Goal: Information Seeking & Learning: Learn about a topic

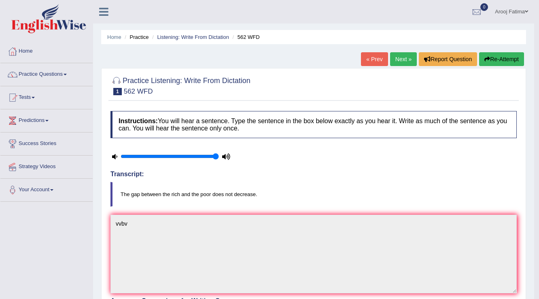
click at [526, 10] on span at bounding box center [526, 11] width 3 height 5
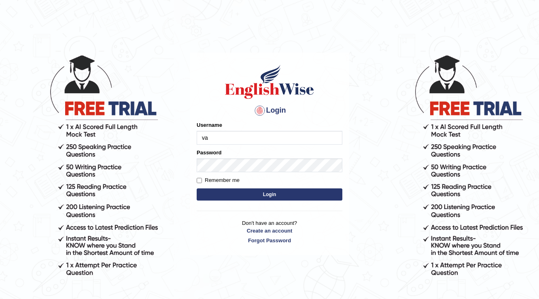
type input "v"
type input "vathanavan"
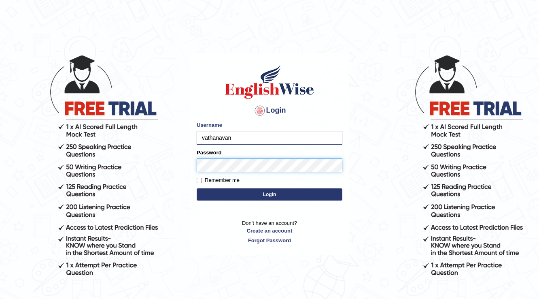
click at [197, 188] on button "Login" at bounding box center [270, 194] width 146 height 12
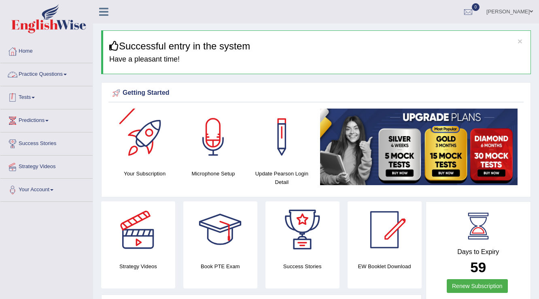
click at [47, 80] on link "Practice Questions" at bounding box center [46, 73] width 92 height 20
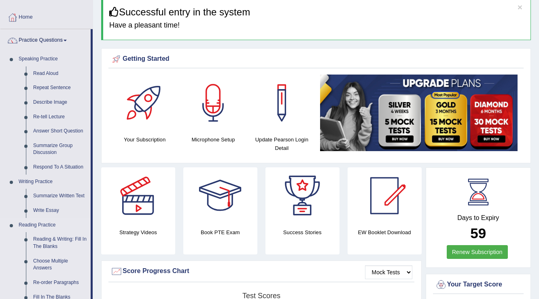
scroll to position [32, 0]
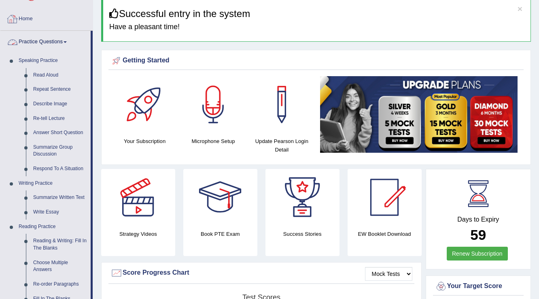
click at [53, 42] on link "Practice Questions" at bounding box center [45, 41] width 90 height 20
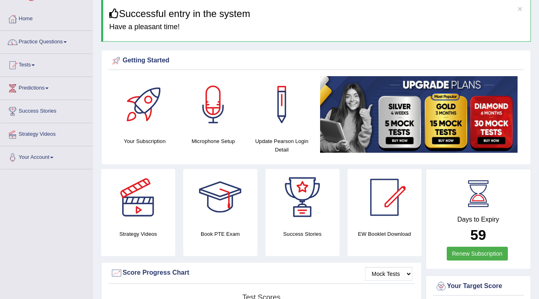
click at [53, 133] on link "Strategy Videos" at bounding box center [46, 133] width 92 height 20
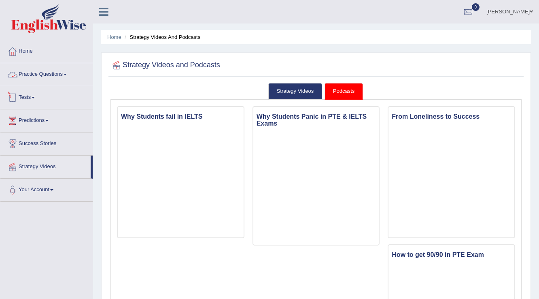
click at [27, 100] on link "Tests" at bounding box center [46, 96] width 92 height 20
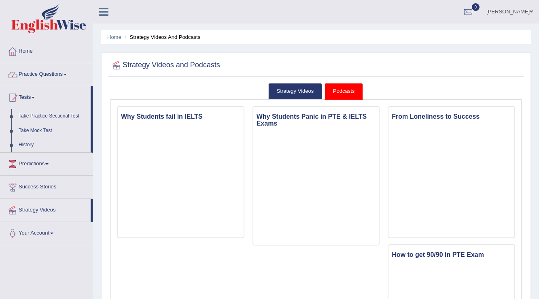
click at [55, 73] on link "Practice Questions" at bounding box center [46, 73] width 92 height 20
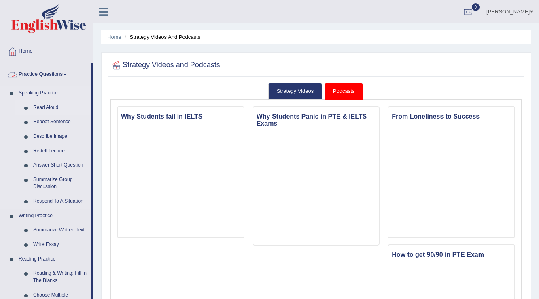
click at [54, 107] on link "Read Aloud" at bounding box center [60, 107] width 61 height 15
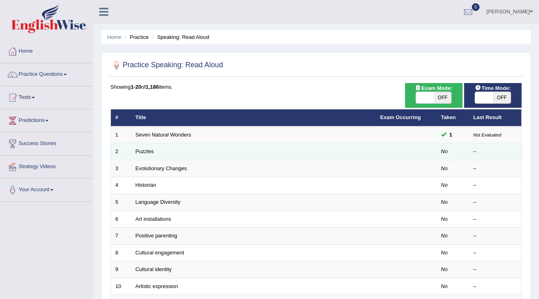
scroll to position [32, 0]
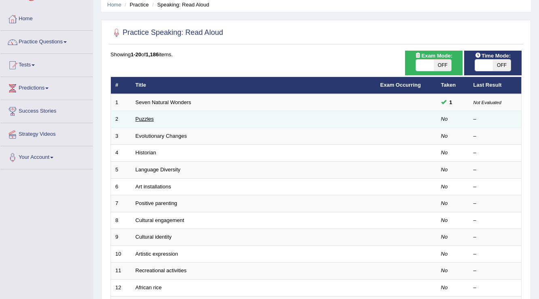
click at [144, 120] on link "Puzzles" at bounding box center [145, 119] width 19 height 6
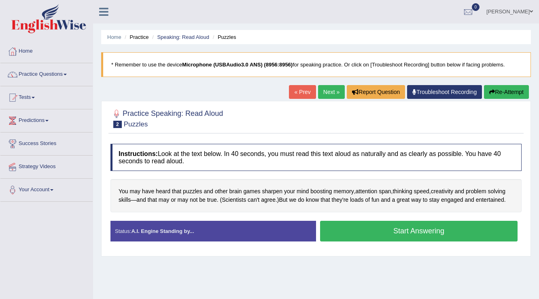
click at [427, 237] on button "Start Answering" at bounding box center [418, 231] width 197 height 21
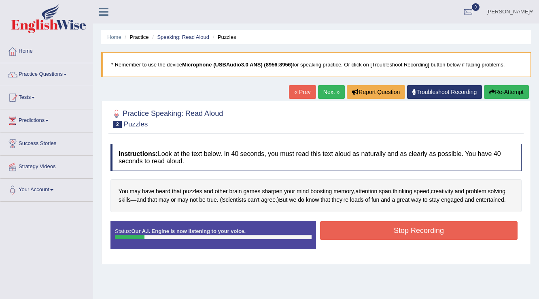
click at [427, 235] on button "Stop Recording" at bounding box center [418, 230] width 197 height 19
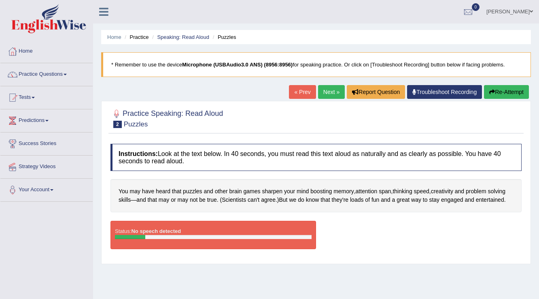
click at [289, 94] on link "« Prev" at bounding box center [302, 92] width 27 height 14
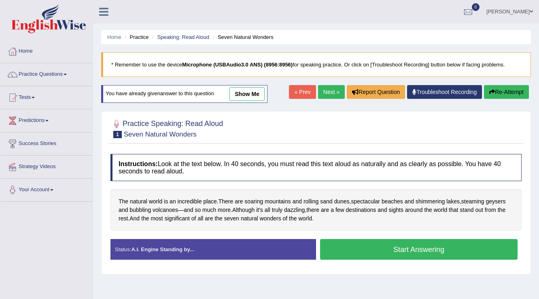
click at [325, 80] on div "Home Practice Speaking: Read Aloud Seven Natural Wonders * Remember to use the …" at bounding box center [316, 202] width 446 height 405
click at [325, 90] on link "Next »" at bounding box center [331, 92] width 27 height 14
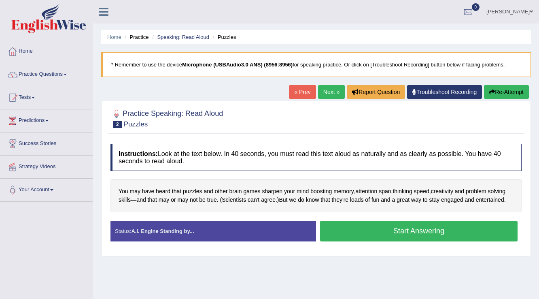
click at [129, 233] on div "Status: A.I. Engine Standing by..." at bounding box center [213, 231] width 206 height 21
click at [395, 215] on div "Instructions: Look at the text below. In 40 seconds, you must read this text al…" at bounding box center [315, 196] width 415 height 112
click at [390, 225] on button "Start Answering" at bounding box center [418, 231] width 197 height 21
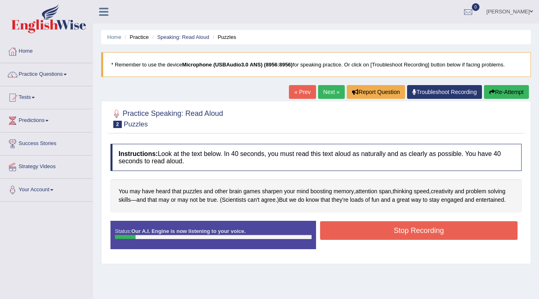
click at [481, 237] on button "Stop Recording" at bounding box center [418, 230] width 197 height 19
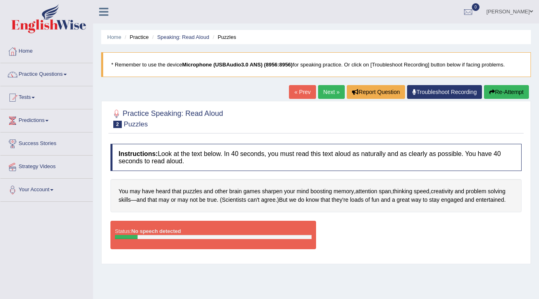
click at [324, 245] on div "Status: No speech detected Start Answering Stop Recording" at bounding box center [315, 239] width 411 height 36
click at [420, 90] on link "Troubleshoot Recording" at bounding box center [444, 92] width 75 height 14
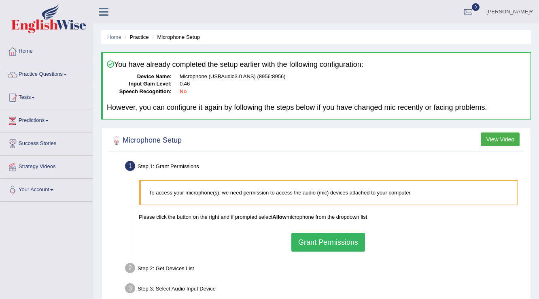
click at [320, 249] on button "Grant Permissions" at bounding box center [328, 242] width 74 height 19
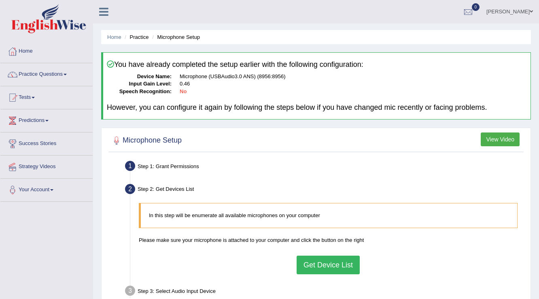
click at [335, 269] on button "Get Device List" at bounding box center [328, 264] width 63 height 19
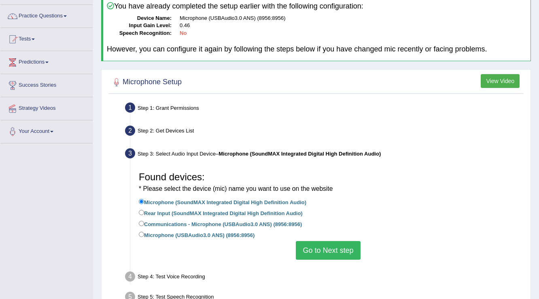
scroll to position [65, 0]
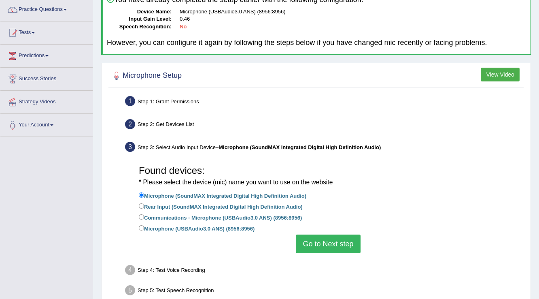
click at [215, 230] on label "Microphone (USBAudio3.0 ANS) (8956:8956)" at bounding box center [197, 227] width 116 height 9
click at [144, 230] on input "Microphone (USBAudio3.0 ANS) (8956:8956)" at bounding box center [141, 227] width 5 height 5
radio input "true"
click at [350, 240] on button "Go to Next step" at bounding box center [328, 243] width 64 height 19
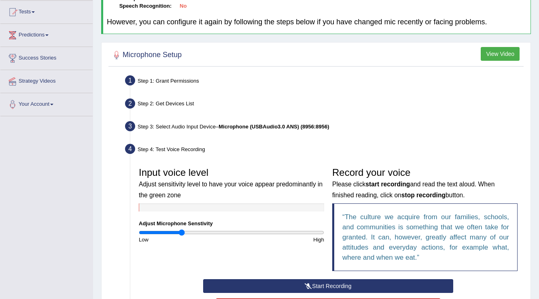
scroll to position [97, 0]
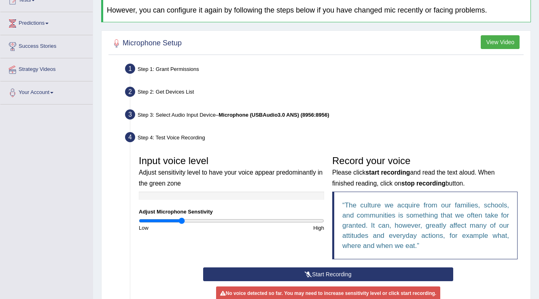
click at [336, 272] on button "Start Recording" at bounding box center [328, 274] width 250 height 14
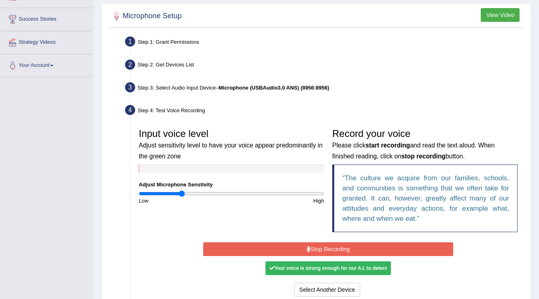
scroll to position [162, 0]
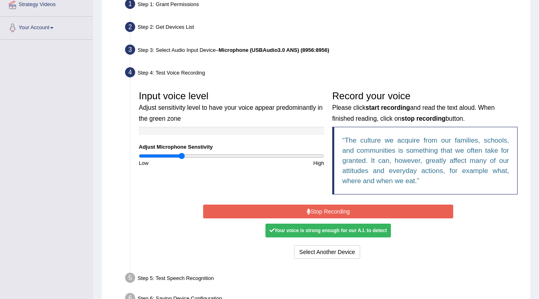
click at [345, 204] on button "Stop Recording" at bounding box center [328, 211] width 250 height 14
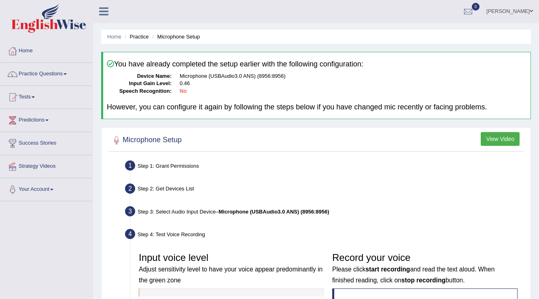
scroll to position [0, 0]
click at [46, 81] on link "Practice Questions" at bounding box center [46, 73] width 92 height 20
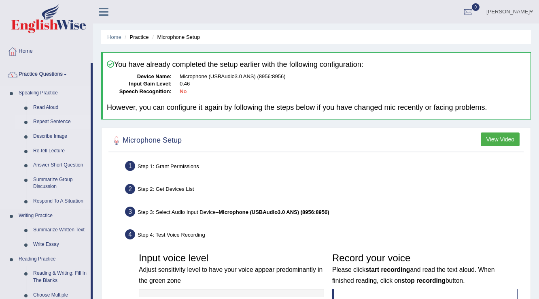
click at [52, 126] on link "Repeat Sentence" at bounding box center [60, 122] width 61 height 15
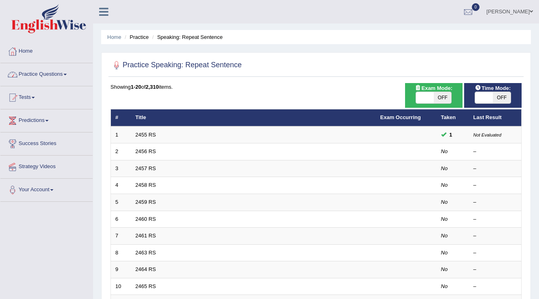
click at [48, 78] on link "Practice Questions" at bounding box center [46, 73] width 92 height 20
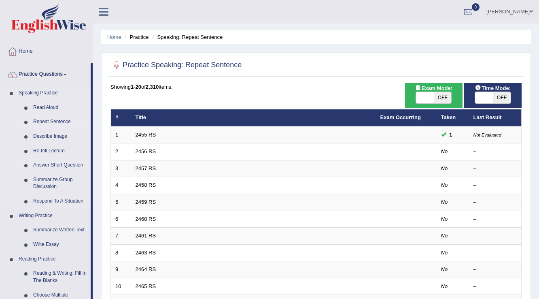
click at [63, 165] on link "Answer Short Question" at bounding box center [60, 165] width 61 height 15
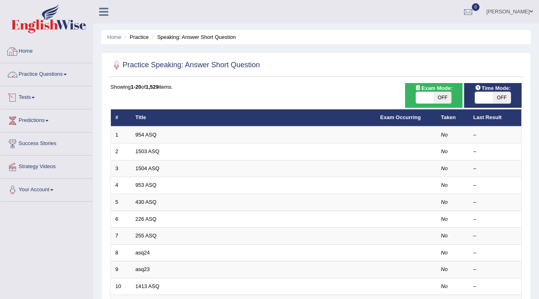
click at [49, 81] on link "Practice Questions" at bounding box center [46, 73] width 92 height 20
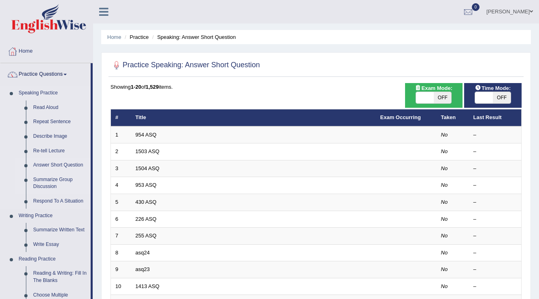
click at [51, 182] on link "Summarize Group Discussion" at bounding box center [60, 182] width 61 height 21
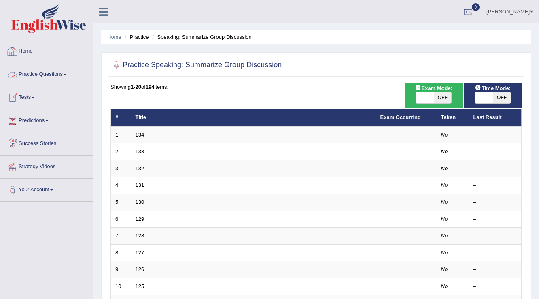
click at [47, 68] on link "Practice Questions" at bounding box center [46, 73] width 92 height 20
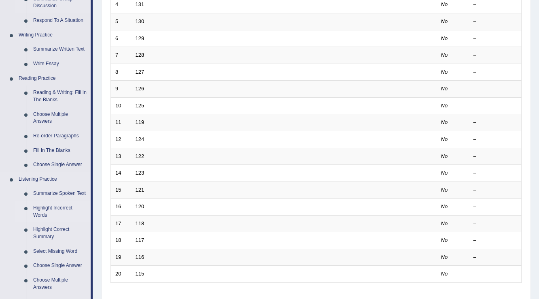
scroll to position [227, 0]
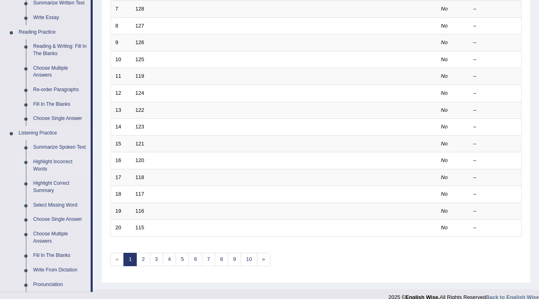
click at [53, 160] on link "Highlight Incorrect Words" at bounding box center [60, 165] width 61 height 21
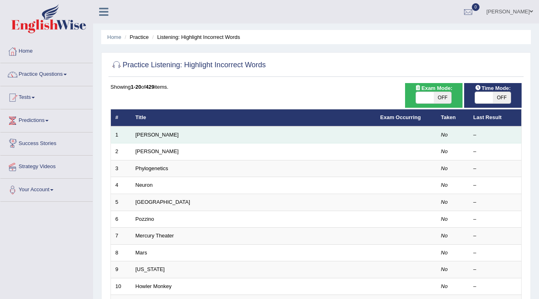
click at [148, 137] on td "[PERSON_NAME]" at bounding box center [253, 134] width 245 height 17
click at [146, 136] on link "[PERSON_NAME]" at bounding box center [157, 134] width 43 height 6
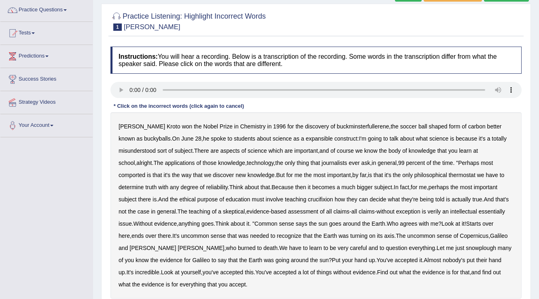
scroll to position [65, 0]
click at [305, 138] on b "expansible" at bounding box center [318, 138] width 27 height 6
click at [145, 171] on b "comported" at bounding box center [132, 174] width 27 height 6
click at [449, 173] on b "thermostat" at bounding box center [462, 174] width 27 height 6
click at [308, 198] on b "crucifixion" at bounding box center [320, 198] width 25 height 6
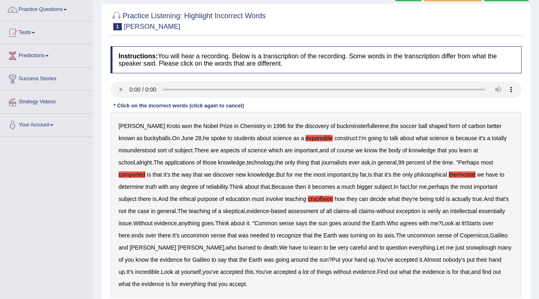
click at [428, 210] on b "verily" at bounding box center [434, 211] width 13 height 6
click at [479, 210] on b "essentially" at bounding box center [492, 211] width 26 height 6
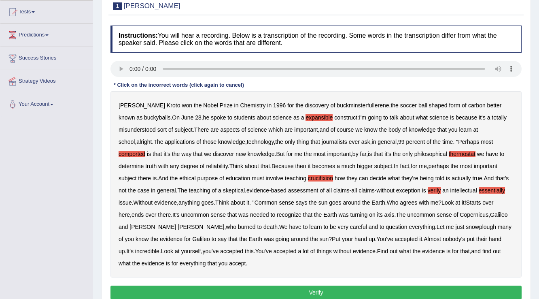
scroll to position [97, 0]
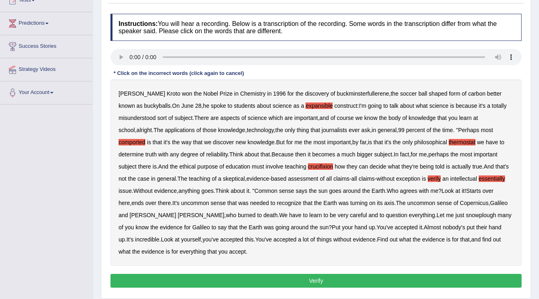
click at [466, 216] on b "snowplough" at bounding box center [481, 215] width 30 height 6
click at [314, 280] on button "Verify" at bounding box center [315, 281] width 411 height 14
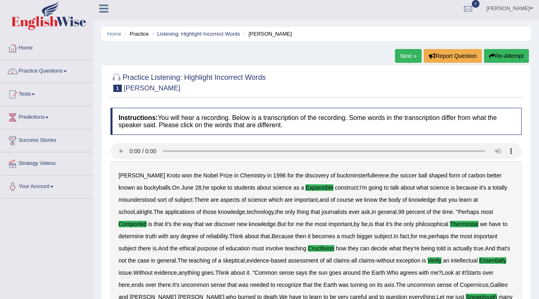
scroll to position [0, 0]
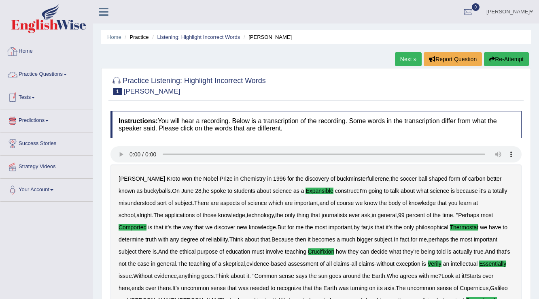
click at [67, 76] on link "Practice Questions" at bounding box center [46, 73] width 92 height 20
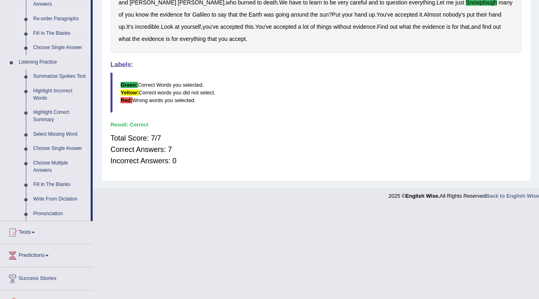
scroll to position [238, 0]
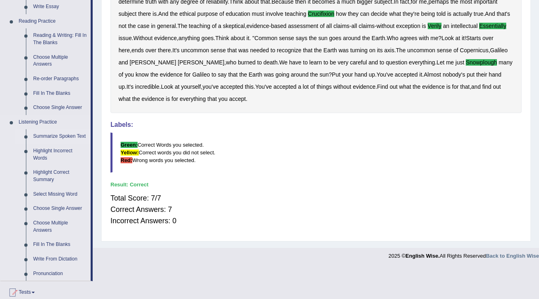
click at [45, 135] on link "Summarize Spoken Text" at bounding box center [60, 136] width 61 height 15
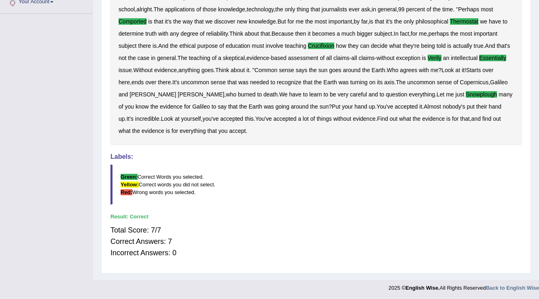
scroll to position [105, 0]
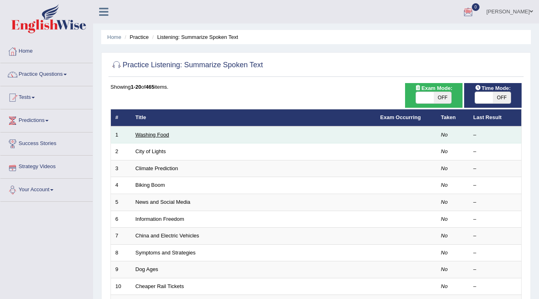
click at [152, 134] on link "Washing Food" at bounding box center [153, 134] width 34 height 6
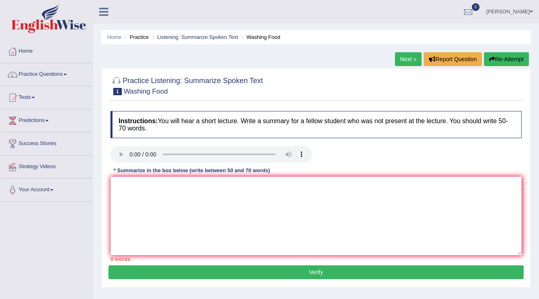
click at [500, 295] on div "Home Practice Listening: Summarize Spoken Text Washing Food Next » Report Quest…" at bounding box center [316, 202] width 446 height 405
click at [418, 236] on textarea at bounding box center [315, 215] width 411 height 78
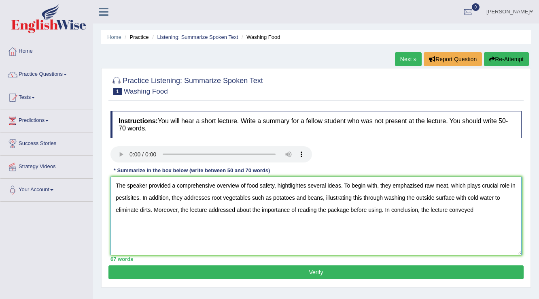
click at [288, 184] on textarea "The speaker provided a comprehensive overview of food safety, hightlightes seve…" at bounding box center [315, 215] width 411 height 78
click at [290, 184] on textarea "The speaker provided a comprehensive overview of food safety, hightlightes seve…" at bounding box center [315, 215] width 411 height 78
click at [412, 185] on textarea "The speaker provided a comprehensive overview of food safety, highlightes sever…" at bounding box center [315, 215] width 411 height 78
click at [210, 198] on textarea "The speaker provided a comprehensive overview of food safety, highlightes sever…" at bounding box center [315, 215] width 411 height 78
click at [482, 208] on textarea "The speaker provided a comprehensive overview of food safety, highlightes sever…" at bounding box center [315, 215] width 411 height 78
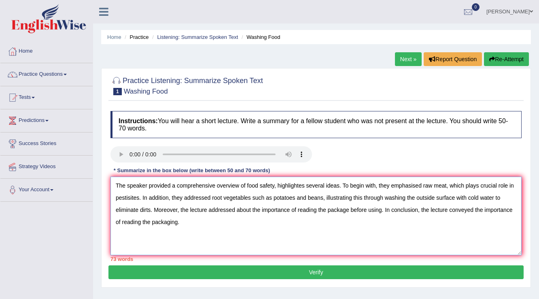
drag, startPoint x: 381, startPoint y: 210, endPoint x: 251, endPoint y: 214, distance: 129.5
click at [251, 214] on textarea "The speaker provided a comprehensive overview of food safety, highlightes sever…" at bounding box center [315, 215] width 411 height 78
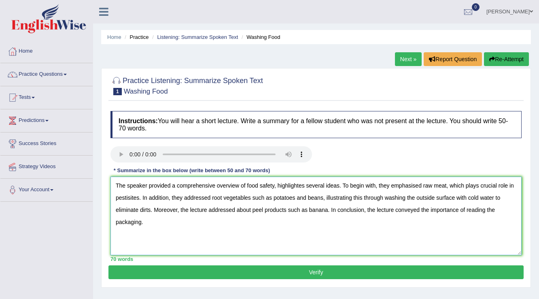
scroll to position [32, 0]
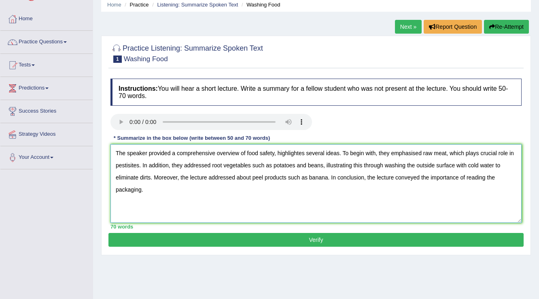
click at [303, 154] on textarea "The speaker provided a comprehensive overview of food safety, highlightes sever…" at bounding box center [315, 183] width 411 height 78
click at [212, 163] on textarea "The speaker provided a comprehensive overview of food safety, highlighting seve…" at bounding box center [315, 183] width 411 height 78
click at [419, 119] on div at bounding box center [315, 123] width 419 height 18
click at [131, 163] on textarea "The speaker provided a comprehensive overview of food safety, highlighting seve…" at bounding box center [315, 183] width 411 height 78
drag, startPoint x: 133, startPoint y: 163, endPoint x: 128, endPoint y: 163, distance: 4.9
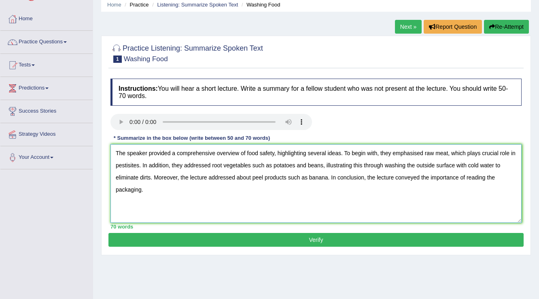
click at [128, 163] on textarea "The speaker provided a comprehensive overview of food safety, highlighting seve…" at bounding box center [315, 183] width 411 height 78
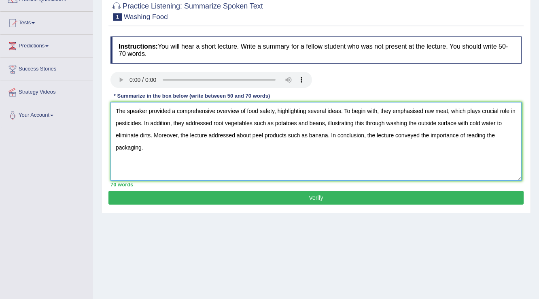
scroll to position [97, 0]
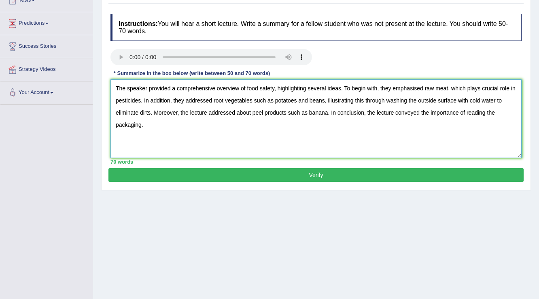
type textarea "The speaker provided a comprehensive overview of food safety, highlighting seve…"
click at [286, 171] on button "Verify" at bounding box center [315, 175] width 415 height 14
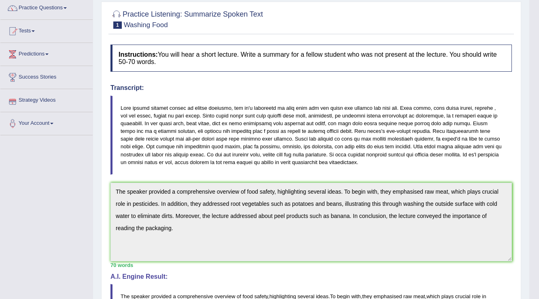
scroll to position [0, 0]
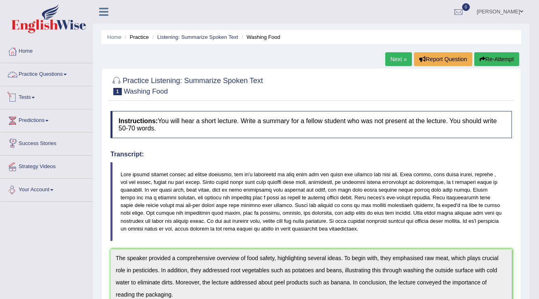
click at [50, 76] on link "Practice Questions" at bounding box center [46, 73] width 92 height 20
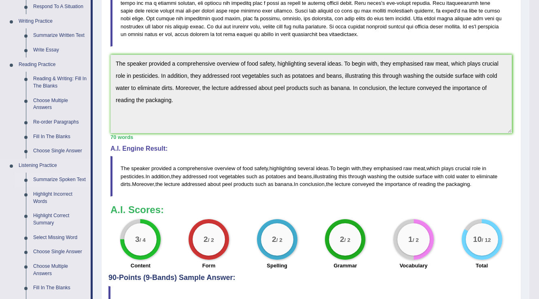
scroll to position [291, 0]
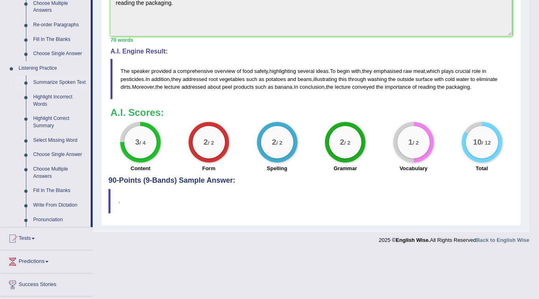
click at [57, 84] on link "Summarize Spoken Text" at bounding box center [60, 82] width 61 height 15
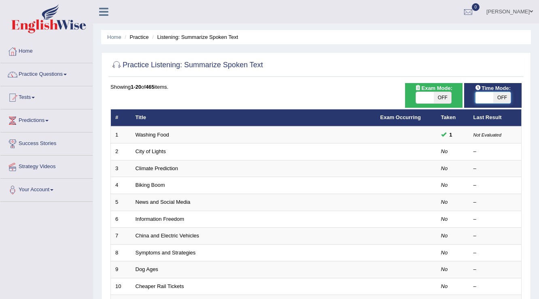
click at [484, 98] on span at bounding box center [484, 97] width 18 height 11
click at [482, 98] on span at bounding box center [484, 97] width 18 height 11
checkbox input "true"
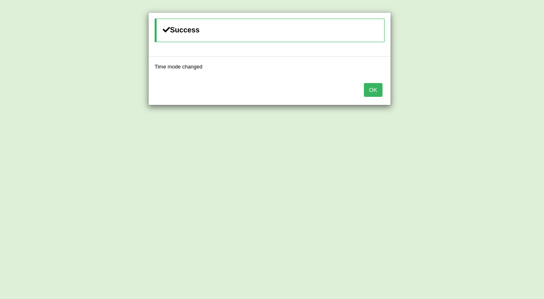
click at [379, 91] on button "OK" at bounding box center [373, 90] width 19 height 14
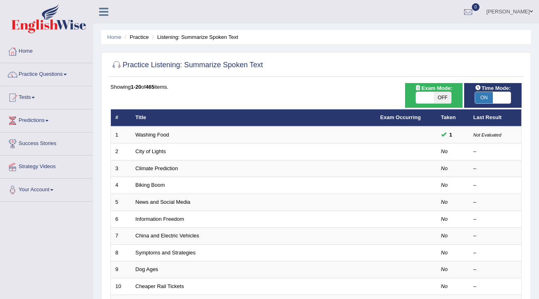
click at [423, 95] on span at bounding box center [425, 97] width 18 height 11
click at [420, 97] on span at bounding box center [425, 97] width 18 height 11
checkbox input "true"
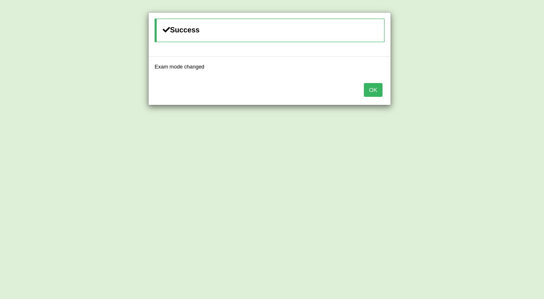
click at [373, 87] on button "OK" at bounding box center [373, 90] width 19 height 14
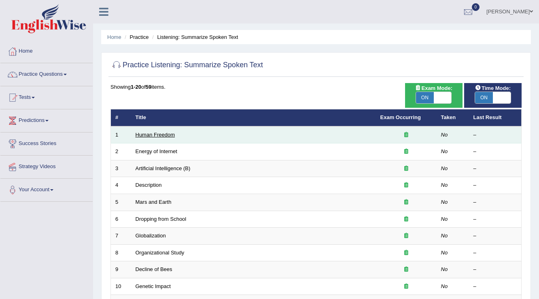
click at [173, 136] on link "Human Freedom" at bounding box center [156, 134] width 40 height 6
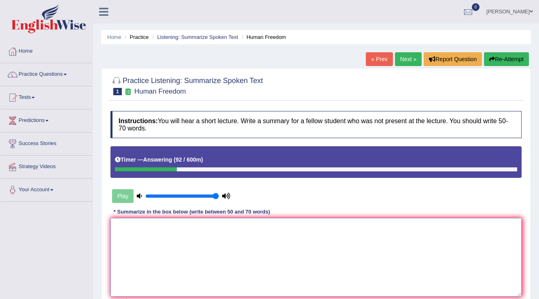
click at [267, 269] on textarea at bounding box center [315, 257] width 411 height 78
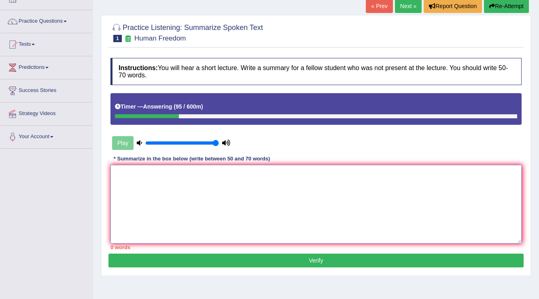
scroll to position [65, 0]
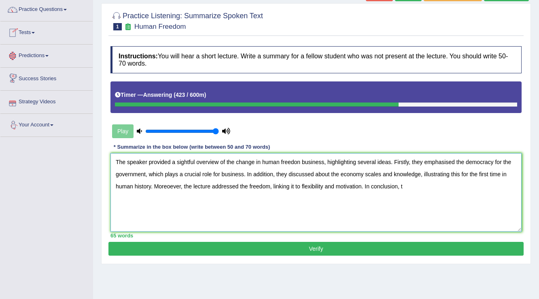
click at [170, 181] on textarea "The speaker provided a sightful overview of the change in human freedon busines…" at bounding box center [315, 192] width 411 height 78
click at [407, 188] on textarea "The speaker provided a sightful overview of the change in human freedon busines…" at bounding box center [315, 192] width 411 height 78
click at [298, 160] on textarea "The speaker provided a sightful overview of the change in human freedon busines…" at bounding box center [315, 192] width 411 height 78
click at [244, 173] on textarea "The speaker provided a sightful overview of the change in human freedom busines…" at bounding box center [315, 192] width 411 height 78
click at [243, 173] on textarea "The speaker provided a sightful overview of the change in human freedom busines…" at bounding box center [315, 192] width 411 height 78
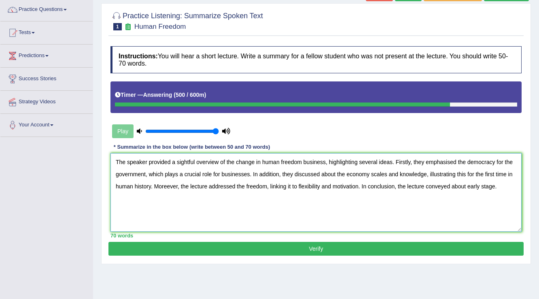
click at [168, 185] on textarea "The speaker provided a sightful overview of the change in human freedom busines…" at bounding box center [315, 192] width 411 height 78
type textarea "The speaker provided a sightful overview of the change in human freedom busines…"
click at [348, 251] on button "Verify" at bounding box center [315, 249] width 415 height 14
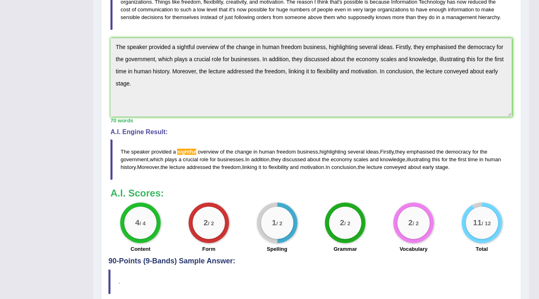
scroll to position [216, 0]
click at [187, 152] on span "sightful" at bounding box center [186, 151] width 19 height 6
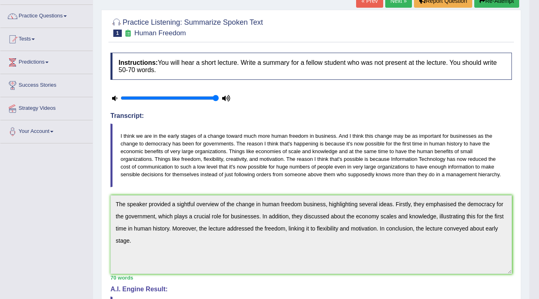
scroll to position [0, 0]
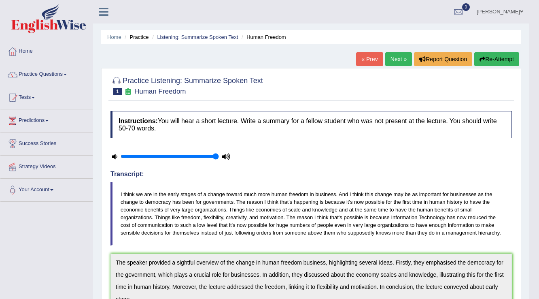
click at [404, 60] on link "Next »" at bounding box center [398, 59] width 27 height 14
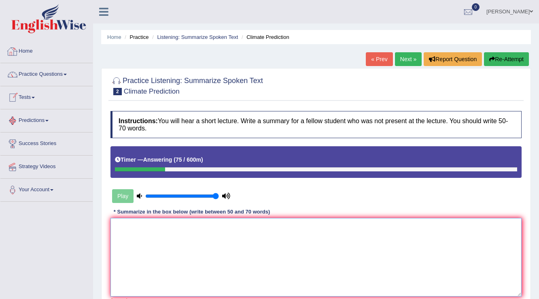
click at [222, 253] on textarea at bounding box center [315, 257] width 411 height 78
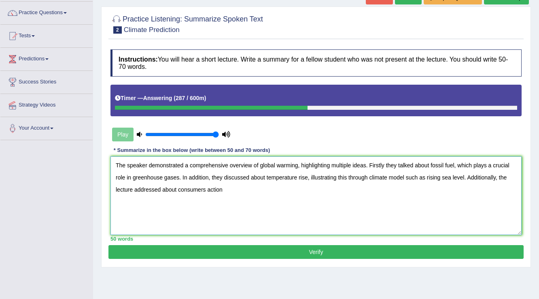
scroll to position [65, 0]
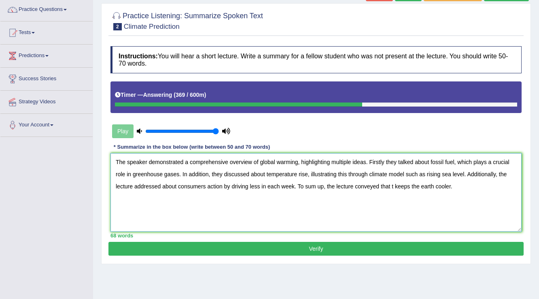
click at [391, 184] on textarea "The speaker demonstrated a comprehensive overview of global warming, highlighti…" at bounding box center [315, 192] width 411 height 78
drag, startPoint x: 411, startPoint y: 185, endPoint x: 394, endPoint y: 186, distance: 17.0
click at [394, 186] on textarea "The speaker demonstrated a comprehensive overview of global warming, highlighti…" at bounding box center [315, 192] width 411 height 78
click at [383, 160] on textarea "The speaker demonstrated a comprehensive overview of global warming, highlighti…" at bounding box center [315, 192] width 411 height 78
click at [208, 175] on textarea "The speaker demonstrated a comprehensive overview of global warming, highlighti…" at bounding box center [315, 192] width 411 height 78
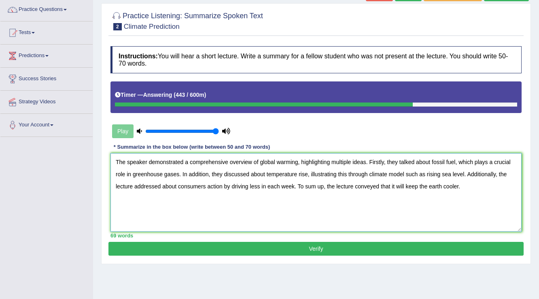
type textarea "The speaker demonstrated a comprehensive overview of global warming, highlighti…"
click at [238, 248] on button "Verify" at bounding box center [315, 249] width 415 height 14
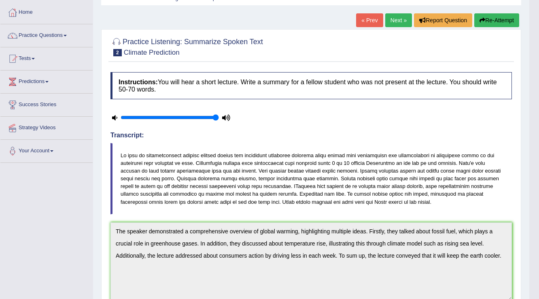
scroll to position [0, 0]
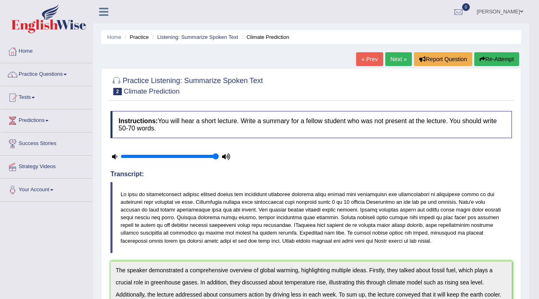
click at [394, 60] on link "Next »" at bounding box center [398, 59] width 27 height 14
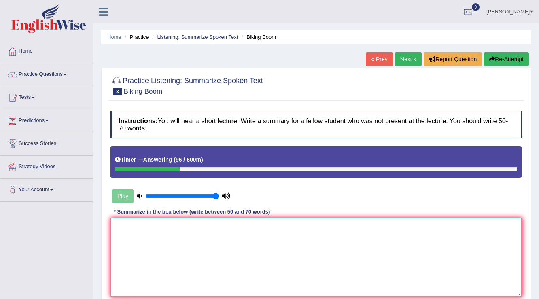
click at [314, 258] on textarea at bounding box center [315, 257] width 411 height 78
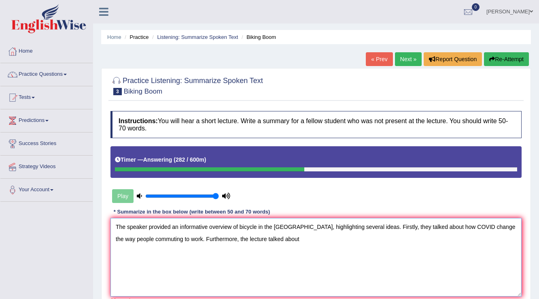
drag, startPoint x: 489, startPoint y: 227, endPoint x: 473, endPoint y: 226, distance: 16.6
click at [473, 226] on textarea "The speaker provided an informative overview of bicycle in the [GEOGRAPHIC_DATA…" at bounding box center [315, 257] width 411 height 78
click at [331, 235] on textarea "The speaker provided an informative overview of bicycle in the [GEOGRAPHIC_DATA…" at bounding box center [315, 257] width 411 height 78
drag, startPoint x: 494, startPoint y: 226, endPoint x: 180, endPoint y: 247, distance: 313.8
click at [180, 247] on textarea "The speaker provided an informative overview of bicycle in the [GEOGRAPHIC_DATA…" at bounding box center [315, 257] width 411 height 78
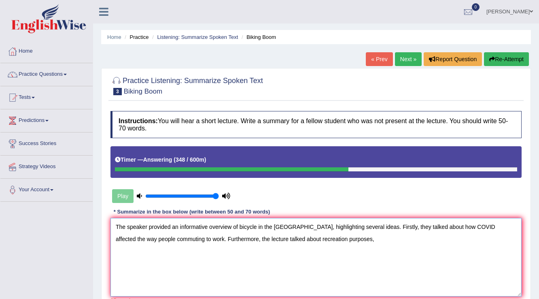
click at [322, 232] on textarea "The speaker provided an informative overview of bicycle in the [GEOGRAPHIC_DATA…" at bounding box center [315, 257] width 411 height 78
click at [332, 240] on textarea "The speaker provided an informative overview of bicycle in the United States, h…" at bounding box center [315, 257] width 411 height 78
drag, startPoint x: 339, startPoint y: 240, endPoint x: 182, endPoint y: 237, distance: 157.8
click at [182, 237] on textarea "The speaker provided an informative overview of bicycle in the United States, h…" at bounding box center [315, 257] width 411 height 78
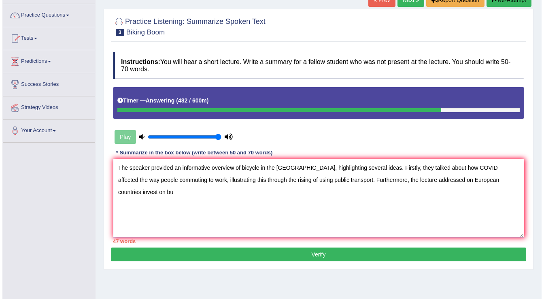
scroll to position [65, 0]
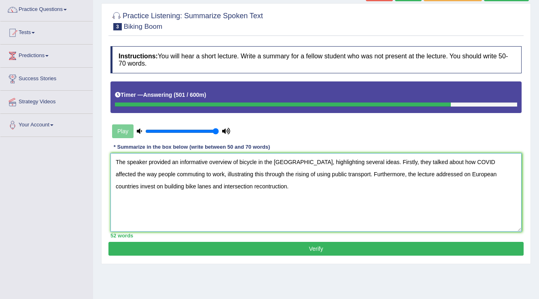
click at [219, 183] on textarea "The speaker provided an informative overview of bicycle in the United States, h…" at bounding box center [315, 192] width 411 height 78
click at [265, 187] on textarea "The speaker provided an informative overview of bicycle in the United States, h…" at bounding box center [315, 192] width 411 height 78
click at [179, 173] on textarea "The speaker provided an informative overview of bicycle in the United States, h…" at bounding box center [315, 192] width 411 height 78
click at [180, 173] on textarea "The speaker provided an informative overview of bicycle in the United States, h…" at bounding box center [315, 192] width 411 height 78
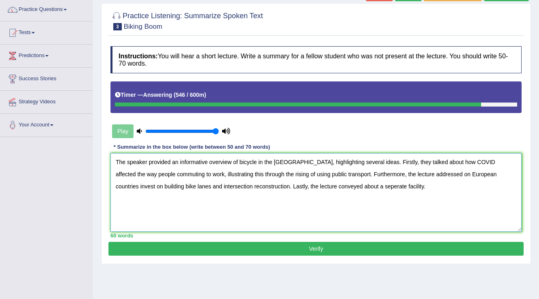
click at [181, 175] on textarea "The speaker provided an informative overview of bicycle in the United States, h…" at bounding box center [315, 192] width 411 height 78
click at [255, 162] on textarea "The speaker provided an informative overview of bicycle in the United States, h…" at bounding box center [315, 192] width 411 height 78
type textarea "The speaker provided an informative overview of bicycle usage in the United Sta…"
click at [289, 250] on button "Verify" at bounding box center [315, 249] width 415 height 14
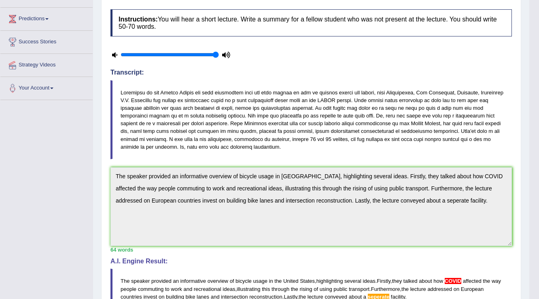
scroll to position [0, 0]
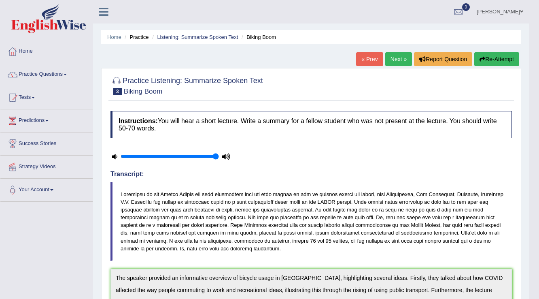
click at [405, 56] on link "Next »" at bounding box center [398, 59] width 27 height 14
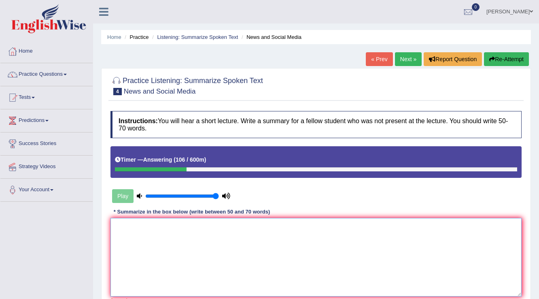
drag, startPoint x: 316, startPoint y: 247, endPoint x: 322, endPoint y: 246, distance: 6.1
click at [316, 247] on textarea at bounding box center [315, 257] width 411 height 78
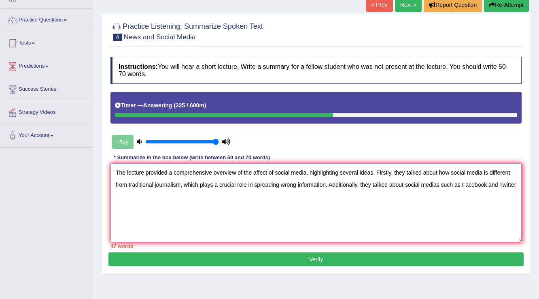
scroll to position [65, 0]
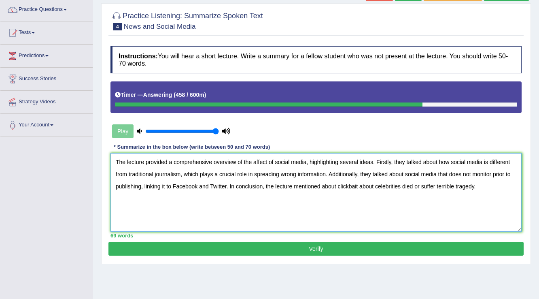
click at [420, 186] on textarea "The lecture provided a comprehensive overview of the affect of social media, hi…" at bounding box center [315, 192] width 411 height 78
click at [436, 185] on textarea "The lecture provided a comprehensive overview of the affect of social media, hi…" at bounding box center [315, 192] width 411 height 78
drag, startPoint x: 266, startPoint y: 162, endPoint x: 252, endPoint y: 163, distance: 13.8
click at [252, 163] on textarea "The lecture provided a comprehensive overview of the affect of social media, hi…" at bounding box center [315, 192] width 411 height 78
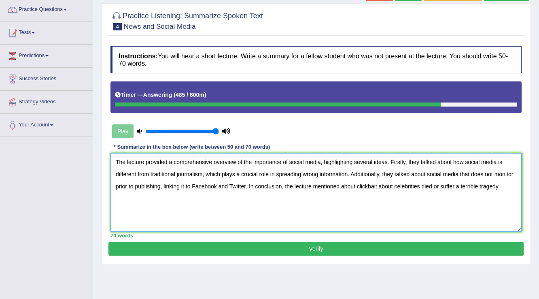
drag, startPoint x: 317, startPoint y: 173, endPoint x: 302, endPoint y: 171, distance: 15.1
click at [302, 171] on textarea "The lecture provided a comprehensive overview of the importance of social media…" at bounding box center [315, 192] width 411 height 78
click at [411, 185] on textarea "The lecture provided a comprehensive overview of the importance of social media…" at bounding box center [315, 192] width 411 height 78
click at [442, 215] on textarea "The lecture provided a comprehensive overview of the importance of social media…" at bounding box center [315, 192] width 411 height 78
type textarea "The lecture provided a comprehensive overview of the importance of social media…"
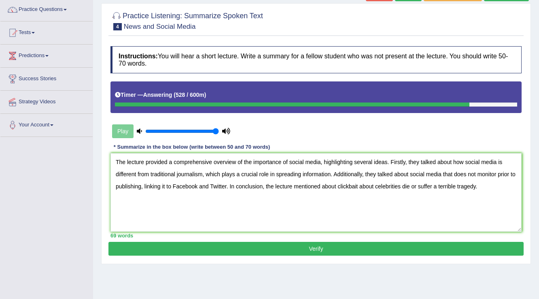
click at [419, 247] on button "Verify" at bounding box center [315, 249] width 415 height 14
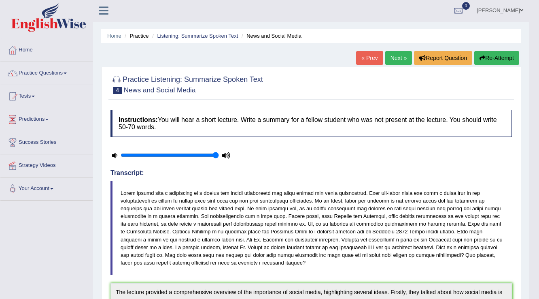
scroll to position [0, 0]
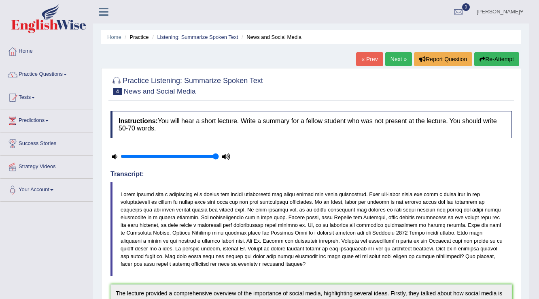
click at [402, 57] on link "Next »" at bounding box center [398, 59] width 27 height 14
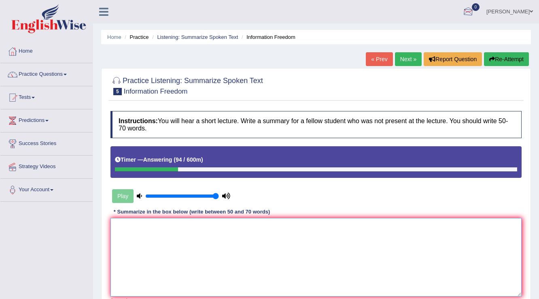
click at [241, 285] on textarea at bounding box center [315, 257] width 411 height 78
click at [282, 244] on textarea at bounding box center [315, 257] width 411 height 78
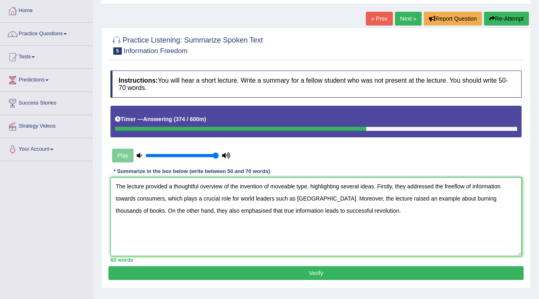
scroll to position [65, 0]
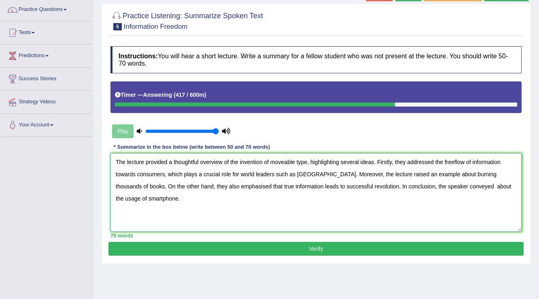
click at [432, 185] on textarea "The lecture provided a thoughtful overview of the invention of moveable type, h…" at bounding box center [315, 192] width 411 height 78
click at [283, 160] on textarea "The lecture provided a thoughtful overview of the invention of moveable type, h…" at bounding box center [315, 192] width 411 height 78
drag, startPoint x: 312, startPoint y: 171, endPoint x: 231, endPoint y: 177, distance: 80.7
click at [231, 177] on textarea "The lecture provided a thoughtful overview of the invention of movable type, hi…" at bounding box center [315, 192] width 411 height 78
click at [240, 172] on textarea "The lecture provided a thoughtful overview of the invention of movable type, hi…" at bounding box center [315, 192] width 411 height 78
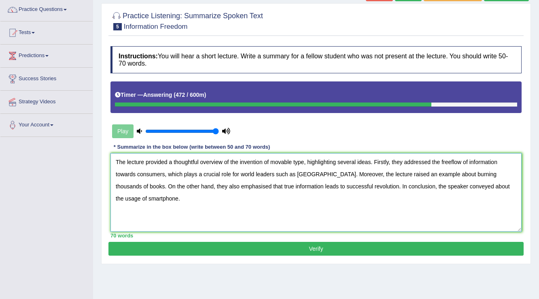
click at [240, 172] on textarea "The lecture provided a thoughtful overview of the invention of movable type, hi…" at bounding box center [315, 192] width 411 height 78
drag, startPoint x: 312, startPoint y: 172, endPoint x: 231, endPoint y: 174, distance: 80.9
click at [231, 174] on textarea "The lecture provided a thoughtful overview of the invention of movable type, hi…" at bounding box center [315, 192] width 411 height 78
drag, startPoint x: 358, startPoint y: 172, endPoint x: 345, endPoint y: 171, distance: 13.4
click at [345, 171] on textarea "The lecture provided a thoughtful overview of the invention of movable type, hi…" at bounding box center [315, 192] width 411 height 78
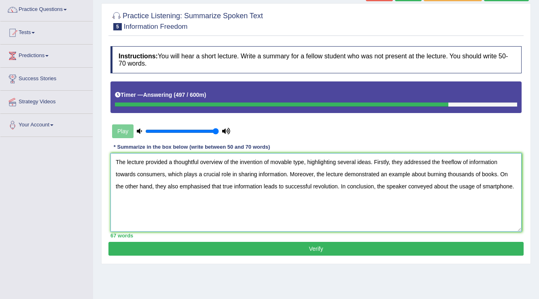
click at [496, 172] on textarea "The lecture provided a thoughtful overview of the invention of movable type, hi…" at bounding box center [315, 192] width 411 height 78
click at [496, 170] on textarea "The lecture provided a thoughtful overview of the invention of movable type, hi…" at bounding box center [315, 192] width 411 height 78
type textarea "The lecture provided a thoughtful overview of the invention of movable type, hi…"
click at [361, 254] on button "Verify" at bounding box center [315, 249] width 415 height 14
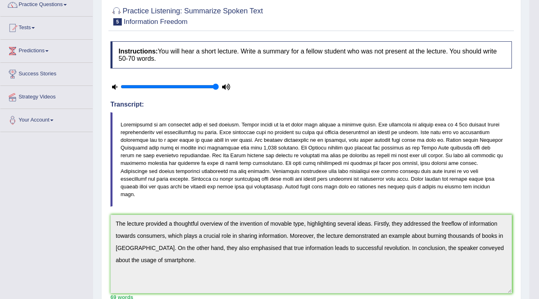
scroll to position [0, 0]
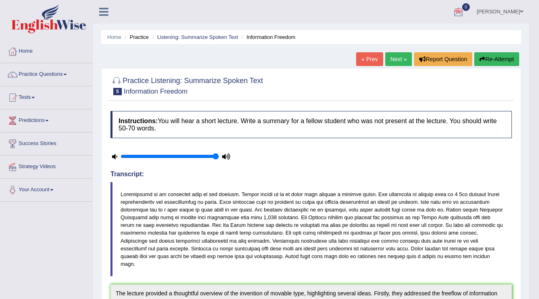
click at [401, 63] on link "Next »" at bounding box center [398, 59] width 27 height 14
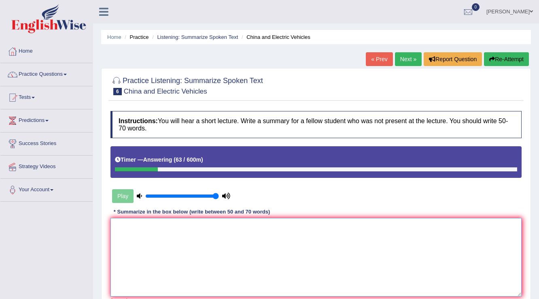
drag, startPoint x: 371, startPoint y: 251, endPoint x: 438, endPoint y: 212, distance: 78.0
click at [371, 250] on textarea at bounding box center [315, 257] width 411 height 78
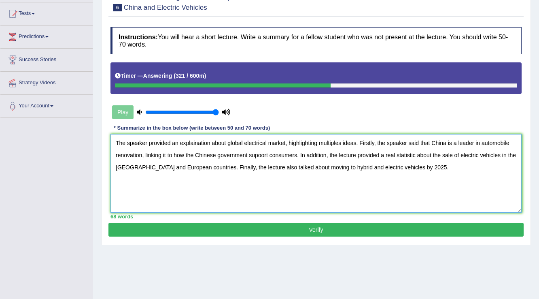
scroll to position [97, 0]
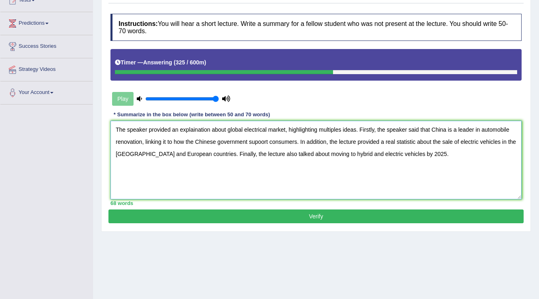
drag, startPoint x: 420, startPoint y: 128, endPoint x: 411, endPoint y: 128, distance: 8.9
click at [411, 128] on textarea "The speaker provided an explaination about global electrical market, highlighti…" at bounding box center [315, 160] width 411 height 78
click at [140, 140] on textarea "The speaker provided an explaination about global electrical market, highlighti…" at bounding box center [315, 160] width 411 height 78
drag, startPoint x: 140, startPoint y: 140, endPoint x: 121, endPoint y: 140, distance: 19.4
click at [121, 140] on textarea "The speaker provided an explaination about global electrical market, highlighti…" at bounding box center [315, 160] width 411 height 78
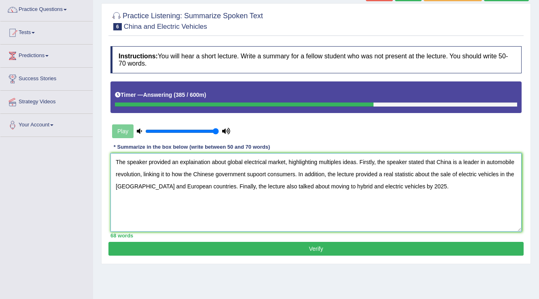
scroll to position [126, 0]
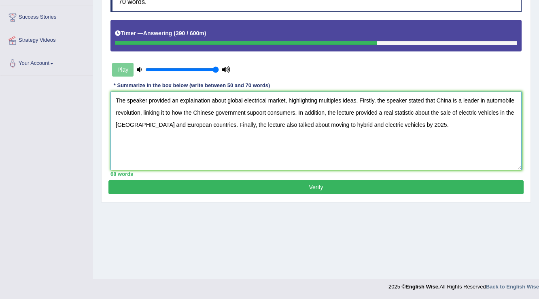
type textarea "The speaker provided an explaination about global electrical market, highlighti…"
click at [302, 182] on button "Verify" at bounding box center [315, 187] width 415 height 14
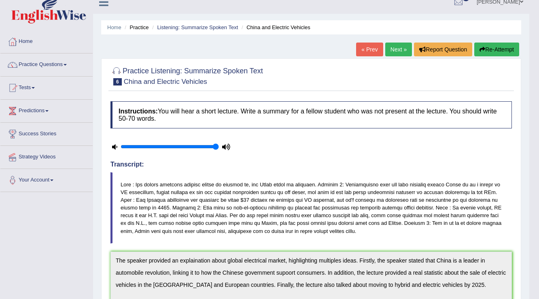
scroll to position [0, 0]
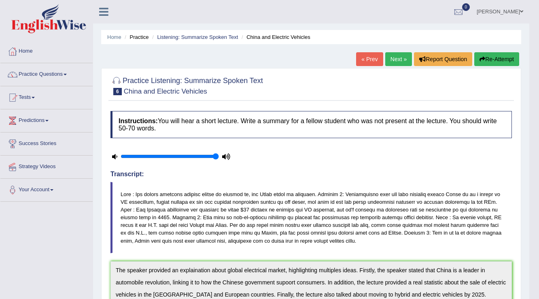
click at [398, 59] on link "Next »" at bounding box center [398, 59] width 27 height 14
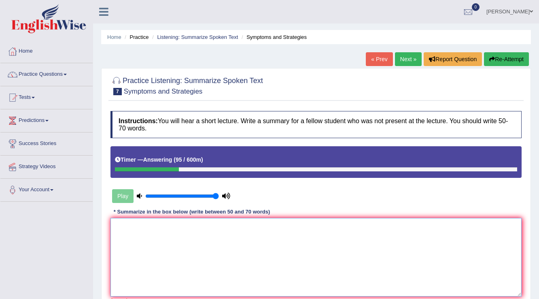
click at [352, 233] on textarea at bounding box center [315, 257] width 411 height 78
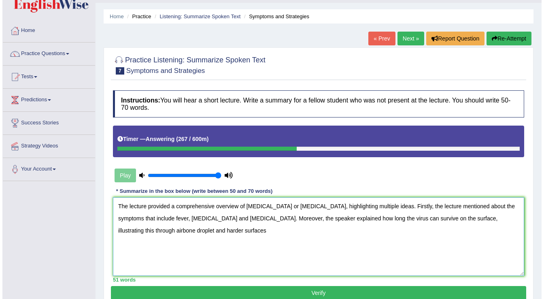
scroll to position [32, 0]
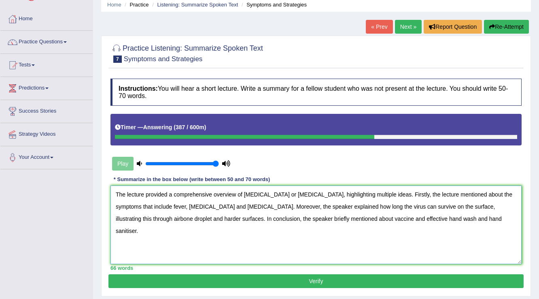
click at [505, 190] on textarea "The lecture provided a comprehensive overview of COVID-19 or coronavirus, highl…" at bounding box center [315, 224] width 411 height 78
drag, startPoint x: 165, startPoint y: 207, endPoint x: 146, endPoint y: 206, distance: 18.7
click at [146, 206] on textarea "The lecture provided a comprehensive overview of COVID-19 or coronavirus, highl…" at bounding box center [315, 224] width 411 height 78
drag, startPoint x: 389, startPoint y: 215, endPoint x: 377, endPoint y: 216, distance: 11.8
click at [377, 216] on textarea "The lecture provided a comprehensive overview of COVID-19 or coronavirus, highl…" at bounding box center [315, 224] width 411 height 78
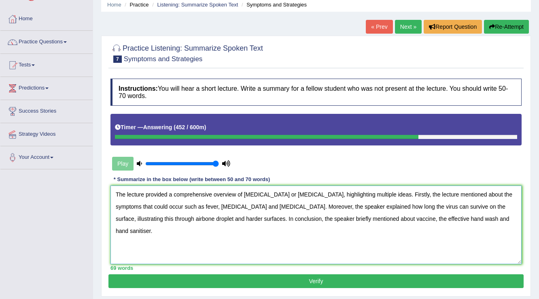
click at [411, 217] on textarea "The lecture provided a comprehensive overview of COVID-19 or coronavirus, highl…" at bounding box center [315, 224] width 411 height 78
drag, startPoint x: 277, startPoint y: 191, endPoint x: 243, endPoint y: 195, distance: 34.6
click at [243, 195] on textarea "The lecture provided a comprehensive overview of COVID-19 or coronavirus, highl…" at bounding box center [315, 224] width 411 height 78
type textarea "The lecture provided a comprehensive overview of coronavirus, highlighting mult…"
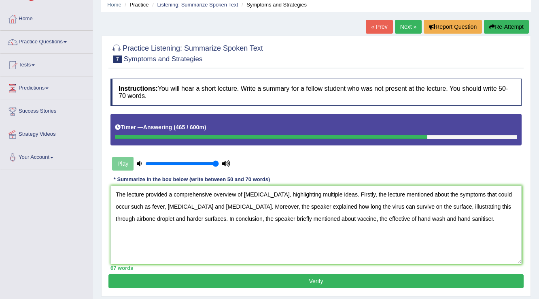
click at [363, 284] on button "Verify" at bounding box center [315, 281] width 415 height 14
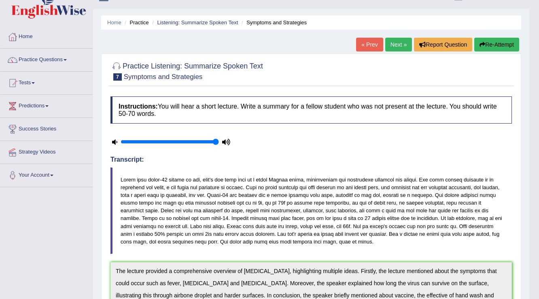
scroll to position [12, 0]
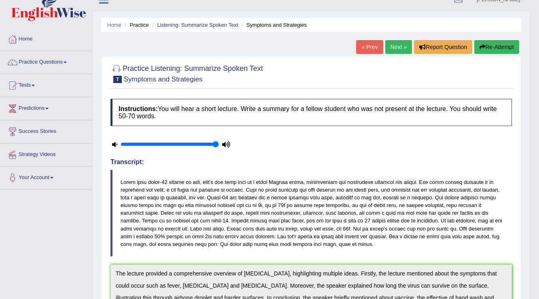
click at [393, 42] on link "Next »" at bounding box center [398, 47] width 27 height 14
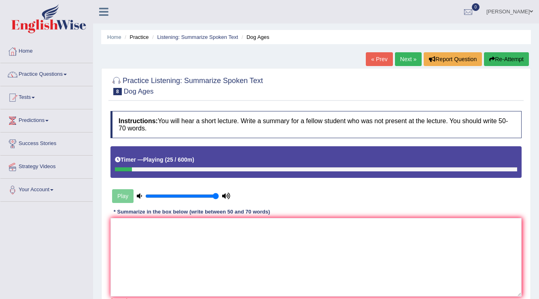
click at [367, 62] on link "« Prev" at bounding box center [379, 59] width 27 height 14
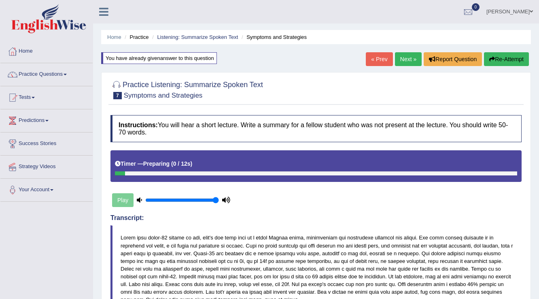
click at [374, 57] on link "« Prev" at bounding box center [379, 59] width 27 height 14
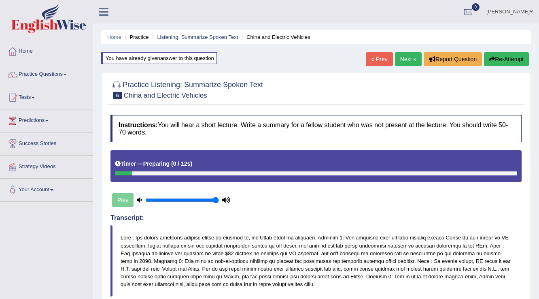
click at [387, 60] on link "« Prev" at bounding box center [379, 59] width 27 height 14
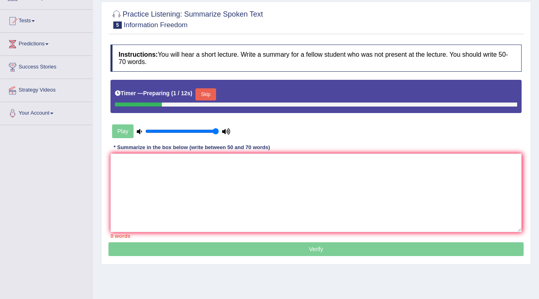
scroll to position [29, 0]
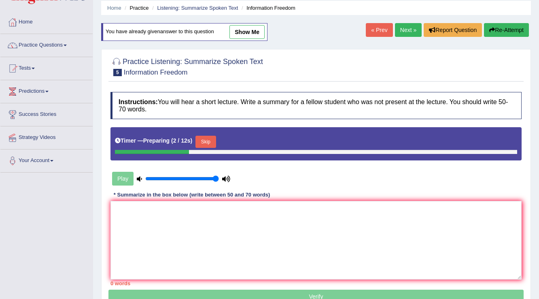
click at [235, 34] on link "show me" at bounding box center [246, 32] width 35 height 14
type textarea "The lecture provided a thoughtful overview of the invention of movable type, hi…"
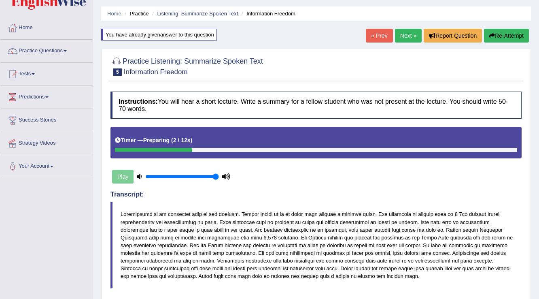
scroll to position [0, 0]
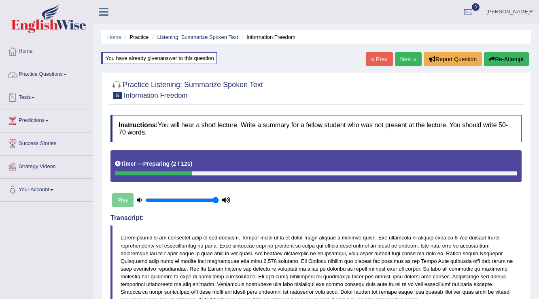
click at [42, 73] on link "Practice Questions" at bounding box center [46, 73] width 92 height 20
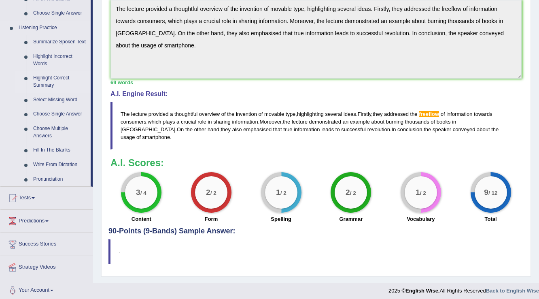
scroll to position [335, 0]
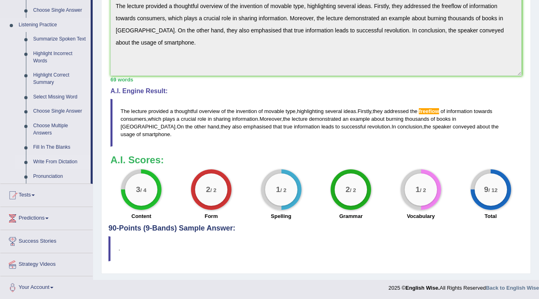
click at [47, 162] on link "Write From Dictation" at bounding box center [60, 162] width 61 height 15
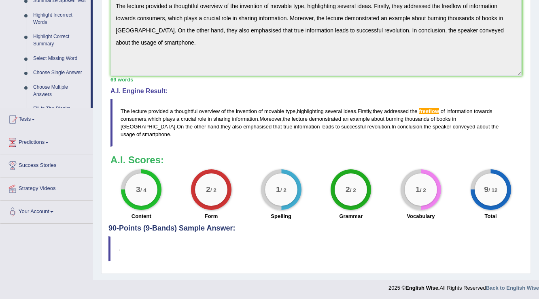
scroll to position [257, 0]
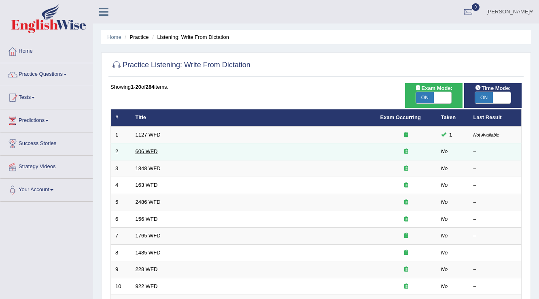
click at [140, 151] on link "606 WFD" at bounding box center [147, 151] width 22 height 6
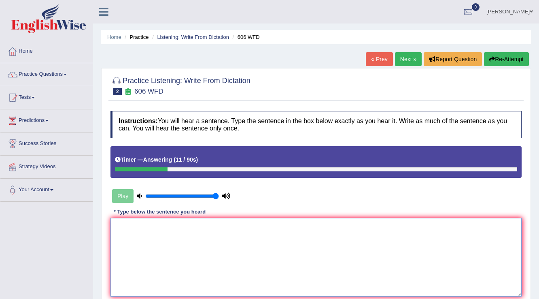
click at [255, 267] on textarea at bounding box center [315, 257] width 411 height 78
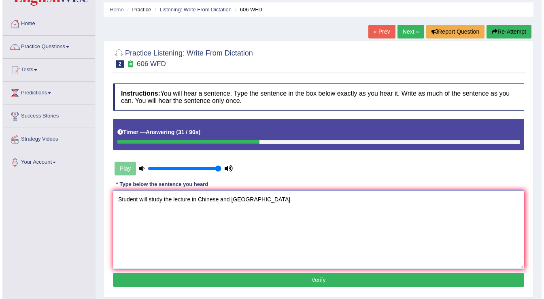
scroll to position [65, 0]
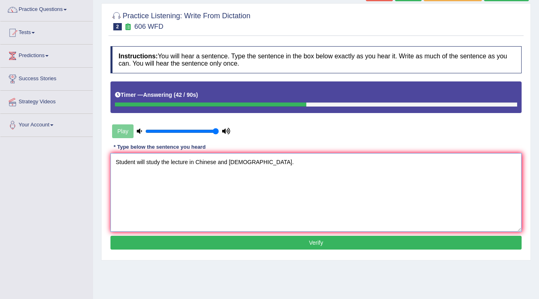
type textarea "Student will study the lecture in Chinese and [DEMOGRAPHIC_DATA]."
click at [307, 245] on button "Verify" at bounding box center [315, 242] width 411 height 14
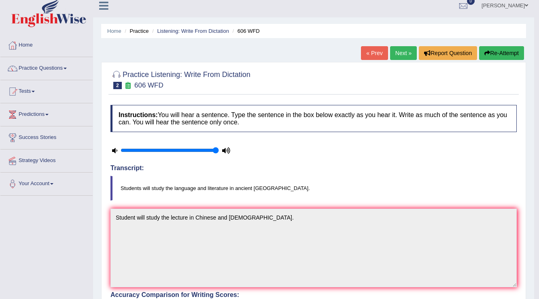
scroll to position [0, 0]
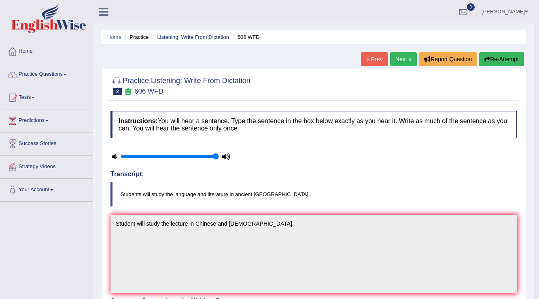
click at [395, 60] on link "Next »" at bounding box center [403, 59] width 27 height 14
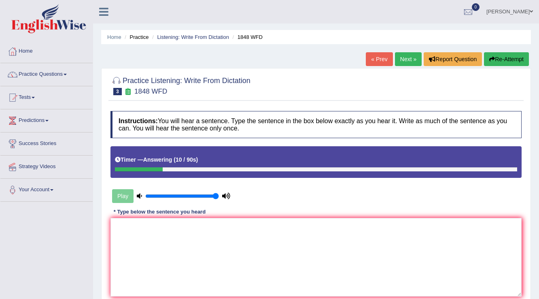
click at [146, 214] on div "* Type below the sentence you heard" at bounding box center [159, 212] width 98 height 8
click at [143, 228] on textarea at bounding box center [315, 257] width 411 height 78
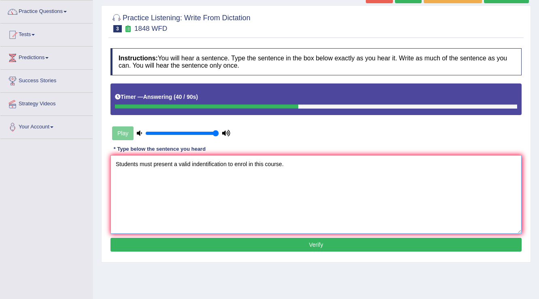
scroll to position [65, 0]
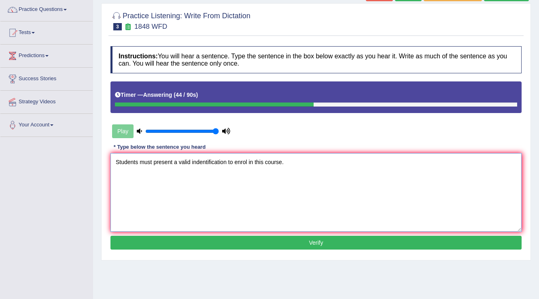
click at [196, 159] on textarea "Students must present a valid indentification to enrol in this course." at bounding box center [315, 192] width 411 height 78
type textarea "Students must present a valid identification to enrol in this course."
click at [385, 243] on button "Verify" at bounding box center [315, 242] width 411 height 14
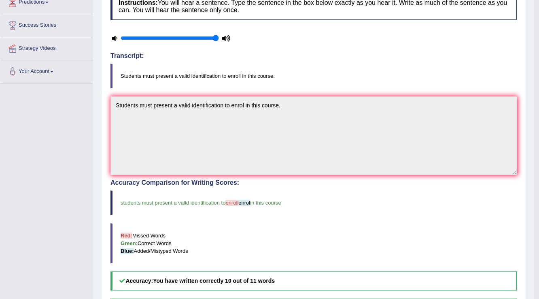
scroll to position [0, 0]
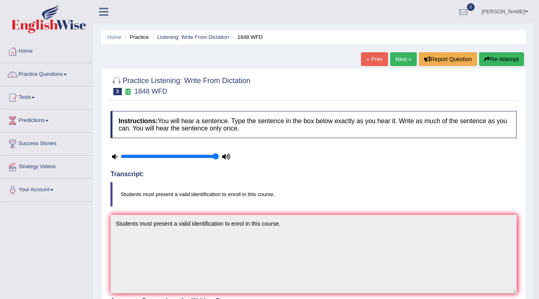
click at [390, 55] on link "Next »" at bounding box center [403, 59] width 27 height 14
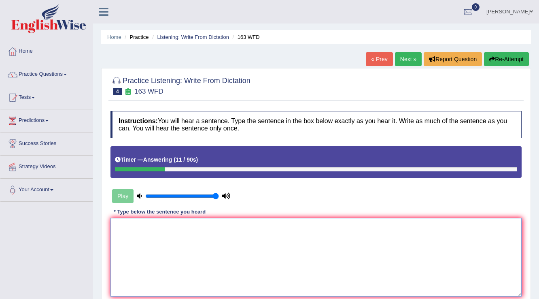
drag, startPoint x: 408, startPoint y: 240, endPoint x: 426, endPoint y: 243, distance: 17.6
click at [408, 240] on textarea at bounding box center [315, 257] width 411 height 78
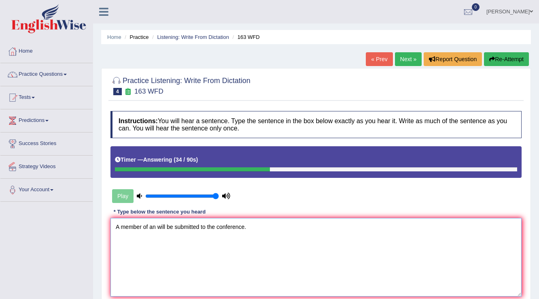
click at [155, 222] on textarea "A member of an will be submitted to the conference." at bounding box center [315, 257] width 411 height 78
click at [296, 261] on textarea "A member of an assessor will be submitted to the conference." at bounding box center [315, 257] width 411 height 78
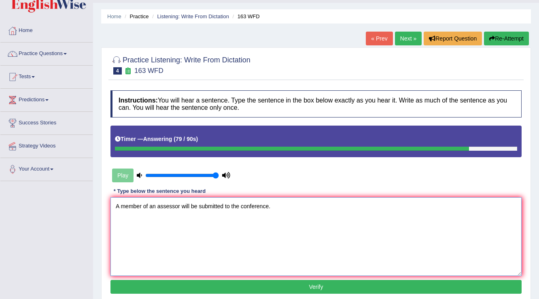
scroll to position [32, 0]
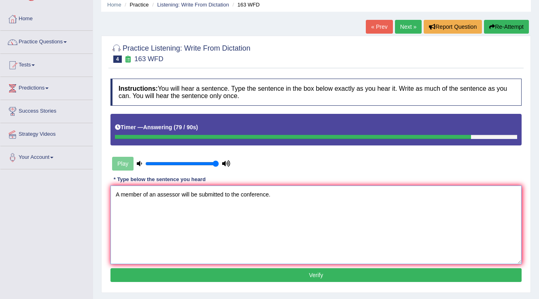
type textarea "A member of an assessor will be submitted to the conference."
click at [355, 277] on button "Verify" at bounding box center [315, 275] width 411 height 14
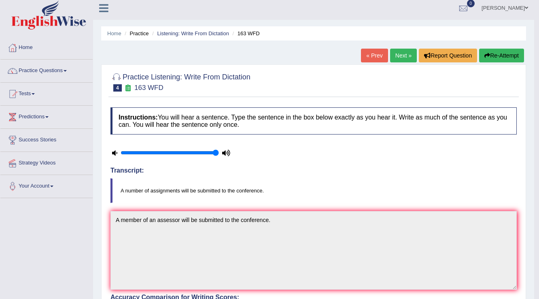
scroll to position [0, 0]
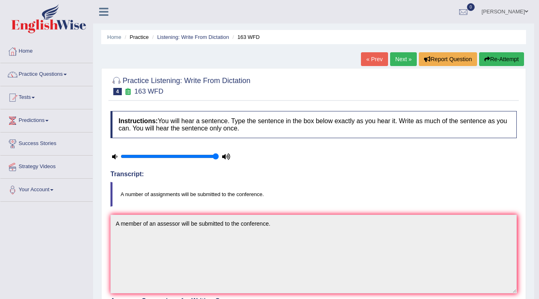
click at [397, 58] on link "Next »" at bounding box center [403, 59] width 27 height 14
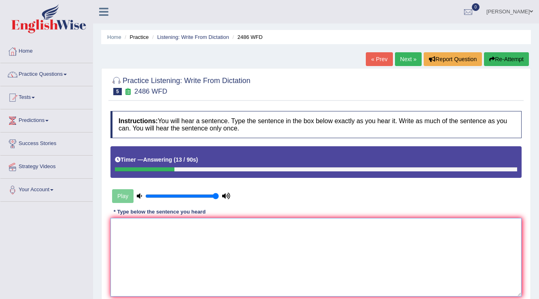
click at [314, 238] on textarea at bounding box center [315, 257] width 411 height 78
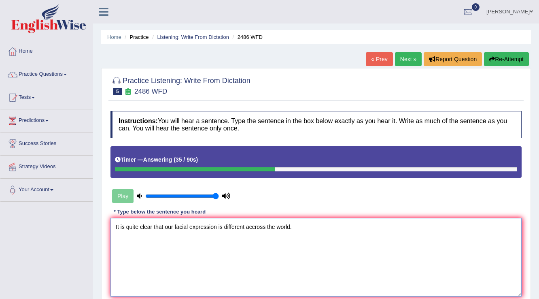
click at [249, 223] on textarea "It is quite clear that our facial expression is different accross the world." at bounding box center [315, 257] width 411 height 78
click at [304, 232] on textarea "It is quite clear that our facial expression is different across the world." at bounding box center [315, 257] width 411 height 78
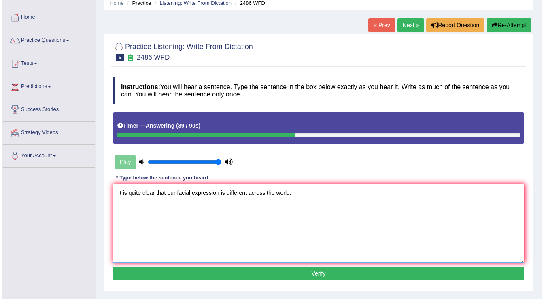
scroll to position [97, 0]
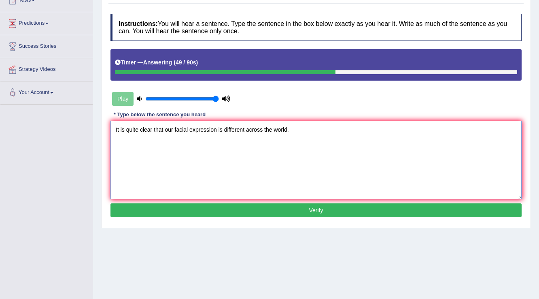
type textarea "It is quite clear that our facial expression is different across the world."
click at [236, 209] on button "Verify" at bounding box center [315, 210] width 411 height 14
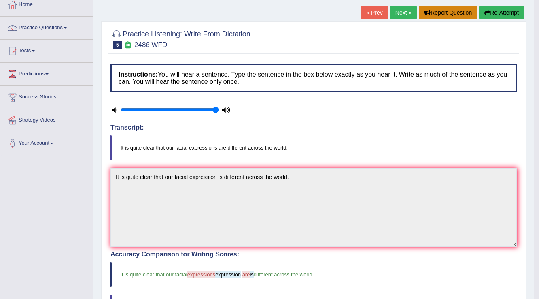
scroll to position [0, 0]
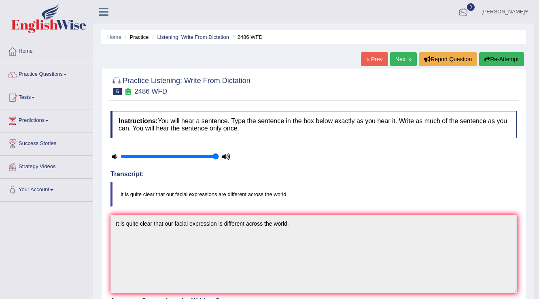
click at [405, 59] on link "Next »" at bounding box center [403, 59] width 27 height 14
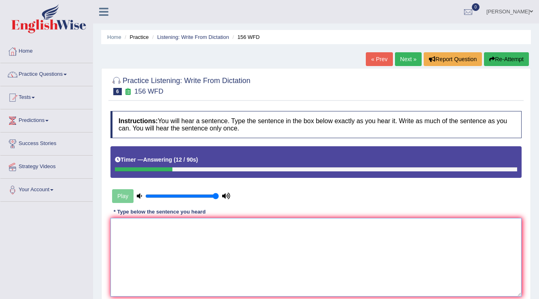
drag, startPoint x: 224, startPoint y: 259, endPoint x: 225, endPoint y: 255, distance: 4.1
click at [224, 259] on textarea at bounding box center [315, 257] width 411 height 78
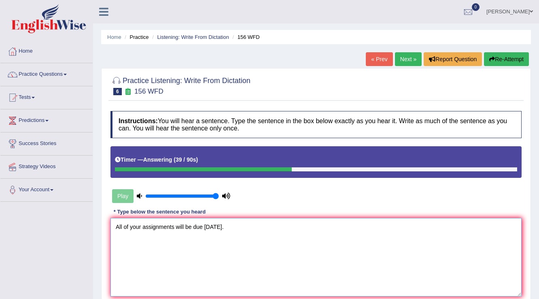
scroll to position [126, 0]
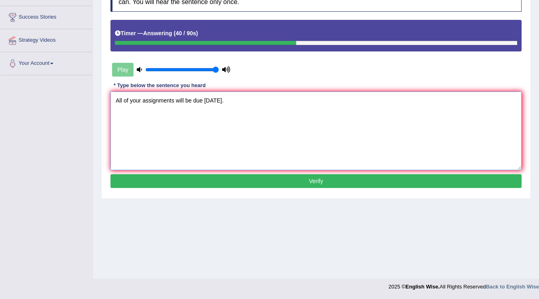
type textarea "All of your assignments will be due [DATE]."
click at [317, 175] on button "Verify" at bounding box center [315, 181] width 411 height 14
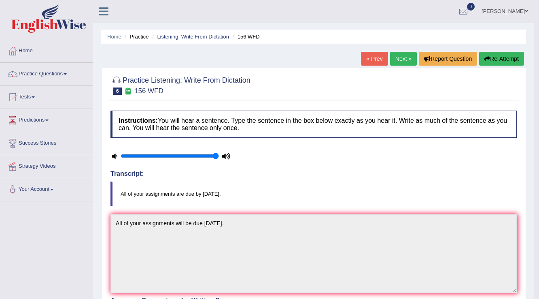
scroll to position [0, 0]
click at [396, 56] on link "Next »" at bounding box center [403, 59] width 27 height 14
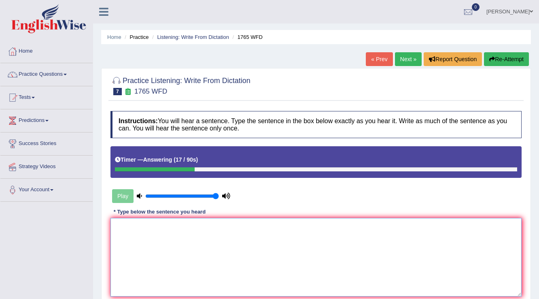
click at [206, 264] on textarea at bounding box center [315, 257] width 411 height 78
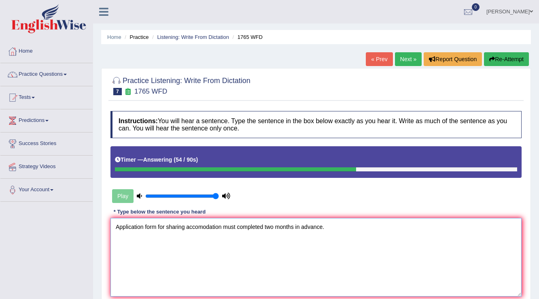
click at [201, 225] on textarea "Application form for sharing accomodation must completed two months in advance." at bounding box center [315, 257] width 411 height 78
type textarea "Application form for sharing accommodation must completed two months in advance."
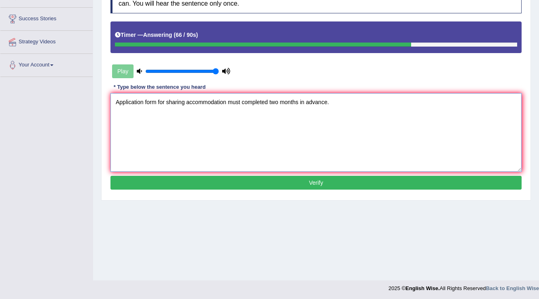
scroll to position [126, 0]
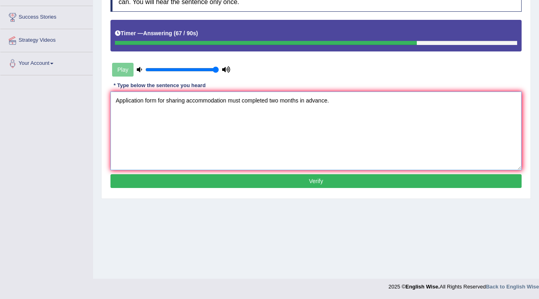
click at [320, 118] on textarea "Application form for sharing accommodation must completed two months in advance." at bounding box center [315, 130] width 411 height 78
click at [333, 105] on textarea "Application form for sharing accommodation must completed two months in advance." at bounding box center [315, 130] width 411 height 78
click at [204, 178] on button "Verify" at bounding box center [315, 181] width 411 height 14
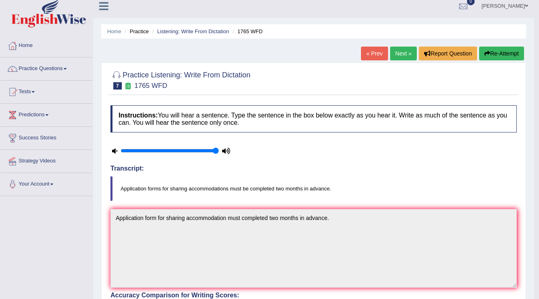
scroll to position [0, 0]
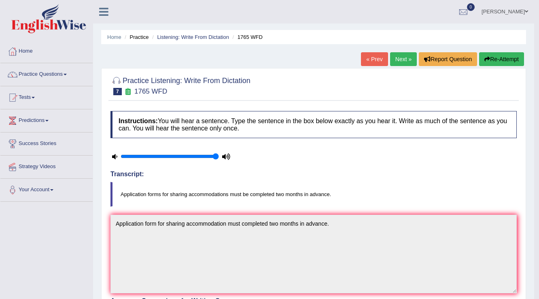
click at [391, 55] on link "Next »" at bounding box center [403, 59] width 27 height 14
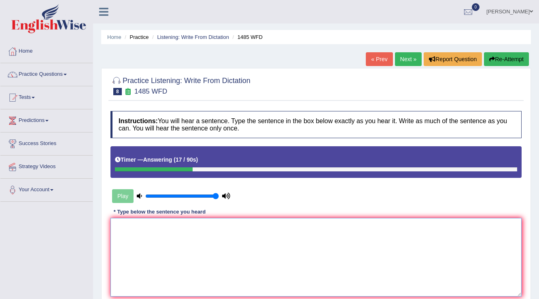
drag, startPoint x: 368, startPoint y: 254, endPoint x: 358, endPoint y: 244, distance: 14.9
click at [368, 254] on textarea at bounding box center [315, 257] width 411 height 78
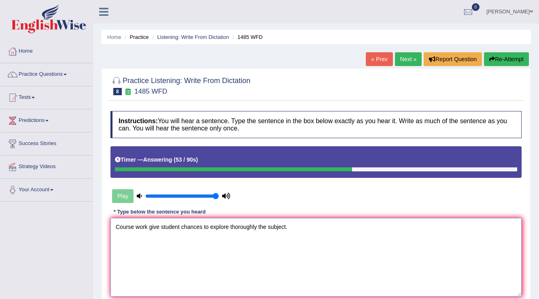
click at [146, 225] on textarea "Course work give student chances to explore thoroughly the subject." at bounding box center [315, 257] width 411 height 78
click at [136, 225] on textarea "Course works give student chances to explore thoroughly the subject." at bounding box center [315, 257] width 411 height 78
click at [160, 223] on textarea "Courseworks give student chances to explore thoroughly the subject." at bounding box center [315, 257] width 411 height 78
click at [147, 223] on textarea "Courseworks gives student chances to explore thoroughly the subject." at bounding box center [315, 257] width 411 height 78
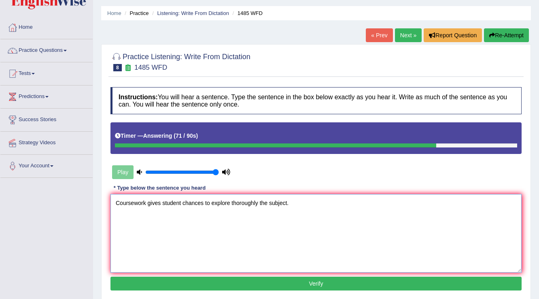
scroll to position [97, 0]
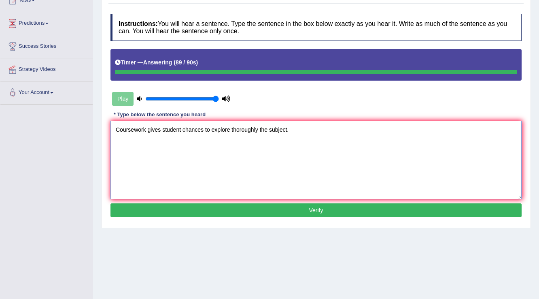
type textarea "Coursework gives student chances to explore thoroughly the subject."
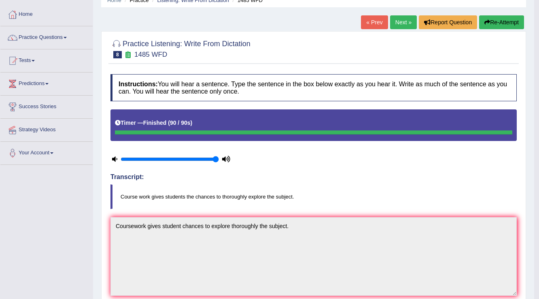
scroll to position [0, 0]
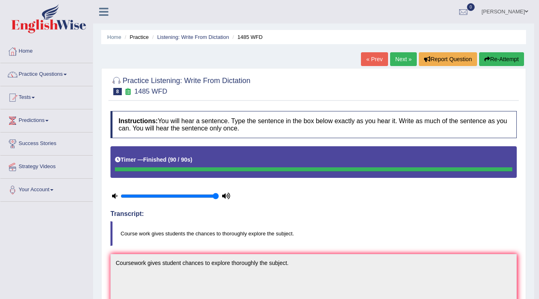
click at [408, 56] on link "Next »" at bounding box center [403, 59] width 27 height 14
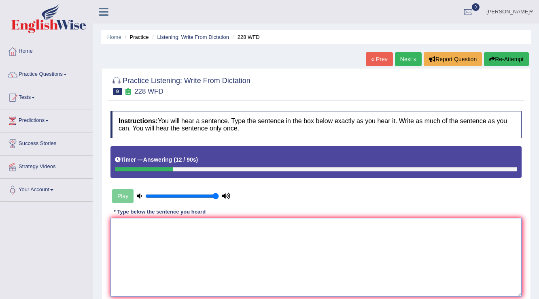
click at [172, 251] on textarea at bounding box center [315, 257] width 411 height 78
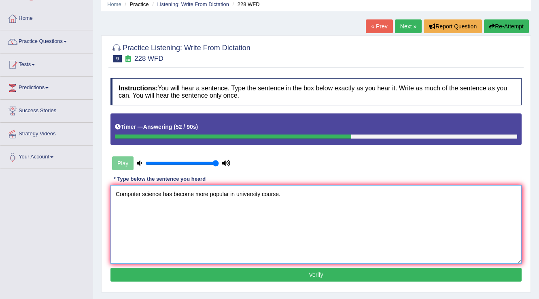
scroll to position [65, 0]
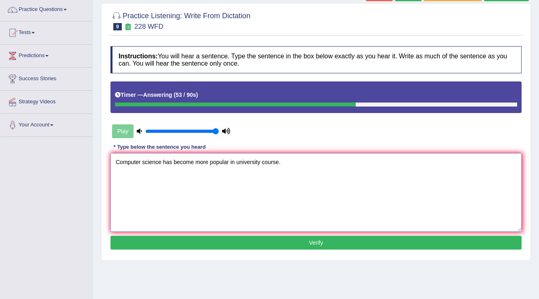
type textarea "Computer science has become more popular in university course."
click at [244, 243] on button "Verify" at bounding box center [315, 242] width 411 height 14
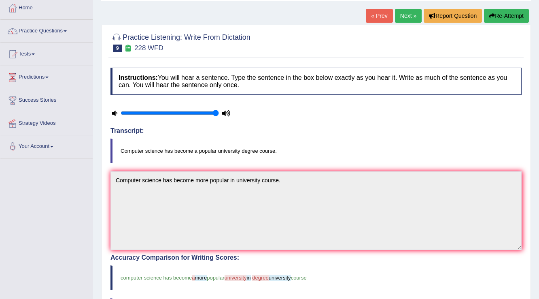
scroll to position [0, 0]
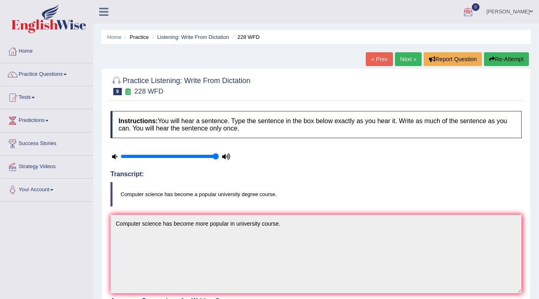
click at [400, 59] on link "Next »" at bounding box center [408, 59] width 27 height 14
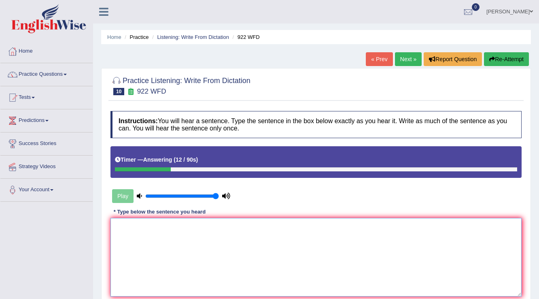
click at [267, 227] on textarea at bounding box center [315, 257] width 411 height 78
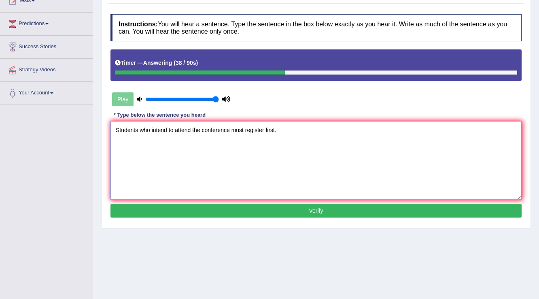
scroll to position [97, 0]
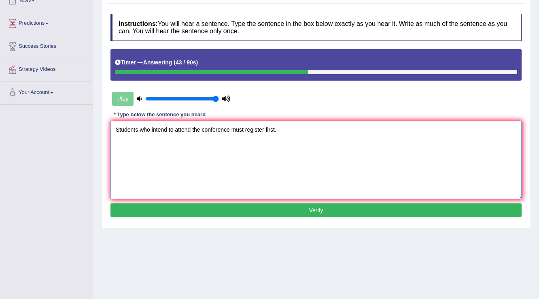
type textarea "Students who intend to attend the conference must register first."
click at [374, 208] on button "Verify" at bounding box center [315, 210] width 411 height 14
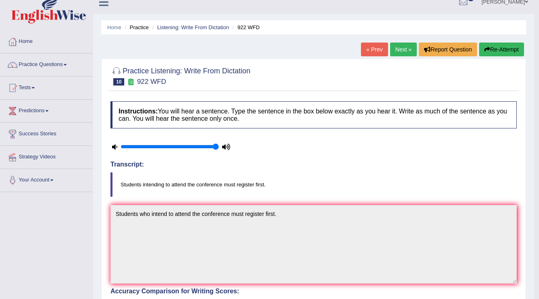
scroll to position [0, 0]
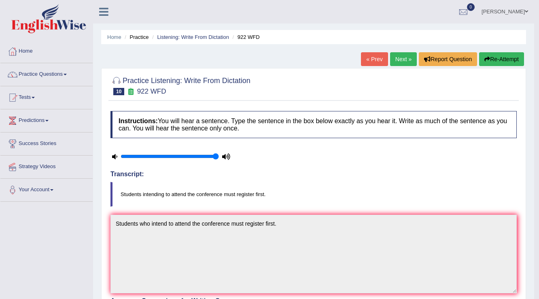
click at [402, 58] on link "Next »" at bounding box center [403, 59] width 27 height 14
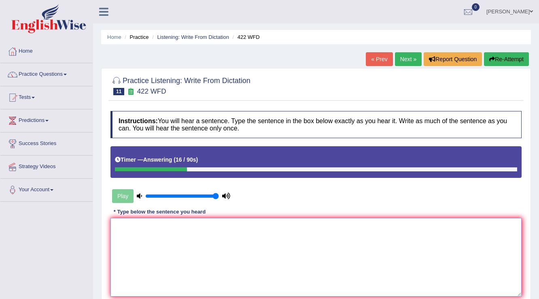
drag, startPoint x: 344, startPoint y: 248, endPoint x: 344, endPoint y: 236, distance: 12.5
click at [344, 248] on textarea at bounding box center [315, 257] width 411 height 78
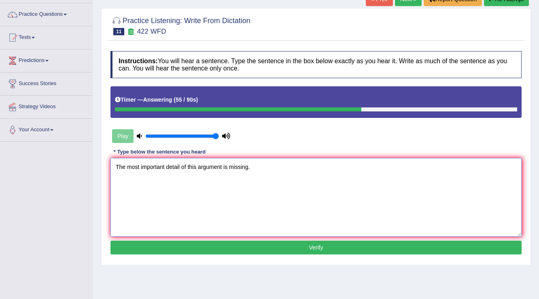
scroll to position [65, 0]
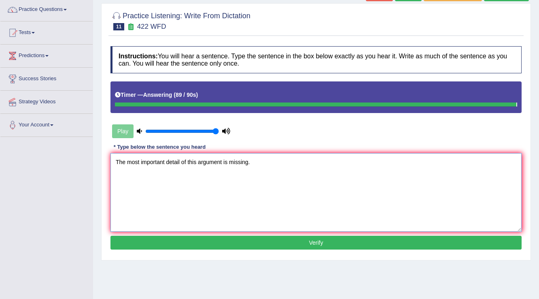
type textarea "The most important detail of this argument is missing."
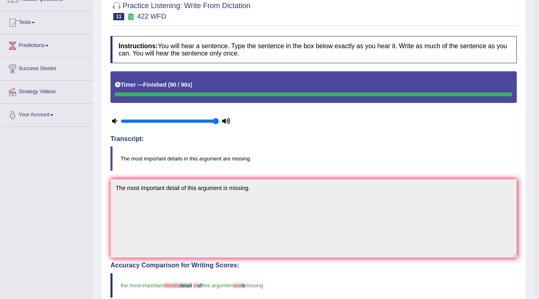
scroll to position [60, 0]
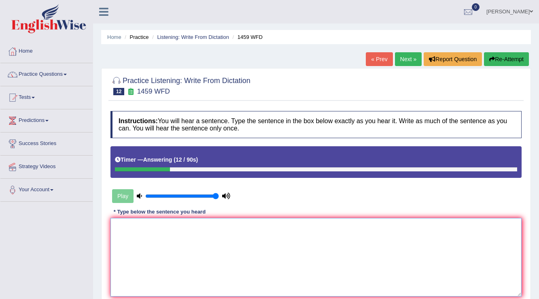
click at [312, 226] on textarea at bounding box center [315, 257] width 411 height 78
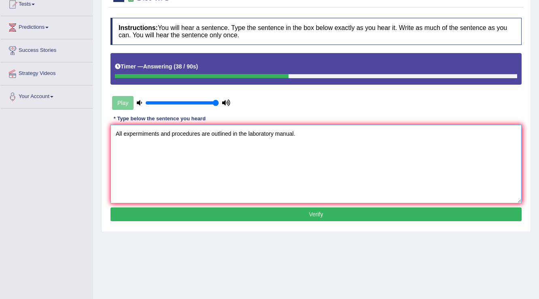
scroll to position [97, 0]
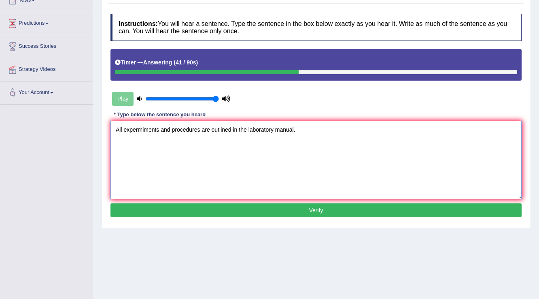
click at [141, 129] on textarea "All expermiments and procedures are outlined in the laboratory manual." at bounding box center [315, 160] width 411 height 78
type textarea "All experiments and procedures are outlined in the laboratory manual."
click at [287, 212] on button "Verify" at bounding box center [315, 210] width 411 height 14
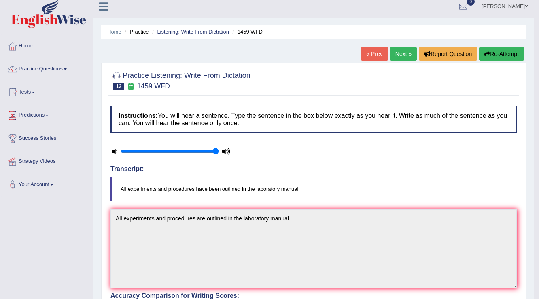
scroll to position [0, 0]
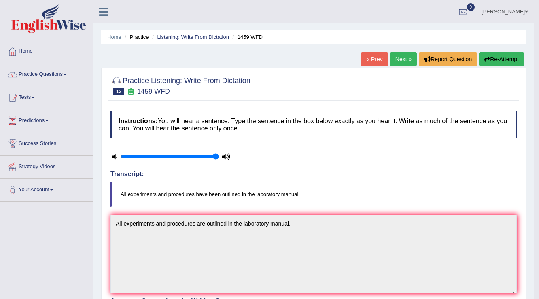
click at [411, 63] on link "Next »" at bounding box center [403, 59] width 27 height 14
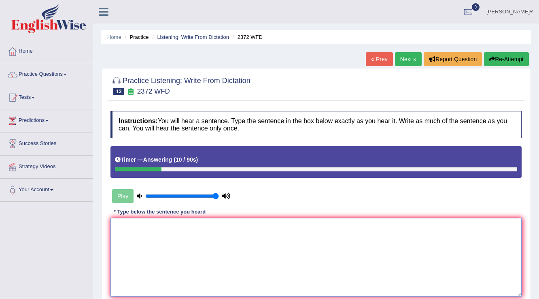
click at [262, 261] on textarea at bounding box center [315, 257] width 411 height 78
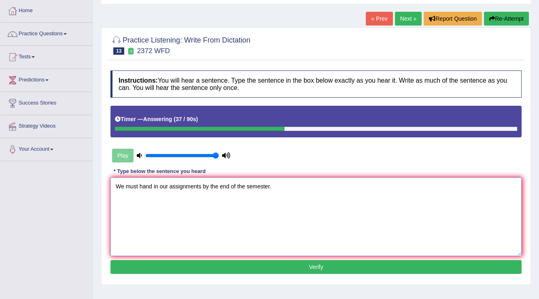
scroll to position [97, 0]
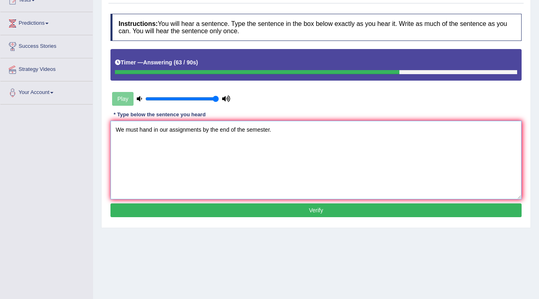
type textarea "We must hand in our assignments by the end of the semester."
click at [223, 204] on button "Verify" at bounding box center [315, 210] width 411 height 14
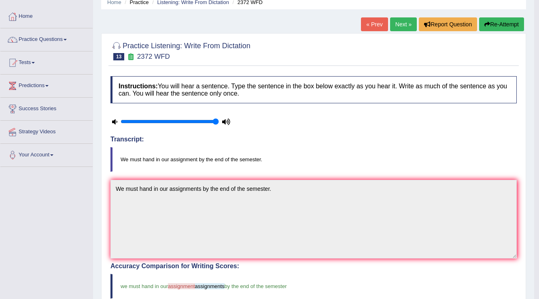
scroll to position [0, 0]
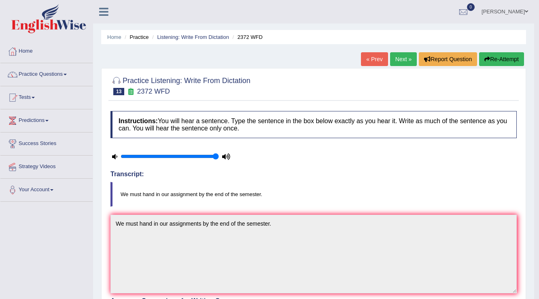
click at [403, 64] on link "Next »" at bounding box center [403, 59] width 27 height 14
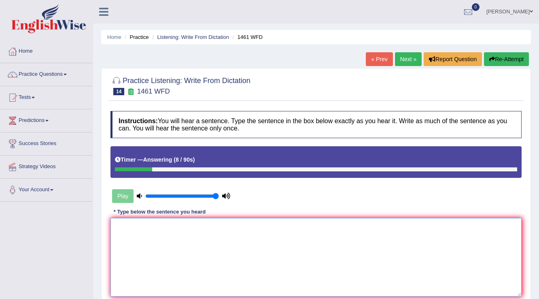
click at [254, 240] on textarea at bounding box center [315, 257] width 411 height 78
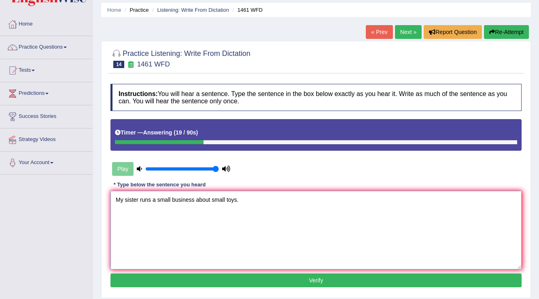
scroll to position [65, 0]
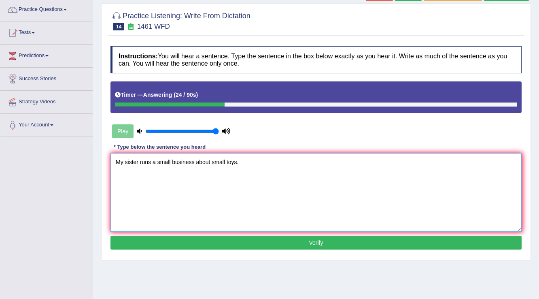
type textarea "My sister runs a small business about small toys."
click at [258, 238] on button "Verify" at bounding box center [315, 242] width 411 height 14
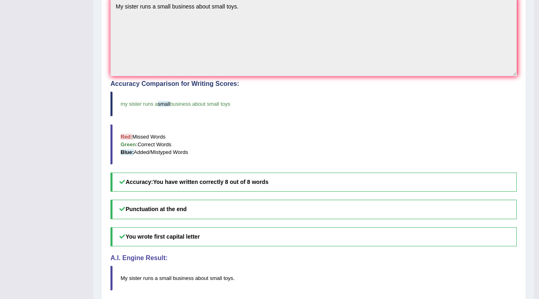
scroll to position [227, 0]
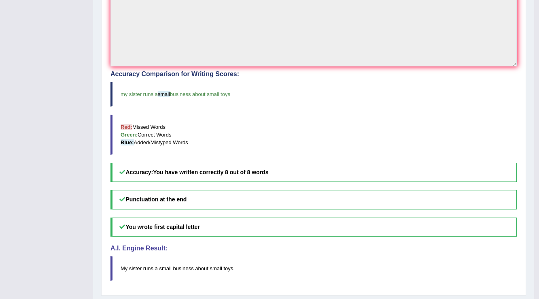
click at [164, 93] on span "small" at bounding box center [164, 94] width 12 height 6
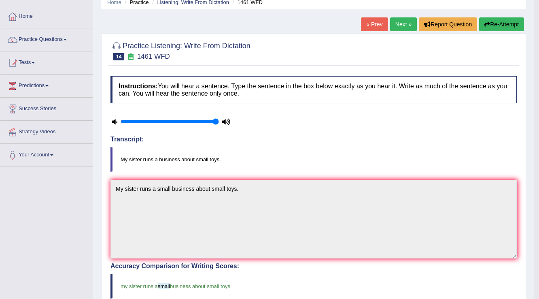
scroll to position [0, 0]
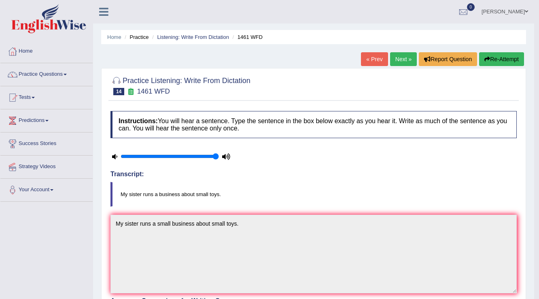
click at [403, 58] on link "Next »" at bounding box center [403, 59] width 27 height 14
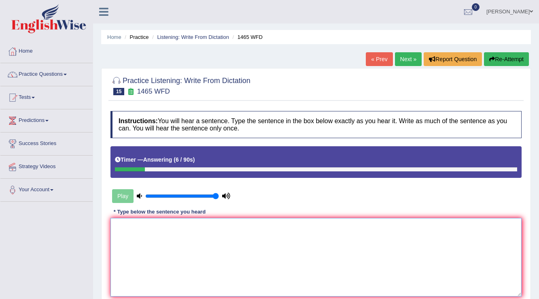
click at [313, 237] on textarea at bounding box center [315, 257] width 411 height 78
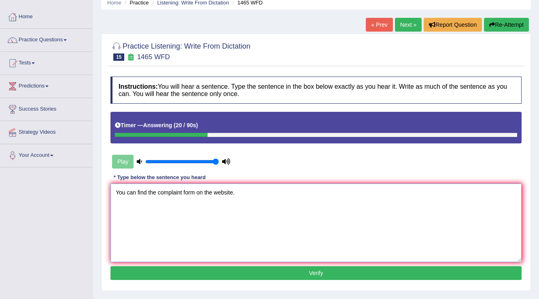
scroll to position [97, 0]
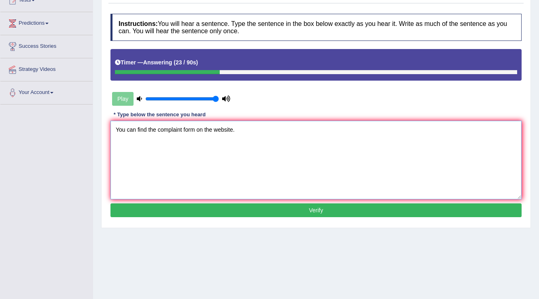
type textarea "You can find the complaint form on the website."
click at [341, 206] on button "Verify" at bounding box center [315, 210] width 411 height 14
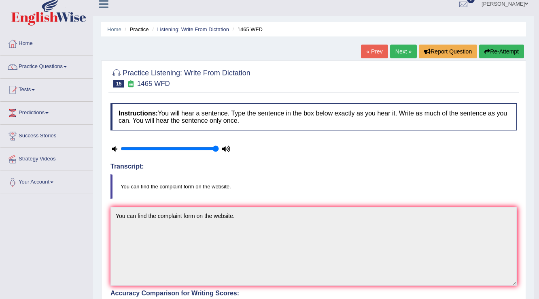
scroll to position [0, 0]
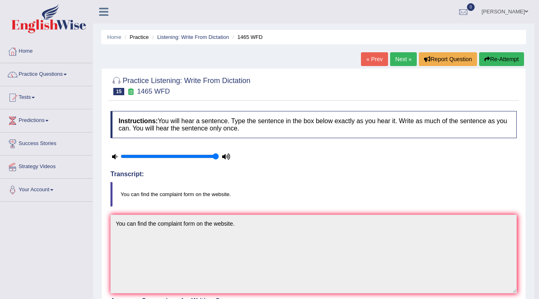
click at [406, 58] on link "Next »" at bounding box center [403, 59] width 27 height 14
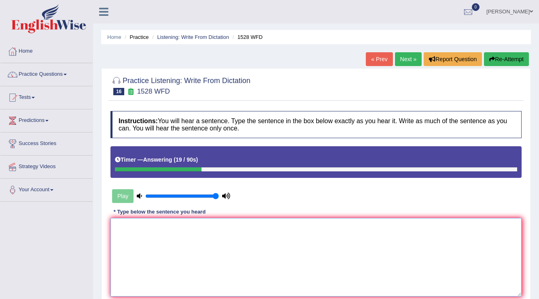
click at [295, 224] on textarea at bounding box center [315, 257] width 411 height 78
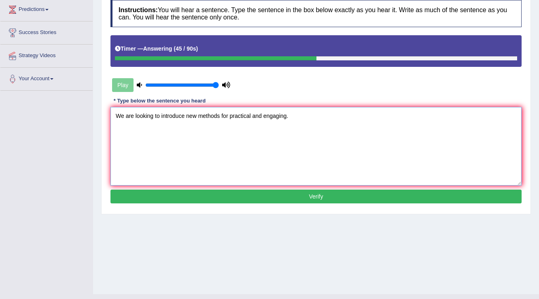
scroll to position [126, 0]
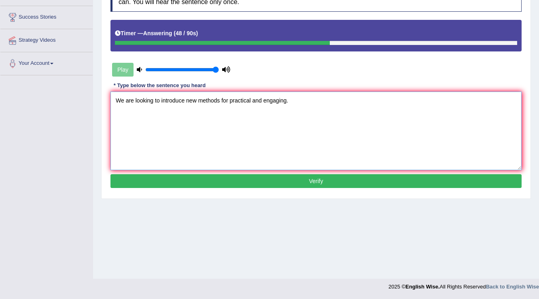
click at [228, 98] on textarea "We are looking to introduce new methods for practical and engaging." at bounding box center [315, 130] width 411 height 78
type textarea "We are looking to introduce new methods for more practical and engaging."
click at [253, 176] on button "Verify" at bounding box center [315, 181] width 411 height 14
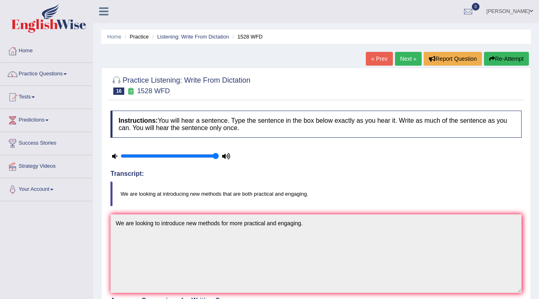
scroll to position [0, 0]
click at [407, 61] on link "Next »" at bounding box center [408, 59] width 27 height 14
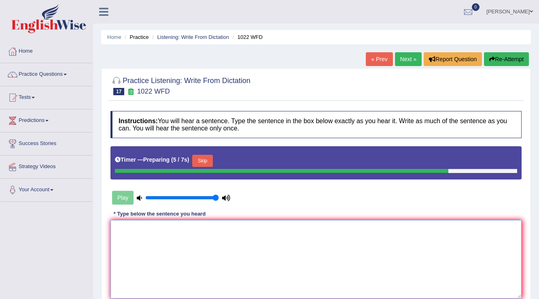
click at [206, 272] on textarea at bounding box center [315, 259] width 411 height 78
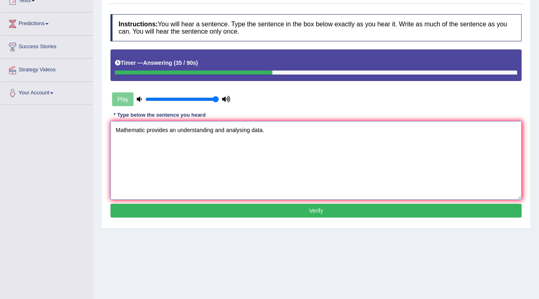
scroll to position [97, 0]
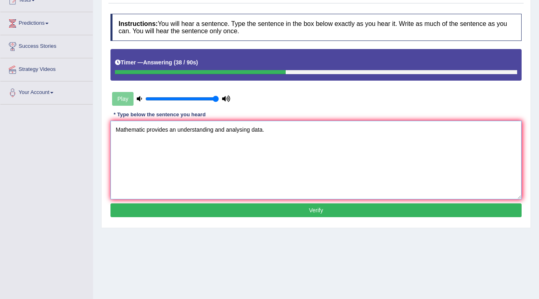
type textarea "Mathematic provides an understanding and analysing data."
click at [350, 207] on button "Verify" at bounding box center [315, 210] width 411 height 14
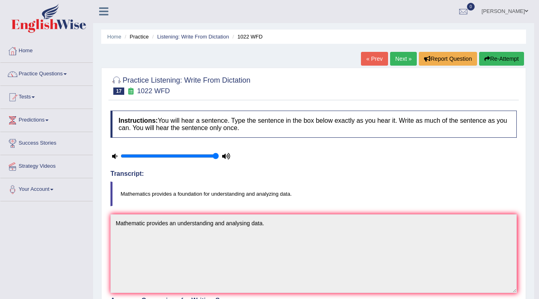
scroll to position [0, 0]
click at [401, 59] on link "Next »" at bounding box center [403, 59] width 27 height 14
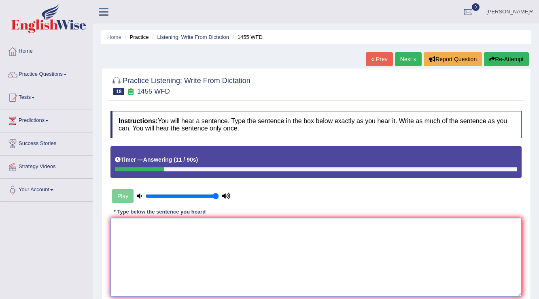
click at [169, 275] on textarea at bounding box center [315, 257] width 411 height 78
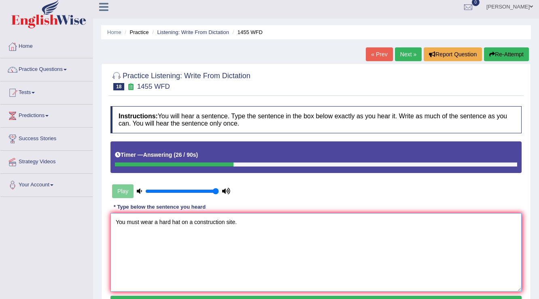
scroll to position [126, 0]
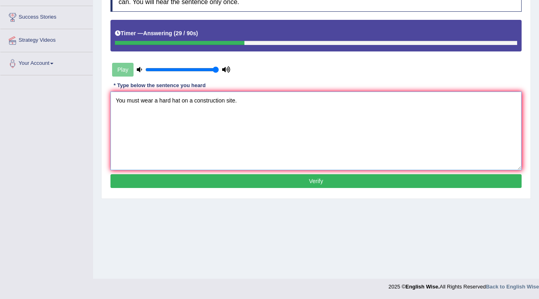
type textarea "You must wear a hard hat on a construction site."
click at [313, 180] on button "Verify" at bounding box center [315, 181] width 411 height 14
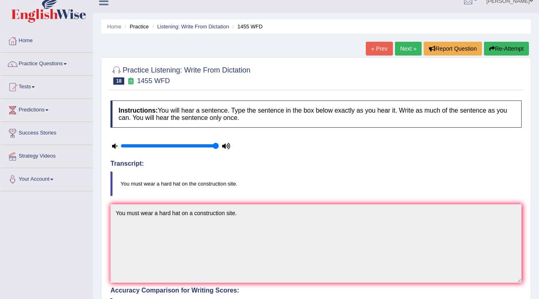
scroll to position [0, 0]
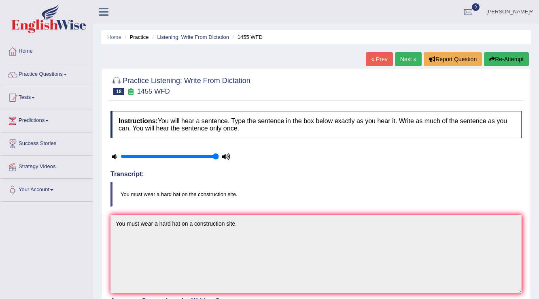
click at [397, 63] on link "Next »" at bounding box center [408, 59] width 27 height 14
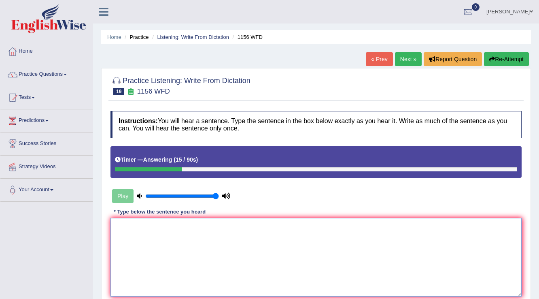
drag, startPoint x: 399, startPoint y: 236, endPoint x: 415, endPoint y: 224, distance: 20.2
click at [400, 236] on textarea at bounding box center [315, 257] width 411 height 78
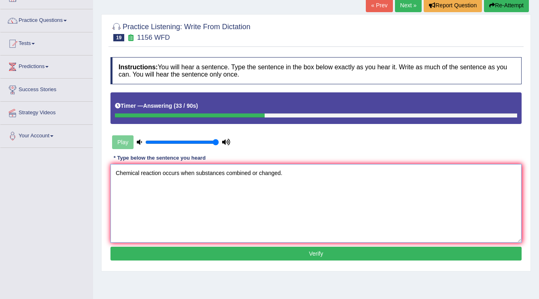
scroll to position [65, 0]
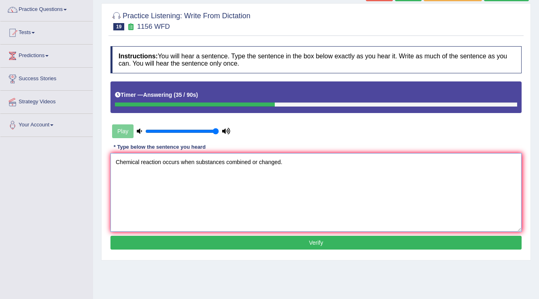
type textarea "Chemical reaction occurs when substances combined or changed."
click at [300, 240] on button "Verify" at bounding box center [315, 242] width 411 height 14
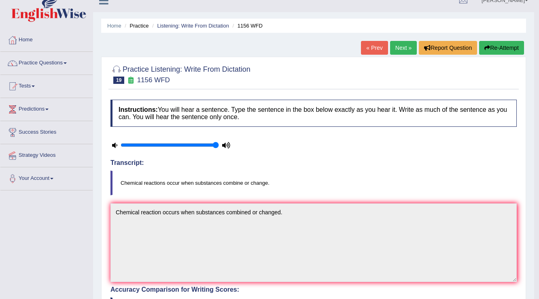
scroll to position [0, 0]
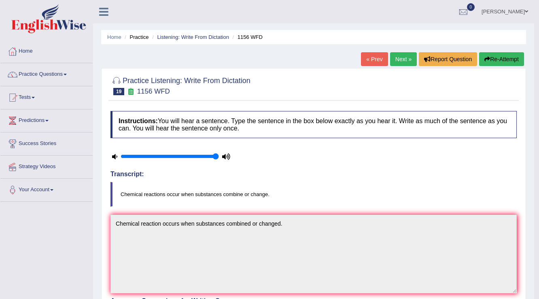
click at [408, 61] on link "Next »" at bounding box center [403, 59] width 27 height 14
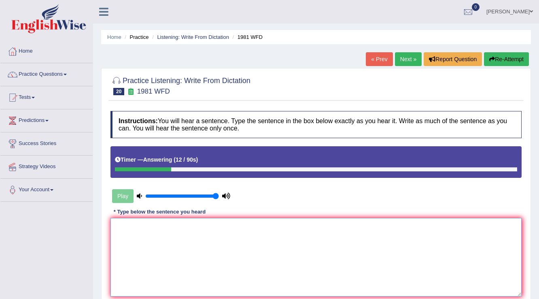
click at [263, 261] on textarea at bounding box center [315, 257] width 411 height 78
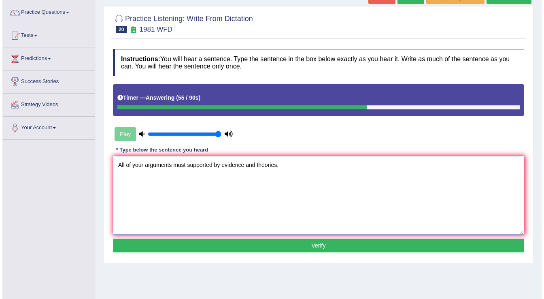
scroll to position [65, 0]
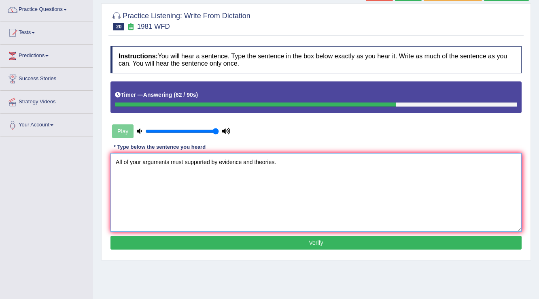
type textarea "All of your arguments must supported by evidence and theories."
click at [282, 238] on button "Verify" at bounding box center [315, 242] width 411 height 14
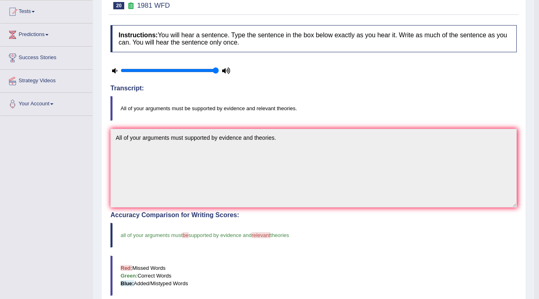
scroll to position [0, 0]
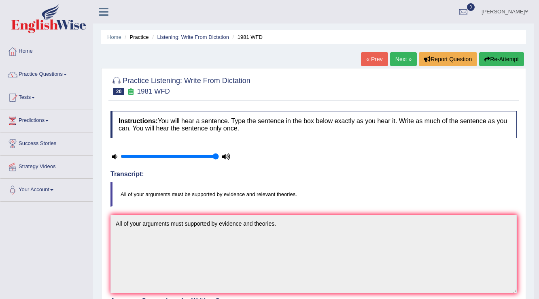
click at [411, 57] on link "Next »" at bounding box center [403, 59] width 27 height 14
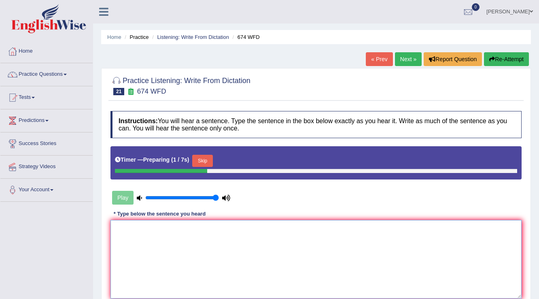
click at [309, 259] on textarea at bounding box center [315, 259] width 411 height 78
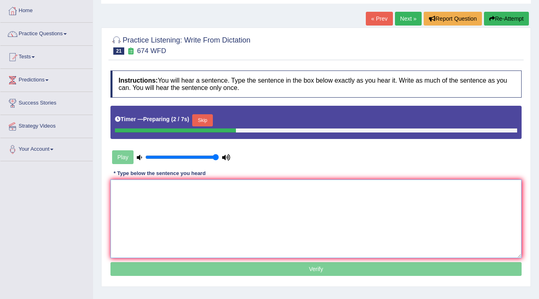
scroll to position [97, 0]
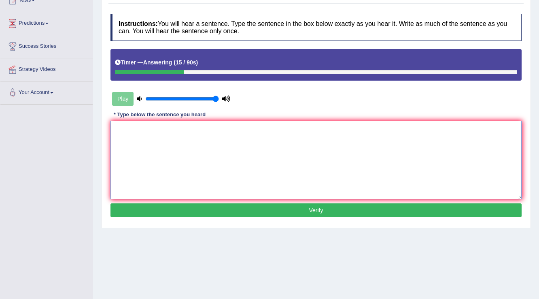
type textarea "I"
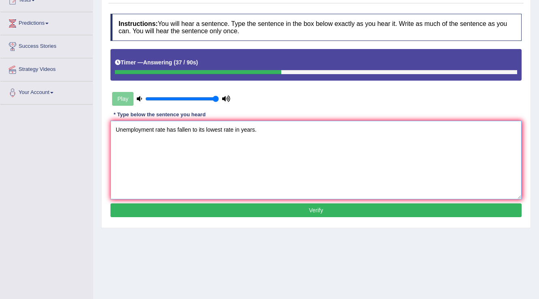
type textarea "Unemployment rate has fallen to its lowest rate in years."
click at [282, 210] on button "Verify" at bounding box center [315, 210] width 411 height 14
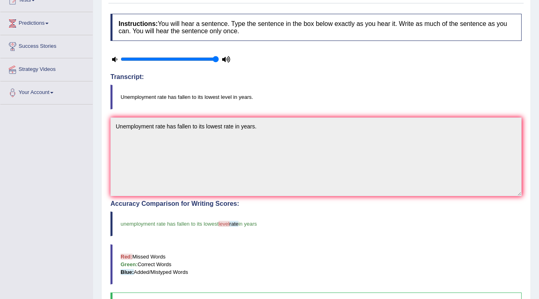
scroll to position [0, 0]
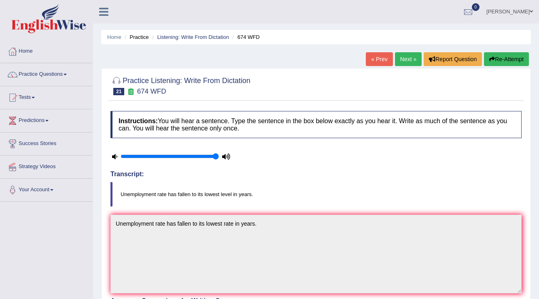
click at [381, 69] on div "Practice Listening: Write From Dictation 21 674 WFD Instructions: You will hear…" at bounding box center [316, 295] width 430 height 454
click at [408, 59] on link "Next »" at bounding box center [408, 59] width 27 height 14
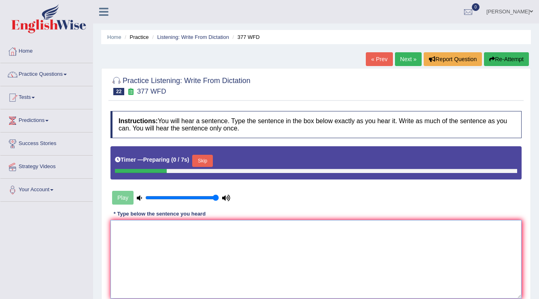
click at [187, 257] on textarea at bounding box center [315, 259] width 411 height 78
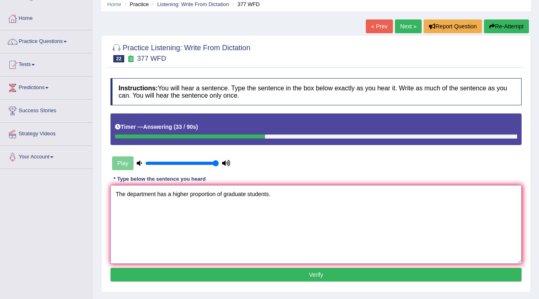
scroll to position [97, 0]
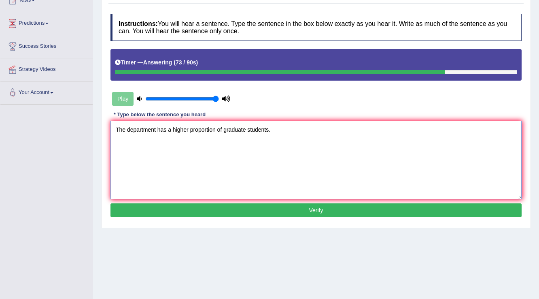
type textarea "The department has a higher proportion of graduate students."
click at [363, 206] on button "Verify" at bounding box center [315, 210] width 411 height 14
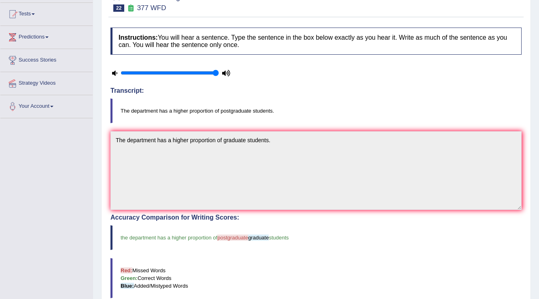
scroll to position [0, 0]
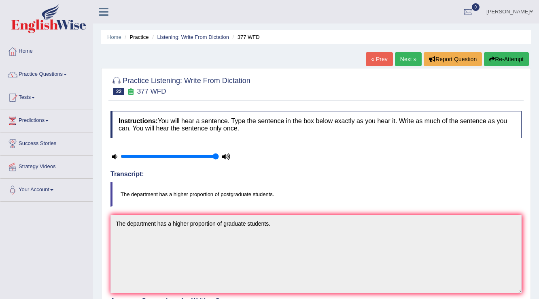
click at [375, 62] on link "« Prev" at bounding box center [379, 59] width 27 height 14
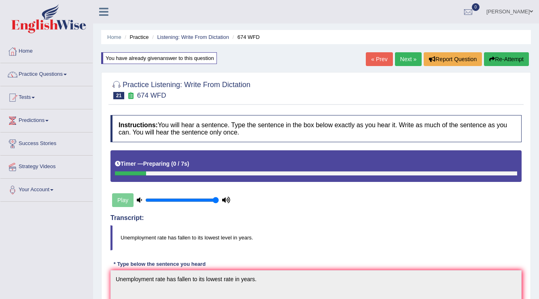
click at [378, 54] on link "« Prev" at bounding box center [379, 59] width 27 height 14
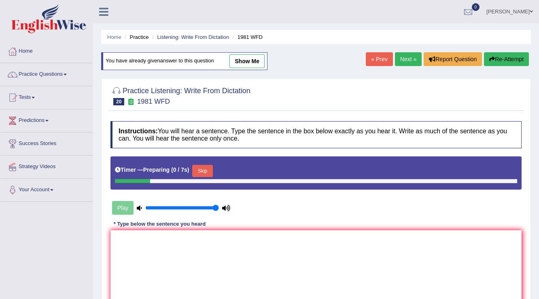
click at [250, 63] on link "show me" at bounding box center [246, 61] width 35 height 14
type textarea "All of your arguments must supported by evidence and theories."
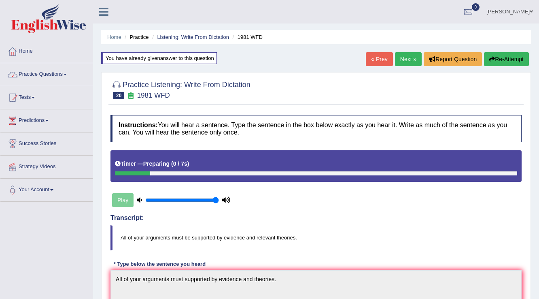
click at [38, 76] on link "Practice Questions" at bounding box center [46, 73] width 92 height 20
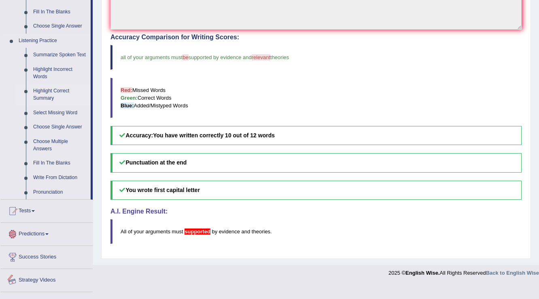
scroll to position [335, 0]
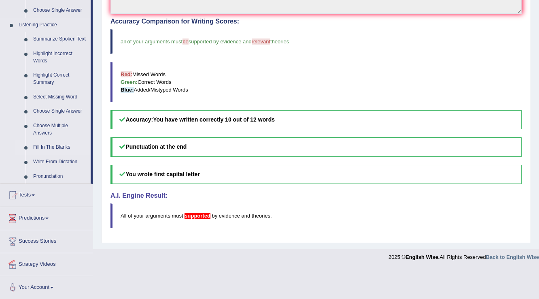
click at [51, 147] on link "Fill In The Blanks" at bounding box center [60, 147] width 61 height 15
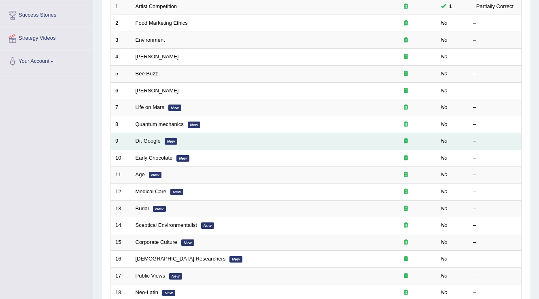
scroll to position [40, 0]
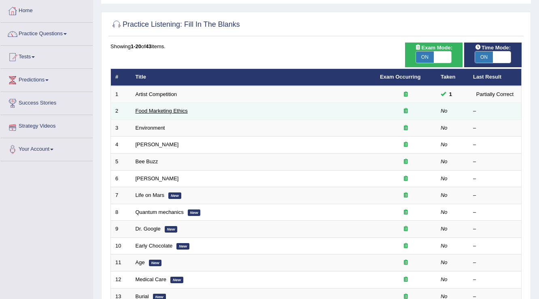
click at [173, 108] on link "Food Marketing Ethics" at bounding box center [162, 111] width 52 height 6
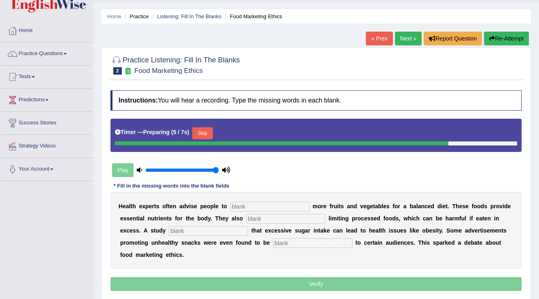
scroll to position [32, 0]
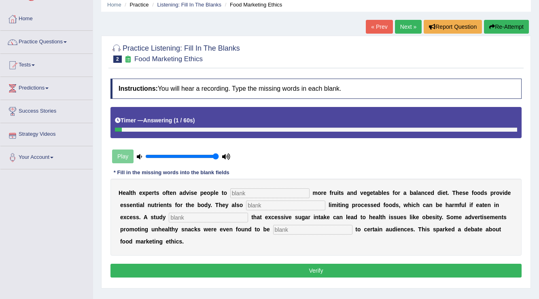
click at [290, 192] on input "text" at bounding box center [269, 193] width 79 height 10
type input "C"
type input "consume"
type input "recommended"
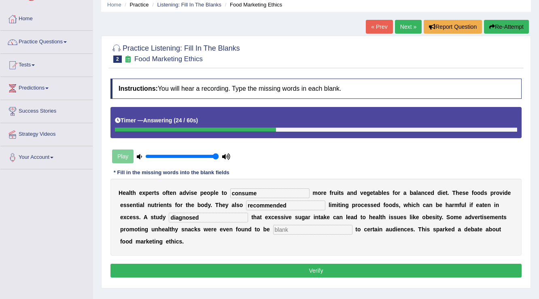
type input "diagnosed"
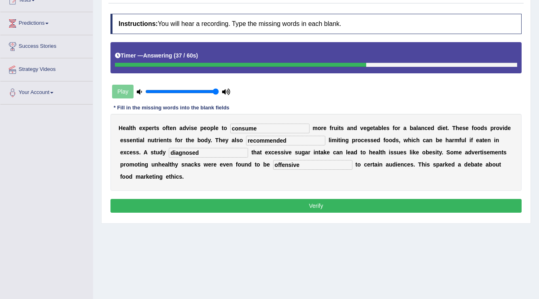
type input "offensive"
click at [293, 204] on button "Verify" at bounding box center [315, 206] width 411 height 14
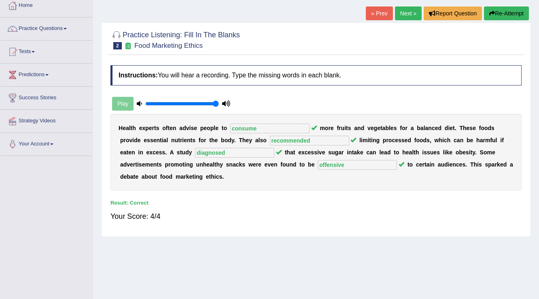
scroll to position [0, 0]
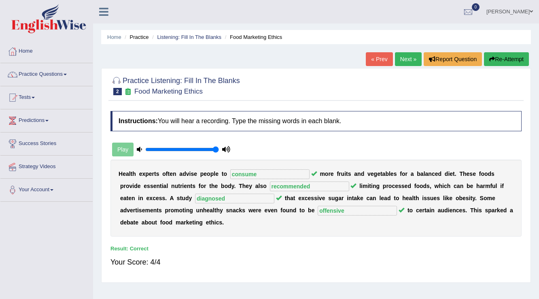
click at [404, 64] on link "Next »" at bounding box center [408, 59] width 27 height 14
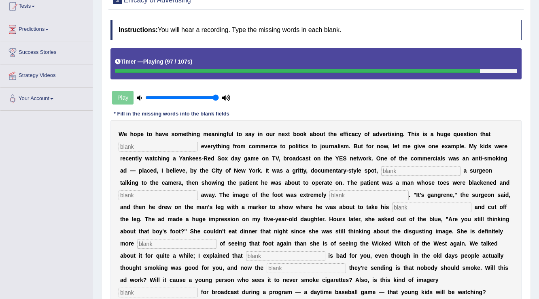
scroll to position [156, 0]
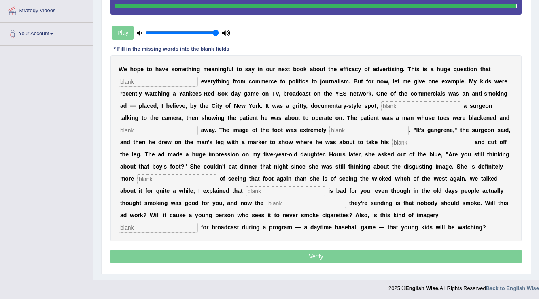
click at [171, 83] on input "text" at bounding box center [158, 82] width 79 height 10
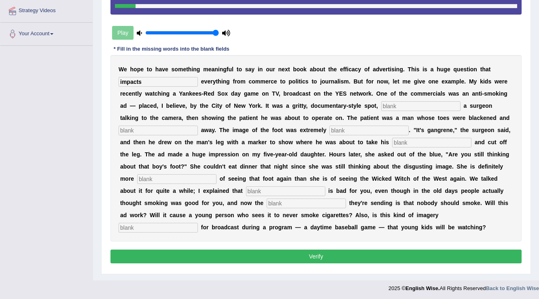
type input "impacts"
type input "featuring"
type input "rotten"
type input "disgusting"
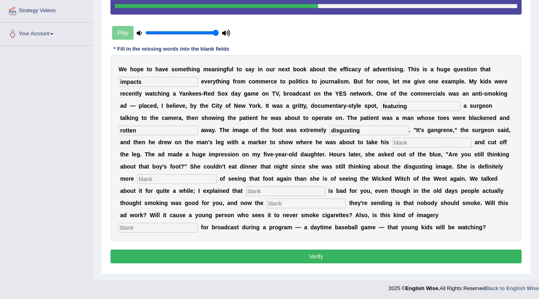
click at [150, 179] on input "text" at bounding box center [176, 179] width 79 height 10
type input "scored"
click at [322, 191] on input "text" at bounding box center [285, 191] width 79 height 10
type input "smoking"
type input "message"
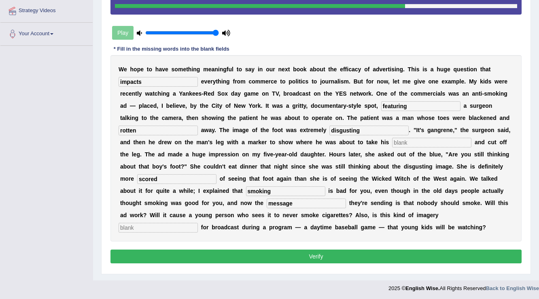
click at [148, 225] on input "text" at bounding box center [158, 228] width 79 height 10
type input "appropriate"
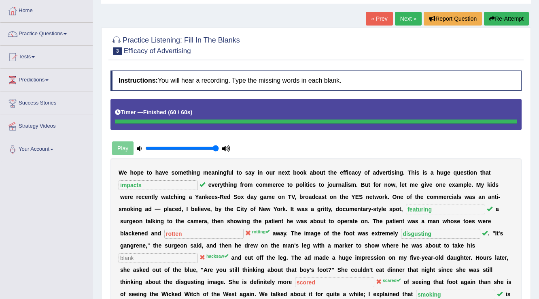
scroll to position [40, 0]
click at [416, 18] on link "Next »" at bounding box center [408, 19] width 27 height 14
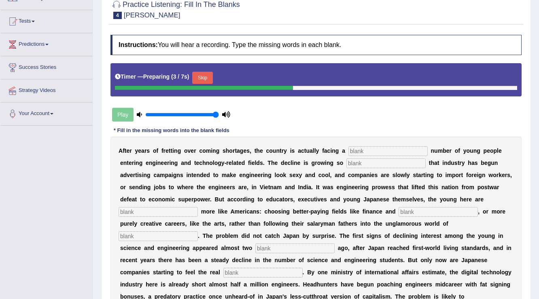
scroll to position [97, 0]
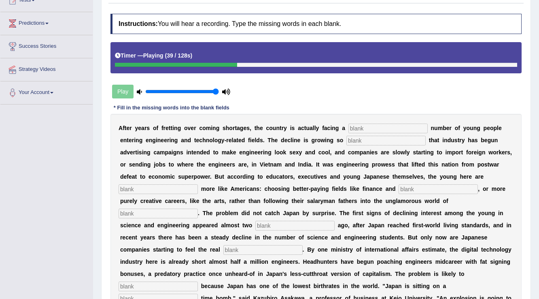
click at [397, 123] on input "text" at bounding box center [387, 128] width 79 height 10
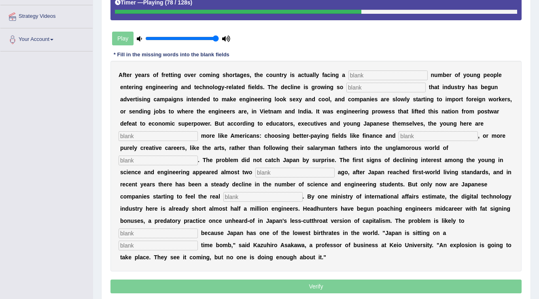
scroll to position [162, 0]
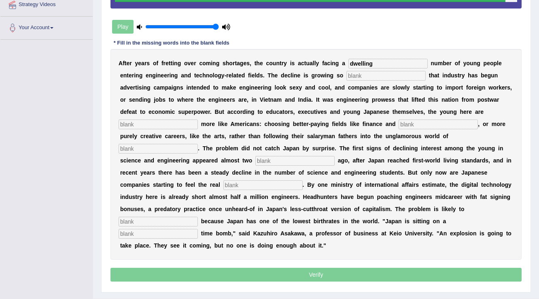
type input "dwelling"
type input "D"
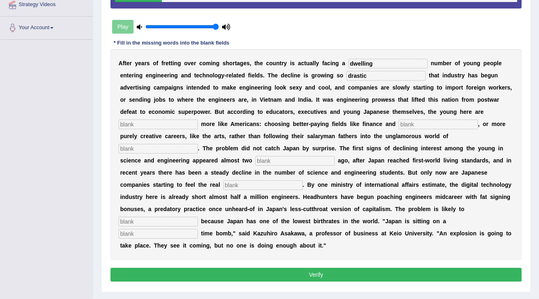
type input "drastic"
type input "h"
type input "behaving"
type input "medicine"
type input "manufacturing"
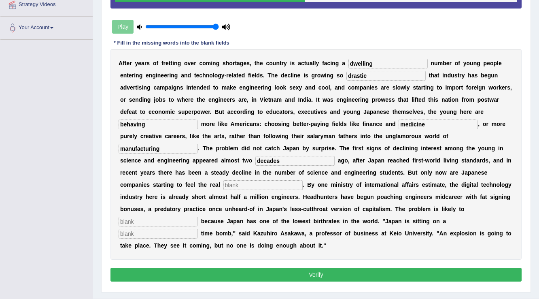
type input "decades"
type input "pinch"
type input "worsen"
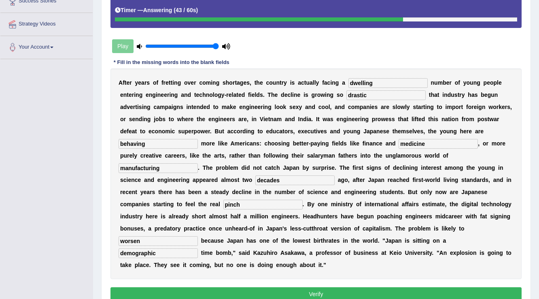
scroll to position [51, 0]
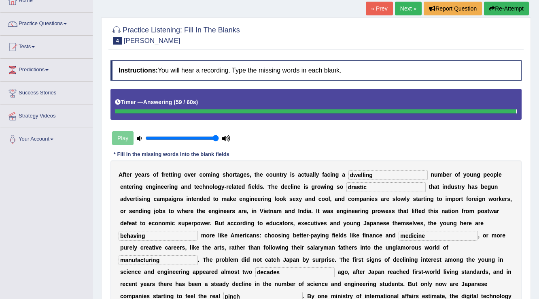
type input "demographic"
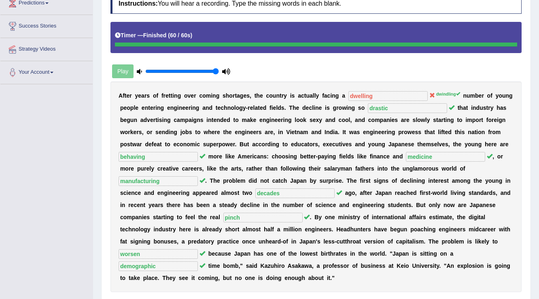
scroll to position [20, 0]
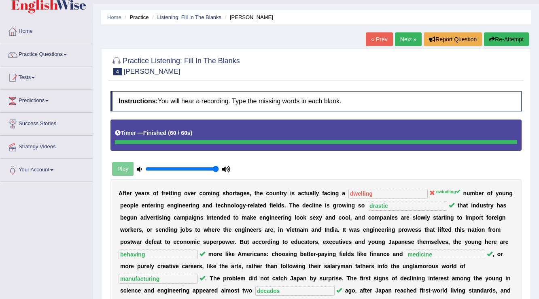
click at [402, 40] on link "Next »" at bounding box center [408, 39] width 27 height 14
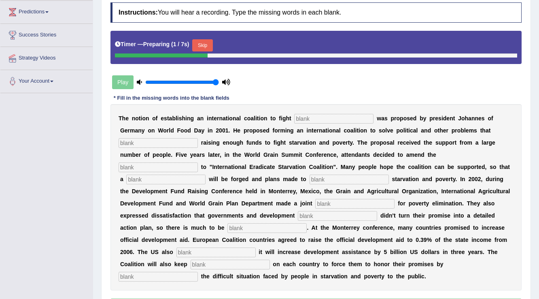
scroll to position [157, 0]
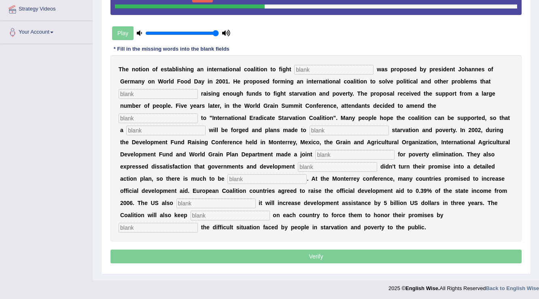
click at [305, 65] on input "text" at bounding box center [333, 70] width 79 height 10
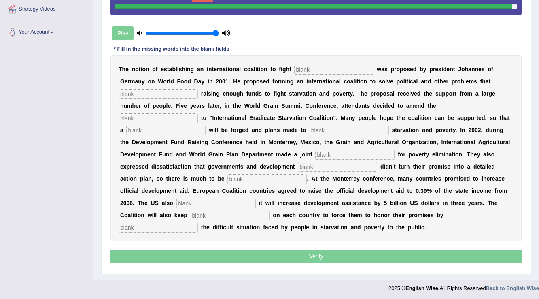
scroll to position [156, 0]
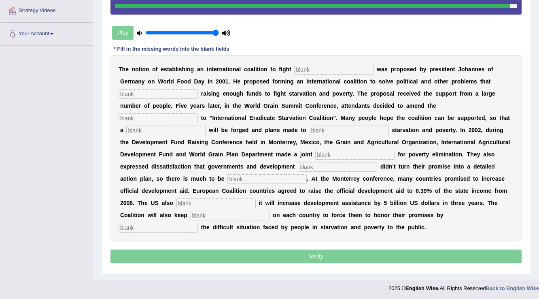
click at [320, 60] on div "T h e n o t i o n o f e s t a b l i s h i n g a n i n t e r n a t i o n a l c o…" at bounding box center [315, 148] width 411 height 186
click at [317, 71] on input "text" at bounding box center [333, 70] width 79 height 10
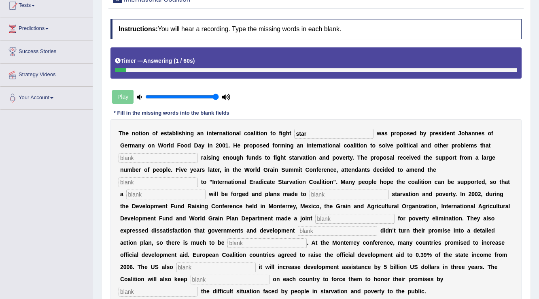
scroll to position [123, 0]
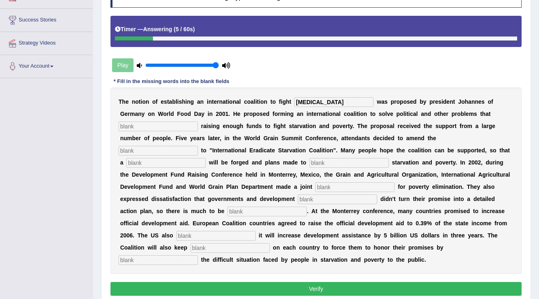
type input "starvation"
type input "obstruct"
type input "manifester"
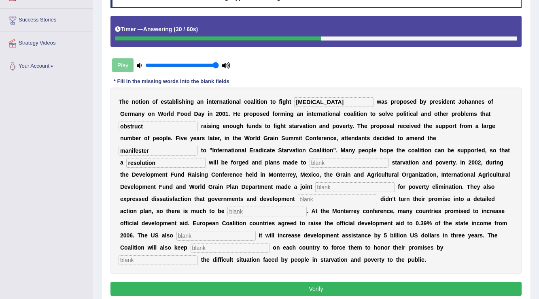
type input "resolution"
type input "eliminate"
type input "appeal"
type input "partners"
type input "desired"
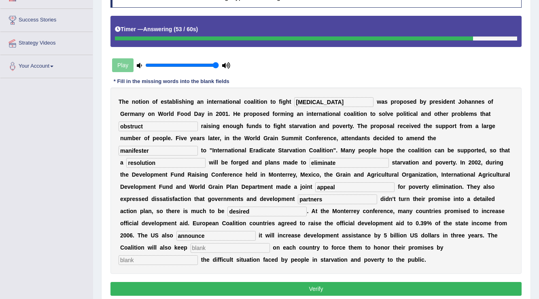
type input "announce"
type input "pressure"
type input "ex"
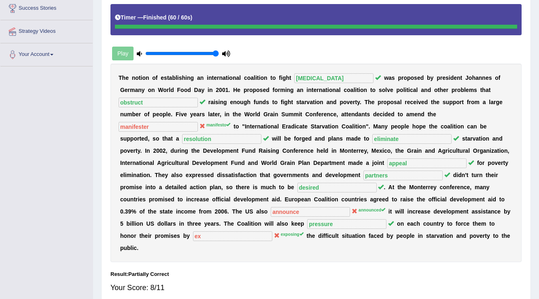
scroll to position [8, 0]
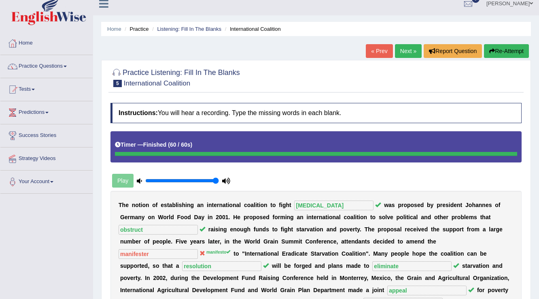
click at [397, 56] on link "Next »" at bounding box center [408, 51] width 27 height 14
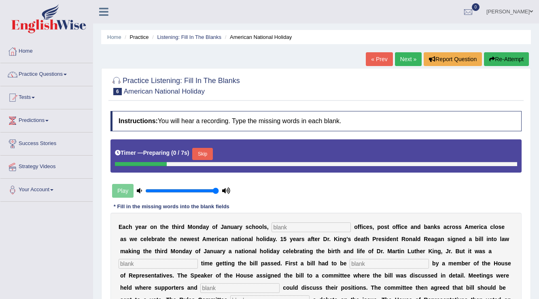
click at [301, 223] on input "text" at bounding box center [310, 227] width 79 height 10
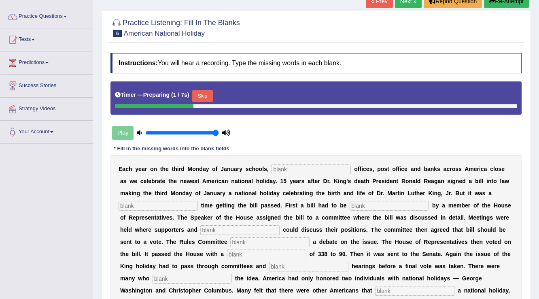
scroll to position [65, 0]
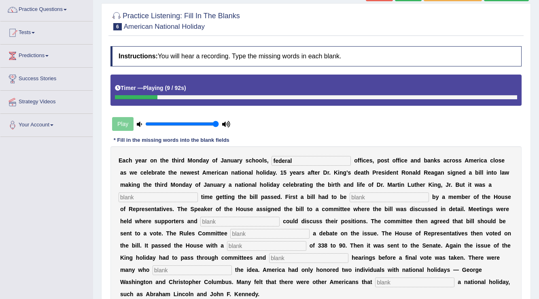
type input "federal"
click at [141, 197] on input "text" at bounding box center [158, 197] width 79 height 10
type input "tough"
type input "introduced"
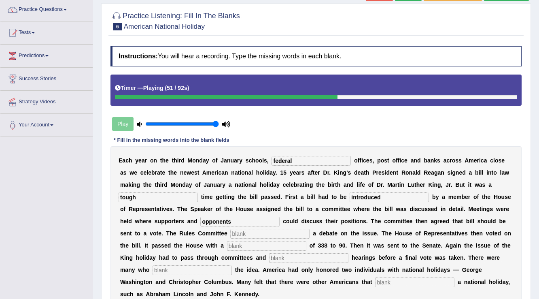
type input "opponents"
type input "schedulde"
type input "vote"
type input "public"
type input "p"
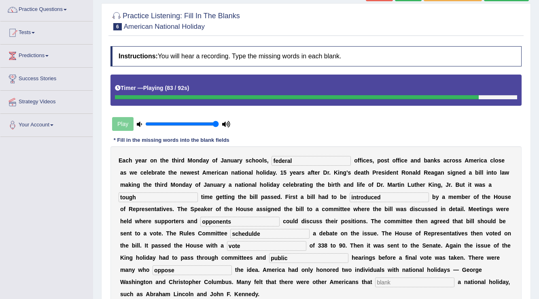
type input "oppose"
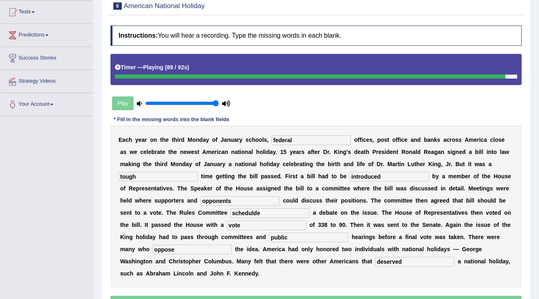
scroll to position [129, 0]
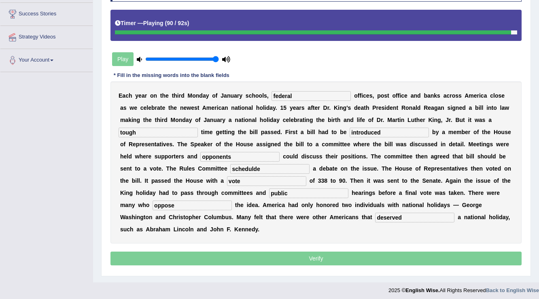
type input "deserved"
click at [182, 201] on input "oppose" at bounding box center [192, 205] width 79 height 10
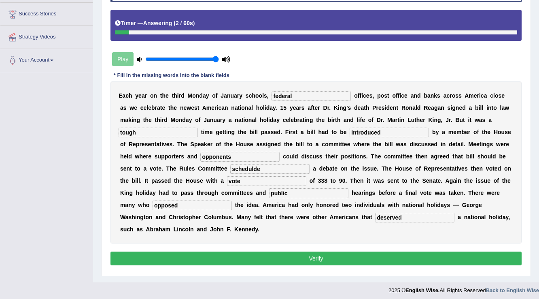
type input "opposed"
drag, startPoint x: 266, startPoint y: 167, endPoint x: 128, endPoint y: 167, distance: 138.4
click at [128, 167] on div "E a c h y e a r o n t h e t h i r d M o n d a y o f J a n u a r y s c h o o l s…" at bounding box center [315, 162] width 411 height 162
type input "schedule"
drag, startPoint x: 247, startPoint y: 155, endPoint x: 51, endPoint y: 152, distance: 196.3
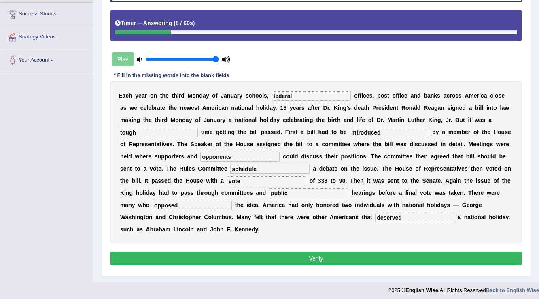
click at [51, 152] on div "Toggle navigation Home Practice Questions Speaking Practice Read Aloud Repeat S…" at bounding box center [269, 85] width 539 height 428
type input "opponents"
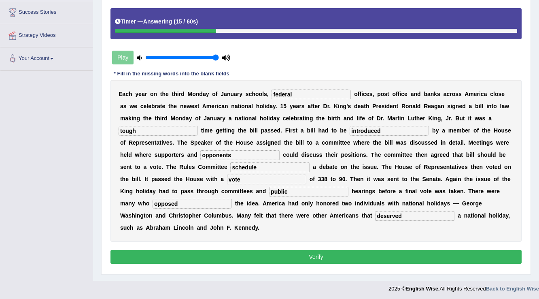
scroll to position [131, 0]
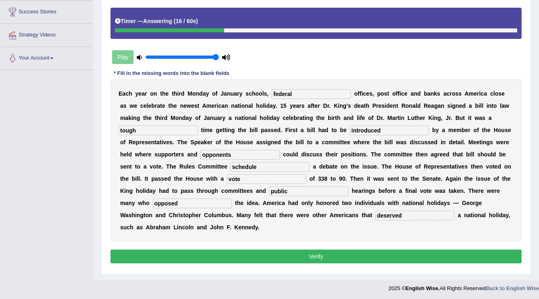
click at [291, 254] on button "Verify" at bounding box center [315, 256] width 411 height 14
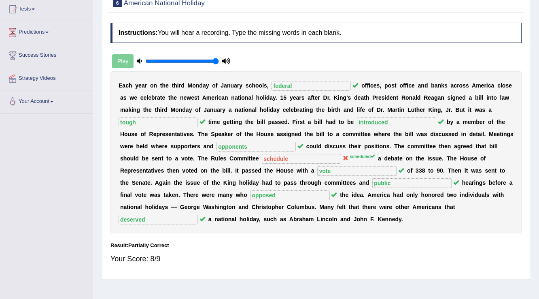
scroll to position [29, 0]
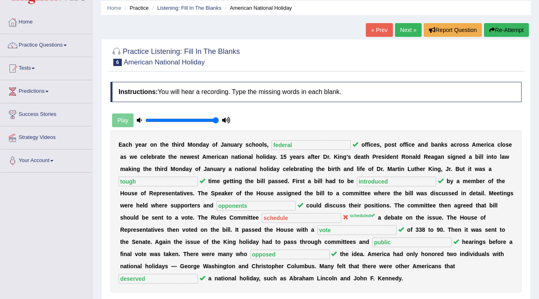
drag, startPoint x: 390, startPoint y: 55, endPoint x: 377, endPoint y: 47, distance: 14.7
click at [403, 30] on link "Next »" at bounding box center [408, 30] width 27 height 14
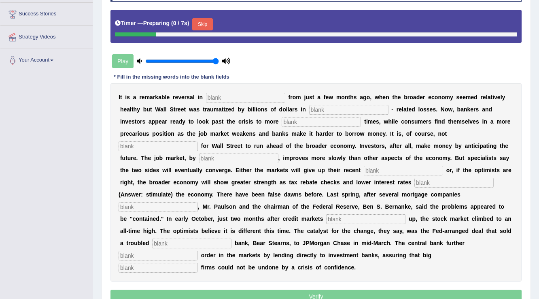
click at [238, 97] on input "text" at bounding box center [245, 98] width 79 height 10
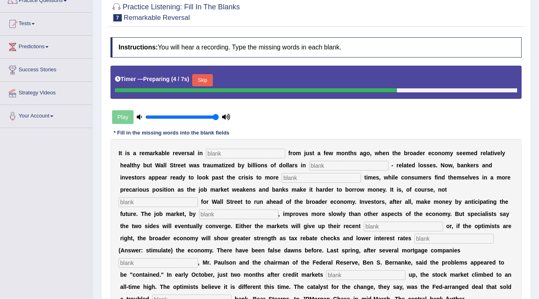
scroll to position [129, 0]
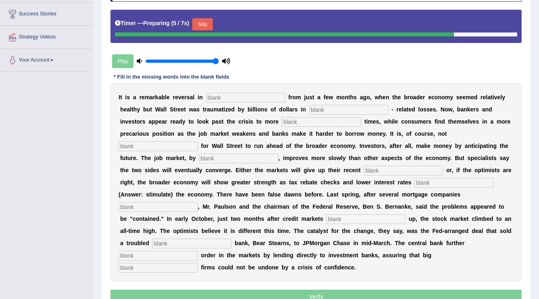
click at [249, 99] on input "text" at bounding box center [245, 98] width 79 height 10
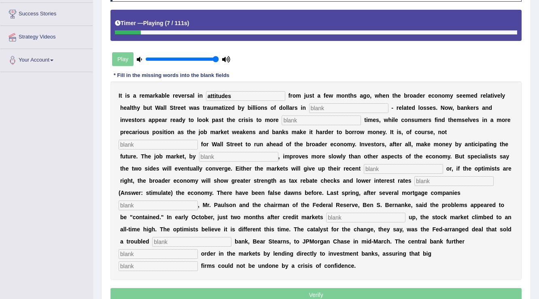
type input "attitudes"
type input "morgage"
type input "profitable"
type input "uncommon"
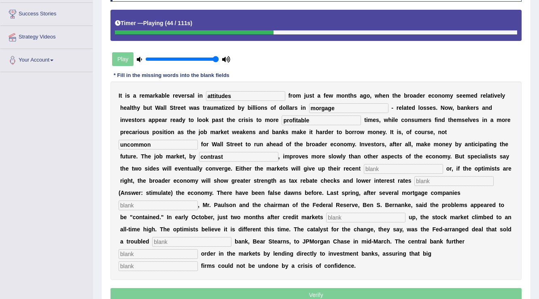
type input "contrast"
type input "game"
type input "stimulate"
type input "collpased"
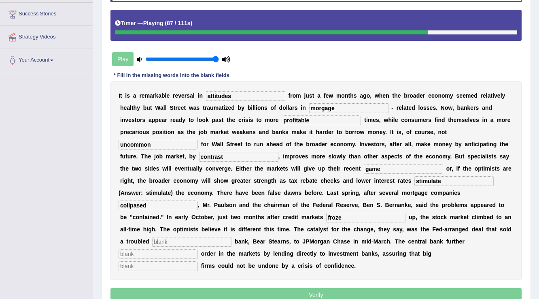
type input "froze"
type input "investment"
type input "restored"
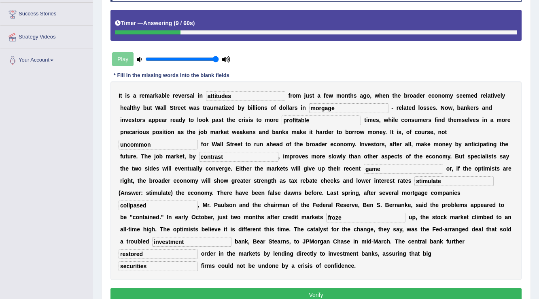
type input "securities"
drag, startPoint x: 170, startPoint y: 202, endPoint x: 0, endPoint y: 195, distance: 170.1
click at [0, 195] on div "Toggle navigation Home Practice Questions Speaking Practice Read Aloud Repeat S…" at bounding box center [269, 103] width 539 height 464
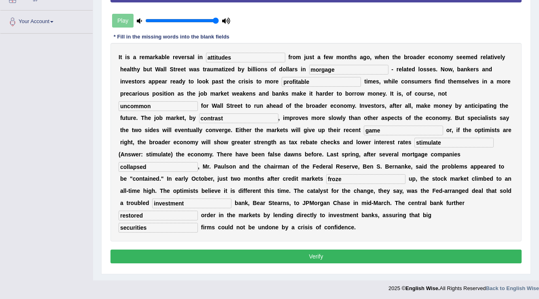
scroll to position [168, 0]
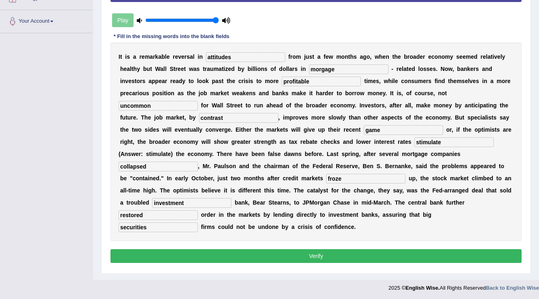
type input "collapsed"
click at [260, 256] on button "Verify" at bounding box center [315, 256] width 411 height 14
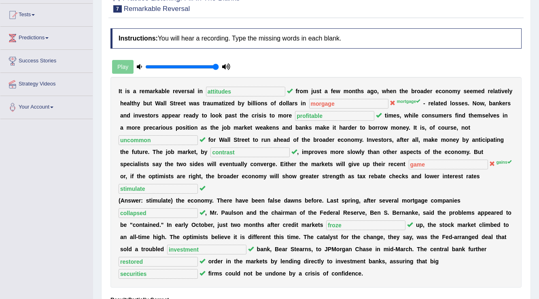
scroll to position [13, 0]
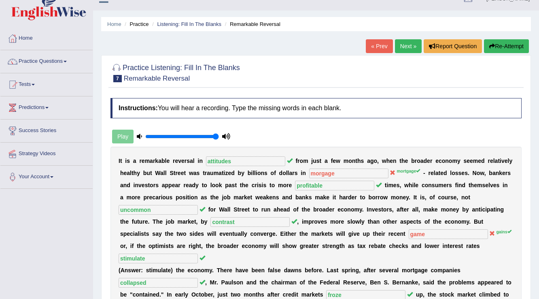
click at [396, 47] on link "Next »" at bounding box center [408, 46] width 27 height 14
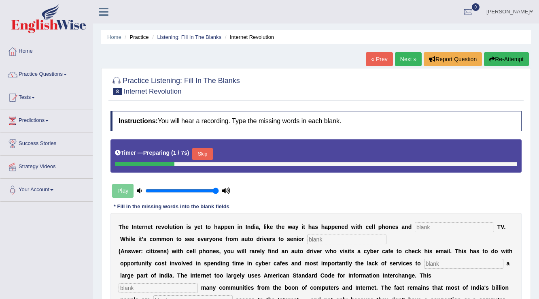
scroll to position [129, 0]
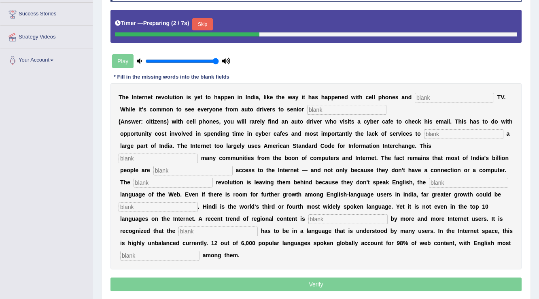
click at [473, 91] on div "T h e I n t e r n e t r e v o l u t i o n i s y e t t o h a p p e n i n I n d i…" at bounding box center [315, 176] width 411 height 186
click at [471, 93] on input "text" at bounding box center [454, 98] width 79 height 10
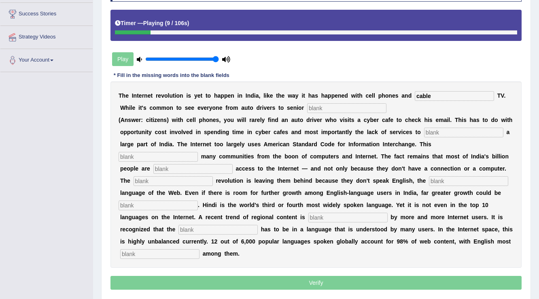
type input "cable"
type input "citizens"
type input "target"
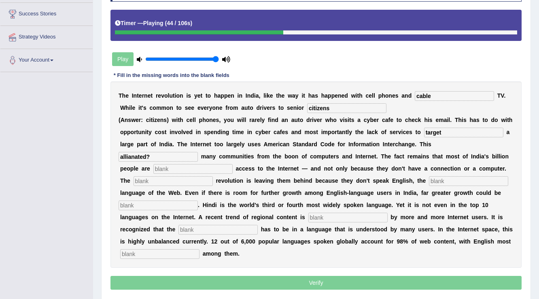
type input "allianated?"
type input "denied"
type input "digital"
type input "dominant"
type input "unleashed"
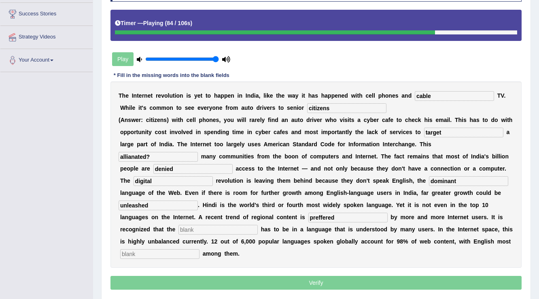
type input "preffered"
type input "content"
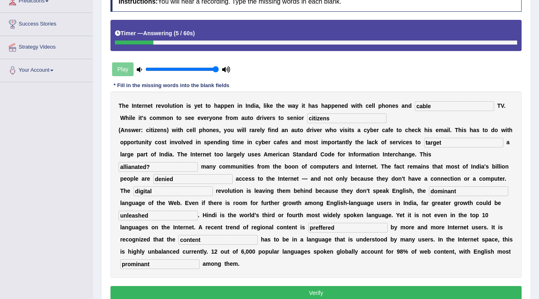
scroll to position [156, 0]
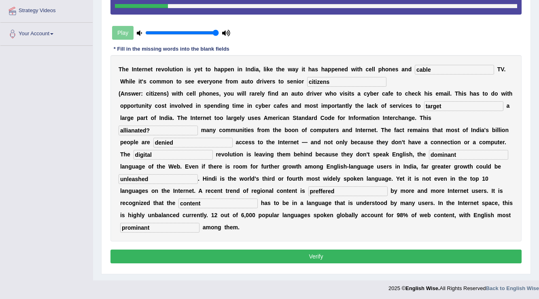
type input "prominant"
drag, startPoint x: 489, startPoint y: 117, endPoint x: 227, endPoint y: 110, distance: 262.7
click at [227, 110] on div "T h e I n t e r n e t r e v o l u t i o n i s y e t t o h a p p e n i n I n d i…" at bounding box center [315, 148] width 411 height 186
type input "alliniated"
click at [371, 251] on button "Verify" at bounding box center [315, 256] width 411 height 14
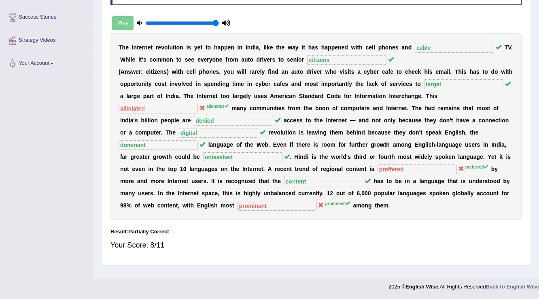
scroll to position [0, 0]
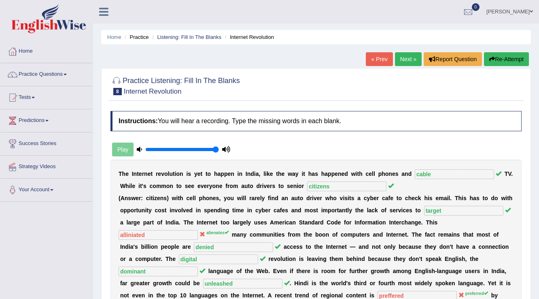
click at [407, 68] on div "Practice Listening: Fill In The Blanks 8 Internet Revolution Instructions: You …" at bounding box center [316, 230] width 430 height 324
click at [409, 60] on link "Next »" at bounding box center [408, 59] width 27 height 14
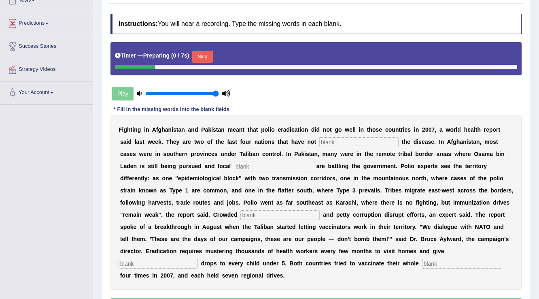
scroll to position [97, 0]
click at [332, 143] on input "text" at bounding box center [358, 142] width 79 height 10
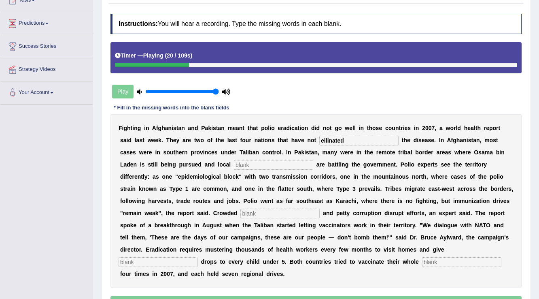
type input "eilinated"
drag, startPoint x: 301, startPoint y: 163, endPoint x: 308, endPoint y: 160, distance: 7.1
click at [302, 162] on input "text" at bounding box center [273, 165] width 79 height 10
type input "militans"
drag, startPoint x: 363, startPoint y: 141, endPoint x: 119, endPoint y: 125, distance: 244.9
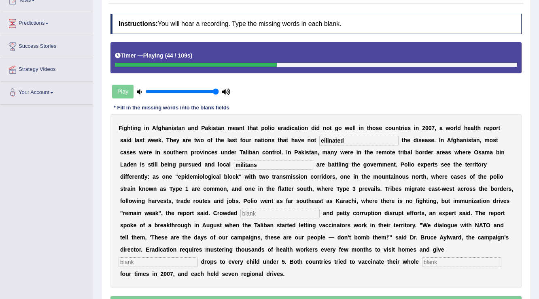
click at [119, 125] on div "F i g h t i n g i n A f g h a n i s t a n a n d P a k i s t a n m e a n t t h a…" at bounding box center [315, 201] width 411 height 174
type input "eliminated"
drag, startPoint x: 259, startPoint y: 162, endPoint x: 164, endPoint y: 162, distance: 94.7
click at [164, 162] on div "F i g h t i n g i n A f g h a n i s t a n a n d P a k i s t a n m e a n t t h a…" at bounding box center [315, 201] width 411 height 174
type input "millitans"
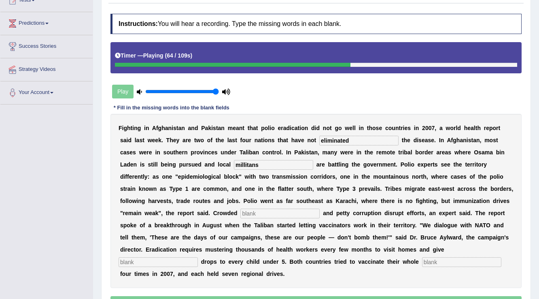
click at [286, 213] on input "text" at bounding box center [279, 213] width 79 height 10
type input "slums"
click at [168, 262] on input "text" at bounding box center [158, 262] width 79 height 10
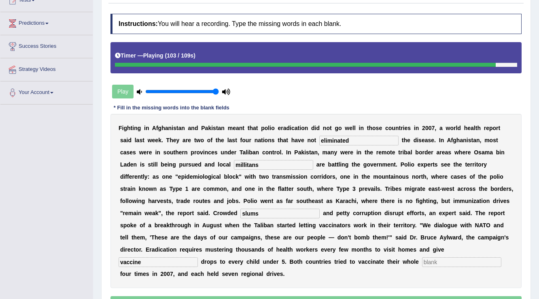
type input "vaccine"
click at [468, 261] on input "text" at bounding box center [461, 262] width 79 height 10
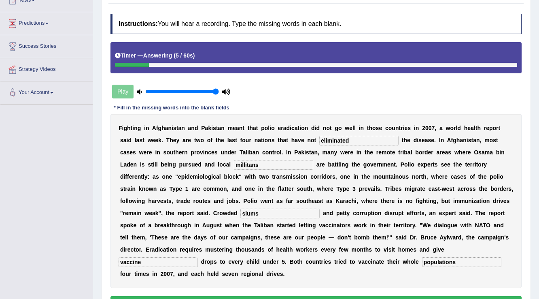
scroll to position [144, 0]
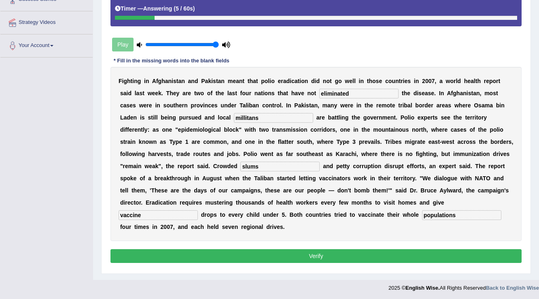
type input "populations"
click at [319, 253] on button "Verify" at bounding box center [315, 256] width 411 height 14
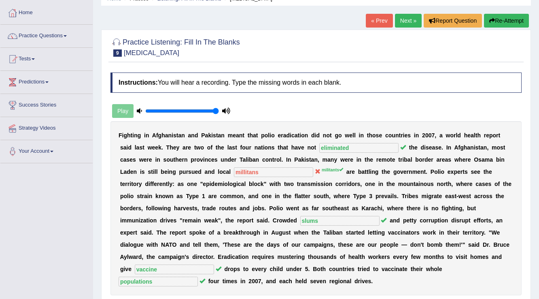
scroll to position [0, 0]
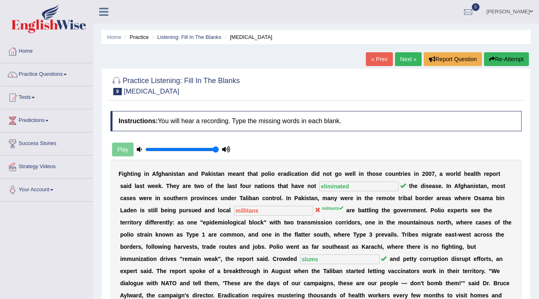
click at [404, 60] on link "Next »" at bounding box center [408, 59] width 27 height 14
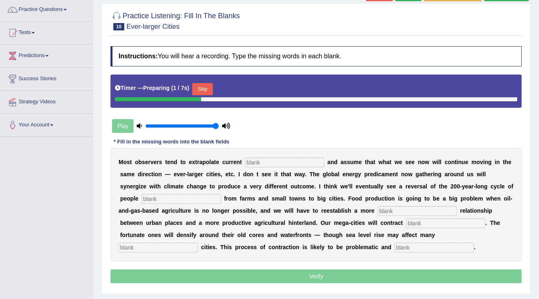
click at [300, 162] on input "text" at bounding box center [284, 162] width 79 height 10
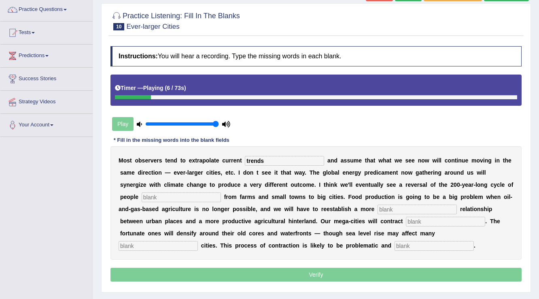
type input "trends"
type input "moving"
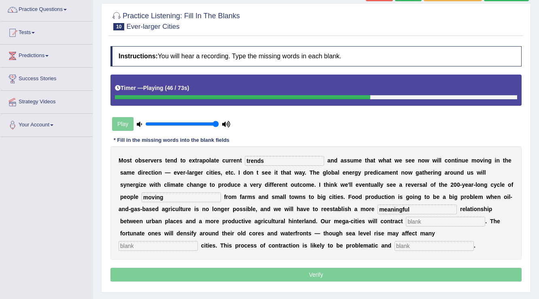
type input "meaningful"
type input "substrancially"
type input "harbour"
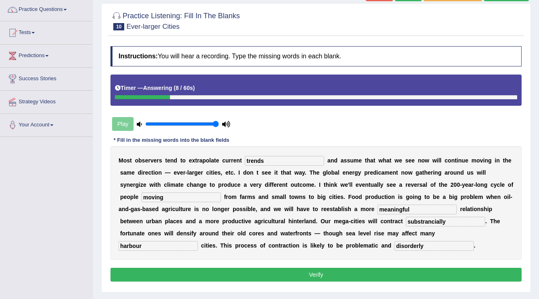
type input "disorderly"
drag, startPoint x: 464, startPoint y: 220, endPoint x: 395, endPoint y: 231, distance: 69.6
click at [395, 231] on div "M o s t o b s e r v e r s t e n d t o e x t r a p o l a t e c u r r e n t trend…" at bounding box center [315, 202] width 411 height 113
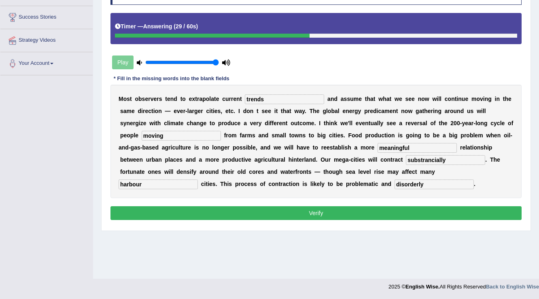
type input "substrancially"
click at [137, 182] on input "harbour" at bounding box center [158, 184] width 79 height 10
click at [286, 206] on button "Verify" at bounding box center [315, 213] width 411 height 14
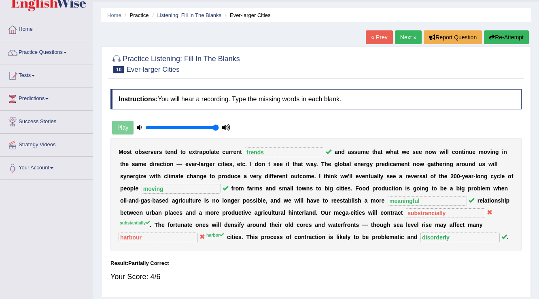
scroll to position [0, 0]
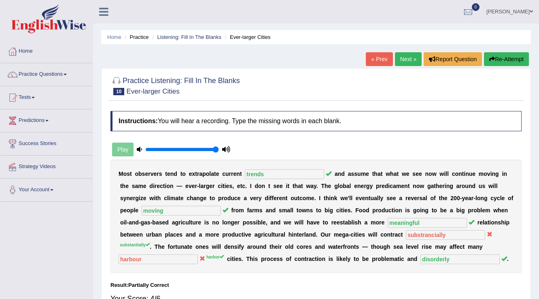
click at [408, 59] on link "Next »" at bounding box center [408, 59] width 27 height 14
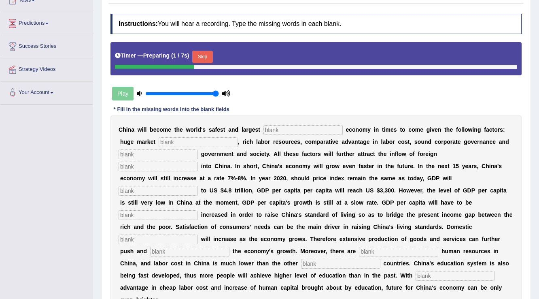
scroll to position [97, 0]
click at [316, 132] on input "text" at bounding box center [302, 130] width 79 height 10
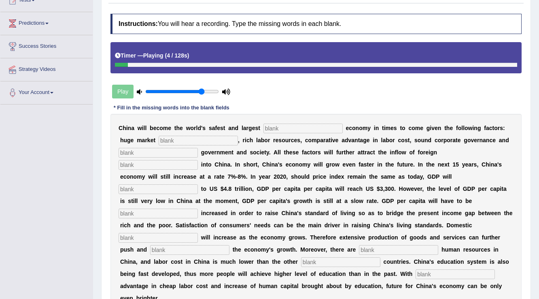
drag, startPoint x: 214, startPoint y: 89, endPoint x: 201, endPoint y: 89, distance: 12.1
type input "0.8"
click at [201, 89] on input "range" at bounding box center [182, 91] width 74 height 6
click at [282, 127] on input "text" at bounding box center [302, 128] width 79 height 10
type input "investment"
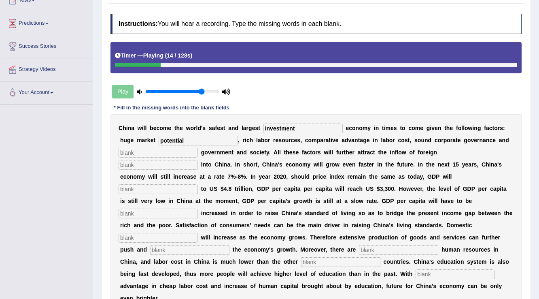
type input "potential"
type input "stable"
type input "capital"
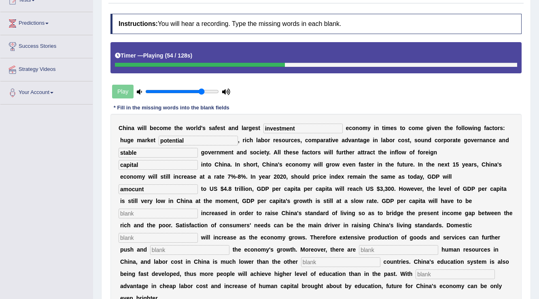
type input "amocunt"
type input "further"
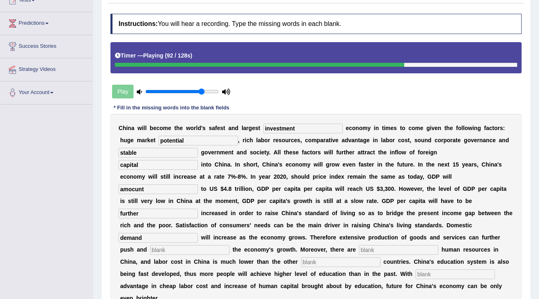
type input "demand"
type input "sustain"
type input "abandond"
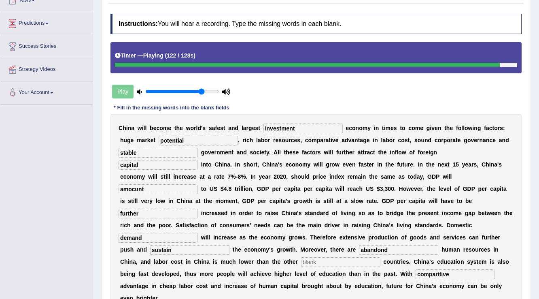
type input "comparitive"
click at [356, 260] on input "text" at bounding box center [340, 262] width 79 height 10
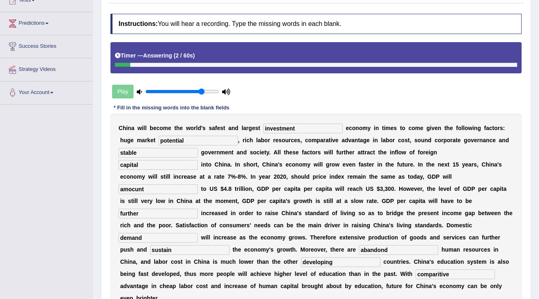
scroll to position [162, 0]
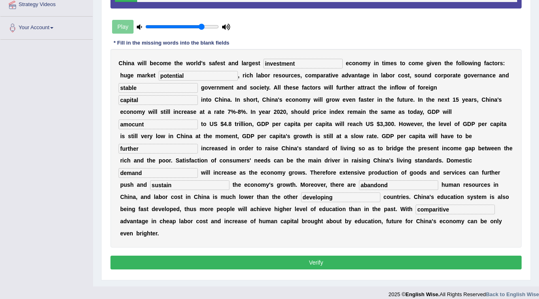
type input "developing"
click at [418, 180] on input "abandond" at bounding box center [398, 185] width 79 height 10
drag, startPoint x: 159, startPoint y: 125, endPoint x: 125, endPoint y: 125, distance: 34.0
click at [158, 125] on input "amocunt" at bounding box center [158, 124] width 79 height 10
click at [114, 123] on div "C h i n a w i l l b e c o m e t h e w o r l d ' s s a f e s t a n d l a r g e s…" at bounding box center [315, 148] width 411 height 198
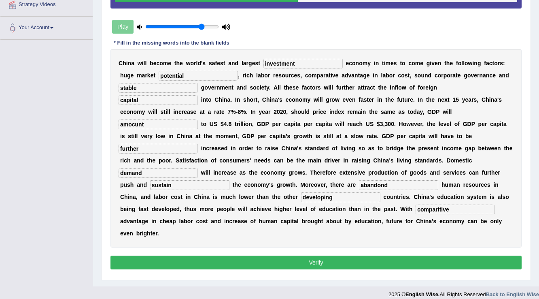
click at [142, 123] on input "amocunt" at bounding box center [158, 124] width 79 height 10
click at [141, 123] on input "amocunt" at bounding box center [158, 124] width 79 height 10
type input "announce"
click at [405, 183] on input "abandond" at bounding box center [398, 185] width 79 height 10
click at [384, 187] on input "abandond" at bounding box center [398, 185] width 79 height 10
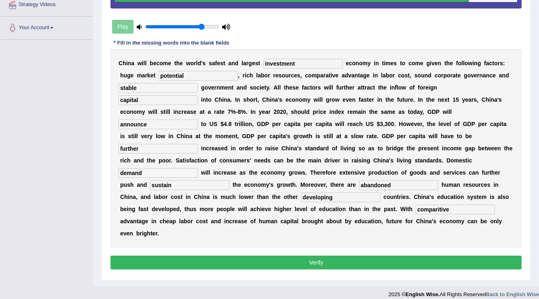
type input "abandoned"
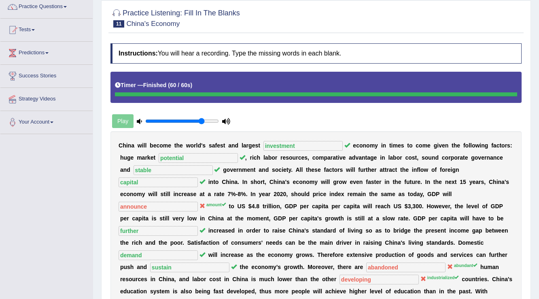
scroll to position [8, 0]
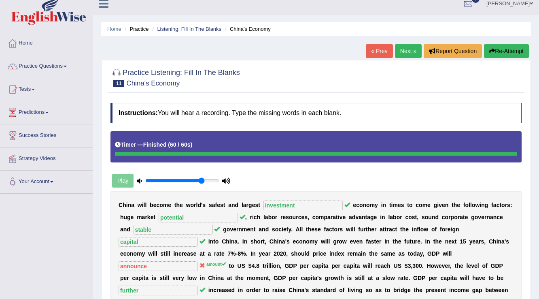
drag, startPoint x: 398, startPoint y: 180, endPoint x: 372, endPoint y: 162, distance: 32.0
click at [398, 52] on link "Next »" at bounding box center [408, 51] width 27 height 14
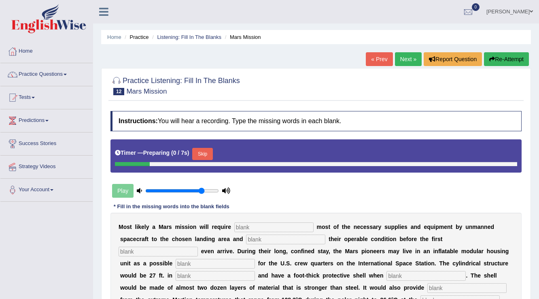
click at [275, 227] on input "text" at bounding box center [273, 227] width 79 height 10
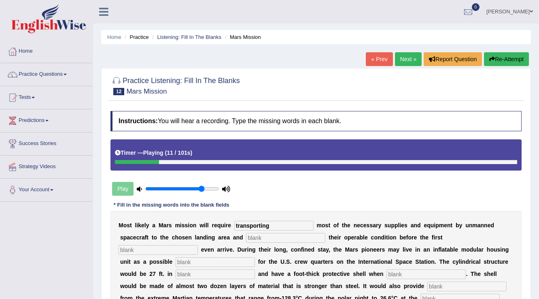
type input "transporting"
type input "confirming"
type input "astronaunt"
type input "replacement"
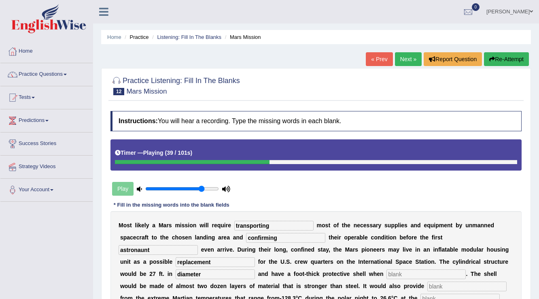
type input "diameter"
type input "inflated"
type input "insulation"
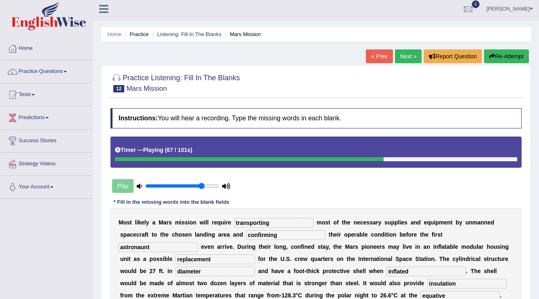
type input "equative"
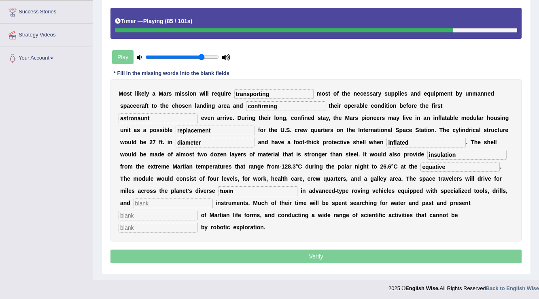
type input "tuain"
click at [161, 206] on input "text" at bounding box center [173, 203] width 79 height 10
type input "analyisicaiacl"
click at [173, 212] on input "text" at bounding box center [158, 215] width 79 height 10
type input "r"
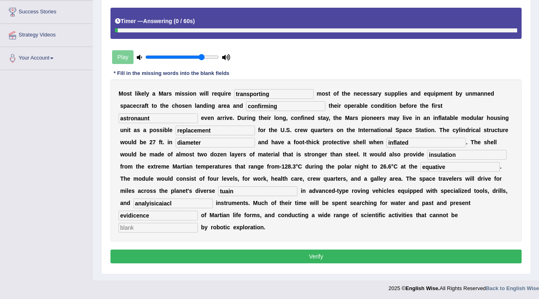
type input "evidicence"
click at [151, 225] on input "text" at bounding box center [158, 228] width 79 height 10
type input "accomplished"
drag, startPoint x: 168, startPoint y: 215, endPoint x: 58, endPoint y: 210, distance: 109.8
click at [58, 210] on div "Toggle navigation Home Practice Questions Speaking Practice Read Aloud Repeat S…" at bounding box center [269, 83] width 539 height 428
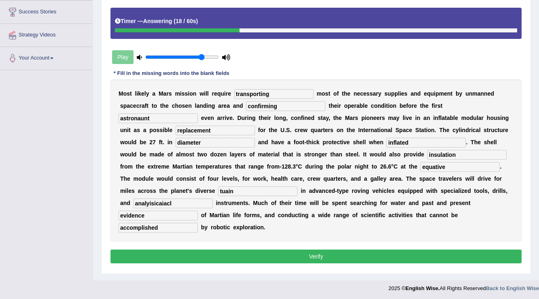
type input "evidence"
drag, startPoint x: 175, startPoint y: 202, endPoint x: 66, endPoint y: 227, distance: 111.3
click at [45, 205] on div "Toggle navigation Home Practice Questions Speaking Practice Read Aloud Repeat S…" at bounding box center [269, 83] width 539 height 428
type input "analytical"
drag, startPoint x: 261, startPoint y: 191, endPoint x: 84, endPoint y: 165, distance: 178.8
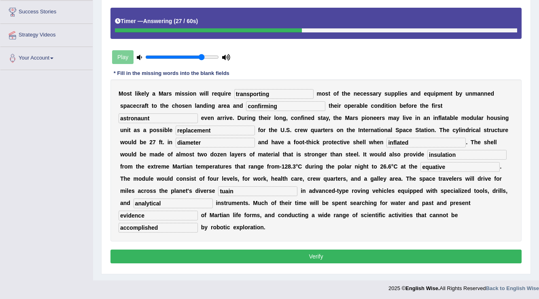
click at [84, 182] on div "Toggle navigation Home Practice Questions Speaking Practice Read Aloud Repeat S…" at bounding box center [269, 83] width 539 height 428
type input "turrain"
drag, startPoint x: 469, startPoint y: 167, endPoint x: 183, endPoint y: 171, distance: 285.7
click at [183, 171] on div "M o s t l i k e l y a M a r s m i s s i o n w i l l r e q u i r e transporting …" at bounding box center [315, 160] width 411 height 162
type input "equator"
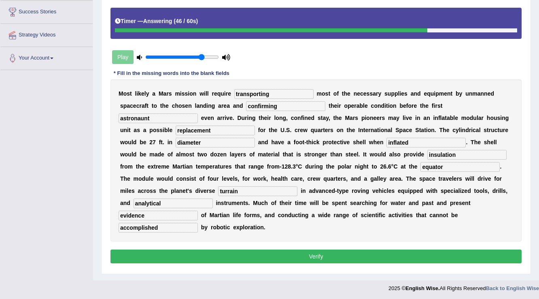
click at [213, 261] on div "Instructions: You will hear a recording. Type the missing words in each blank. …" at bounding box center [315, 122] width 415 height 294
click at [217, 257] on button "Verify" at bounding box center [315, 256] width 411 height 14
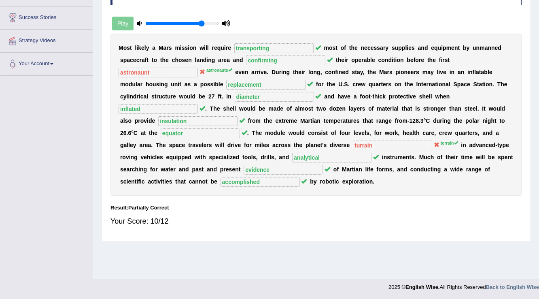
scroll to position [0, 0]
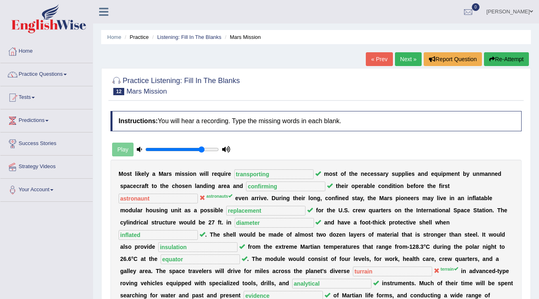
click at [414, 57] on link "Next »" at bounding box center [408, 59] width 27 height 14
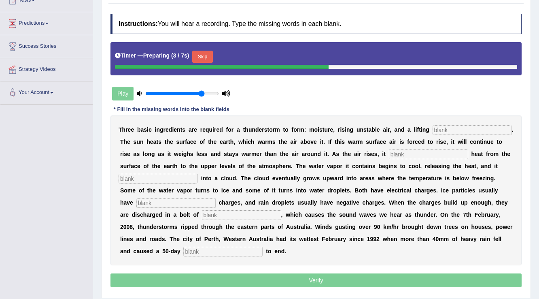
click at [464, 126] on input "text" at bounding box center [472, 130] width 79 height 10
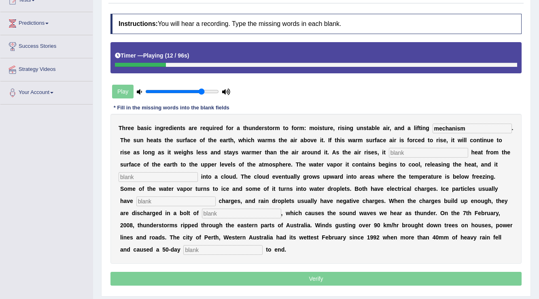
type input "mechanism"
type input "transfers"
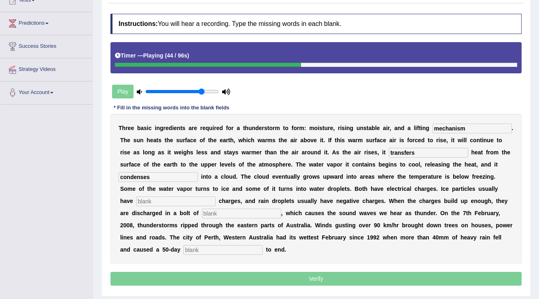
type input "condenses"
click at [195, 194] on div "T h r e e b a s i c i n g r e d i e n t s a r e r e q u i r e d f o r a t h u n…" at bounding box center [315, 189] width 411 height 150
click at [176, 203] on input "text" at bounding box center [175, 201] width 79 height 10
type input "positive"
click at [236, 208] on input "text" at bounding box center [241, 213] width 79 height 10
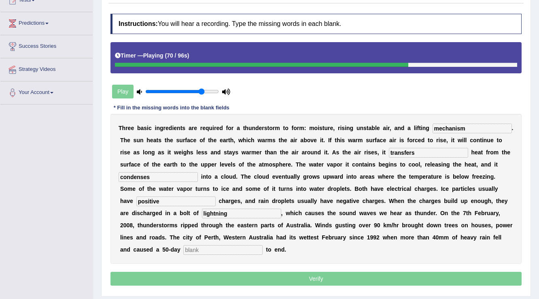
type input "lightning"
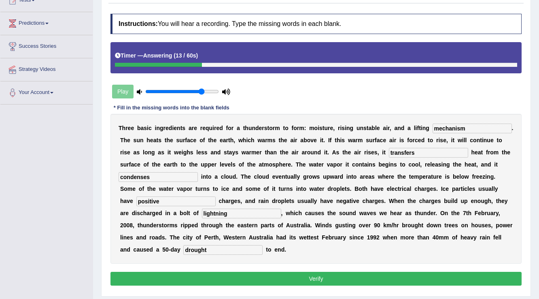
type input "drought"
click at [169, 173] on input "condenses" at bounding box center [158, 177] width 79 height 10
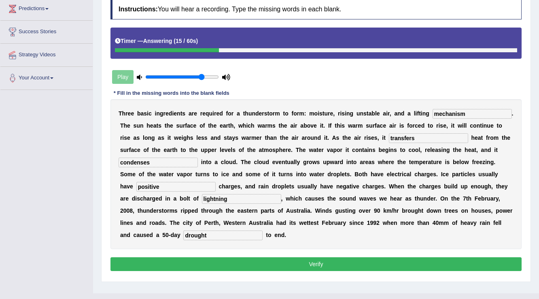
scroll to position [126, 0]
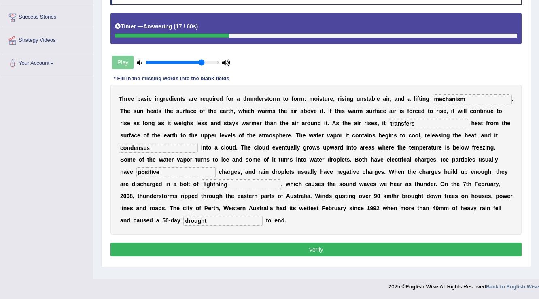
click at [222, 252] on button "Verify" at bounding box center [315, 249] width 411 height 14
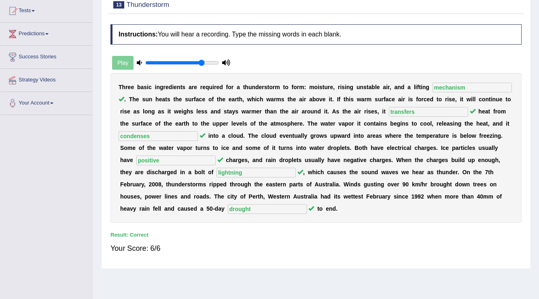
scroll to position [0, 0]
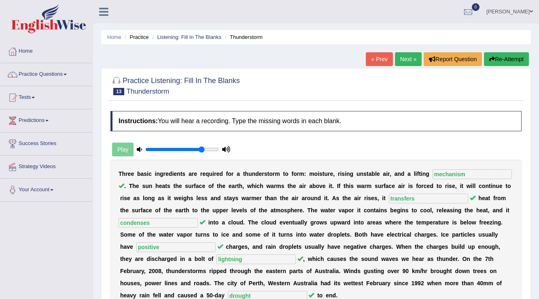
click at [407, 66] on div "« Prev Next » Report Question Re-Attempt" at bounding box center [448, 60] width 165 height 16
click at [405, 60] on link "Next »" at bounding box center [408, 59] width 27 height 14
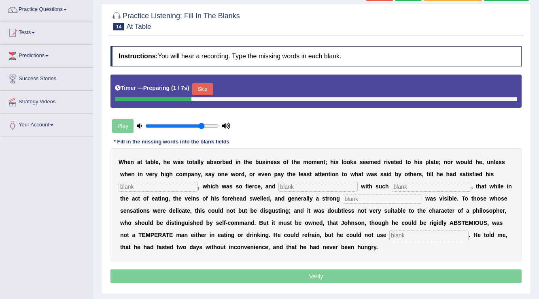
click at [150, 182] on input "text" at bounding box center [158, 187] width 79 height 10
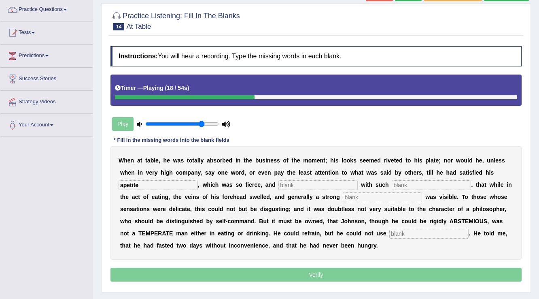
type input "apetite"
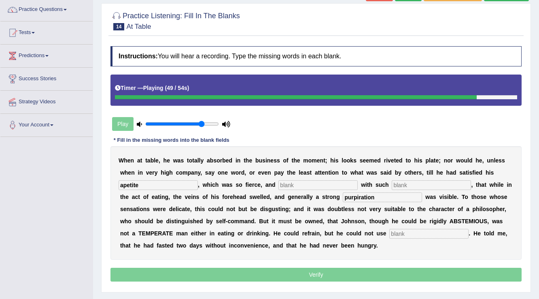
type input "purpiration"
click at [433, 231] on input "text" at bounding box center [428, 234] width 79 height 10
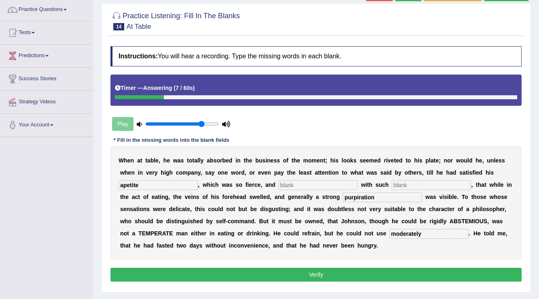
type input "moderately"
click at [379, 190] on div "W h e n a t t a b l e , h e w a s t o t a l l y a b s o r b e d i n t h e b u s…" at bounding box center [315, 202] width 411 height 113
drag, startPoint x: 386, startPoint y: 192, endPoint x: 0, endPoint y: 176, distance: 385.9
click at [4, 191] on div "Toggle navigation Home Practice Questions Speaking Practice Read Aloud Repeat S…" at bounding box center [269, 145] width 539 height 421
type input "perpiration"
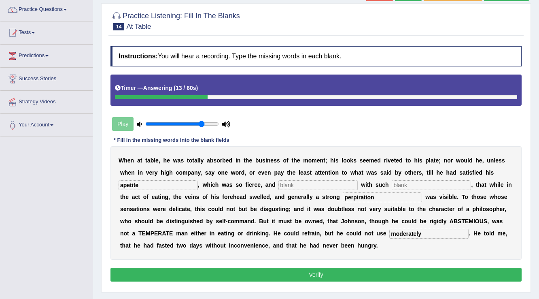
click at [273, 268] on button "Verify" at bounding box center [315, 274] width 411 height 14
click at [311, 180] on input "text" at bounding box center [317, 185] width 79 height 10
type input "v"
click at [435, 182] on input "text" at bounding box center [431, 185] width 79 height 10
type input "n/a"
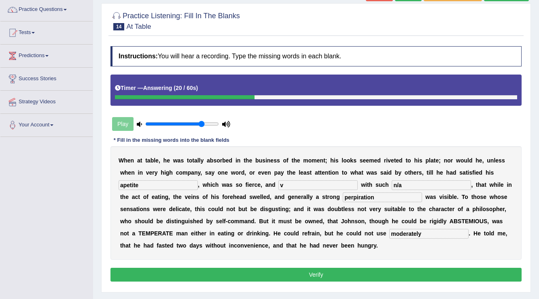
drag, startPoint x: 315, startPoint y: 180, endPoint x: 0, endPoint y: 180, distance: 315.2
click at [0, 180] on div "Toggle navigation Home Practice Questions Speaking Practice Read Aloud Repeat S…" at bounding box center [269, 145] width 539 height 421
type input "n"
type input "missed"
drag, startPoint x: 422, startPoint y: 186, endPoint x: 0, endPoint y: 157, distance: 423.4
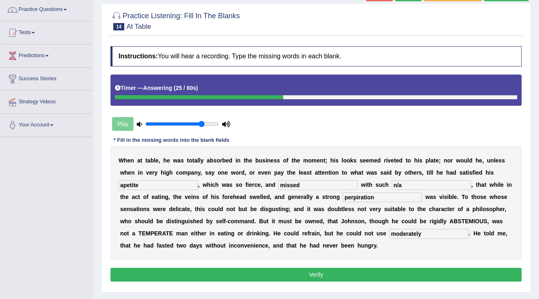
click at [0, 167] on div "Toggle navigation Home Practice Questions Speaking Practice Read Aloud Repeat S…" at bounding box center [269, 145] width 539 height 421
type input "missed"
click at [201, 264] on div "Instructions: You will hear a recording. Type the missing words in each blank. …" at bounding box center [315, 164] width 415 height 245
click at [164, 272] on button "Verify" at bounding box center [315, 274] width 411 height 14
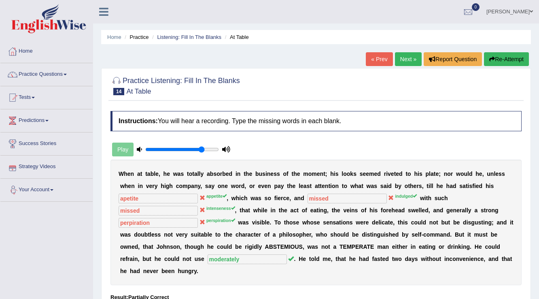
click at [408, 57] on link "Next »" at bounding box center [408, 59] width 27 height 14
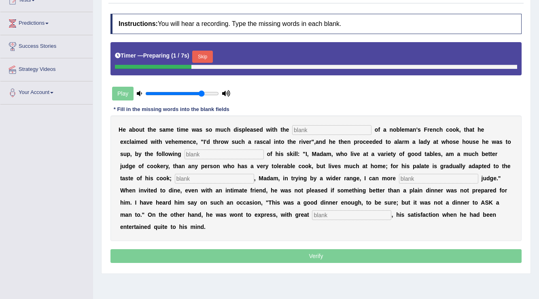
click at [317, 132] on input "text" at bounding box center [331, 130] width 79 height 10
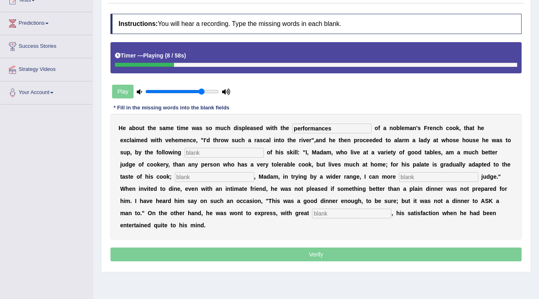
type input "performances"
click at [224, 150] on input "text" at bounding box center [224, 153] width 79 height 10
type input "manifest"
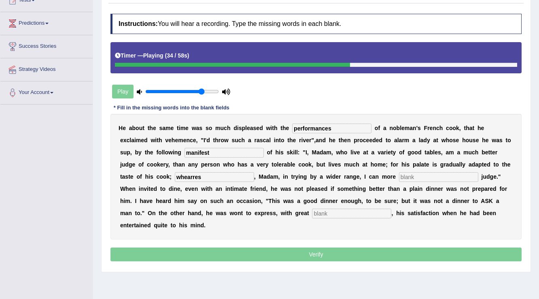
type input "whearres"
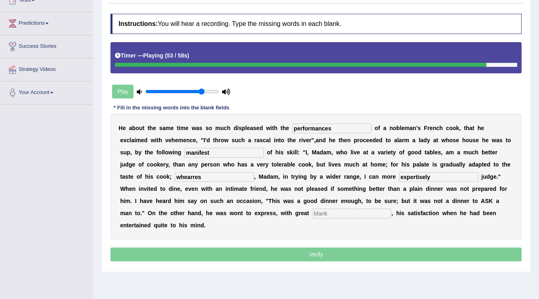
type input "expertisely"
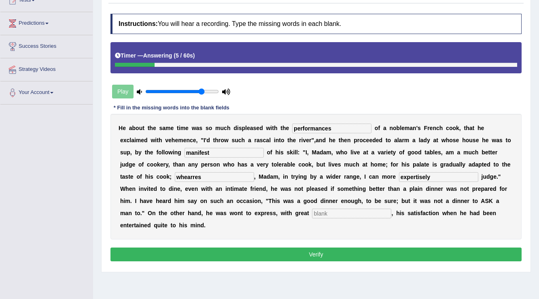
click at [190, 173] on input "whearres" at bounding box center [214, 177] width 79 height 10
click at [201, 176] on input "whereares" at bounding box center [214, 177] width 79 height 10
type input "whereareas"
click at [342, 209] on input "text" at bounding box center [351, 213] width 79 height 10
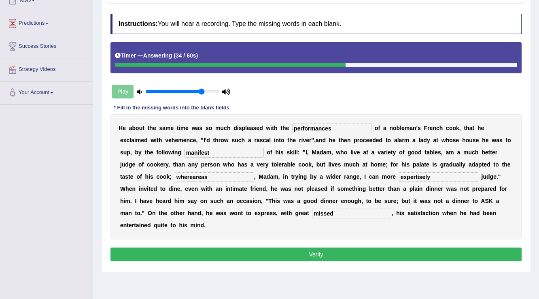
type input "missed"
click at [332, 247] on button "Verify" at bounding box center [315, 254] width 411 height 14
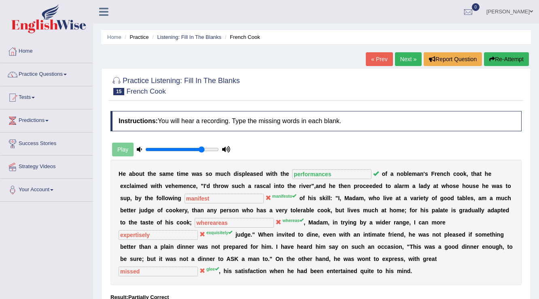
click at [408, 57] on link "Next »" at bounding box center [408, 59] width 27 height 14
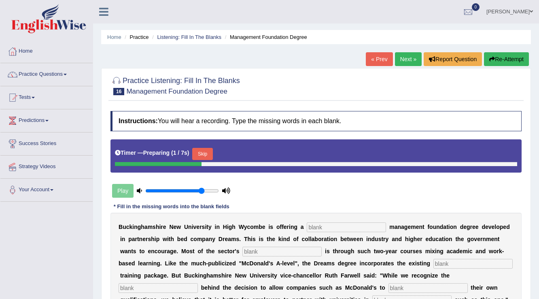
scroll to position [65, 0]
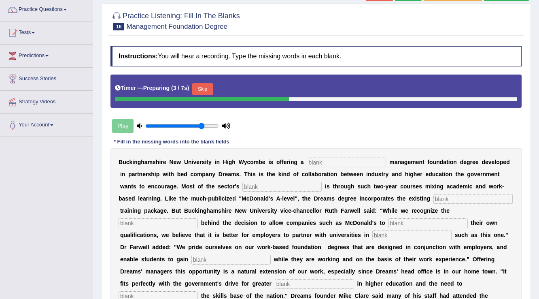
click at [359, 155] on div "B u c k i n g h a m s h i r e N e w U n i v e r s i t y i n H i g h W y c o m b…" at bounding box center [315, 253] width 411 height 210
click at [358, 161] on input "text" at bounding box center [346, 162] width 79 height 10
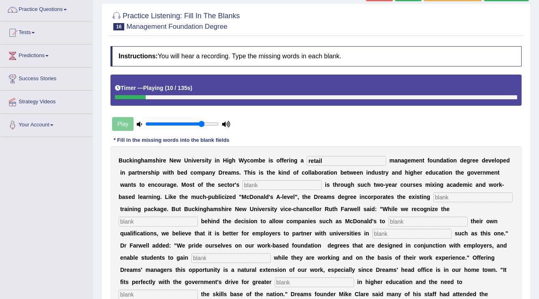
type input "retail"
type input "expansion"
click at [445, 208] on b "h" at bounding box center [445, 209] width 4 height 6
click at [447, 198] on input "text" at bounding box center [472, 197] width 79 height 10
type input "company"
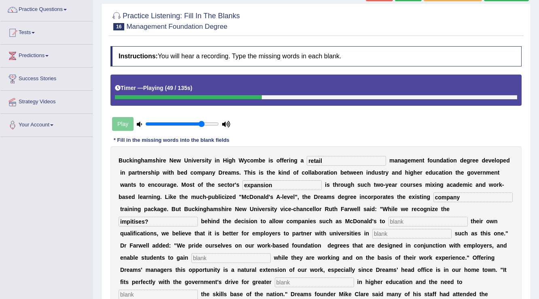
type input "impitises?"
type input "award"
type input "initative"
type input "qualitication"
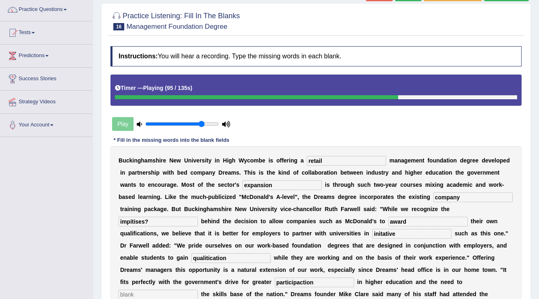
type input "participaction"
type input "enhance"
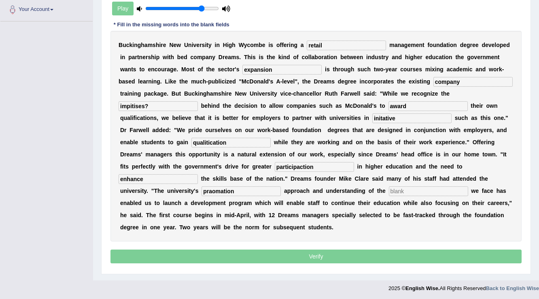
type input "praomation"
type input "challanges"
drag, startPoint x: 333, startPoint y: 166, endPoint x: 220, endPoint y: 172, distance: 113.5
click at [220, 172] on div "B u c k i n g h a m s h i r e N e w U n i v e r s i t y i n H i g h W y c o m b…" at bounding box center [315, 136] width 411 height 210
click at [382, 117] on input "initative" at bounding box center [411, 118] width 79 height 10
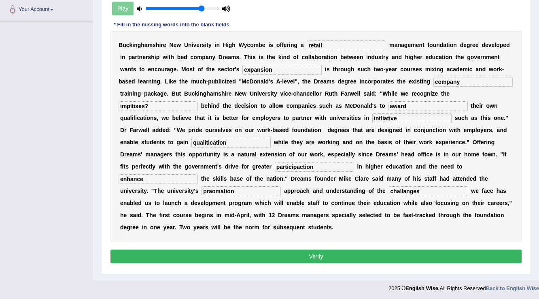
type input "initiative"
drag, startPoint x: 239, startPoint y: 142, endPoint x: 3, endPoint y: 131, distance: 235.7
click at [3, 131] on div "Toggle navigation Home Practice Questions Speaking Practice Read Aloud Repeat S…" at bounding box center [269, 58] width 539 height 476
type input "qualification"
drag, startPoint x: 330, startPoint y: 163, endPoint x: 27, endPoint y: 157, distance: 303.5
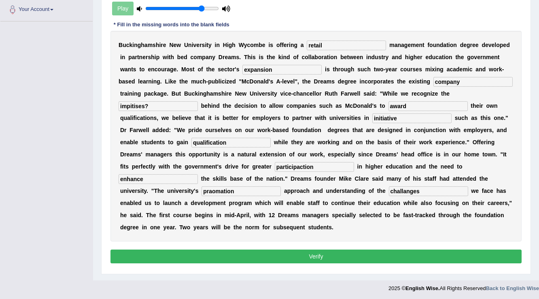
click at [27, 157] on div "Toggle navigation Home Practice Questions Speaking Practice Read Aloud Repeat S…" at bounding box center [269, 58] width 539 height 476
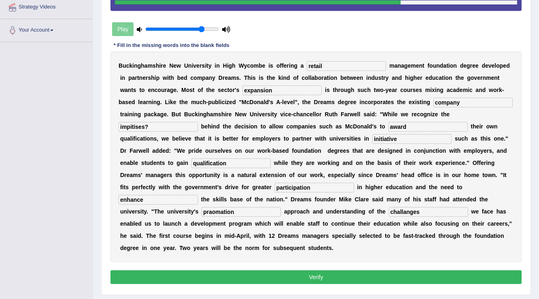
scroll to position [148, 0]
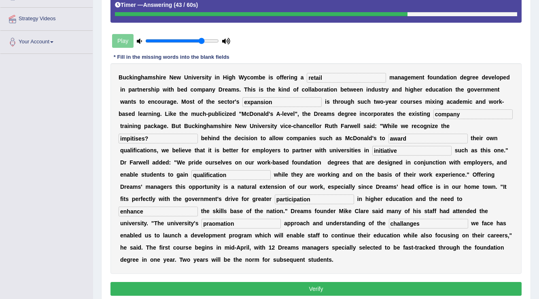
type input "participation"
drag, startPoint x: 158, startPoint y: 136, endPoint x: 128, endPoint y: 131, distance: 29.9
click at [74, 132] on div "Toggle navigation Home Practice Questions Speaking Practice Read Aloud Repeat S…" at bounding box center [269, 90] width 539 height 476
type input "impitise"
click at [234, 223] on input "praomation" at bounding box center [240, 223] width 79 height 10
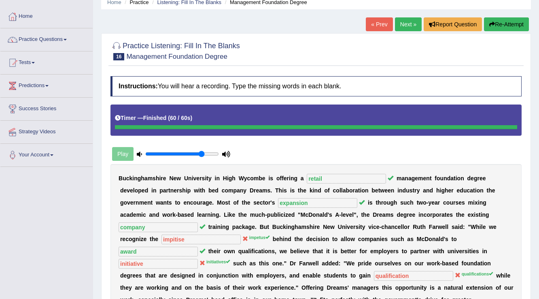
scroll to position [32, 0]
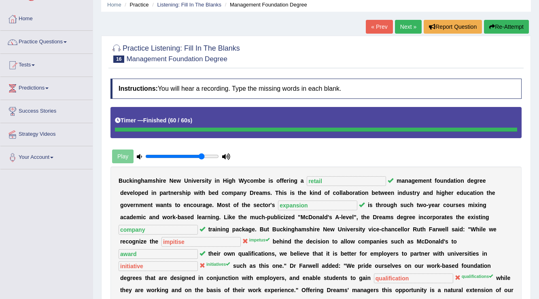
click at [395, 34] on div "« Prev Next » Report Question Re-Attempt" at bounding box center [448, 28] width 165 height 16
click at [403, 26] on link "Next »" at bounding box center [408, 27] width 27 height 14
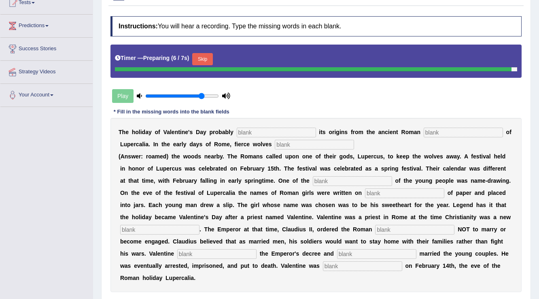
scroll to position [97, 0]
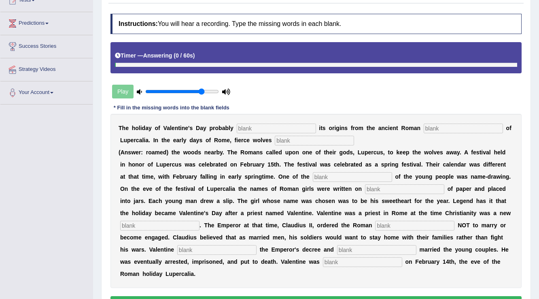
click at [293, 126] on input "text" at bounding box center [276, 128] width 79 height 10
type input "derive"
type input "s"
type input "ancient"
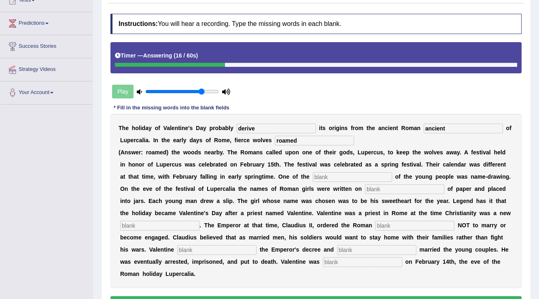
type input "roamed"
type input "customs"
type input "slips"
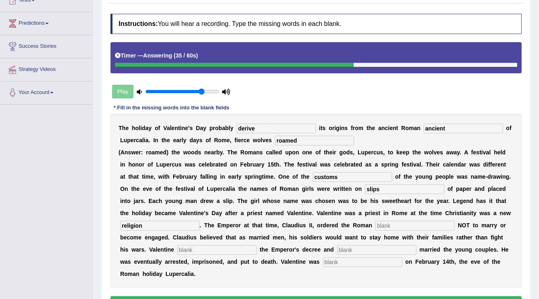
type input "religion"
type input "soldier"
type input "secretly"
type input "h"
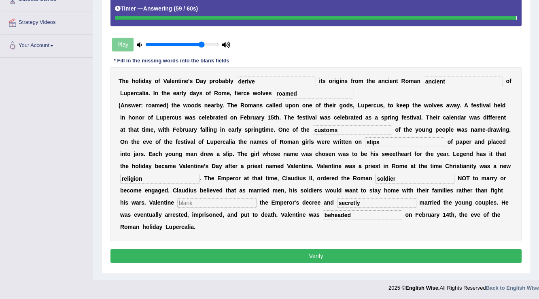
type input "beheaded"
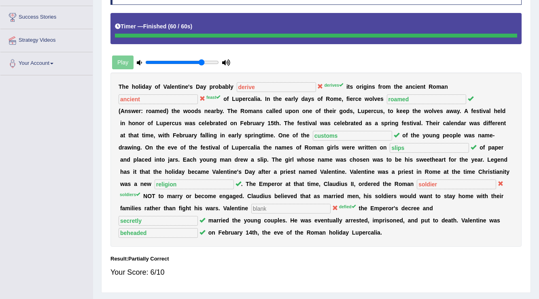
scroll to position [29, 0]
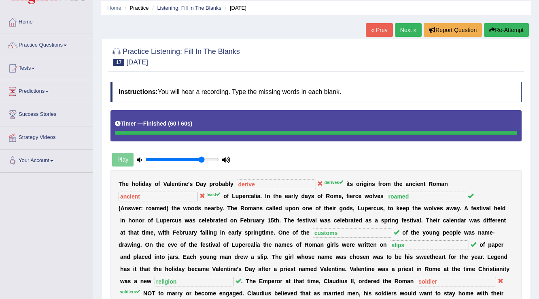
click at [404, 30] on link "Next »" at bounding box center [408, 30] width 27 height 14
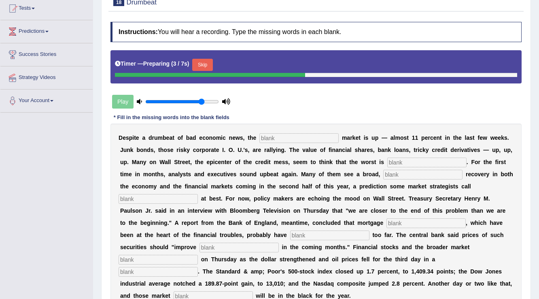
scroll to position [97, 0]
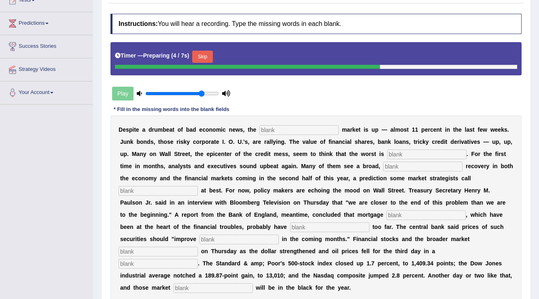
click at [284, 127] on input "text" at bounding box center [298, 130] width 79 height 10
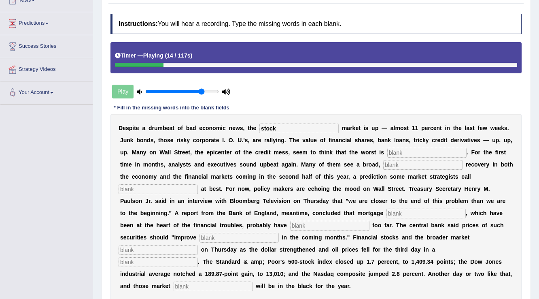
type input "stock"
type input "over"
type input "sustain"
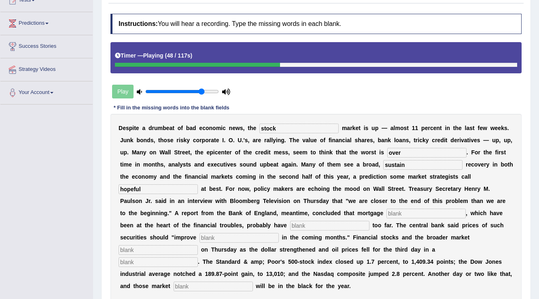
type input "hopeful"
type input "securities"
type input "fallen"
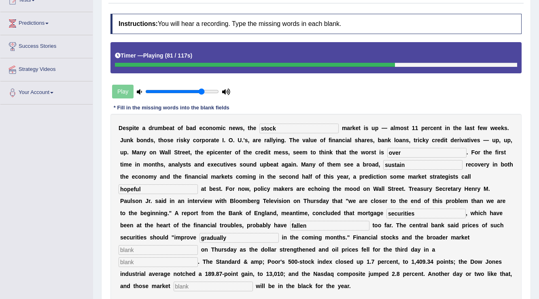
type input "gradually"
type input "surged"
type input "row"
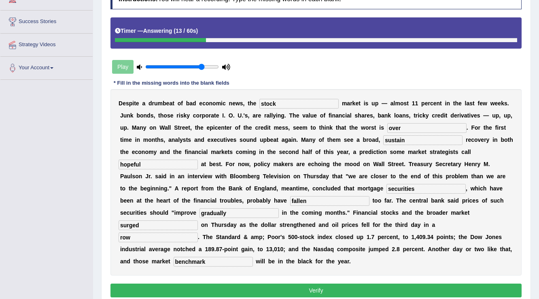
scroll to position [156, 0]
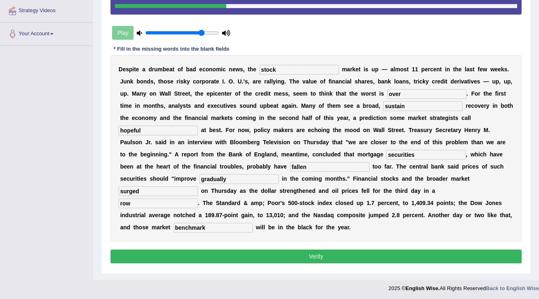
type input "benchmark"
click at [350, 252] on button "Verify" at bounding box center [315, 256] width 411 height 14
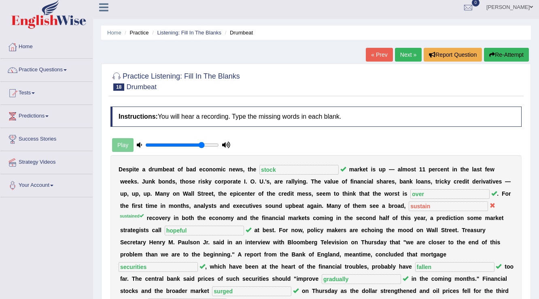
scroll to position [0, 0]
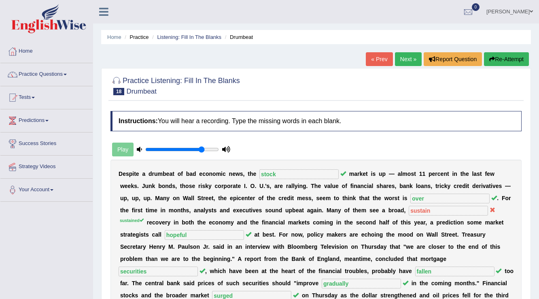
click at [409, 62] on link "Next »" at bounding box center [408, 59] width 27 height 14
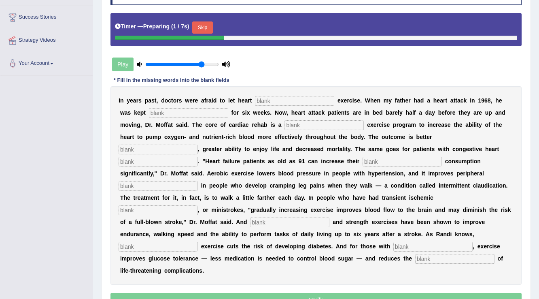
scroll to position [162, 0]
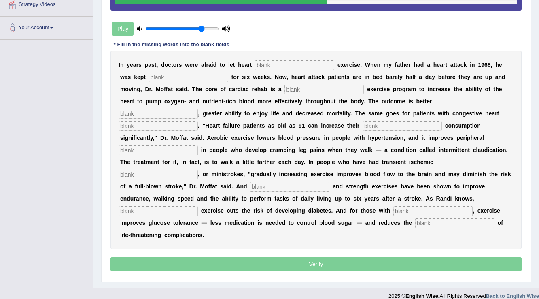
click at [286, 66] on input "text" at bounding box center [294, 65] width 79 height 10
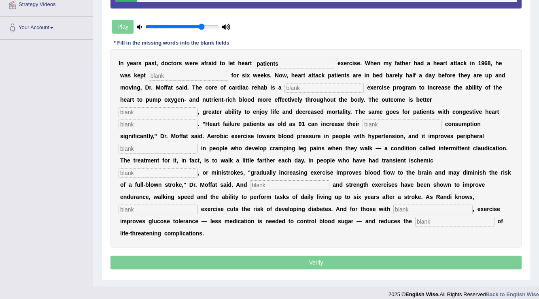
type input "patients"
type input "s"
type input "progressive"
type input "endurance"
type input "failure"
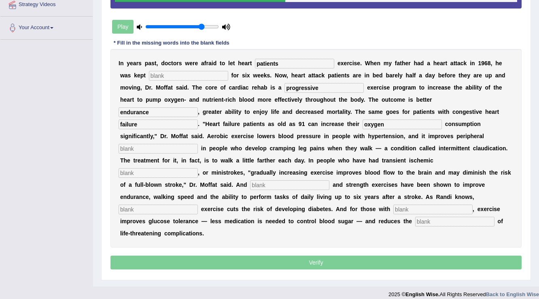
type input "oxygen"
type input "circulation"
type input "attacks"
type input "aerobic"
type input "moderate"
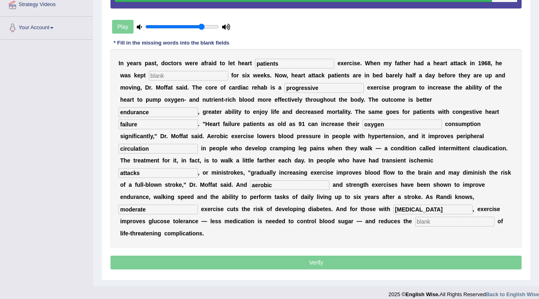
type input "diabetes"
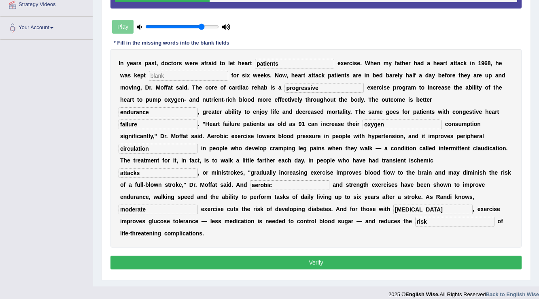
type input "risk"
click at [170, 74] on input "text" at bounding box center [188, 76] width 79 height 10
type input "missed"
click at [271, 259] on button "Verify" at bounding box center [315, 262] width 411 height 14
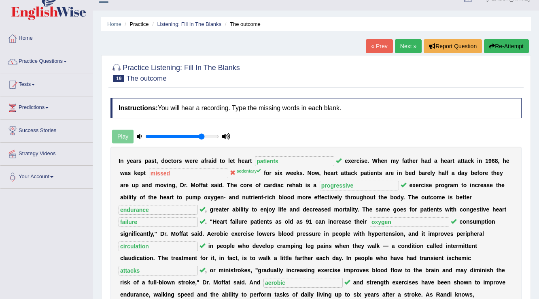
scroll to position [0, 0]
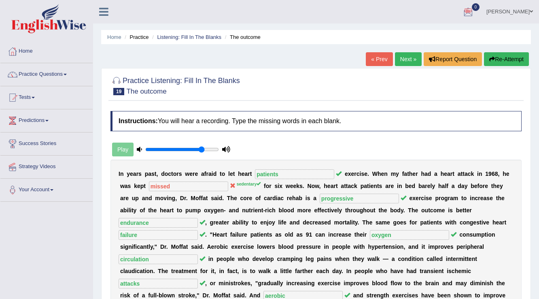
click at [419, 62] on div "« Prev Next » Report Question Re-Attempt" at bounding box center [448, 60] width 165 height 16
click at [418, 62] on link "Next »" at bounding box center [408, 59] width 27 height 14
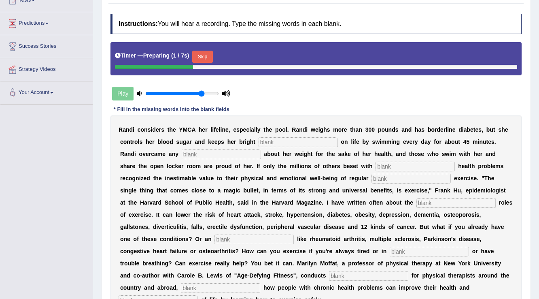
click at [296, 138] on input "text" at bounding box center [298, 142] width 79 height 10
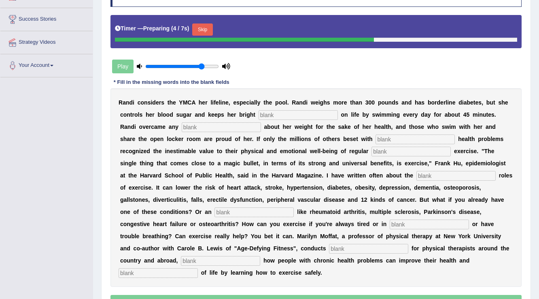
scroll to position [162, 0]
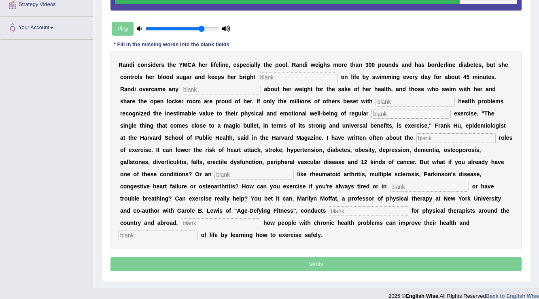
click at [303, 74] on input "text" at bounding box center [298, 77] width 79 height 10
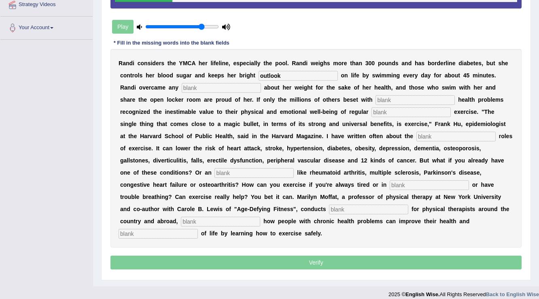
type input "outlook"
type input "self-consiousness"
type input "chronic"
type input "physical"
type input "protective"
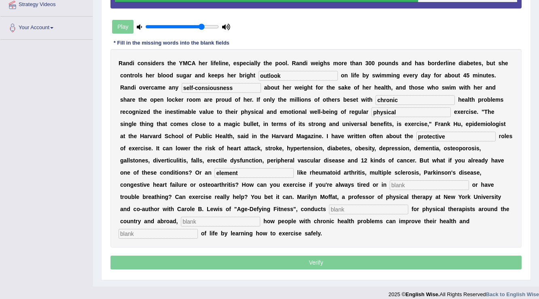
type input "element"
type input "pain"
type input "o"
type input "workshops"
type input "demonstratin"
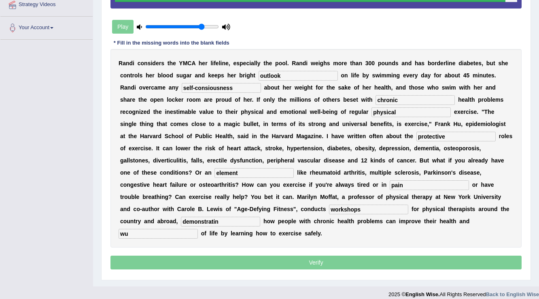
type input "w"
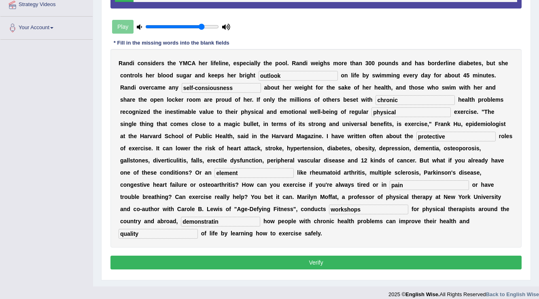
type input "quality"
drag, startPoint x: 236, startPoint y: 86, endPoint x: 195, endPoint y: 86, distance: 41.3
click at [195, 86] on input "self-consiousness" at bounding box center [221, 88] width 79 height 10
drag, startPoint x: 238, startPoint y: 85, endPoint x: 204, endPoint y: 85, distance: 34.4
click at [204, 85] on input "self-consiouness" at bounding box center [221, 88] width 79 height 10
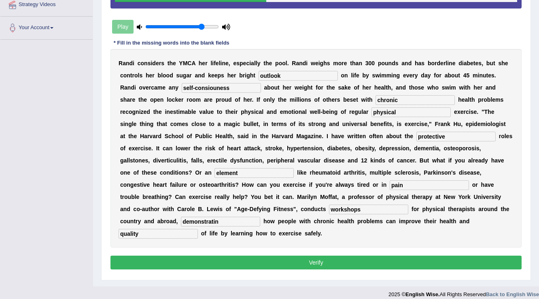
click at [236, 89] on input "self-consiouness" at bounding box center [221, 88] width 79 height 10
click at [235, 86] on input "self-consiouness" at bounding box center [221, 88] width 79 height 10
type input "self-consciousness"
click at [183, 217] on input "demonstratin" at bounding box center [220, 221] width 79 height 10
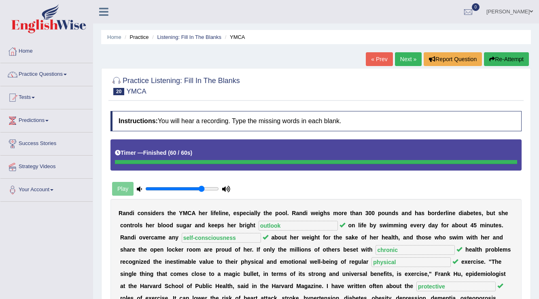
scroll to position [32, 0]
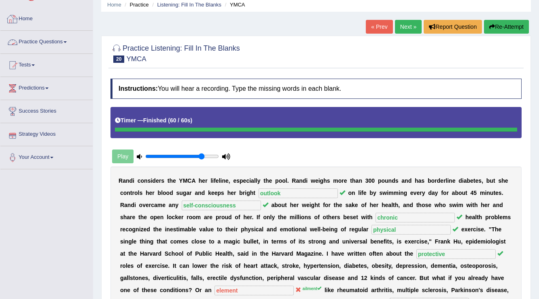
click at [53, 42] on link "Practice Questions" at bounding box center [46, 41] width 92 height 20
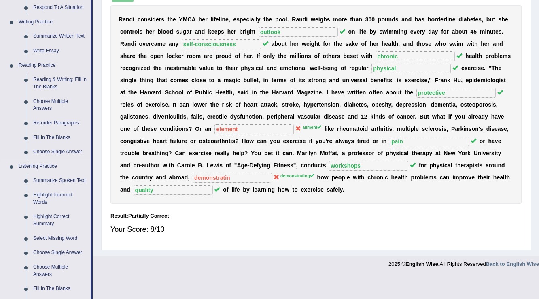
scroll to position [205, 0]
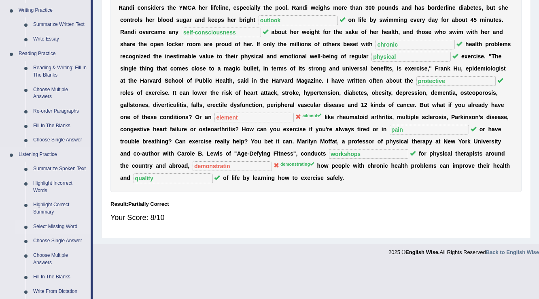
click at [62, 224] on link "Select Missing Word" at bounding box center [60, 226] width 61 height 15
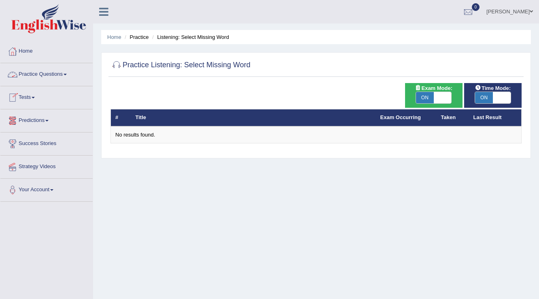
click at [50, 78] on link "Practice Questions" at bounding box center [46, 73] width 92 height 20
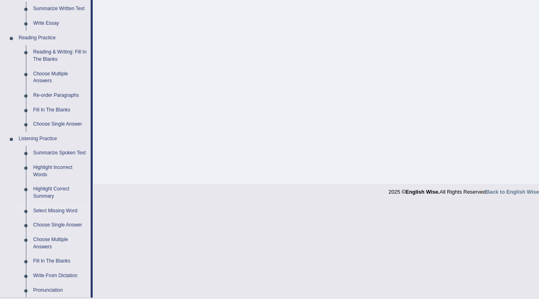
scroll to position [227, 0]
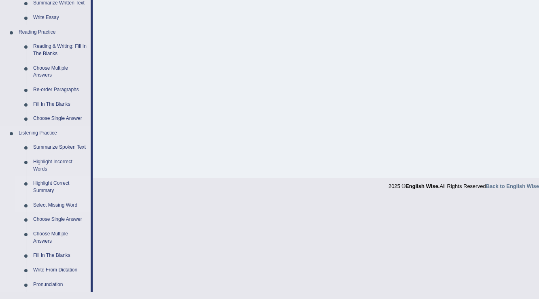
click at [58, 180] on link "Highlight Correct Summary" at bounding box center [60, 186] width 61 height 21
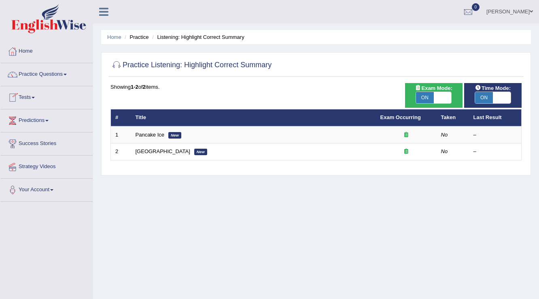
click at [35, 97] on span at bounding box center [33, 98] width 3 height 2
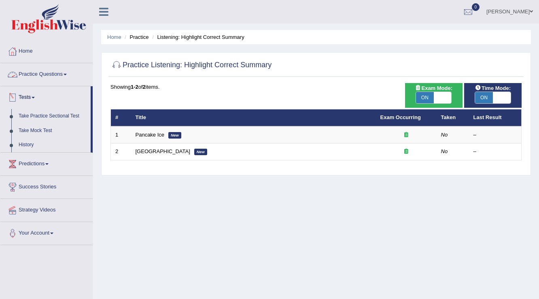
click at [57, 73] on link "Practice Questions" at bounding box center [46, 73] width 92 height 20
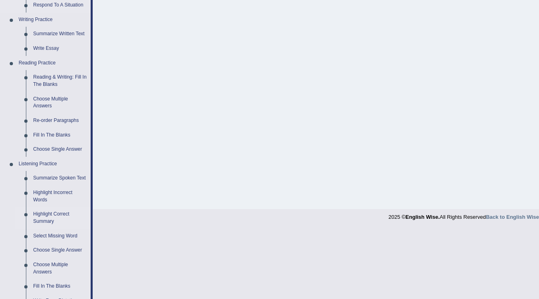
scroll to position [259, 0]
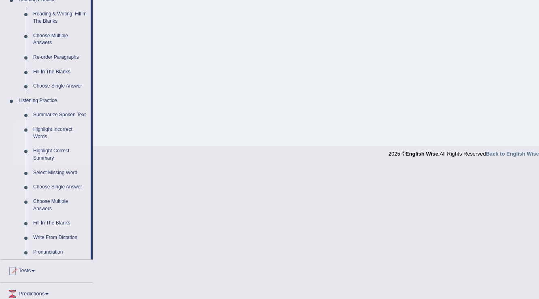
click at [65, 129] on link "Highlight Incorrect Words" at bounding box center [60, 132] width 61 height 21
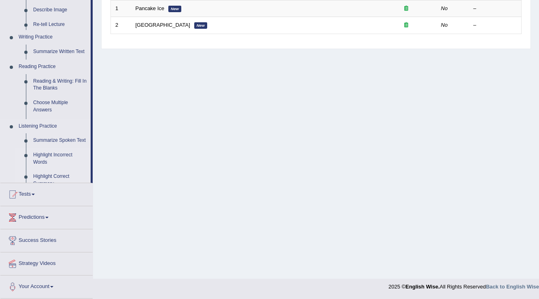
scroll to position [126, 0]
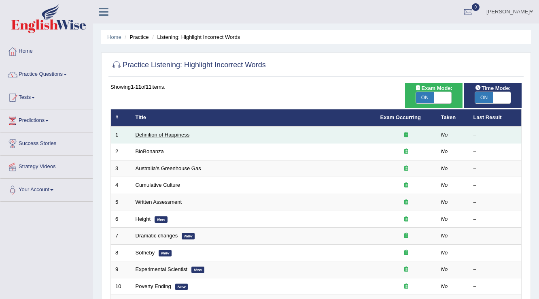
click at [172, 134] on link "Definition of Happiness" at bounding box center [163, 134] width 54 height 6
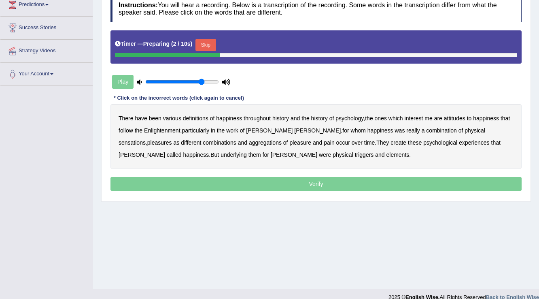
scroll to position [126, 0]
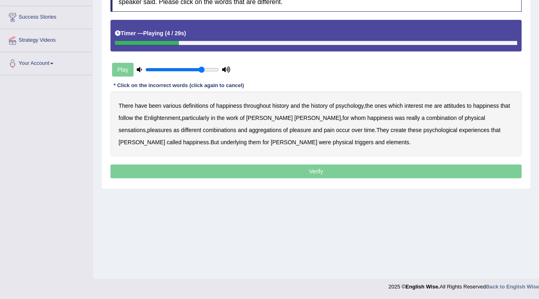
click at [345, 104] on b "psychology" at bounding box center [349, 105] width 28 height 6
click at [455, 104] on b "attitudes" at bounding box center [454, 105] width 21 height 6
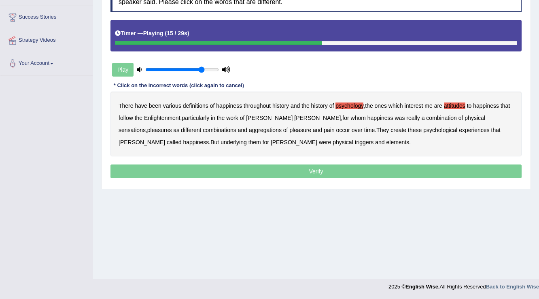
click at [146, 127] on b "sensations" at bounding box center [132, 130] width 27 height 6
click at [390, 129] on b "create" at bounding box center [398, 130] width 16 height 6
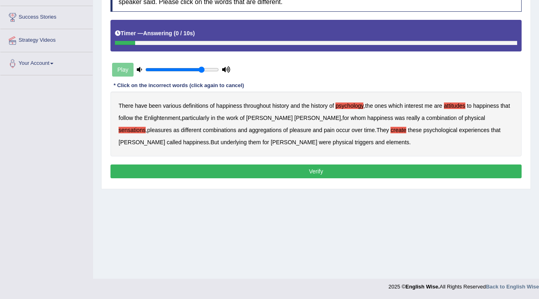
click at [386, 141] on b "elements" at bounding box center [397, 142] width 23 height 6
click at [285, 169] on button "Verify" at bounding box center [315, 171] width 411 height 14
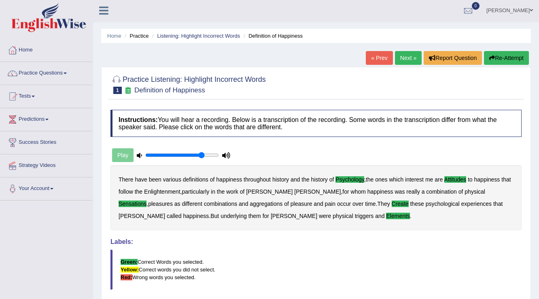
scroll to position [0, 0]
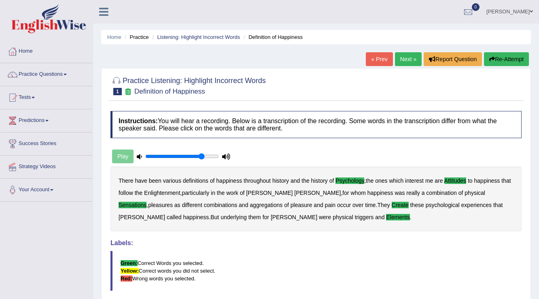
click at [401, 66] on div "« Prev Next » Report Question Re-Attempt" at bounding box center [448, 60] width 165 height 16
click at [395, 57] on link "Next »" at bounding box center [408, 59] width 27 height 14
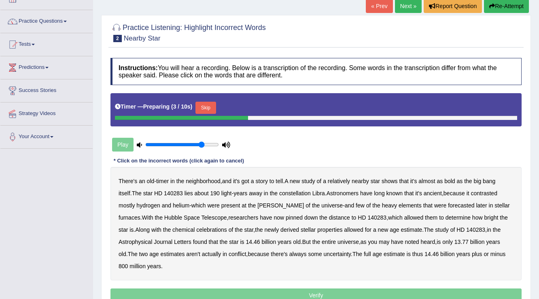
scroll to position [65, 0]
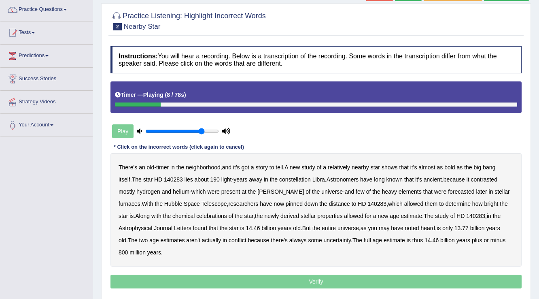
click at [455, 165] on b "bold" at bounding box center [449, 167] width 11 height 6
click at [471, 178] on b "contrasted" at bounding box center [484, 179] width 26 height 6
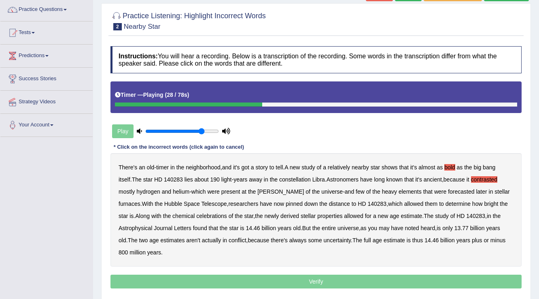
click at [448, 191] on b "forecasted" at bounding box center [461, 191] width 26 height 6
click at [196, 215] on b "celebrations" at bounding box center [211, 215] width 31 height 6
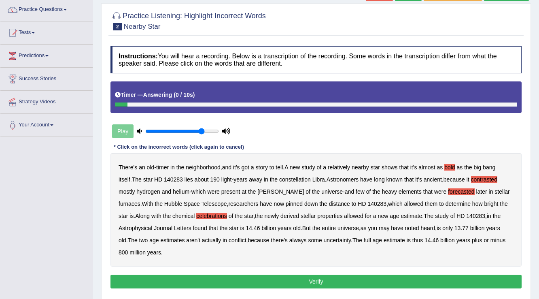
click at [423, 274] on button "Verify" at bounding box center [315, 281] width 411 height 14
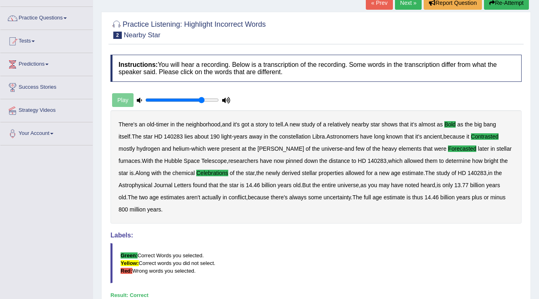
scroll to position [0, 0]
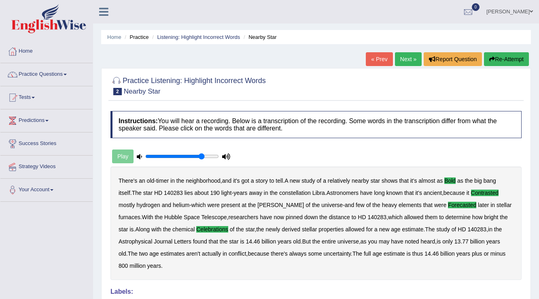
click at [408, 58] on link "Next »" at bounding box center [408, 59] width 27 height 14
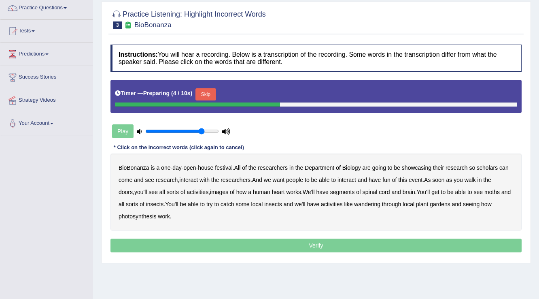
scroll to position [62, 0]
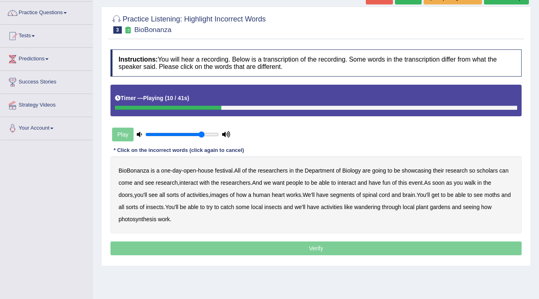
click at [486, 170] on b "scholars" at bounding box center [487, 170] width 21 height 6
click at [205, 190] on div "BioBonanza is a one - day - open - house festival . All of the researchers in t…" at bounding box center [315, 194] width 411 height 77
click at [210, 192] on b "images" at bounding box center [219, 194] width 18 height 6
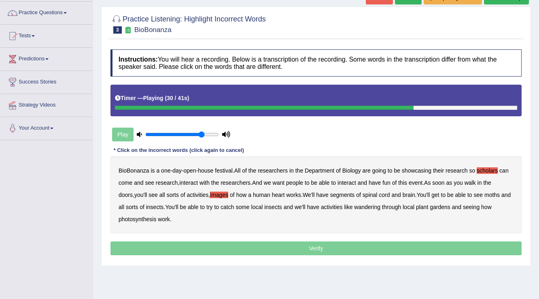
click at [484, 192] on b "moths" at bounding box center [491, 194] width 15 height 6
click at [363, 208] on b "wandering" at bounding box center [367, 207] width 26 height 6
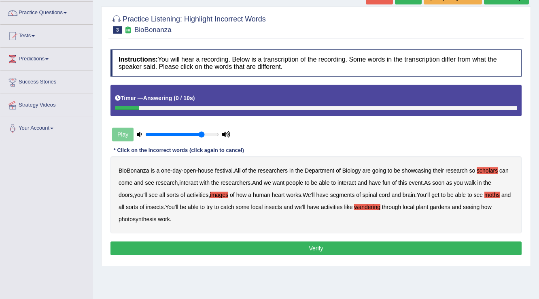
click at [364, 235] on div "Instructions: You will hear a recording. Below is a transcription of the record…" at bounding box center [315, 153] width 415 height 216
click at [364, 241] on button "Verify" at bounding box center [315, 248] width 411 height 14
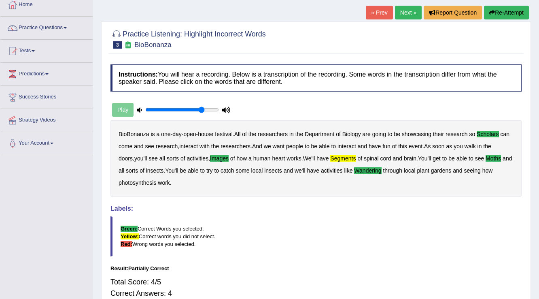
scroll to position [29, 0]
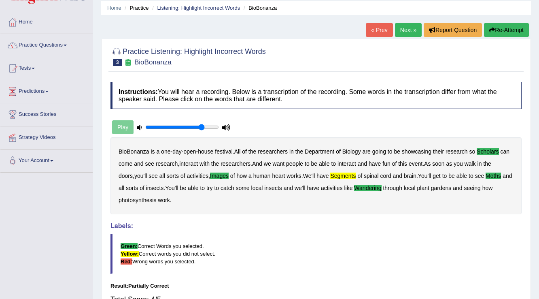
click at [401, 33] on link "Next »" at bounding box center [408, 30] width 27 height 14
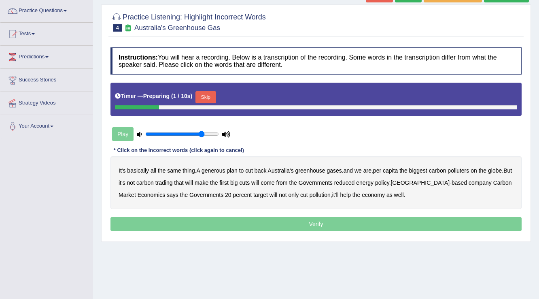
scroll to position [97, 0]
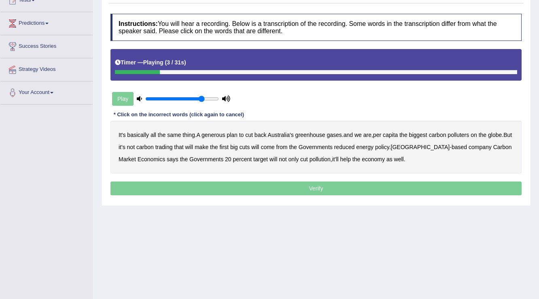
click at [212, 133] on b "generous" at bounding box center [212, 134] width 23 height 6
click at [497, 133] on b "globe" at bounding box center [495, 134] width 14 height 6
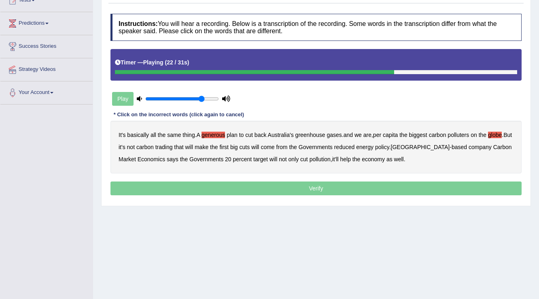
click at [355, 147] on b "reduced" at bounding box center [344, 147] width 21 height 6
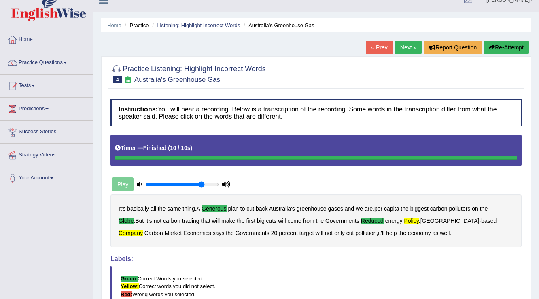
scroll to position [0, 0]
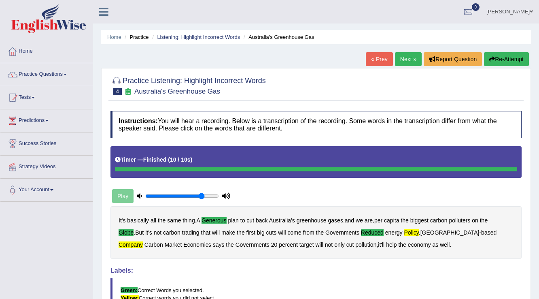
click at [410, 57] on link "Next »" at bounding box center [408, 59] width 27 height 14
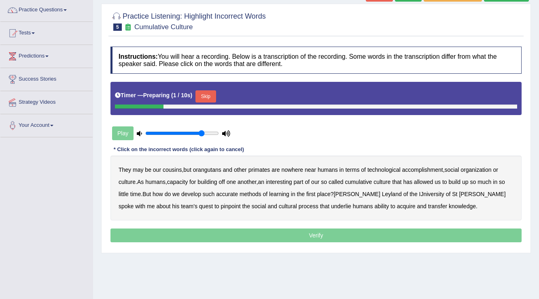
scroll to position [65, 0]
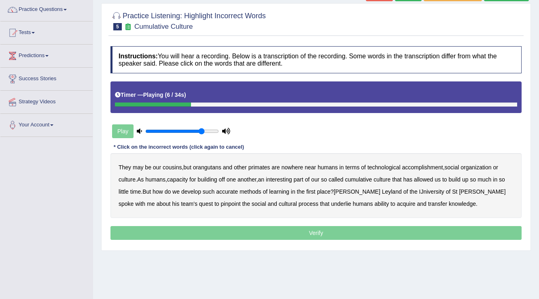
click at [424, 164] on b "accomplishment" at bounding box center [422, 167] width 41 height 6
click at [287, 178] on b "interesting" at bounding box center [279, 179] width 26 height 6
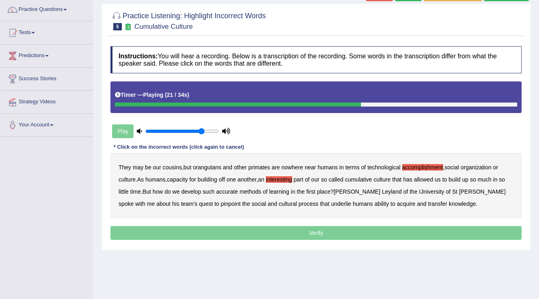
click at [235, 191] on b "accurate" at bounding box center [227, 191] width 22 height 6
click at [279, 204] on b "cultural" at bounding box center [288, 203] width 18 height 6
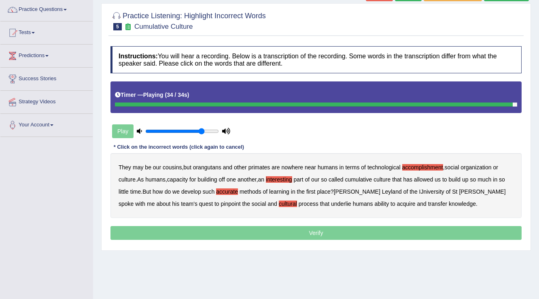
click at [428, 203] on b "transfer" at bounding box center [437, 203] width 19 height 6
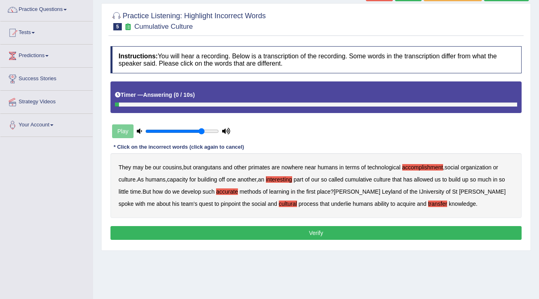
click at [397, 236] on button "Verify" at bounding box center [315, 233] width 411 height 14
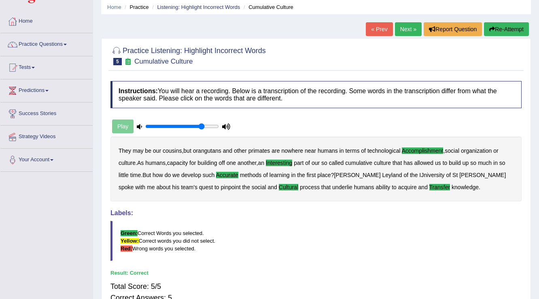
scroll to position [0, 0]
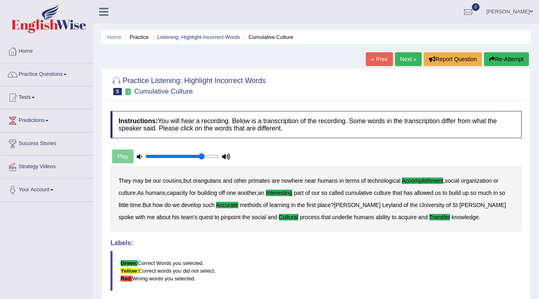
click at [397, 60] on link "Next »" at bounding box center [408, 59] width 27 height 14
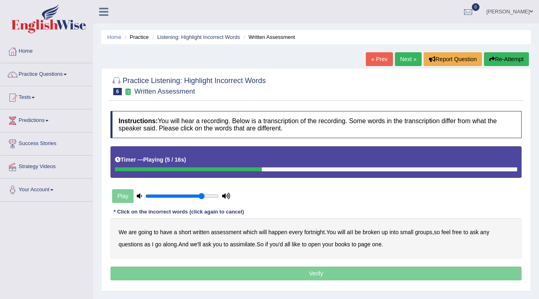
click at [373, 229] on b "broken" at bounding box center [371, 232] width 17 height 6
click at [211, 242] on b "ask" at bounding box center [206, 244] width 9 height 6
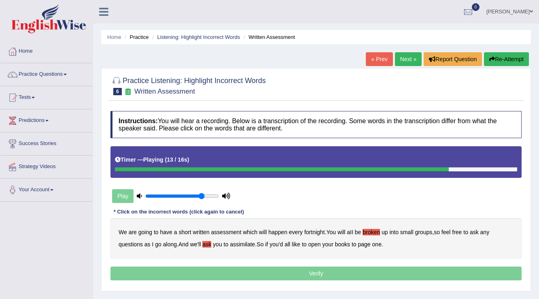
click at [205, 242] on b "ask" at bounding box center [206, 244] width 9 height 6
click at [194, 242] on b "we'll" at bounding box center [195, 244] width 11 height 6
click at [246, 243] on b "assimilate" at bounding box center [242, 244] width 25 height 6
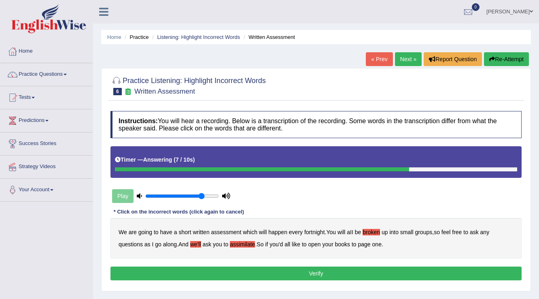
click at [311, 268] on button "Verify" at bounding box center [315, 273] width 411 height 14
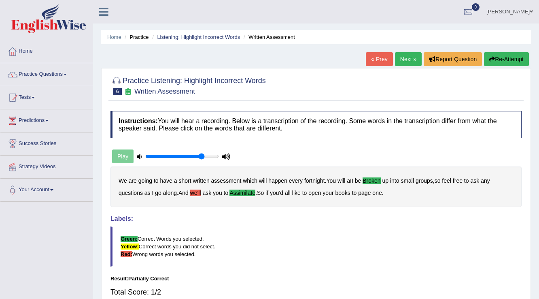
click at [295, 126] on h4 "Instructions: You will hear a recording. Below is a transcription of the record…" at bounding box center [315, 124] width 411 height 27
click at [401, 58] on link "Next »" at bounding box center [408, 59] width 27 height 14
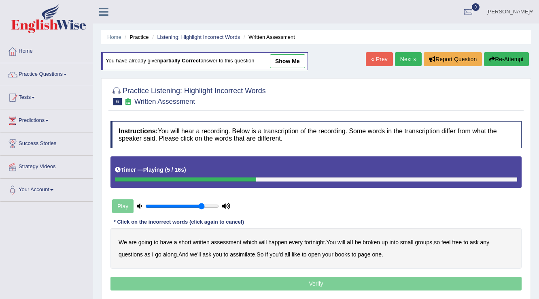
click at [376, 239] on b "broken" at bounding box center [371, 242] width 17 height 6
click at [239, 253] on b "assimilate" at bounding box center [242, 254] width 25 height 6
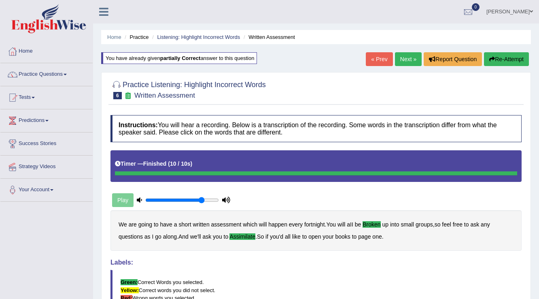
click at [410, 55] on link "Next »" at bounding box center [408, 59] width 27 height 14
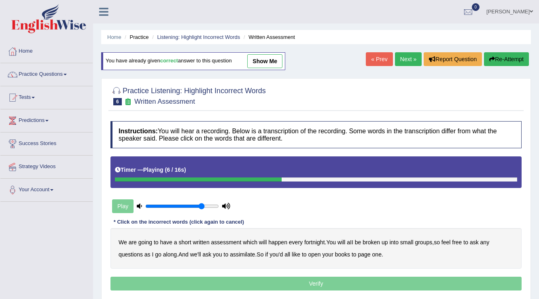
click at [373, 236] on div "We are going to have a short written assessment which will happen every fortnig…" at bounding box center [315, 248] width 411 height 40
click at [375, 239] on b "broken" at bounding box center [371, 242] width 17 height 6
click at [238, 254] on b "assimilate" at bounding box center [242, 254] width 25 height 6
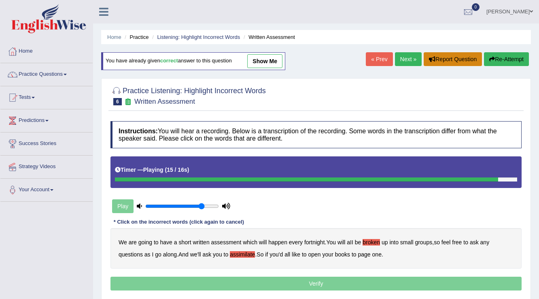
click at [464, 58] on button "Report Question" at bounding box center [453, 59] width 58 height 14
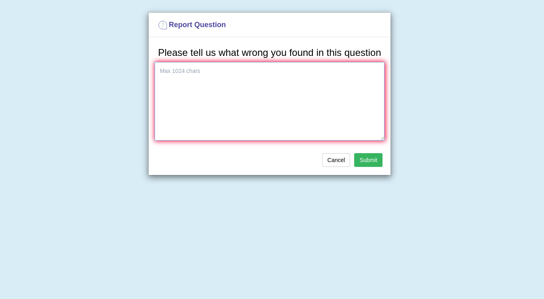
click at [213, 109] on textarea at bounding box center [270, 101] width 230 height 78
type textarea "i"
click at [327, 162] on button "Cancel" at bounding box center [336, 160] width 28 height 14
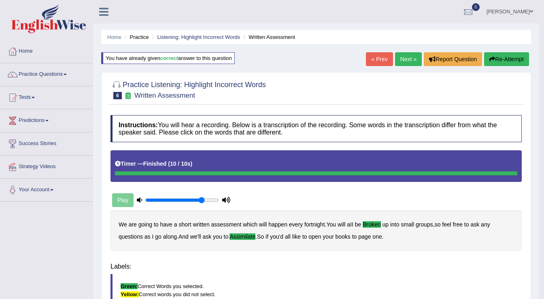
drag, startPoint x: 181, startPoint y: 252, endPoint x: 233, endPoint y: 262, distance: 53.2
click at [233, 262] on div "Instructions: You will hear a recording. Below is a transcription of the record…" at bounding box center [315, 245] width 415 height 269
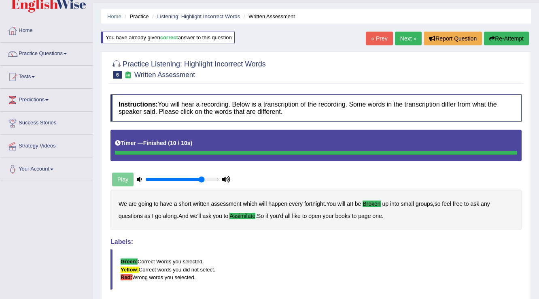
scroll to position [32, 0]
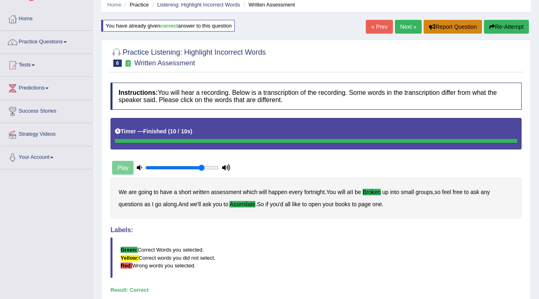
click at [463, 23] on button "Report Question" at bounding box center [453, 27] width 58 height 14
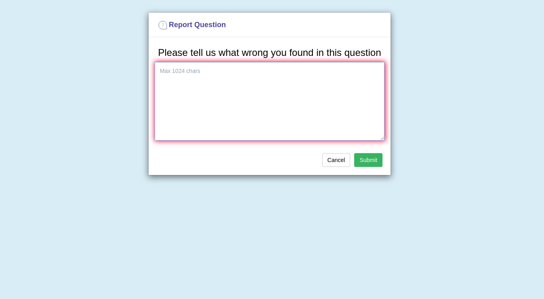
click at [256, 108] on textarea at bounding box center [270, 101] width 230 height 78
type textarea "The third sentence, the word "also" is missing."
click at [363, 156] on button "Submit" at bounding box center [368, 160] width 28 height 14
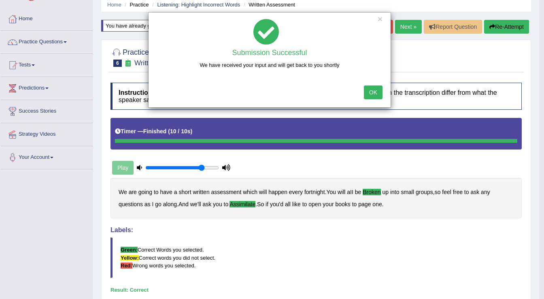
click at [373, 95] on button "OK" at bounding box center [373, 92] width 19 height 14
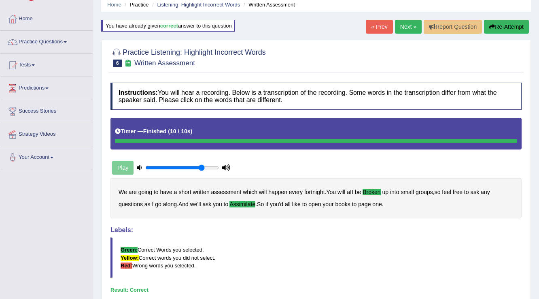
click at [414, 24] on link "Next »" at bounding box center [408, 27] width 27 height 14
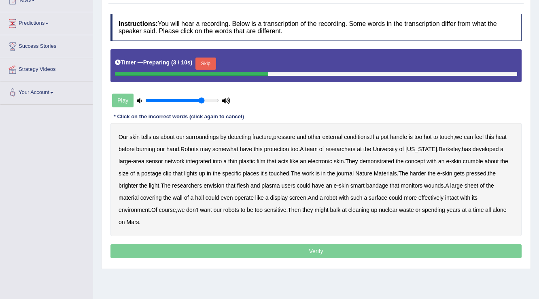
scroll to position [65, 0]
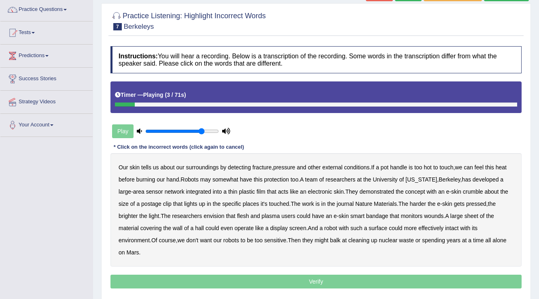
click at [256, 164] on b "fracture" at bounding box center [261, 167] width 19 height 6
click at [228, 178] on b "somewhat" at bounding box center [225, 179] width 26 height 6
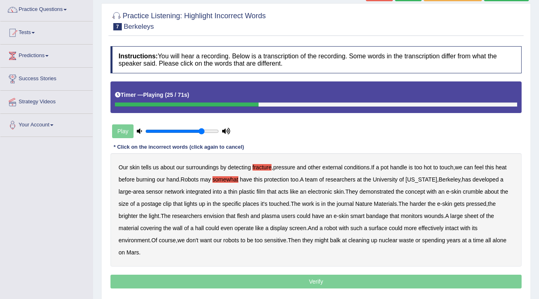
click at [476, 187] on div "Our skin tells us about our surroundings by detecting fracture , pressure and o…" at bounding box center [315, 209] width 411 height 113
click at [476, 188] on b "crumble" at bounding box center [473, 191] width 20 height 6
click at [164, 201] on b "clip" at bounding box center [167, 203] width 8 height 6
click at [273, 214] on b "plasma" at bounding box center [270, 215] width 18 height 6
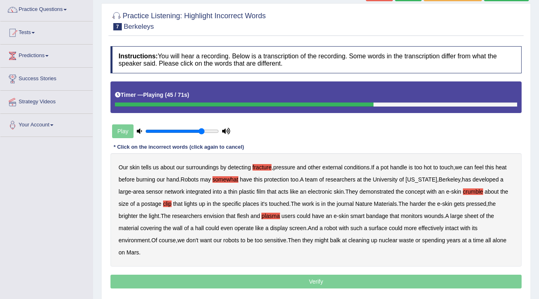
click at [202, 226] on b "hall" at bounding box center [199, 228] width 9 height 6
click at [456, 227] on b "intact" at bounding box center [451, 228] width 13 height 6
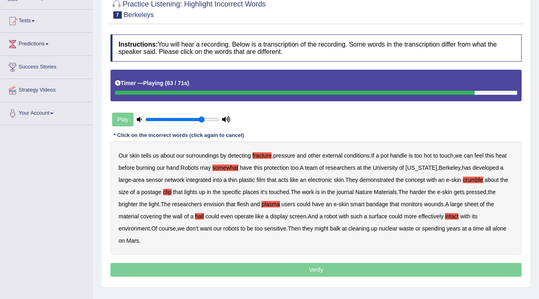
scroll to position [97, 0]
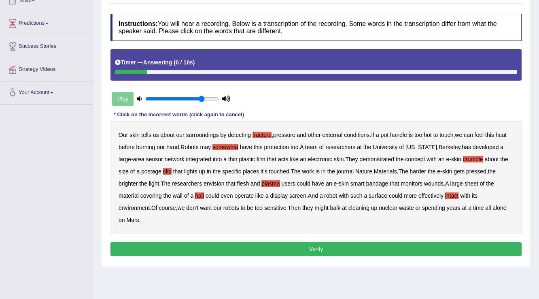
click at [292, 242] on button "Verify" at bounding box center [315, 249] width 411 height 14
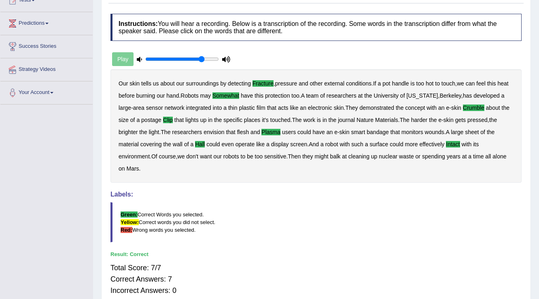
scroll to position [0, 0]
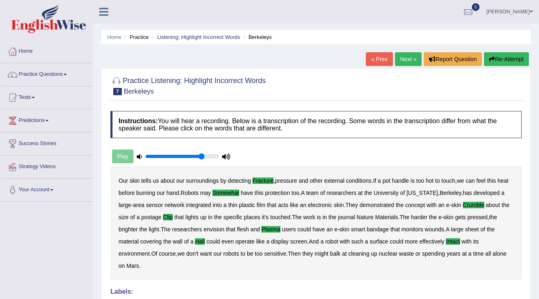
click at [409, 53] on link "Next »" at bounding box center [408, 59] width 27 height 14
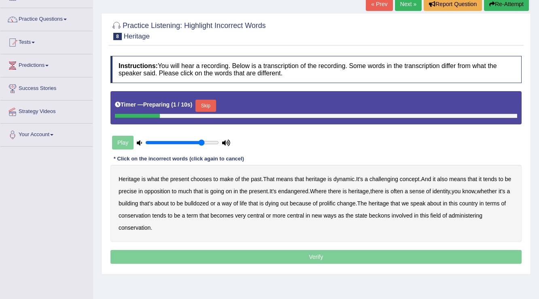
scroll to position [65, 0]
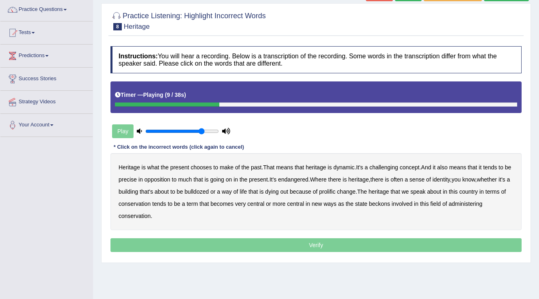
click at [393, 165] on b "challenging" at bounding box center [383, 167] width 29 height 6
click at [127, 179] on b "precise" at bounding box center [128, 179] width 18 height 6
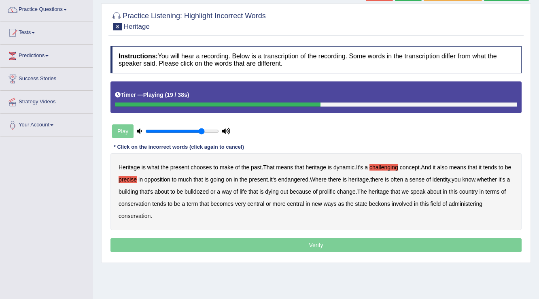
click at [450, 177] on b "identity" at bounding box center [441, 179] width 17 height 6
click at [335, 189] on b "prolific" at bounding box center [327, 191] width 16 height 6
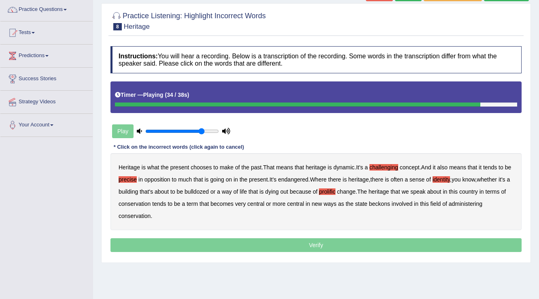
click at [390, 204] on b "beckons" at bounding box center [379, 203] width 21 height 6
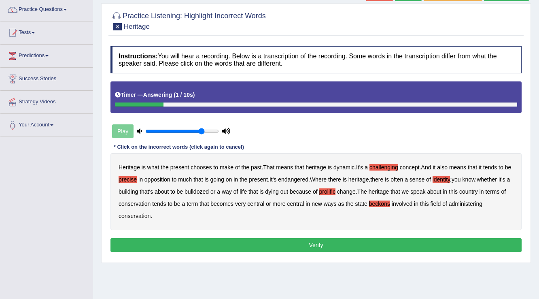
click at [243, 242] on button "Verify" at bounding box center [315, 245] width 411 height 14
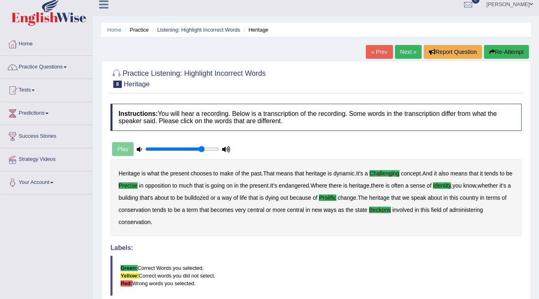
scroll to position [0, 0]
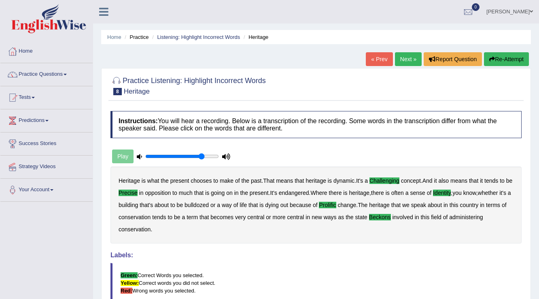
click at [403, 59] on link "Next »" at bounding box center [408, 59] width 27 height 14
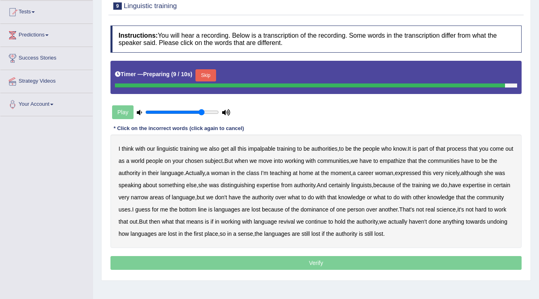
scroll to position [97, 0]
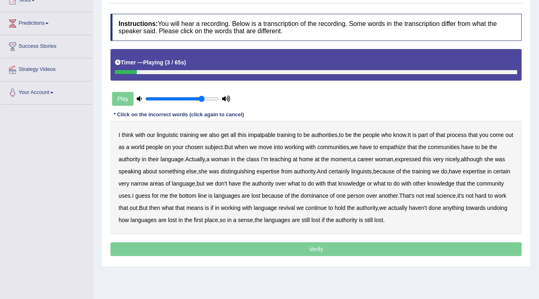
click at [261, 132] on b "impalpable" at bounding box center [262, 134] width 28 height 6
click at [163, 144] on b "people" at bounding box center [154, 147] width 17 height 6
click at [406, 146] on b "empathize" at bounding box center [393, 147] width 26 height 6
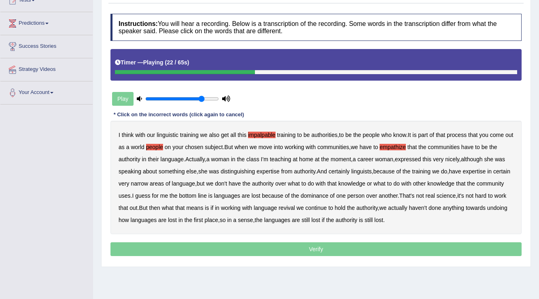
click at [309, 159] on b "home" at bounding box center [306, 159] width 14 height 6
click at [131, 196] on b "uses" at bounding box center [125, 195] width 12 height 6
click at [456, 193] on b "science" at bounding box center [446, 195] width 19 height 6
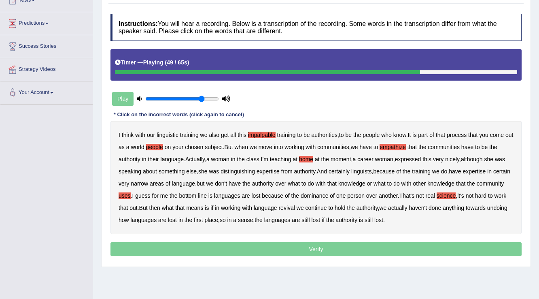
click at [435, 193] on b "real" at bounding box center [430, 195] width 9 height 6
click at [456, 193] on b "science" at bounding box center [446, 195] width 19 height 6
click at [408, 248] on p "Verify" at bounding box center [315, 249] width 411 height 14
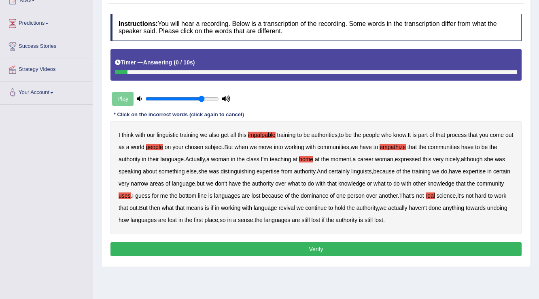
click at [408, 248] on button "Verify" at bounding box center [315, 249] width 411 height 14
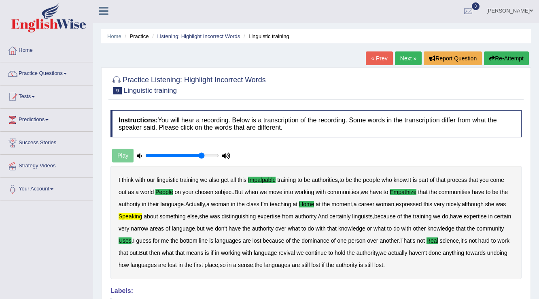
scroll to position [0, 0]
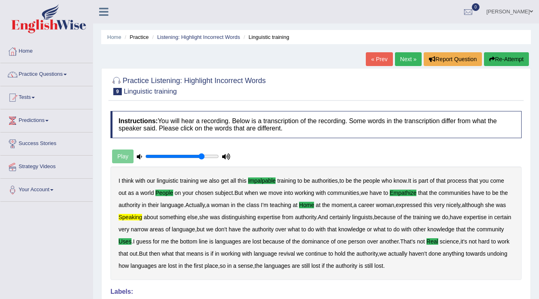
click at [407, 66] on link "Next »" at bounding box center [408, 59] width 27 height 14
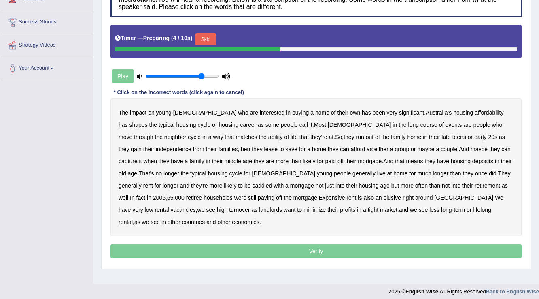
scroll to position [126, 0]
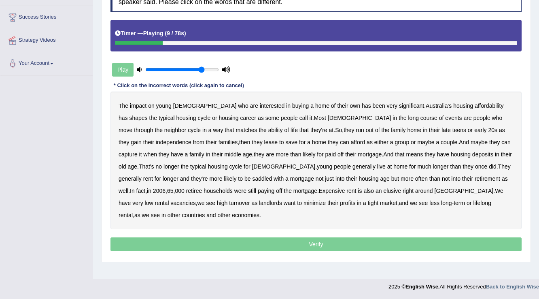
click at [128, 115] on b "has" at bounding box center [123, 118] width 9 height 6
click at [408, 119] on b "long" at bounding box center [413, 118] width 11 height 6
drag, startPoint x: 194, startPoint y: 127, endPoint x: 193, endPoint y: 131, distance: 4.2
click at [268, 131] on b "ability" at bounding box center [275, 130] width 15 height 6
click at [264, 139] on b "lease" at bounding box center [270, 142] width 13 height 6
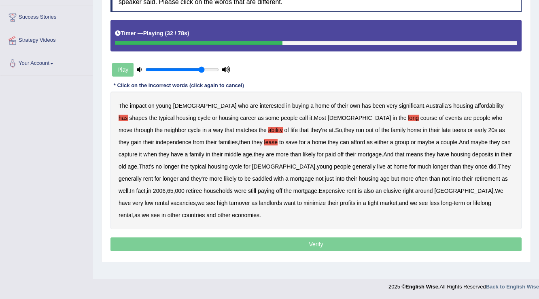
click at [138, 151] on b "capture" at bounding box center [128, 154] width 19 height 6
click at [472, 153] on b "deposits" at bounding box center [482, 154] width 21 height 6
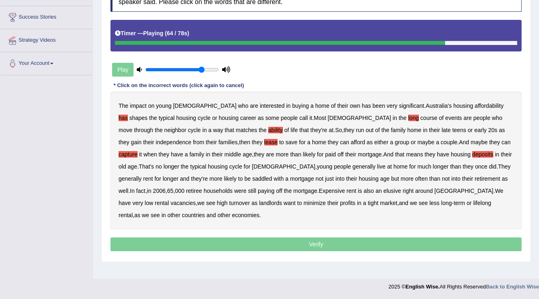
click at [319, 189] on b "Expensive" at bounding box center [332, 190] width 26 height 6
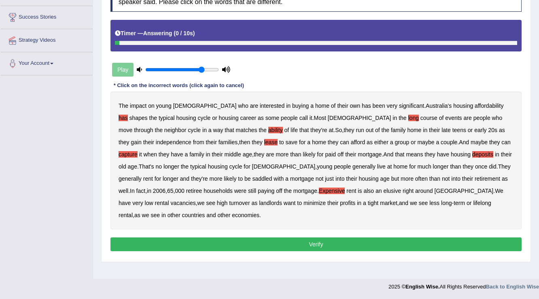
click at [168, 240] on button "Verify" at bounding box center [315, 244] width 411 height 14
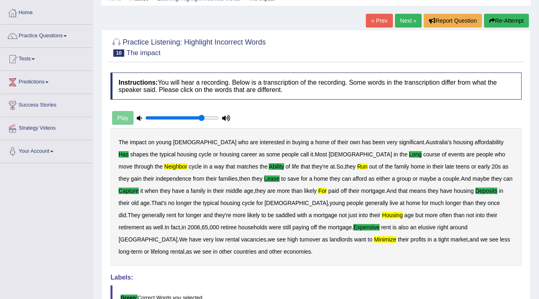
scroll to position [0, 0]
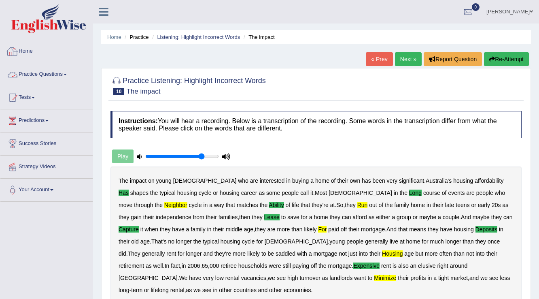
click at [70, 78] on link "Practice Questions" at bounding box center [46, 73] width 92 height 20
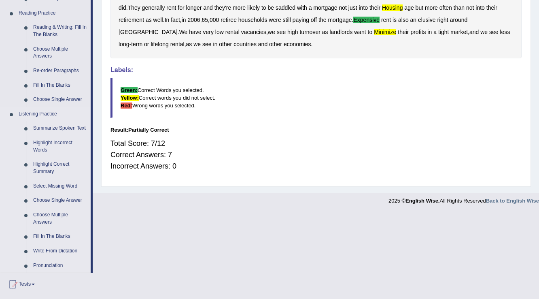
scroll to position [259, 0]
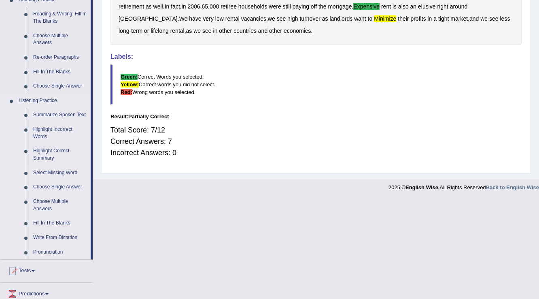
click at [76, 170] on link "Select Missing Word" at bounding box center [60, 172] width 61 height 15
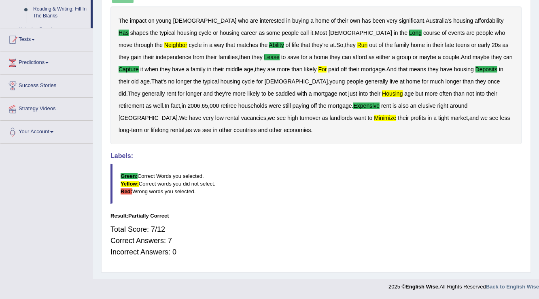
scroll to position [159, 0]
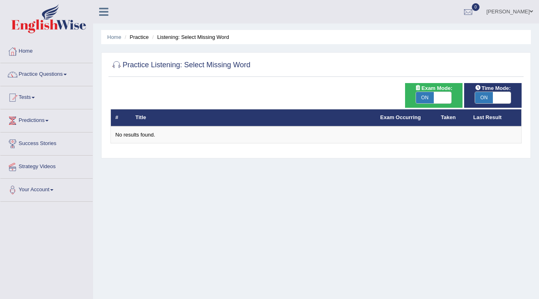
click at [437, 97] on span at bounding box center [443, 97] width 18 height 11
checkbox input "false"
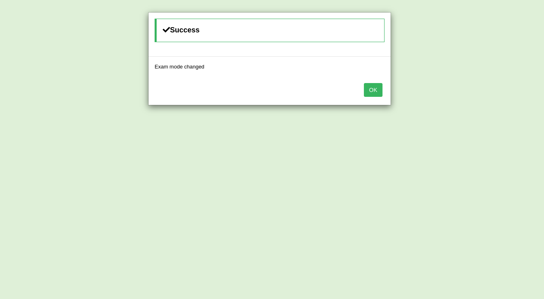
click at [490, 95] on div "Success Exam mode changed OK" at bounding box center [272, 149] width 544 height 299
click at [367, 84] on button "OK" at bounding box center [373, 90] width 19 height 14
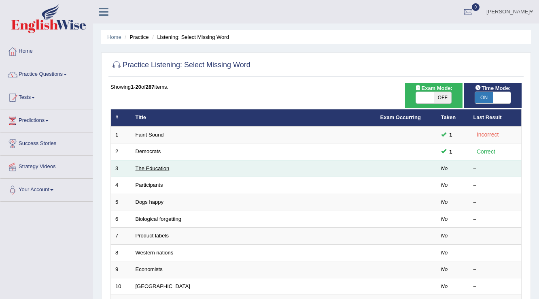
click at [144, 168] on link "The Education" at bounding box center [153, 168] width 34 height 6
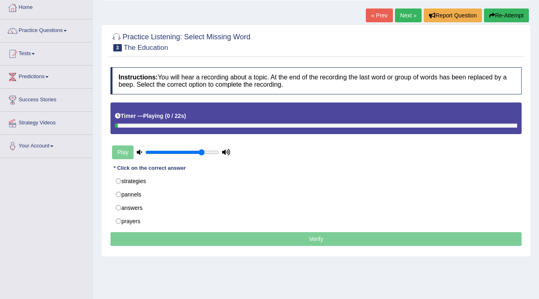
scroll to position [32, 0]
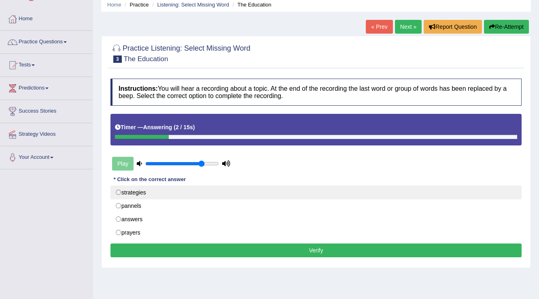
click at [134, 185] on label "strategies" at bounding box center [315, 192] width 411 height 14
radio input "true"
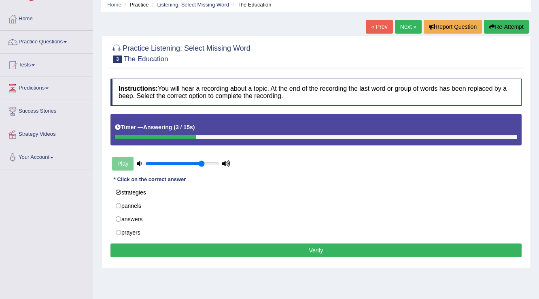
click at [200, 257] on button "Verify" at bounding box center [315, 250] width 411 height 14
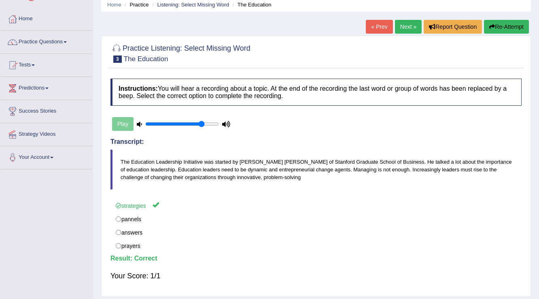
click at [412, 28] on link "Next »" at bounding box center [408, 27] width 27 height 14
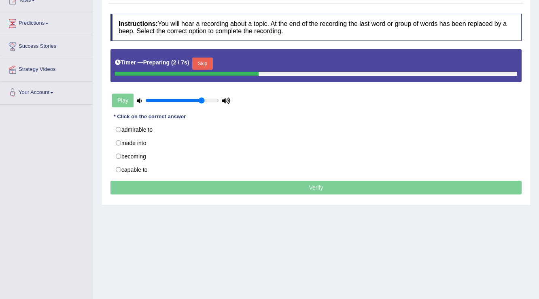
click at [197, 60] on button "Skip" at bounding box center [202, 63] width 20 height 12
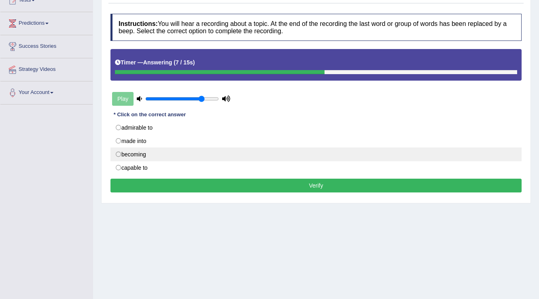
click at [144, 153] on label "becoming" at bounding box center [315, 154] width 411 height 14
radio input "true"
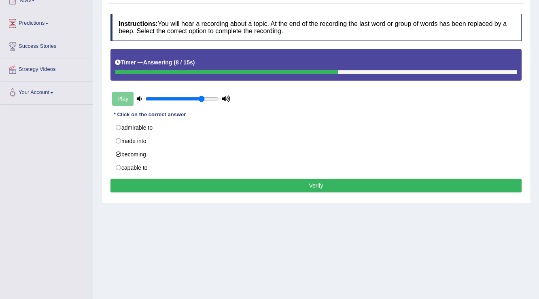
click at [180, 176] on div "Instructions: You will hear a recording about a topic. At the end of the record…" at bounding box center [315, 104] width 415 height 189
click at [185, 186] on button "Verify" at bounding box center [315, 185] width 411 height 14
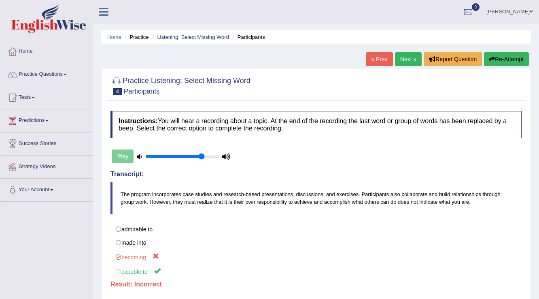
click at [395, 59] on link "Next »" at bounding box center [408, 59] width 27 height 14
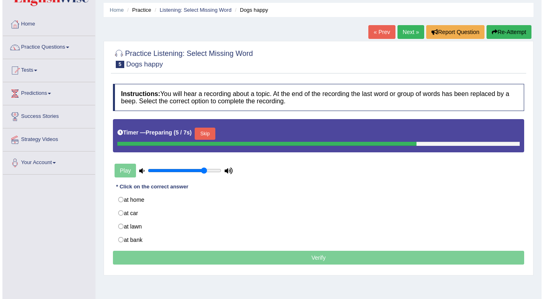
scroll to position [65, 0]
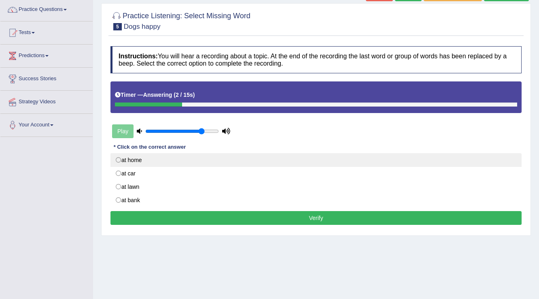
click at [148, 161] on label "at home" at bounding box center [315, 160] width 411 height 14
radio input "true"
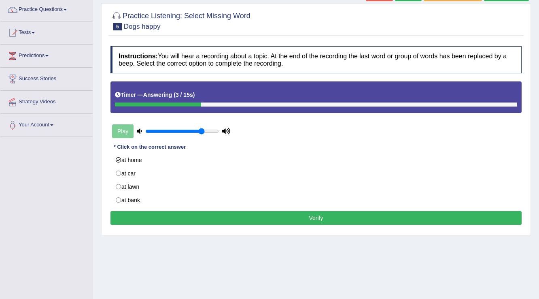
click at [218, 216] on button "Verify" at bounding box center [315, 218] width 411 height 14
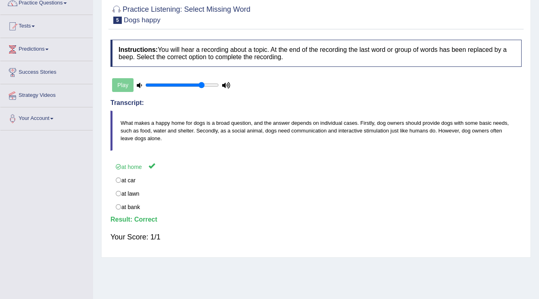
scroll to position [0, 0]
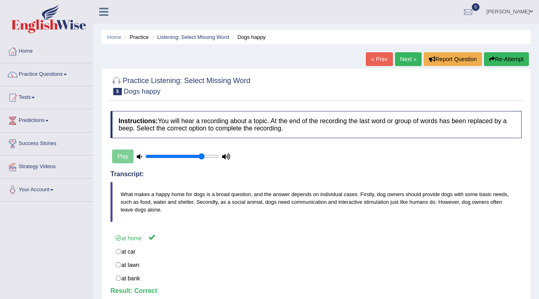
click at [398, 60] on link "Next »" at bounding box center [408, 59] width 27 height 14
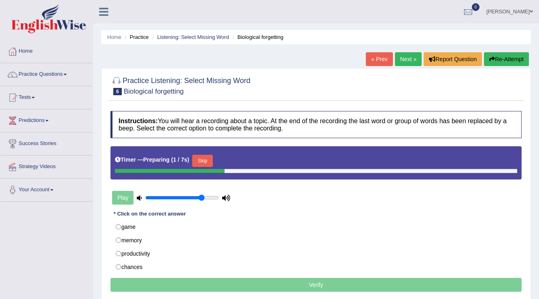
click at [223, 159] on div "Timer — Preparing ( 1 / 7s ) Skip" at bounding box center [316, 161] width 402 height 16
click at [224, 153] on div "Timer — Preparing ( 2 / 7s ) Skip" at bounding box center [316, 161] width 402 height 16
click at [202, 155] on div "Timer — Preparing ( 2 / 7s ) Skip" at bounding box center [316, 161] width 402 height 16
click at [202, 155] on button "Skip" at bounding box center [202, 161] width 20 height 12
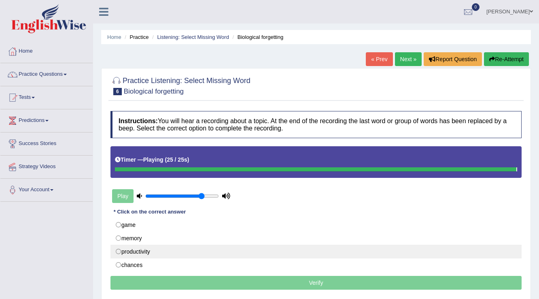
click at [153, 249] on label "productivity" at bounding box center [315, 251] width 411 height 14
radio input "true"
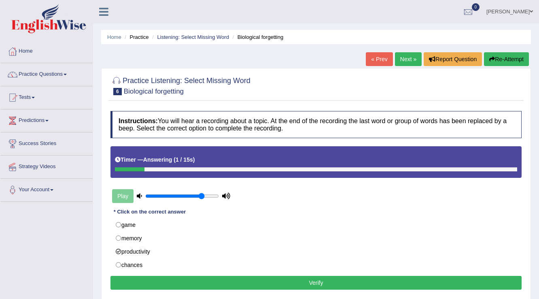
click at [224, 279] on button "Verify" at bounding box center [315, 283] width 411 height 14
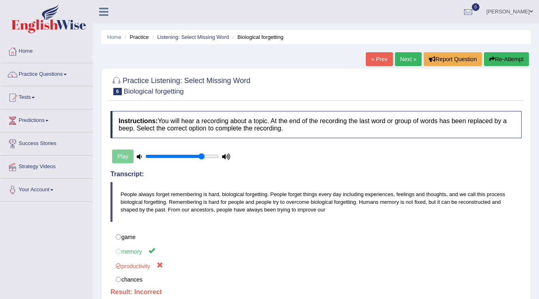
click at [401, 53] on link "Next »" at bounding box center [408, 59] width 27 height 14
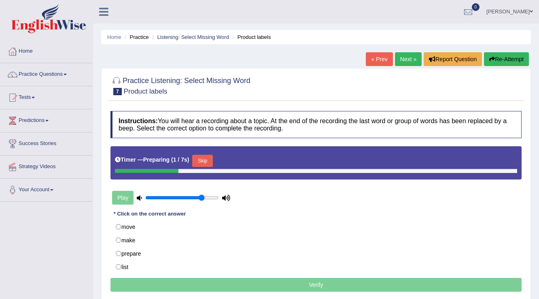
click at [195, 161] on button "Skip" at bounding box center [202, 161] width 20 height 12
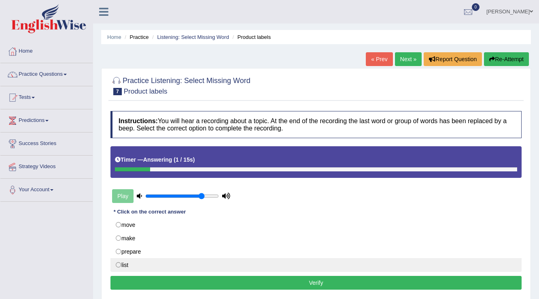
click at [136, 264] on label "list" at bounding box center [315, 265] width 411 height 14
radio input "true"
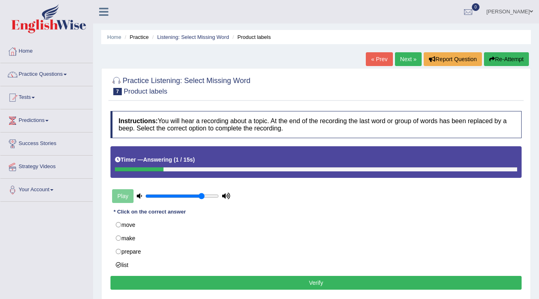
click at [163, 278] on button "Verify" at bounding box center [315, 283] width 411 height 14
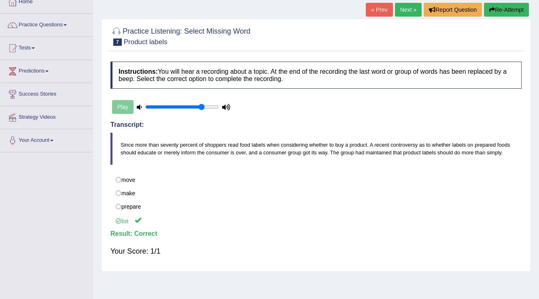
scroll to position [29, 0]
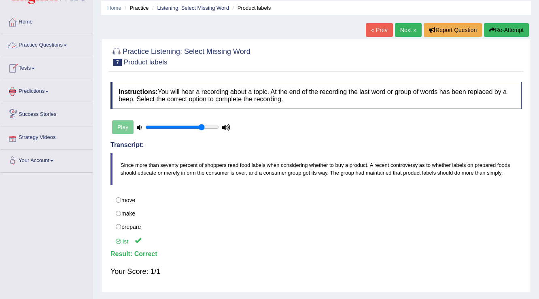
click at [52, 44] on link "Practice Questions" at bounding box center [46, 44] width 92 height 20
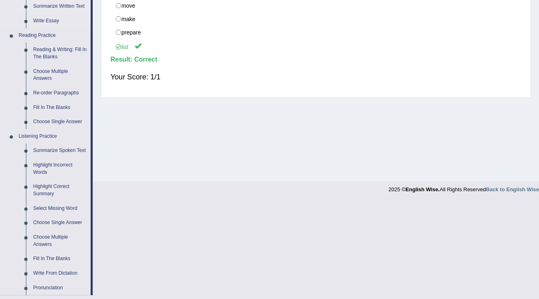
scroll to position [256, 0]
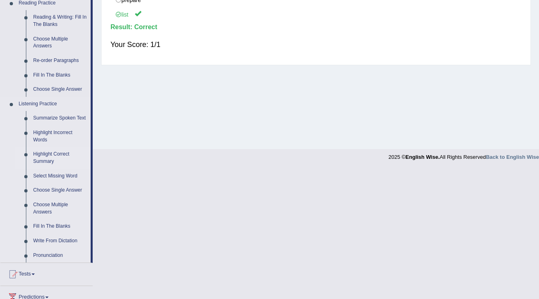
click at [51, 155] on link "Highlight Correct Summary" at bounding box center [60, 157] width 61 height 21
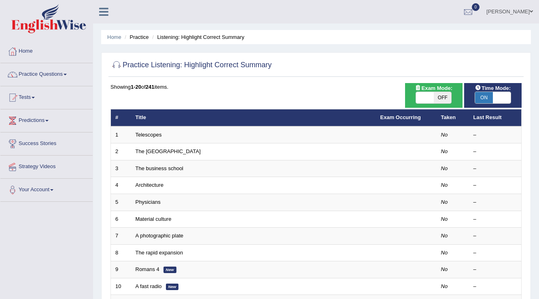
click at [155, 135] on link "Telescopes" at bounding box center [149, 134] width 26 height 6
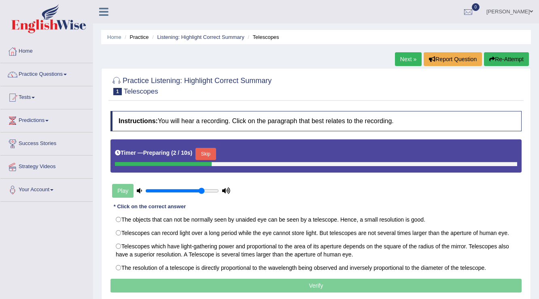
click at [200, 157] on button "Skip" at bounding box center [205, 154] width 20 height 12
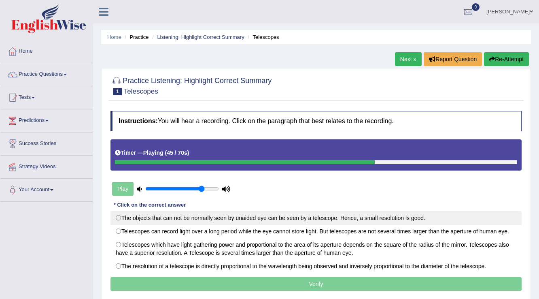
click at [257, 220] on label "The objects that can not be normally seen by unaided eye can be seen by a teles…" at bounding box center [315, 218] width 411 height 14
radio input "true"
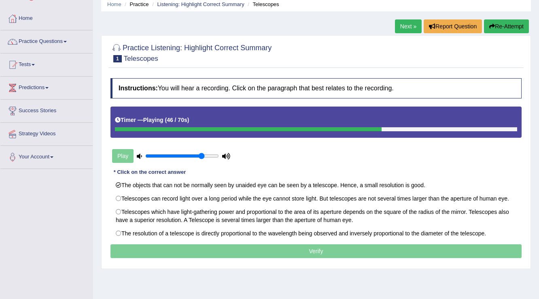
scroll to position [65, 0]
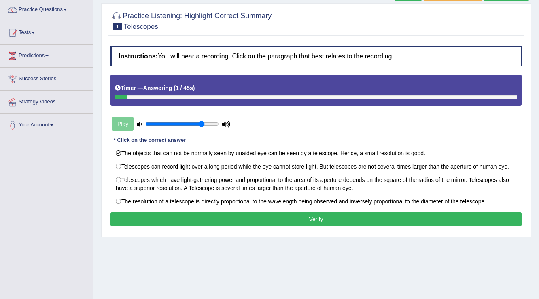
click at [282, 216] on button "Verify" at bounding box center [315, 219] width 411 height 14
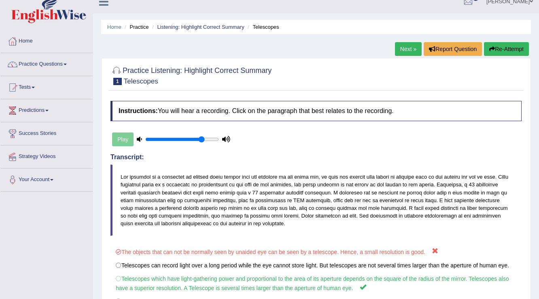
scroll to position [0, 0]
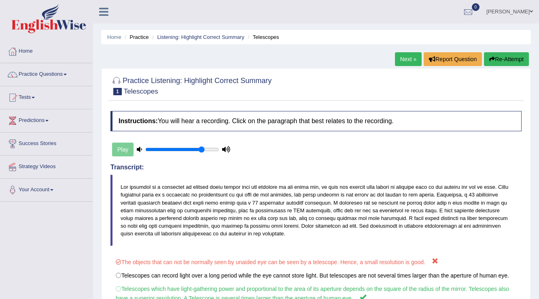
click at [407, 59] on link "Next »" at bounding box center [408, 59] width 27 height 14
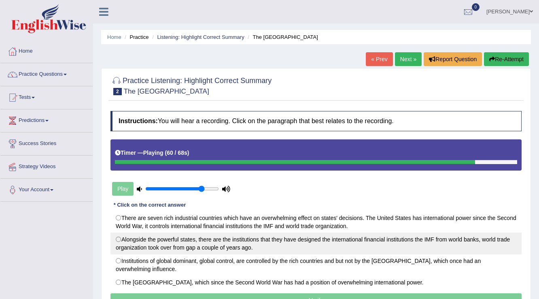
click at [240, 252] on label "Alongside the powerful states, there are the institutions that they have design…" at bounding box center [315, 243] width 411 height 22
radio input "true"
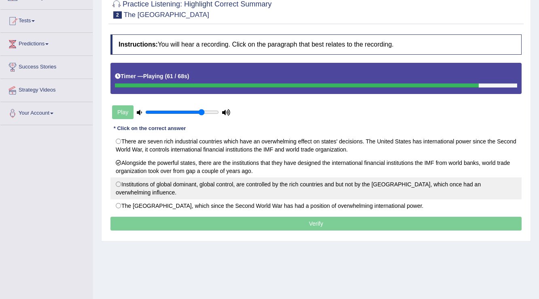
scroll to position [97, 0]
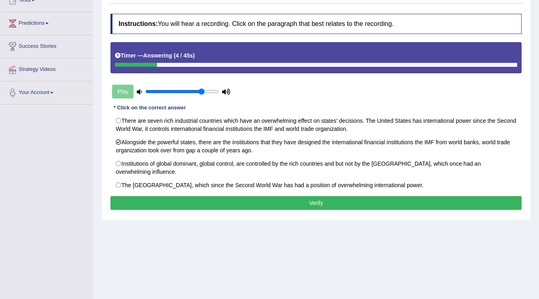
click at [272, 203] on button "Verify" at bounding box center [315, 203] width 411 height 14
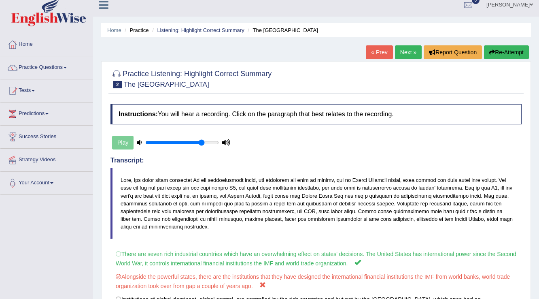
scroll to position [0, 0]
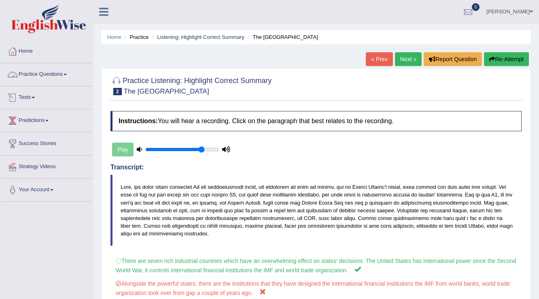
click at [55, 71] on link "Practice Questions" at bounding box center [46, 73] width 92 height 20
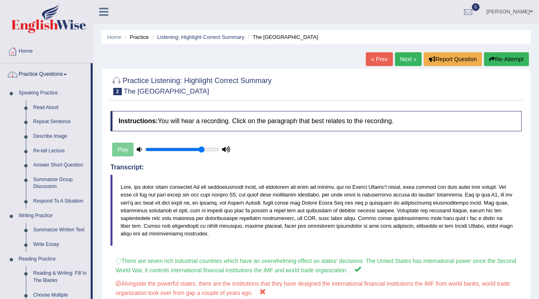
click at [55, 71] on link "Practice Questions" at bounding box center [45, 73] width 90 height 20
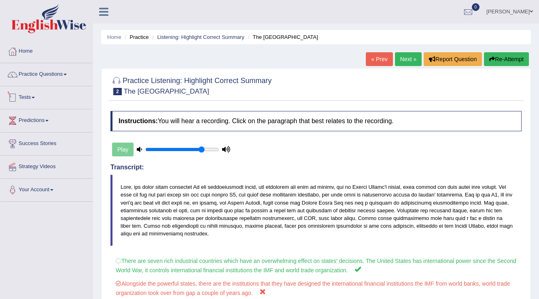
click at [31, 95] on link "Tests" at bounding box center [46, 96] width 92 height 20
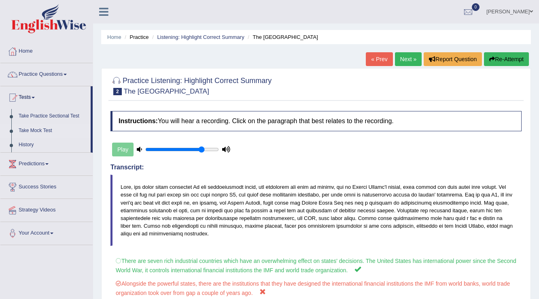
click at [47, 131] on link "Take Mock Test" at bounding box center [53, 130] width 76 height 15
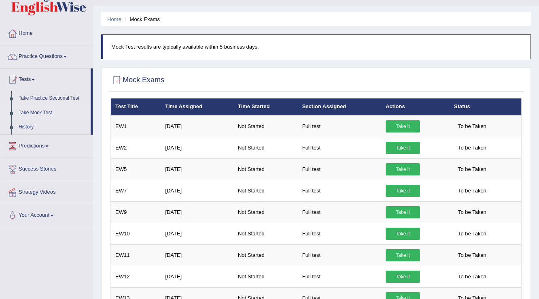
scroll to position [8, 0]
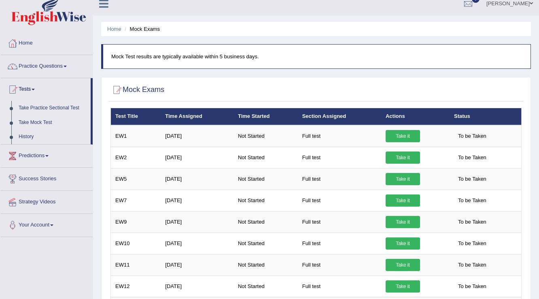
click at [50, 110] on link "Take Practice Sectional Test" at bounding box center [53, 108] width 76 height 15
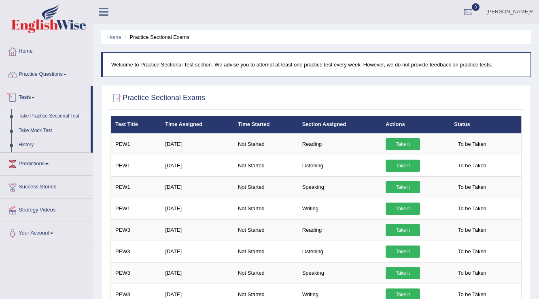
click at [64, 74] on link "Practice Questions" at bounding box center [46, 73] width 92 height 20
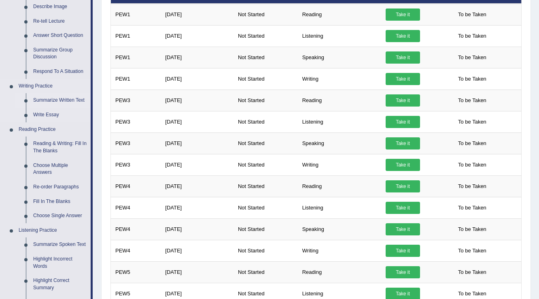
scroll to position [259, 0]
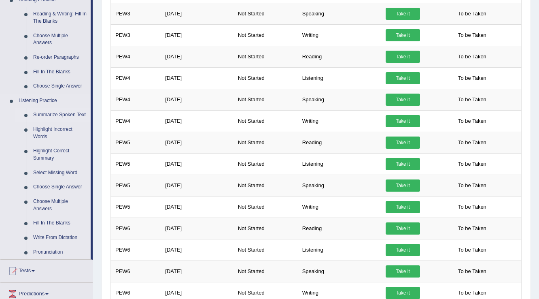
click at [54, 115] on link "Summarize Spoken Text" at bounding box center [60, 115] width 61 height 15
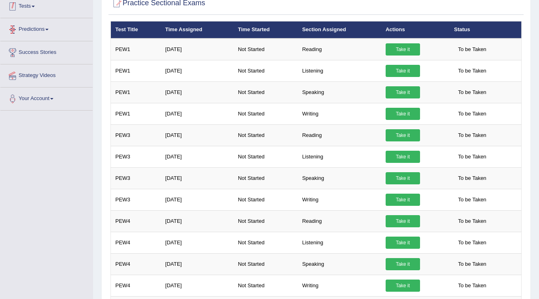
scroll to position [224, 0]
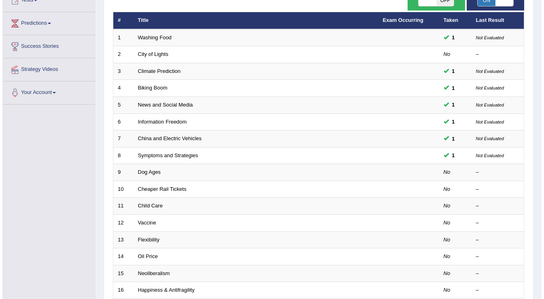
scroll to position [65, 0]
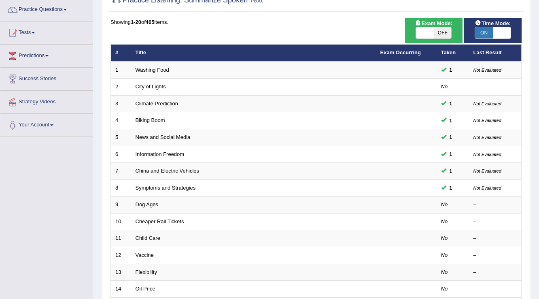
click at [423, 32] on span at bounding box center [425, 32] width 18 height 11
checkbox input "true"
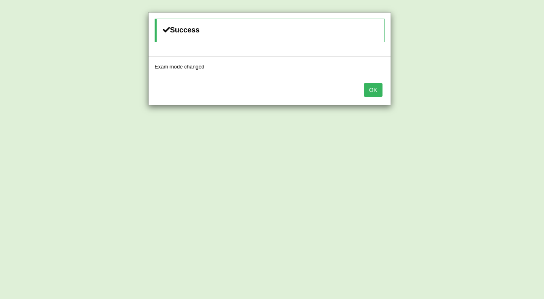
click at [361, 94] on div "OK" at bounding box center [269, 90] width 242 height 28
click at [375, 81] on div "OK" at bounding box center [269, 90] width 242 height 28
click at [374, 86] on button "OK" at bounding box center [373, 90] width 19 height 14
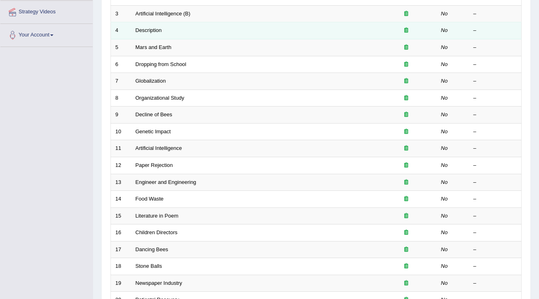
scroll to position [235, 0]
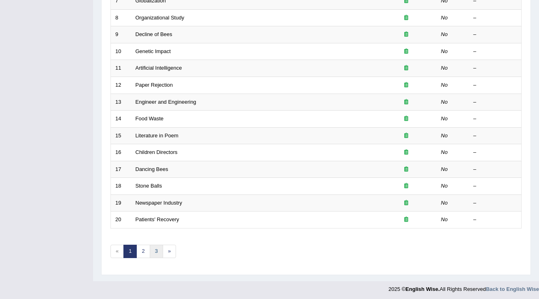
click at [150, 249] on link "3" at bounding box center [156, 250] width 13 height 13
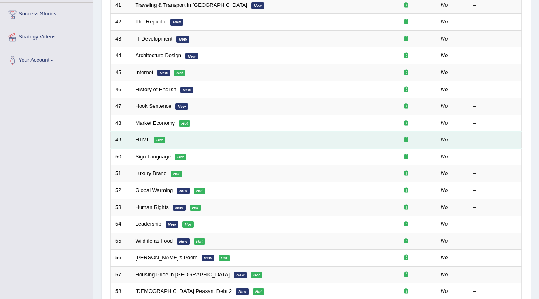
scroll to position [218, 0]
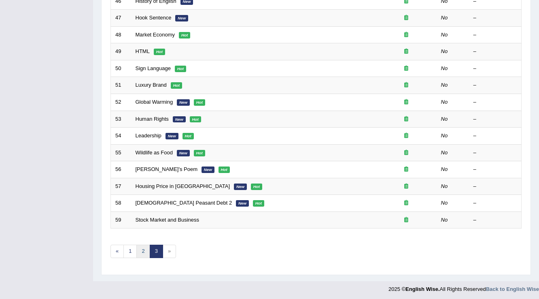
click at [142, 249] on link "2" at bounding box center [142, 250] width 13 height 13
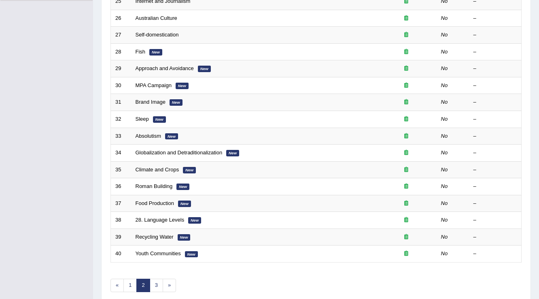
scroll to position [235, 0]
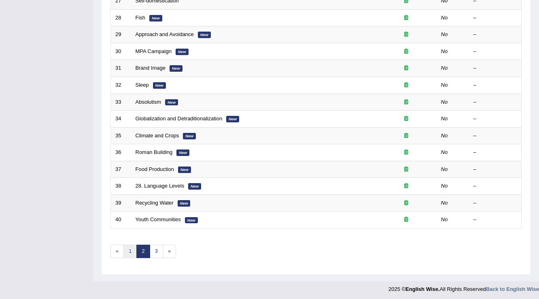
click at [135, 250] on link "1" at bounding box center [129, 250] width 13 height 13
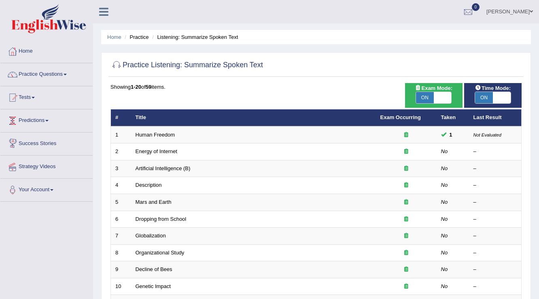
click at [32, 124] on link "Predictions" at bounding box center [46, 119] width 92 height 20
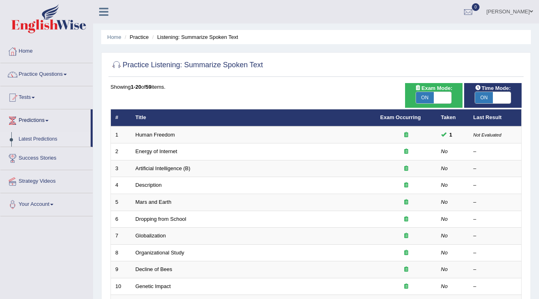
click at [43, 141] on link "Latest Predictions" at bounding box center [53, 139] width 76 height 15
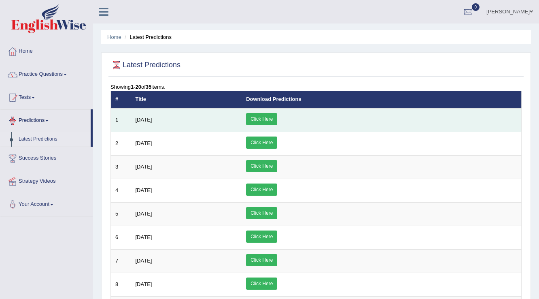
click at [277, 117] on link "Click Here" at bounding box center [261, 119] width 31 height 12
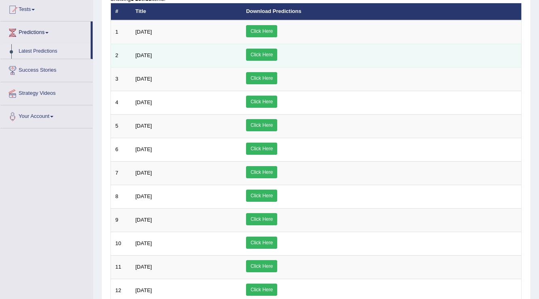
scroll to position [87, 0]
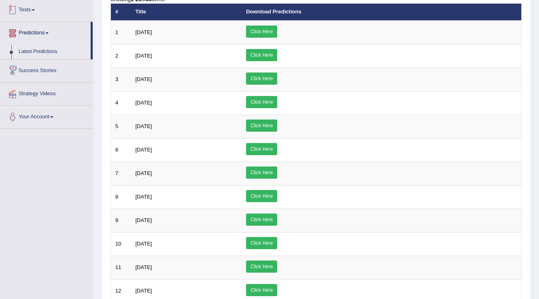
click at [42, 10] on link "Tests" at bounding box center [46, 9] width 92 height 20
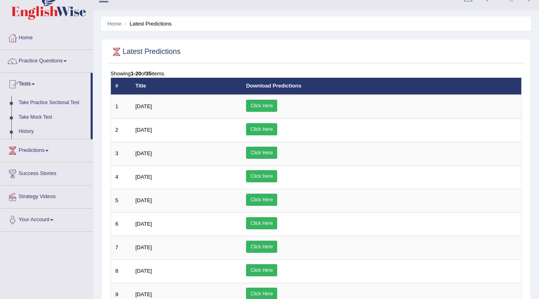
scroll to position [0, 0]
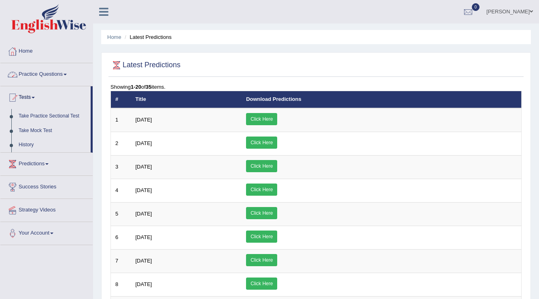
click at [42, 73] on link "Practice Questions" at bounding box center [46, 73] width 92 height 20
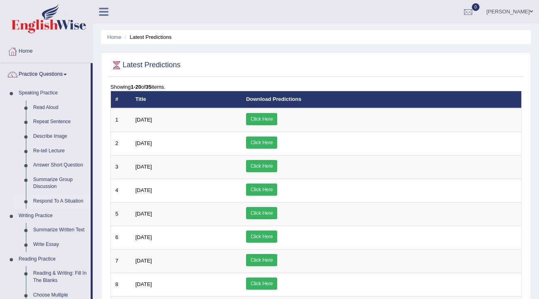
click at [62, 203] on link "Respond To A Situation" at bounding box center [60, 201] width 61 height 15
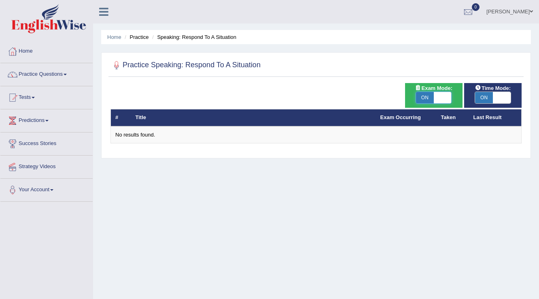
click at [445, 96] on span at bounding box center [443, 97] width 18 height 11
checkbox input "false"
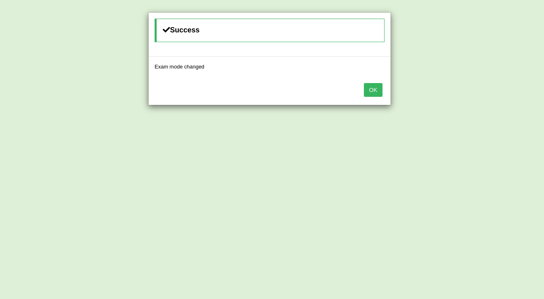
click at [385, 94] on div "OK" at bounding box center [269, 90] width 242 height 28
click at [377, 93] on button "OK" at bounding box center [373, 90] width 19 height 14
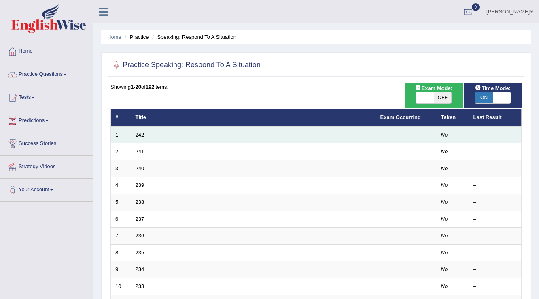
click at [139, 131] on link "242" at bounding box center [140, 134] width 9 height 6
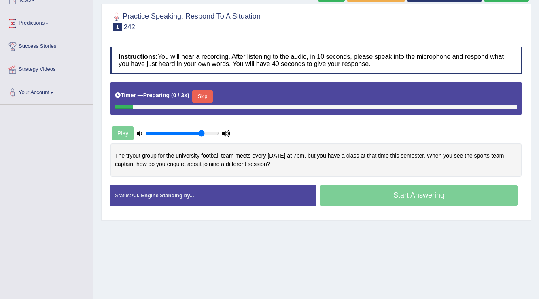
scroll to position [97, 0]
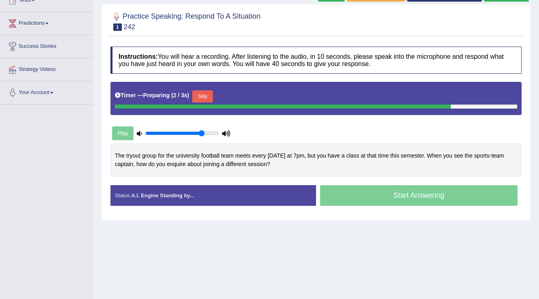
click at [204, 96] on button "Skip" at bounding box center [202, 96] width 20 height 12
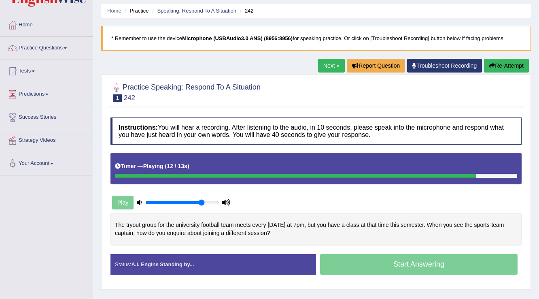
scroll to position [0, 0]
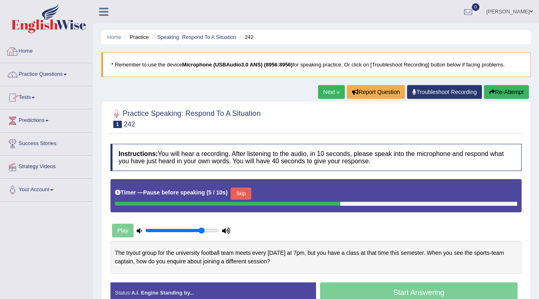
click at [49, 55] on link "Home" at bounding box center [46, 50] width 92 height 20
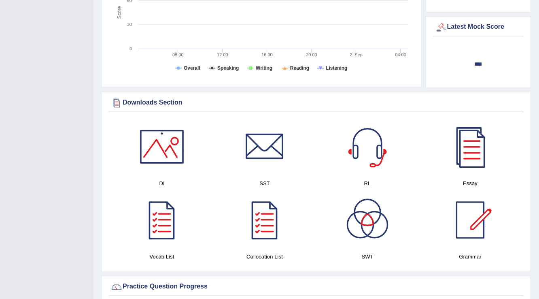
scroll to position [356, 0]
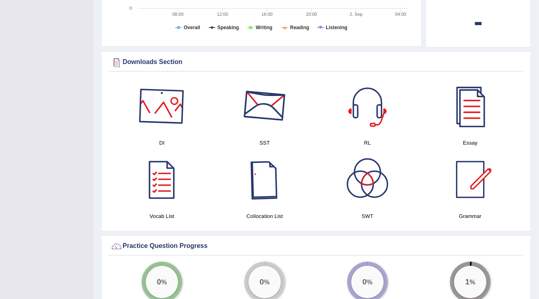
click at [171, 102] on div at bounding box center [162, 106] width 57 height 57
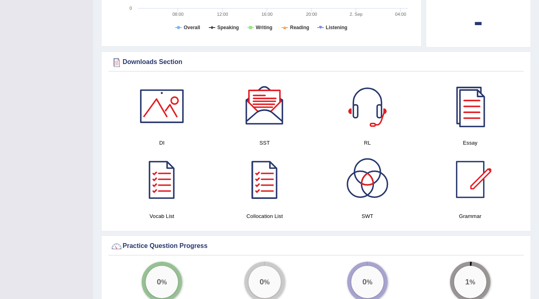
click at [265, 122] on div at bounding box center [264, 106] width 57 height 57
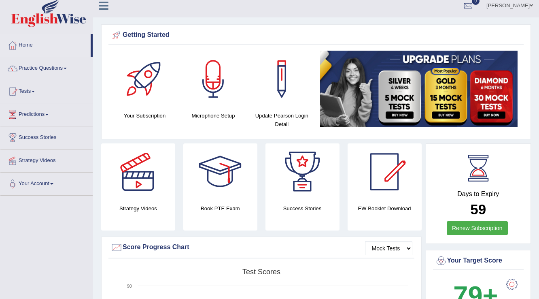
scroll to position [5, 0]
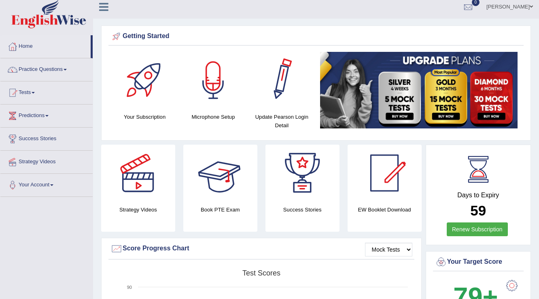
click at [526, 7] on link "Vathana Van" at bounding box center [509, 5] width 59 height 21
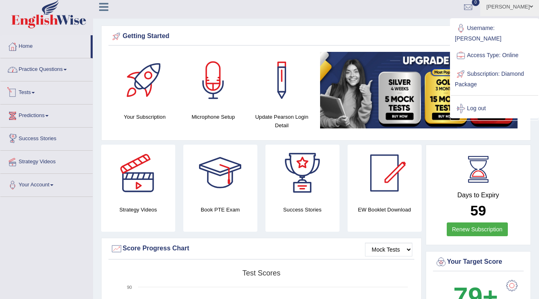
click at [65, 76] on link "Practice Questions" at bounding box center [46, 68] width 92 height 20
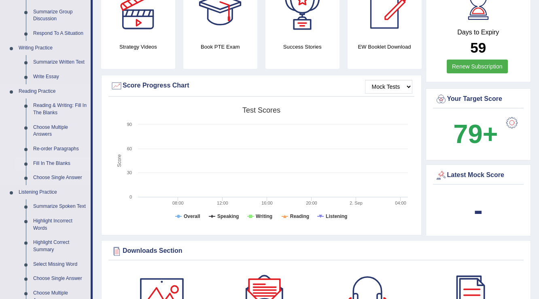
scroll to position [167, 0]
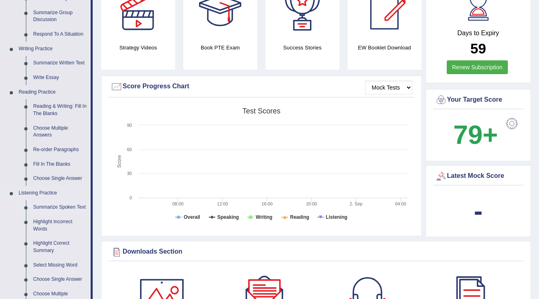
click at [78, 207] on link "Summarize Spoken Text" at bounding box center [60, 207] width 61 height 15
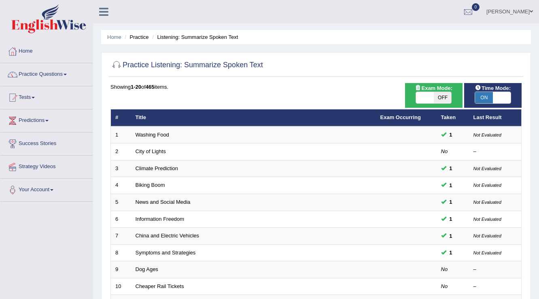
click at [442, 99] on span "OFF" at bounding box center [443, 97] width 18 height 11
checkbox input "true"
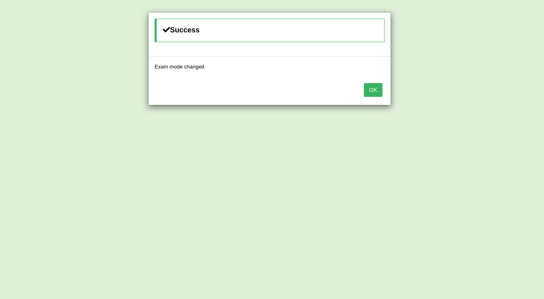
click at [368, 87] on button "OK" at bounding box center [373, 90] width 19 height 14
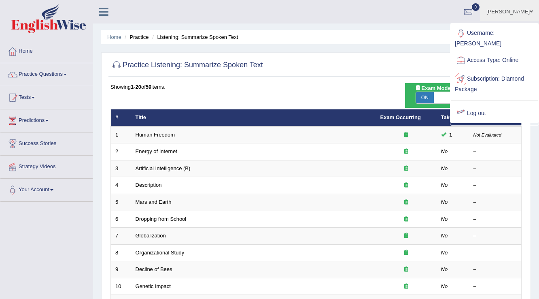
click at [474, 104] on link "Log out" at bounding box center [494, 113] width 87 height 19
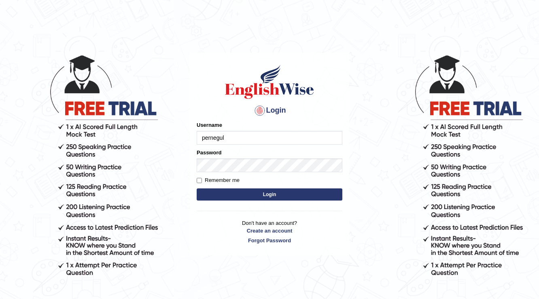
type input "pernegul"
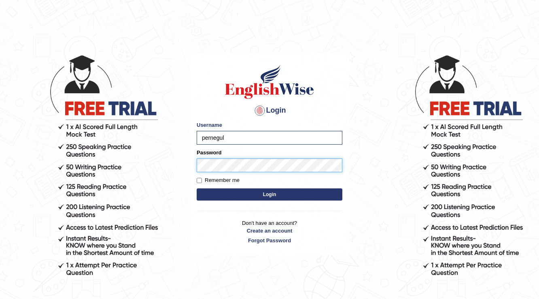
click at [197, 188] on button "Login" at bounding box center [270, 194] width 146 height 12
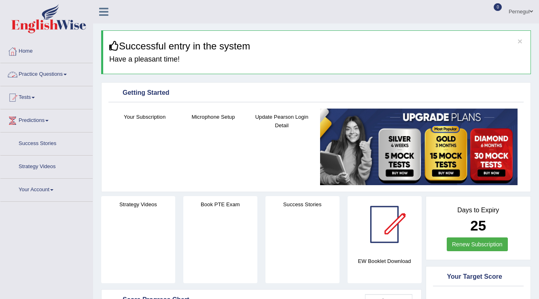
click at [39, 74] on link "Practice Questions" at bounding box center [46, 73] width 92 height 20
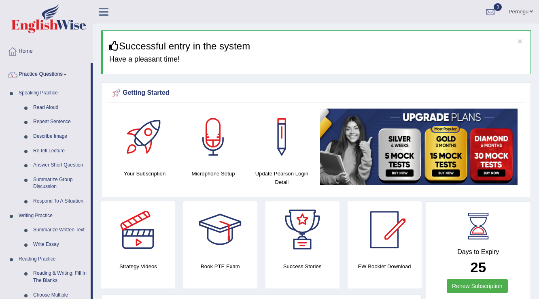
click at [29, 49] on link "Home" at bounding box center [46, 50] width 92 height 20
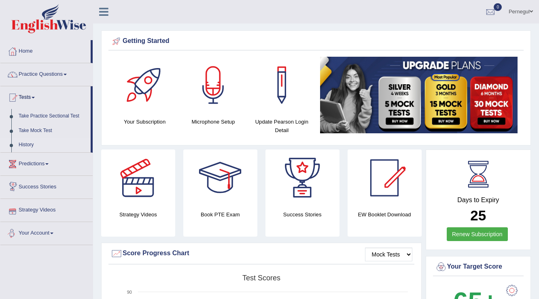
click at [26, 144] on link "History" at bounding box center [53, 145] width 76 height 15
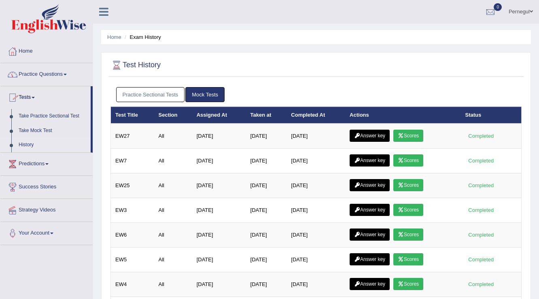
click at [134, 89] on link "Practice Sectional Tests" at bounding box center [150, 94] width 69 height 15
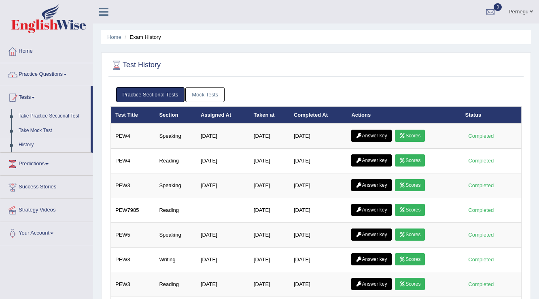
click at [32, 72] on link "Practice Questions" at bounding box center [46, 73] width 92 height 20
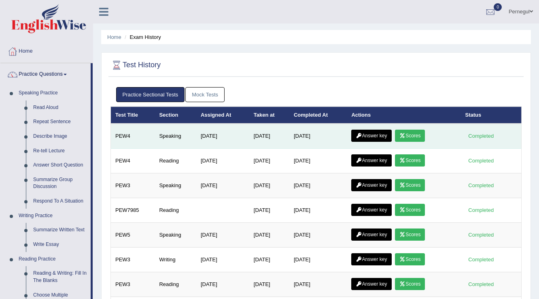
click at [375, 134] on link "Answer key" at bounding box center [371, 135] width 40 height 12
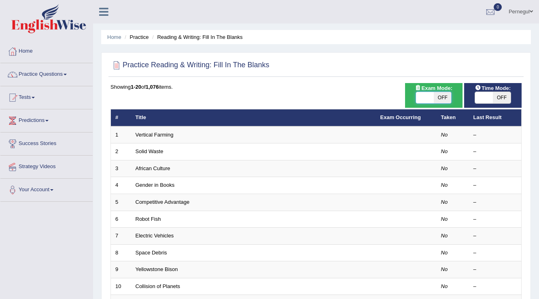
click at [422, 95] on span at bounding box center [425, 97] width 18 height 11
click at [424, 100] on span at bounding box center [425, 97] width 18 height 11
click at [426, 102] on span at bounding box center [425, 97] width 18 height 11
checkbox input "true"
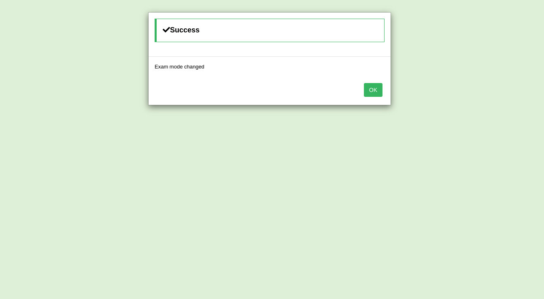
click at [371, 83] on button "OK" at bounding box center [373, 90] width 19 height 14
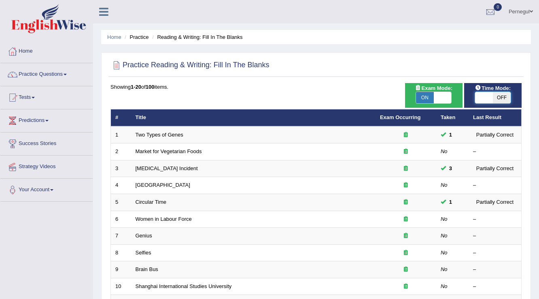
click at [486, 99] on span at bounding box center [484, 97] width 18 height 11
checkbox input "true"
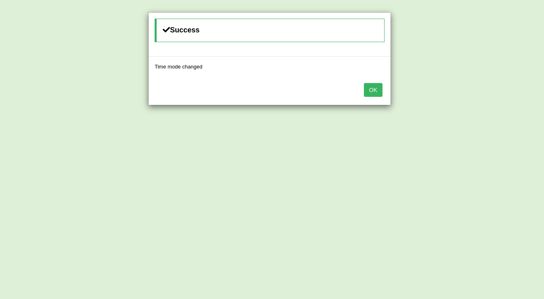
click at [370, 87] on button "OK" at bounding box center [373, 90] width 19 height 14
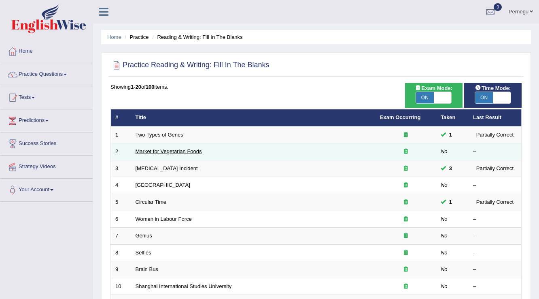
click at [152, 149] on link "Market for Vegetarian Foods" at bounding box center [169, 151] width 66 height 6
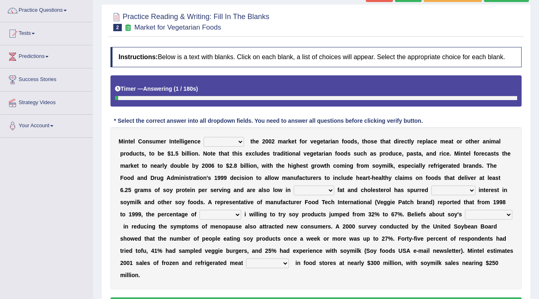
scroll to position [65, 0]
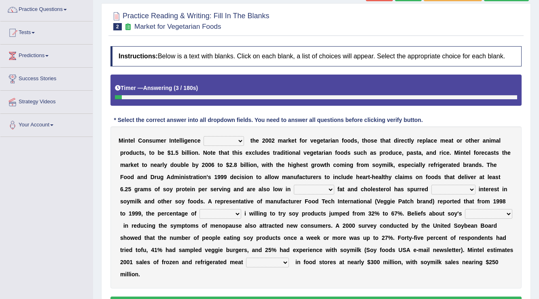
click at [213, 142] on select "deals fulfills creates estimates" at bounding box center [224, 141] width 40 height 10
click at [233, 191] on b "a" at bounding box center [234, 189] width 3 height 6
click at [219, 136] on select "deals fulfills creates estimates" at bounding box center [224, 141] width 40 height 10
select select "estimates"
click at [204, 136] on select "deals fulfills creates estimates" at bounding box center [224, 141] width 40 height 10
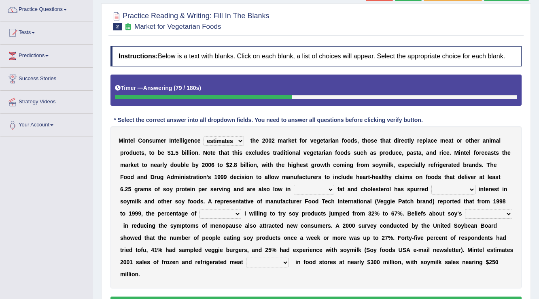
click at [297, 187] on select "saturated solid acid liquid" at bounding box center [314, 190] width 40 height 10
select select "solid"
click at [294, 185] on select "saturated solid acid liquid" at bounding box center [314, 190] width 40 height 10
click at [434, 190] on select "good big tremendous extreme" at bounding box center [453, 190] width 44 height 10
select select "big"
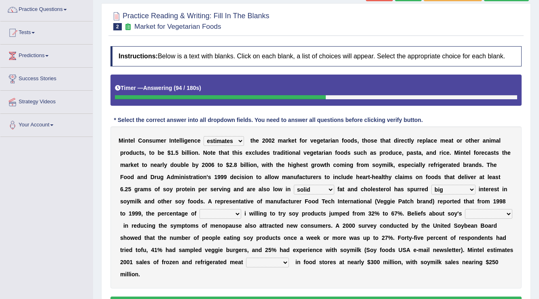
click at [431, 185] on select "good big tremendous extreme" at bounding box center [453, 190] width 44 height 10
click at [218, 214] on select "guests consumers customers clients" at bounding box center [220, 214] width 42 height 10
select select "customers"
click at [199, 209] on select "guests consumers customers clients" at bounding box center [220, 214] width 42 height 10
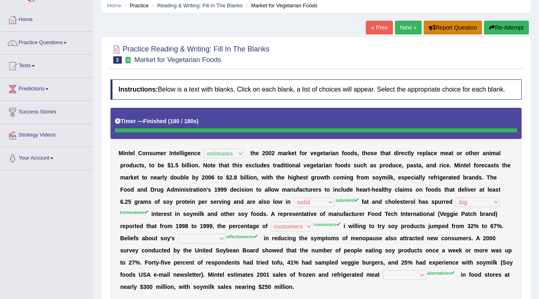
scroll to position [0, 0]
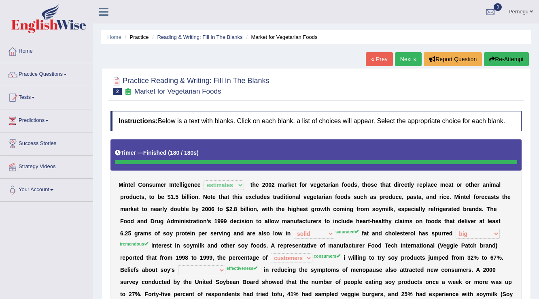
click at [404, 65] on link "Next »" at bounding box center [408, 59] width 27 height 14
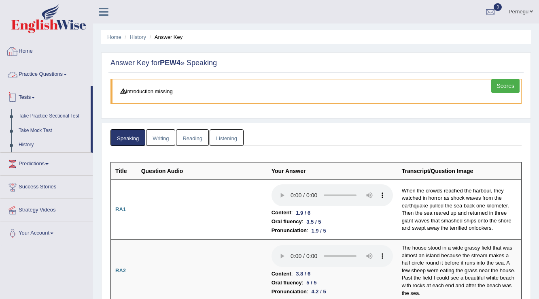
click at [33, 73] on link "Practice Questions" at bounding box center [46, 73] width 92 height 20
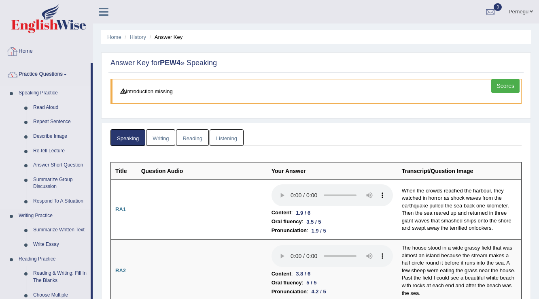
click at [28, 92] on link "Speaking Practice" at bounding box center [53, 93] width 76 height 15
click at [53, 71] on link "Practice Questions" at bounding box center [45, 73] width 90 height 20
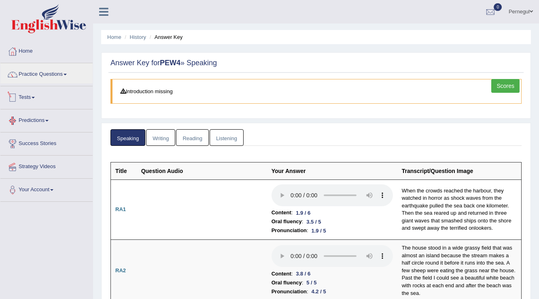
click at [26, 97] on link "Tests" at bounding box center [46, 96] width 92 height 20
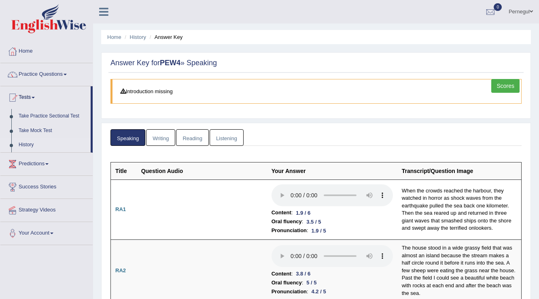
click at [25, 145] on link "History" at bounding box center [53, 145] width 76 height 15
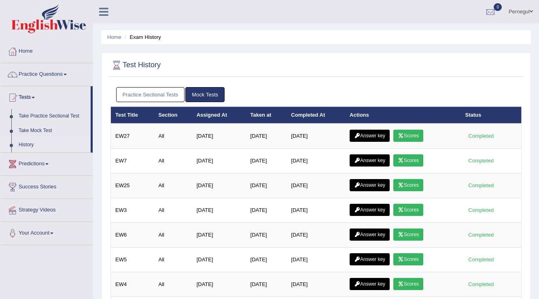
click at [153, 95] on link "Practice Sectional Tests" at bounding box center [150, 94] width 69 height 15
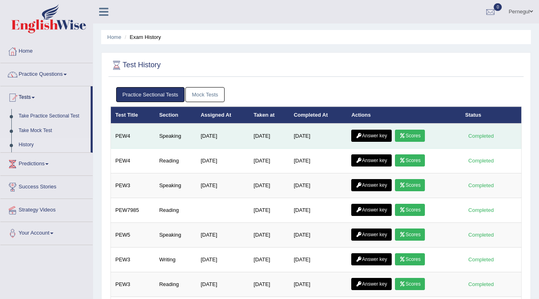
click at [412, 136] on link "Scores" at bounding box center [410, 135] width 30 height 12
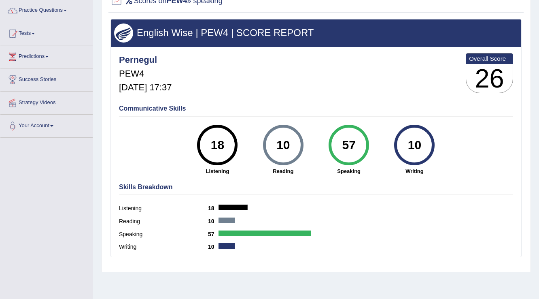
scroll to position [65, 0]
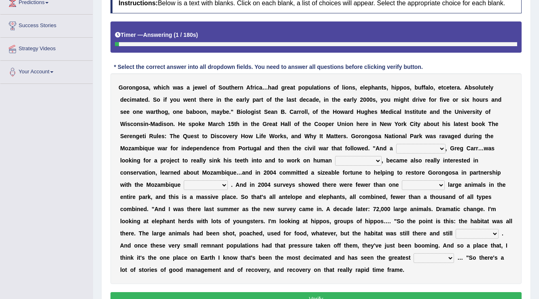
scroll to position [129, 0]
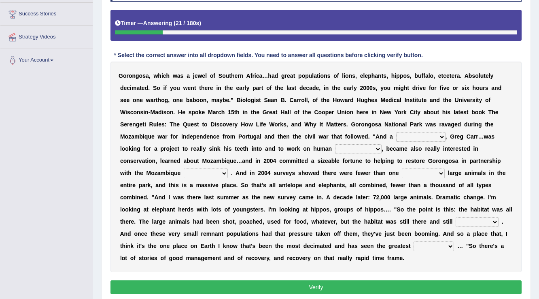
click at [408, 133] on select "passion solstice ballast philanthropist" at bounding box center [420, 137] width 49 height 10
select select "philanthropist"
click at [396, 132] on select "passion solstice ballast philanthropist" at bounding box center [420, 137] width 49 height 10
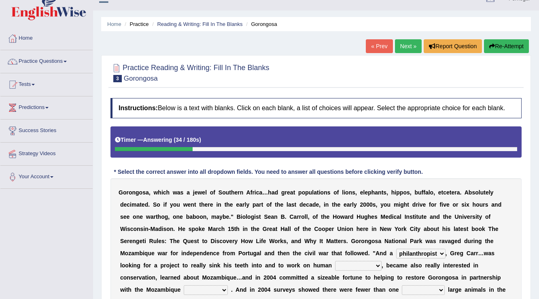
scroll to position [0, 0]
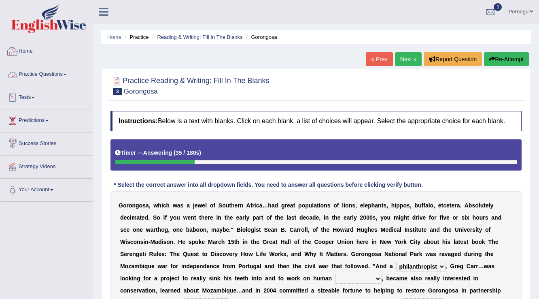
click at [47, 77] on link "Practice Questions" at bounding box center [46, 73] width 92 height 20
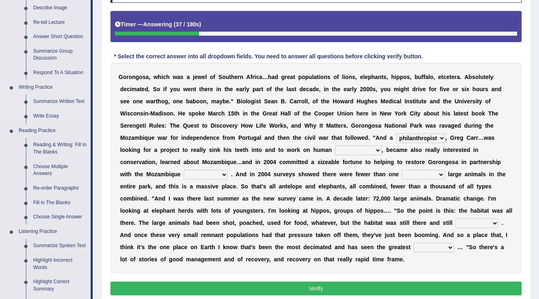
scroll to position [129, 0]
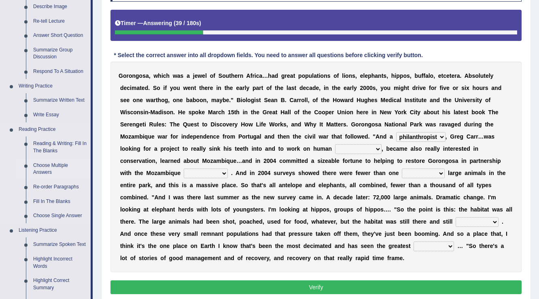
click at [49, 170] on link "Choose Multiple Answers" at bounding box center [60, 168] width 61 height 21
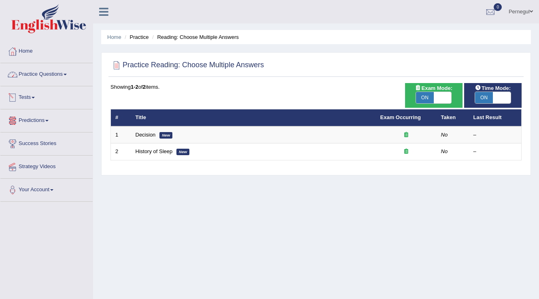
click at [37, 71] on link "Practice Questions" at bounding box center [46, 73] width 92 height 20
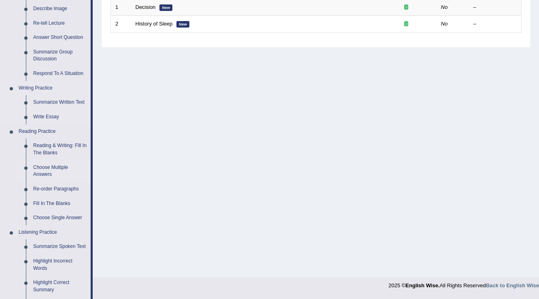
scroll to position [129, 0]
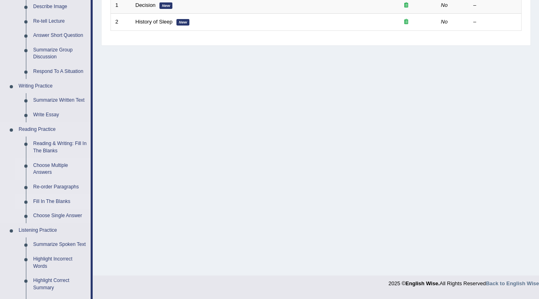
click at [50, 202] on link "Fill In The Blanks" at bounding box center [60, 201] width 61 height 15
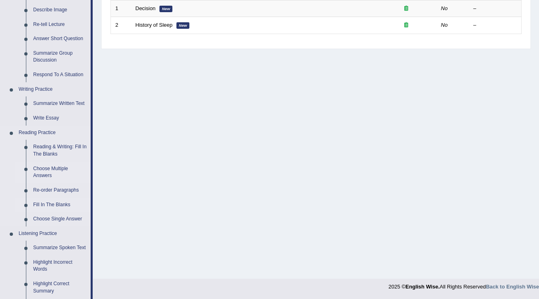
scroll to position [287, 0]
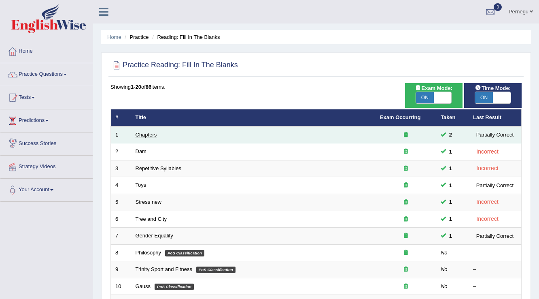
click at [139, 133] on link "Chapters" at bounding box center [146, 134] width 21 height 6
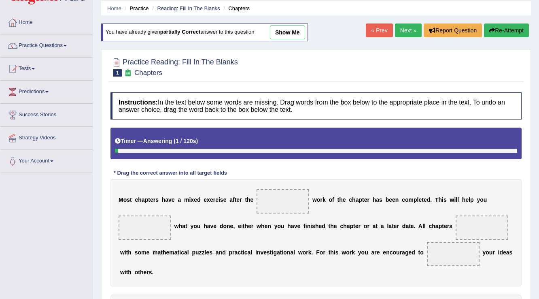
scroll to position [126, 0]
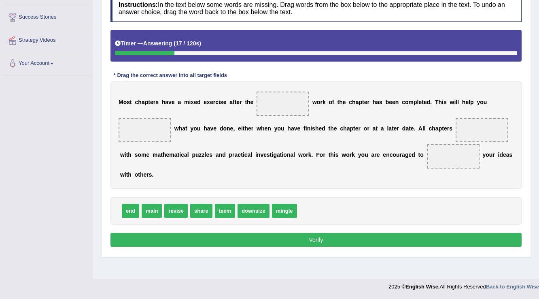
click at [153, 212] on span "main" at bounding box center [152, 211] width 20 height 14
drag, startPoint x: 153, startPoint y: 212, endPoint x: 277, endPoint y: 110, distance: 160.1
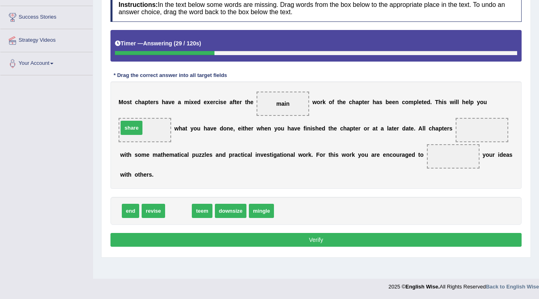
drag, startPoint x: 172, startPoint y: 211, endPoint x: 125, endPoint y: 129, distance: 94.0
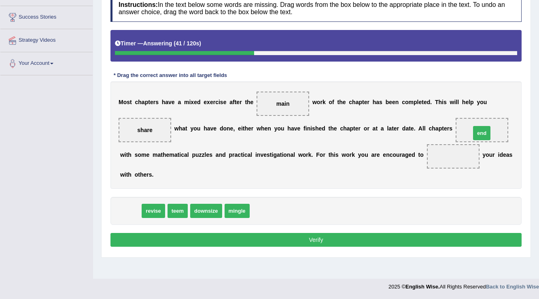
drag, startPoint x: 131, startPoint y: 213, endPoint x: 482, endPoint y: 136, distance: 359.7
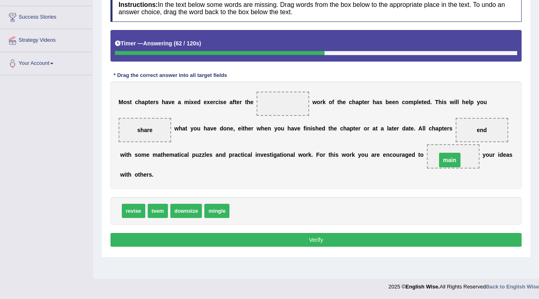
drag, startPoint x: 285, startPoint y: 102, endPoint x: 449, endPoint y: 158, distance: 173.6
drag, startPoint x: 155, startPoint y: 209, endPoint x: 296, endPoint y: 99, distance: 178.6
click at [319, 235] on button "Verify" at bounding box center [315, 240] width 411 height 14
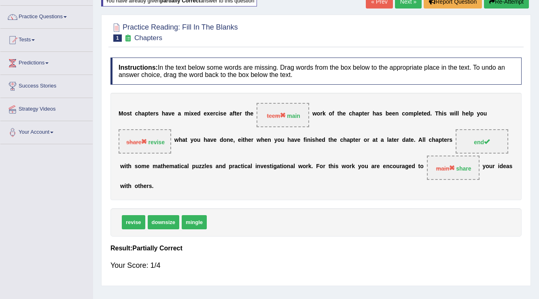
scroll to position [0, 0]
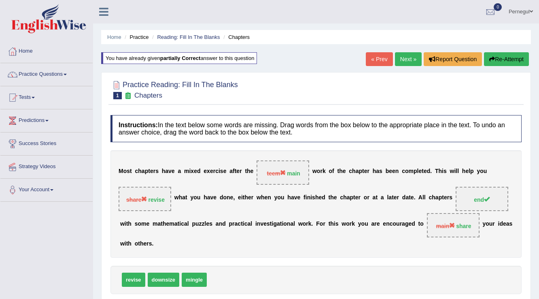
click at [399, 59] on link "Next »" at bounding box center [408, 59] width 27 height 14
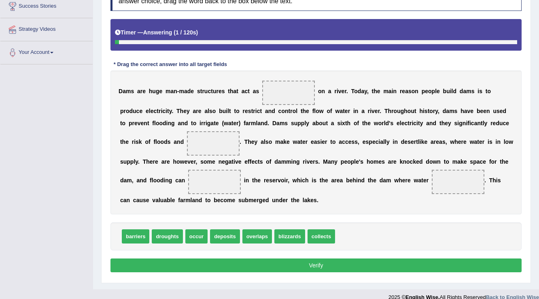
scroll to position [146, 0]
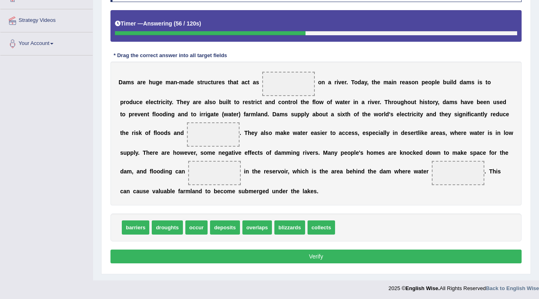
click at [340, 256] on button "Verify" at bounding box center [315, 256] width 411 height 14
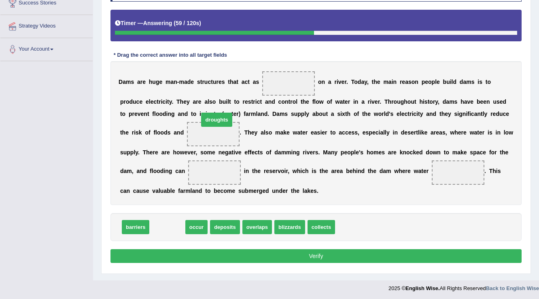
drag, startPoint x: 163, startPoint y: 227, endPoint x: 213, endPoint y: 120, distance: 117.7
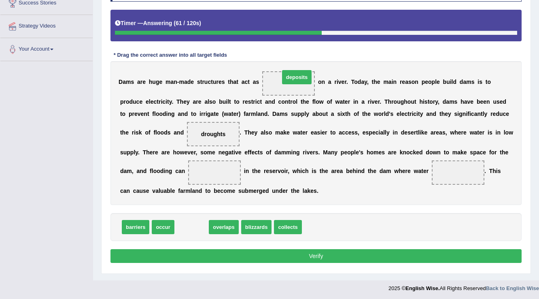
drag, startPoint x: 196, startPoint y: 226, endPoint x: 301, endPoint y: 76, distance: 183.3
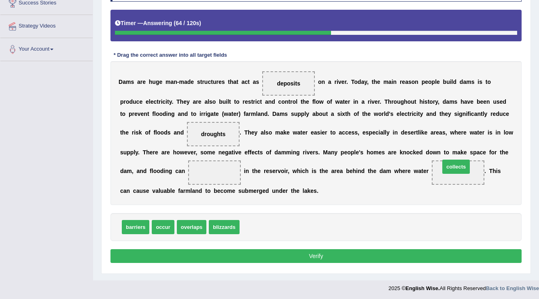
drag, startPoint x: 252, startPoint y: 225, endPoint x: 452, endPoint y: 165, distance: 209.2
drag, startPoint x: 286, startPoint y: 83, endPoint x: 246, endPoint y: 238, distance: 160.6
click at [271, 260] on span "deposits" at bounding box center [287, 267] width 32 height 15
click at [246, 235] on div "Instructions: In the text below some words are missing. Drag words from the box…" at bounding box center [315, 119] width 415 height 299
drag, startPoint x: 289, startPoint y: 81, endPoint x: 218, endPoint y: 274, distance: 205.1
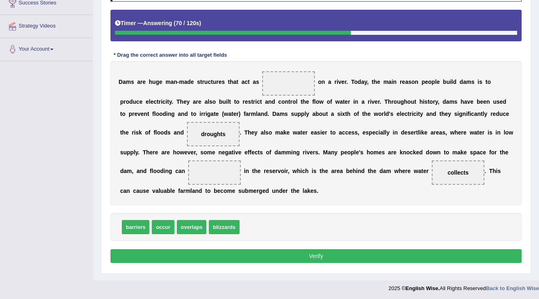
click at [214, 158] on body "Toggle navigation Home Practice Questions Speaking Practice Read Aloud Repeat S…" at bounding box center [269, 9] width 539 height 299
drag, startPoint x: 251, startPoint y: 228, endPoint x: 254, endPoint y: 225, distance: 4.9
click at [254, 225] on div "barriers occur overlaps blizzards" at bounding box center [315, 227] width 411 height 28
drag, startPoint x: 466, startPoint y: 173, endPoint x: 291, endPoint y: 83, distance: 197.2
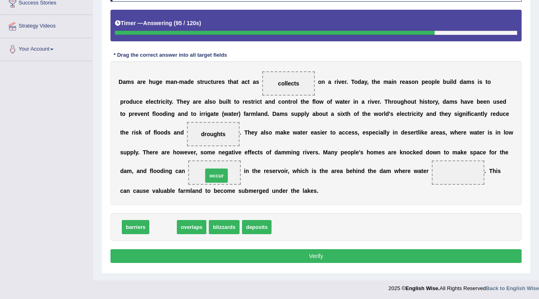
drag, startPoint x: 166, startPoint y: 228, endPoint x: 219, endPoint y: 177, distance: 73.8
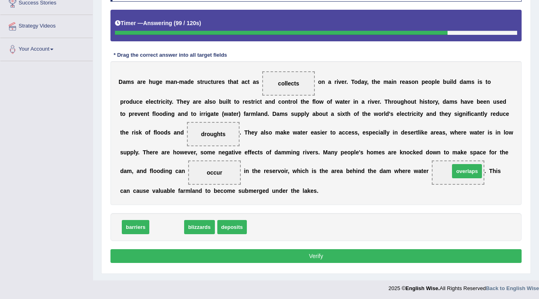
drag, startPoint x: 171, startPoint y: 228, endPoint x: 459, endPoint y: 172, distance: 293.8
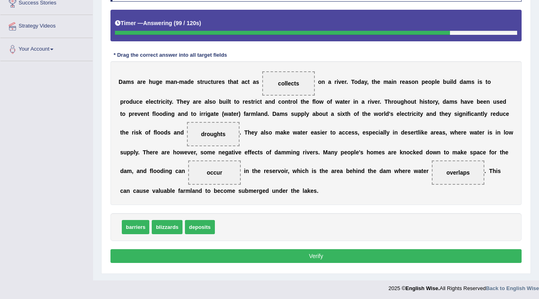
click at [369, 251] on button "Verify" at bounding box center [315, 256] width 411 height 14
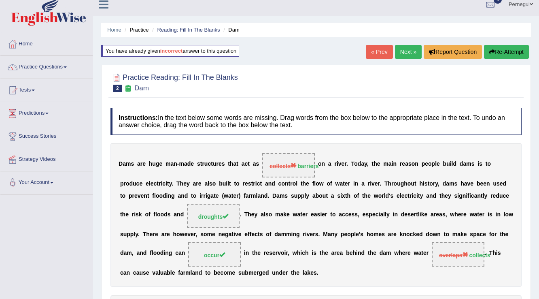
scroll to position [0, 0]
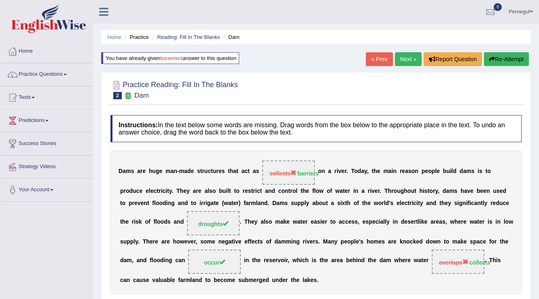
click at [407, 63] on link "Next »" at bounding box center [408, 59] width 27 height 14
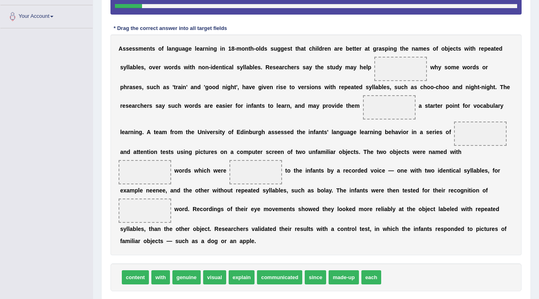
scroll to position [162, 0]
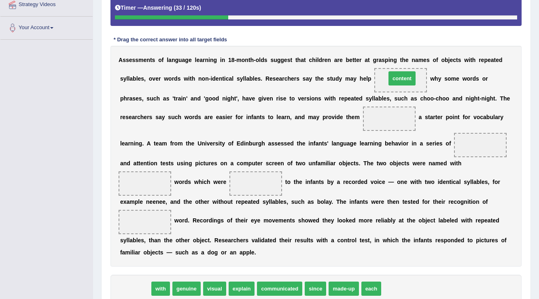
drag, startPoint x: 136, startPoint y: 289, endPoint x: 403, endPoint y: 79, distance: 339.4
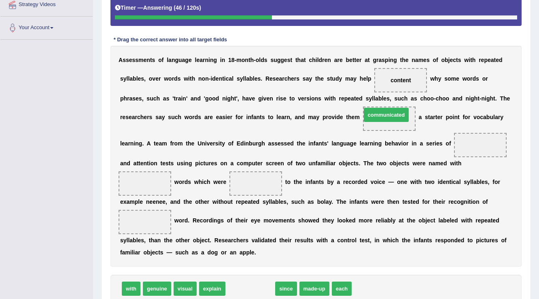
drag, startPoint x: 245, startPoint y: 286, endPoint x: 381, endPoint y: 113, distance: 220.5
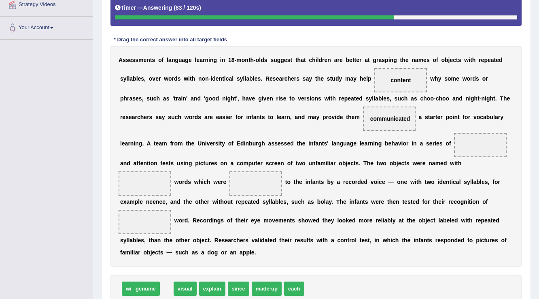
drag, startPoint x: 151, startPoint y: 287, endPoint x: 140, endPoint y: 287, distance: 11.3
drag, startPoint x: 181, startPoint y: 289, endPoint x: 186, endPoint y: 285, distance: 6.1
click at [263, 291] on span "genuine" at bounding box center [261, 288] width 28 height 14
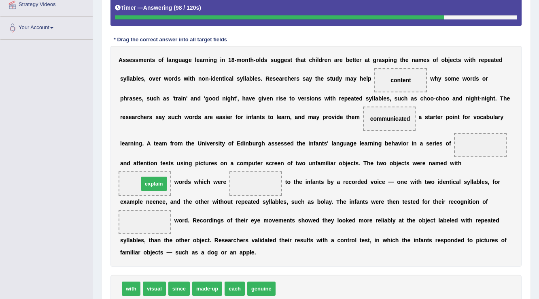
drag, startPoint x: 293, startPoint y: 289, endPoint x: 156, endPoint y: 185, distance: 172.6
drag, startPoint x: 230, startPoint y: 287, endPoint x: 248, endPoint y: 182, distance: 106.3
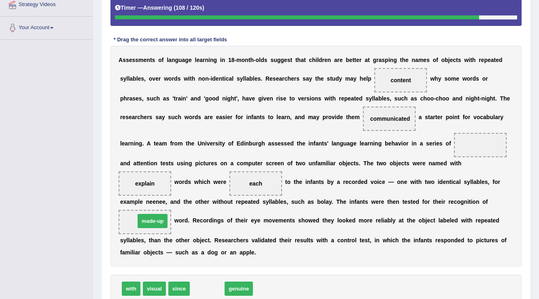
drag, startPoint x: 207, startPoint y: 288, endPoint x: 153, endPoint y: 220, distance: 86.9
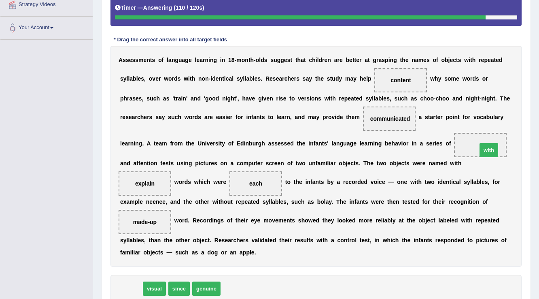
drag, startPoint x: 131, startPoint y: 287, endPoint x: 484, endPoint y: 148, distance: 379.1
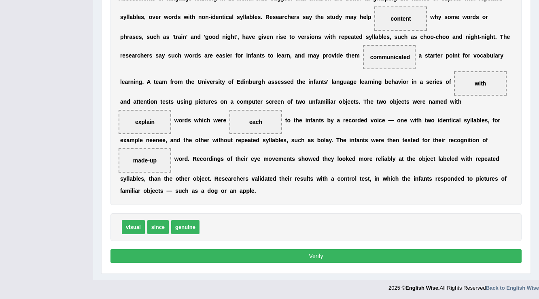
click at [317, 251] on button "Verify" at bounding box center [315, 256] width 411 height 14
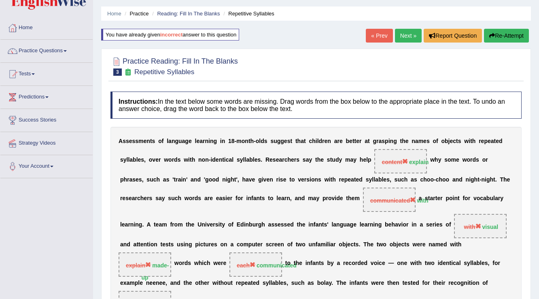
scroll to position [23, 0]
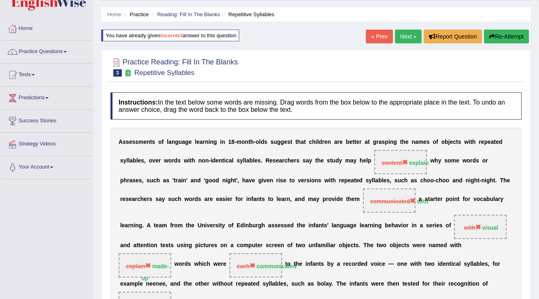
click at [405, 31] on link "Next »" at bounding box center [408, 37] width 27 height 14
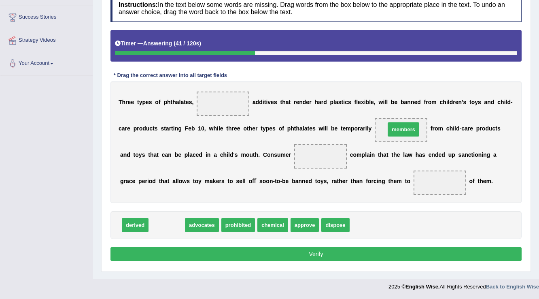
drag, startPoint x: 161, startPoint y: 225, endPoint x: 398, endPoint y: 130, distance: 255.2
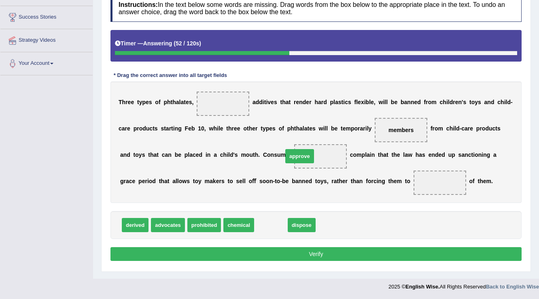
drag, startPoint x: 266, startPoint y: 223, endPoint x: 295, endPoint y: 154, distance: 74.5
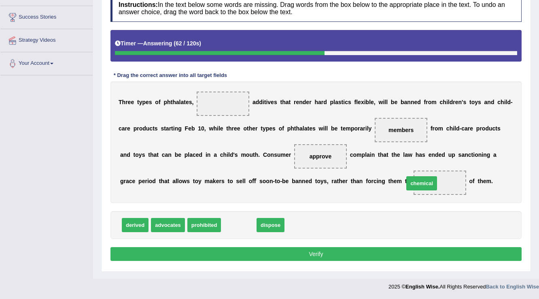
drag, startPoint x: 233, startPoint y: 223, endPoint x: 416, endPoint y: 182, distance: 187.6
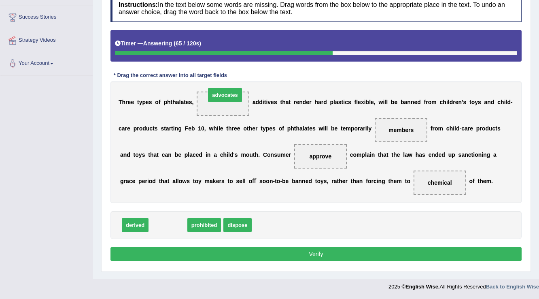
drag, startPoint x: 170, startPoint y: 227, endPoint x: 227, endPoint y: 95, distance: 143.3
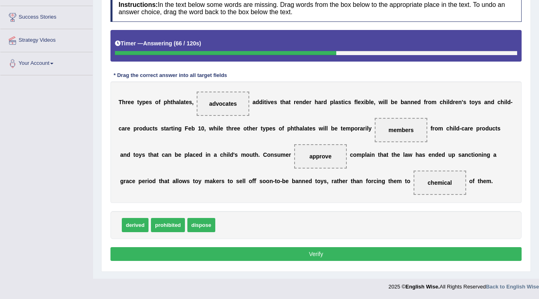
click at [310, 254] on button "Verify" at bounding box center [315, 254] width 411 height 14
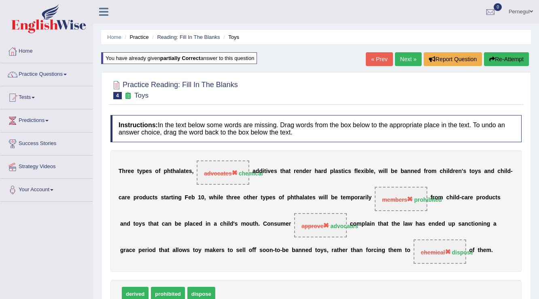
click at [413, 58] on link "Next »" at bounding box center [408, 59] width 27 height 14
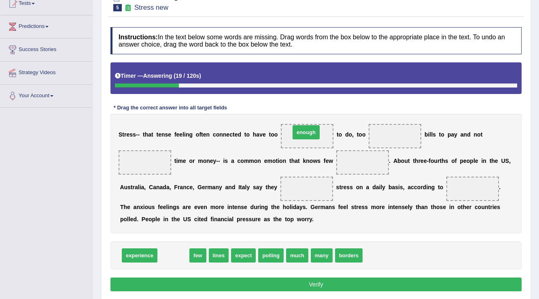
drag, startPoint x: 178, startPoint y: 257, endPoint x: 311, endPoint y: 134, distance: 180.9
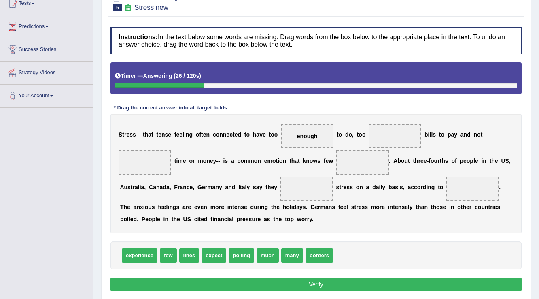
click at [266, 254] on span "much" at bounding box center [268, 255] width 22 height 14
drag, startPoint x: 288, startPoint y: 255, endPoint x: 393, endPoint y: 139, distance: 157.0
drag, startPoint x: 170, startPoint y: 257, endPoint x: 155, endPoint y: 165, distance: 93.2
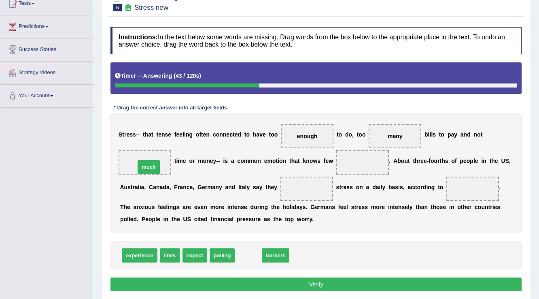
drag, startPoint x: 244, startPoint y: 254, endPoint x: 144, endPoint y: 166, distance: 133.0
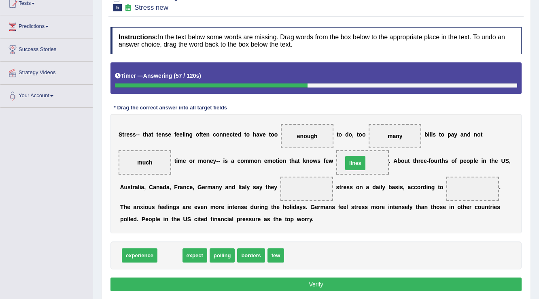
drag, startPoint x: 169, startPoint y: 255, endPoint x: 354, endPoint y: 163, distance: 207.0
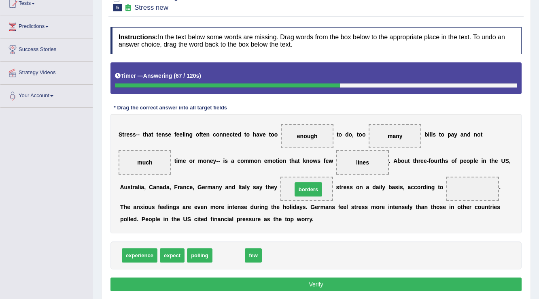
drag, startPoint x: 222, startPoint y: 257, endPoint x: 301, endPoint y: 191, distance: 103.5
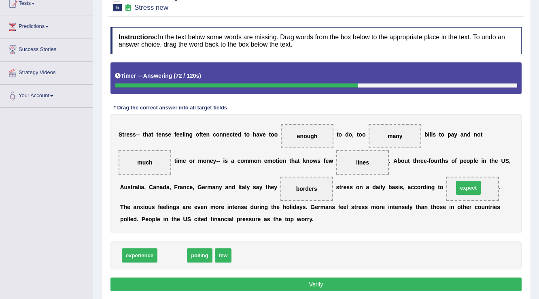
drag, startPoint x: 180, startPoint y: 255, endPoint x: 476, endPoint y: 187, distance: 303.8
click at [257, 282] on button "Verify" at bounding box center [315, 284] width 411 height 14
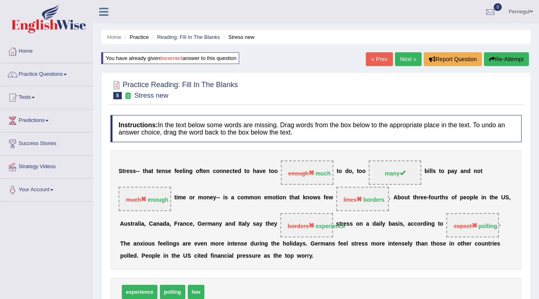
click at [398, 59] on link "Next »" at bounding box center [408, 59] width 27 height 14
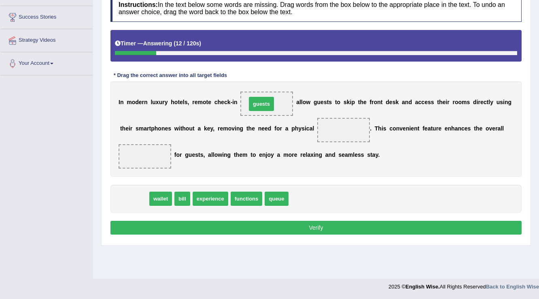
drag, startPoint x: 131, startPoint y: 198, endPoint x: 259, endPoint y: 105, distance: 158.0
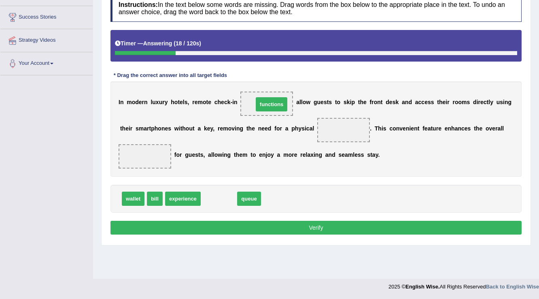
drag, startPoint x: 218, startPoint y: 199, endPoint x: 270, endPoint y: 104, distance: 108.0
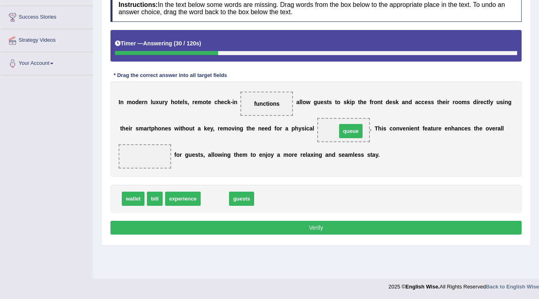
drag, startPoint x: 215, startPoint y: 200, endPoint x: 351, endPoint y: 131, distance: 152.7
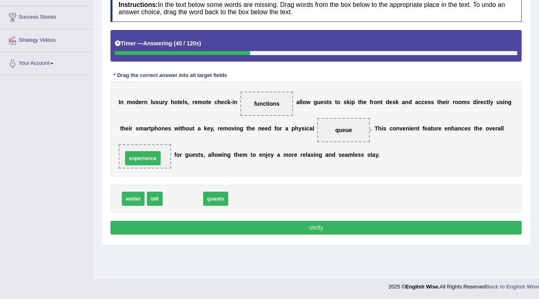
drag, startPoint x: 185, startPoint y: 199, endPoint x: 144, endPoint y: 159, distance: 56.9
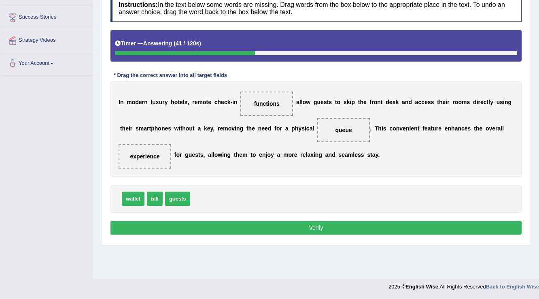
click at [266, 229] on button "Verify" at bounding box center [315, 228] width 411 height 14
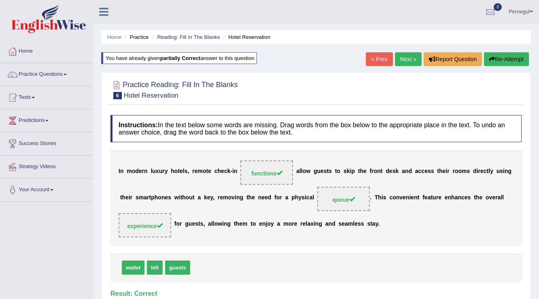
click at [403, 61] on link "Next »" at bounding box center [408, 59] width 27 height 14
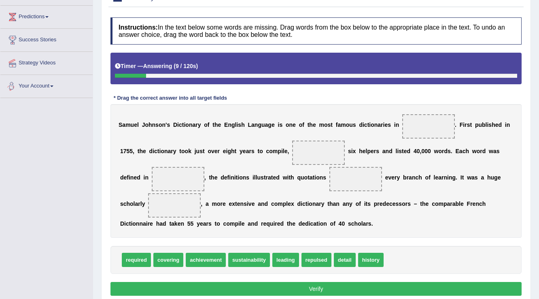
scroll to position [104, 0]
drag, startPoint x: 372, startPoint y: 254, endPoint x: 435, endPoint y: 127, distance: 141.5
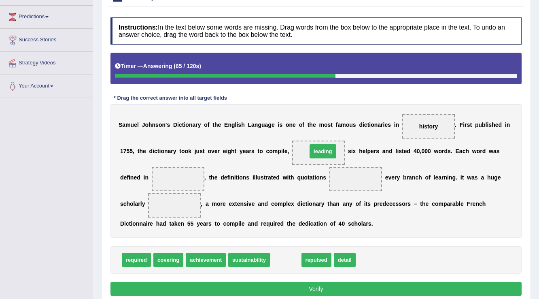
drag, startPoint x: 286, startPoint y: 259, endPoint x: 324, endPoint y: 151, distance: 114.6
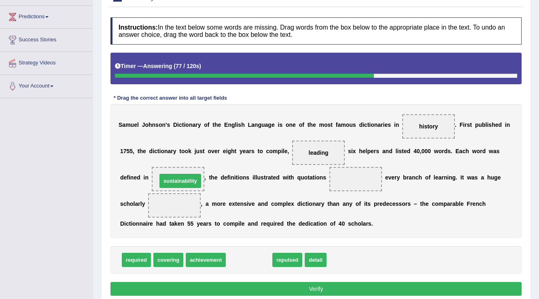
drag, startPoint x: 245, startPoint y: 257, endPoint x: 176, endPoint y: 178, distance: 105.0
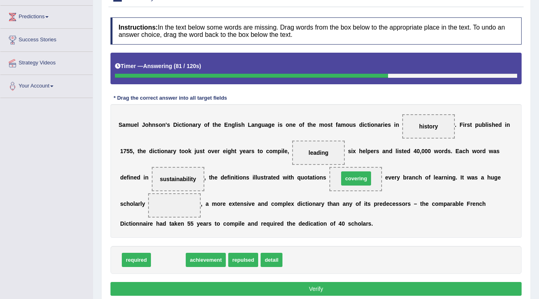
drag, startPoint x: 166, startPoint y: 261, endPoint x: 354, endPoint y: 180, distance: 204.6
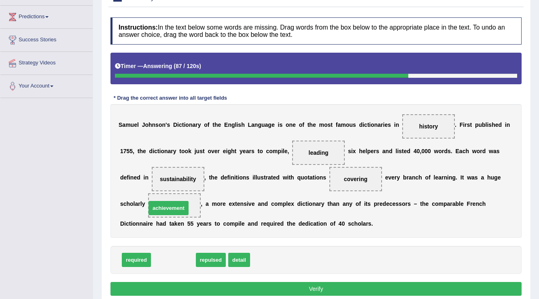
drag, startPoint x: 163, startPoint y: 257, endPoint x: 158, endPoint y: 206, distance: 52.0
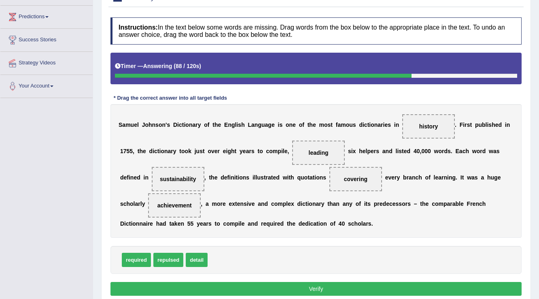
click at [308, 290] on button "Verify" at bounding box center [315, 289] width 411 height 14
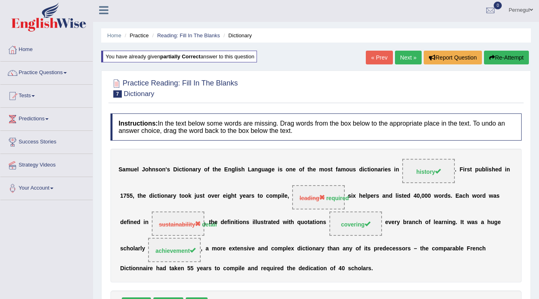
scroll to position [0, 0]
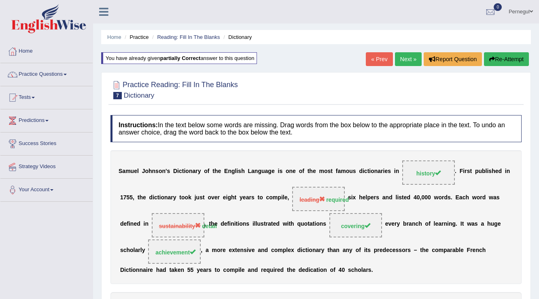
click at [408, 55] on link "Next »" at bounding box center [408, 59] width 27 height 14
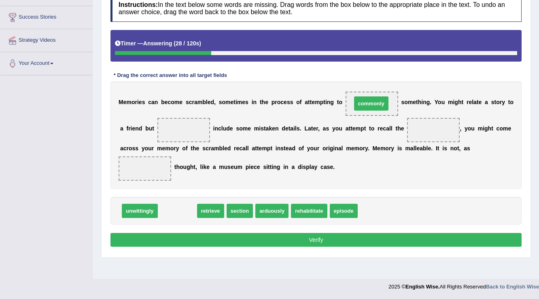
drag, startPoint x: 180, startPoint y: 211, endPoint x: 374, endPoint y: 104, distance: 221.5
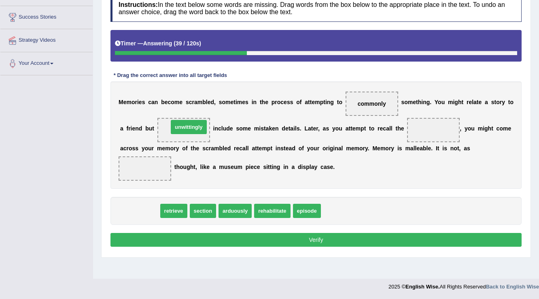
drag, startPoint x: 134, startPoint y: 211, endPoint x: 183, endPoint y: 127, distance: 97.0
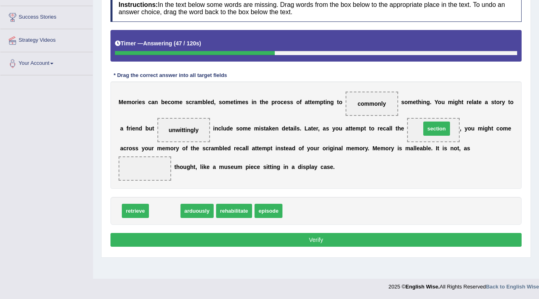
drag, startPoint x: 159, startPoint y: 212, endPoint x: 431, endPoint y: 129, distance: 284.0
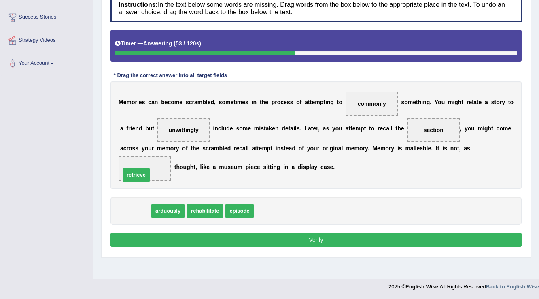
drag, startPoint x: 138, startPoint y: 211, endPoint x: 139, endPoint y: 175, distance: 36.0
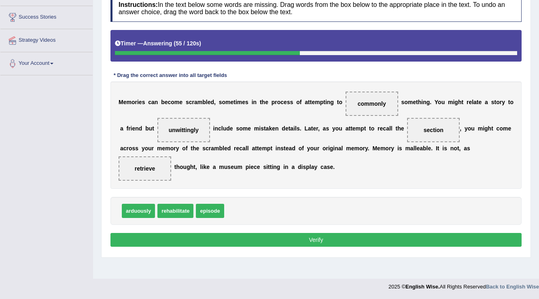
click at [285, 238] on button "Verify" at bounding box center [315, 240] width 411 height 14
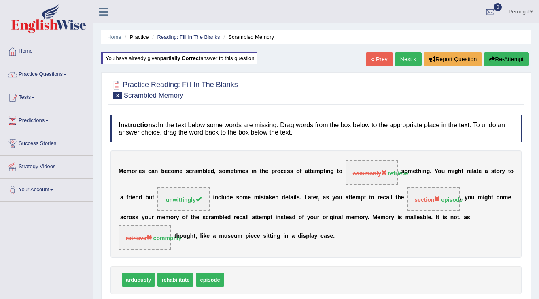
click at [407, 59] on link "Next »" at bounding box center [408, 59] width 27 height 14
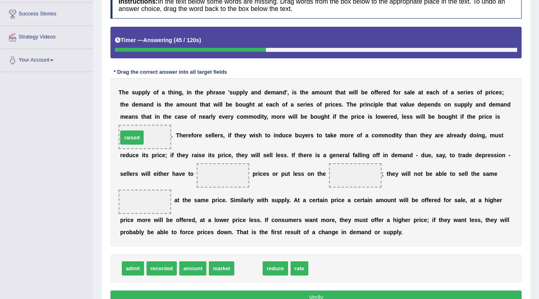
drag, startPoint x: 251, startPoint y: 267, endPoint x: 135, endPoint y: 137, distance: 175.1
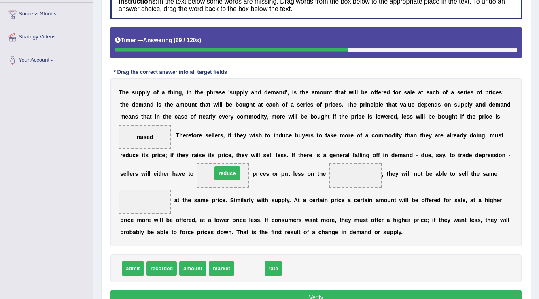
drag, startPoint x: 254, startPoint y: 265, endPoint x: 233, endPoint y: 172, distance: 95.8
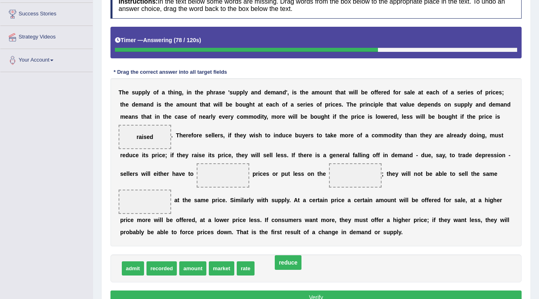
drag, startPoint x: 224, startPoint y: 173, endPoint x: 289, endPoint y: 260, distance: 108.7
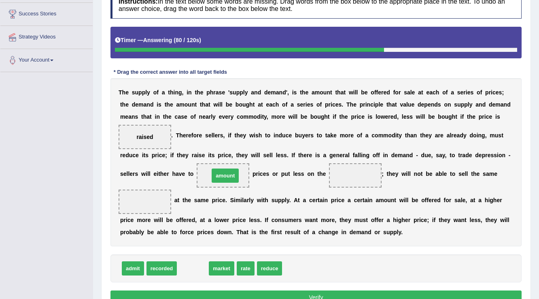
drag, startPoint x: 191, startPoint y: 265, endPoint x: 219, endPoint y: 176, distance: 93.9
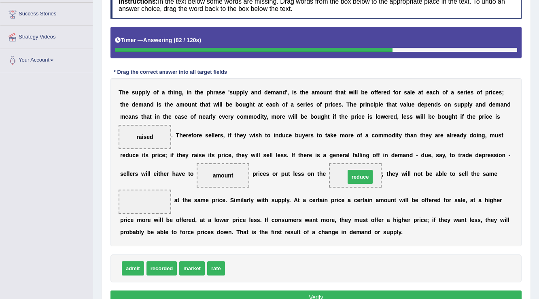
drag, startPoint x: 246, startPoint y: 268, endPoint x: 367, endPoint y: 177, distance: 151.0
drag, startPoint x: 220, startPoint y: 267, endPoint x: 160, endPoint y: 201, distance: 90.0
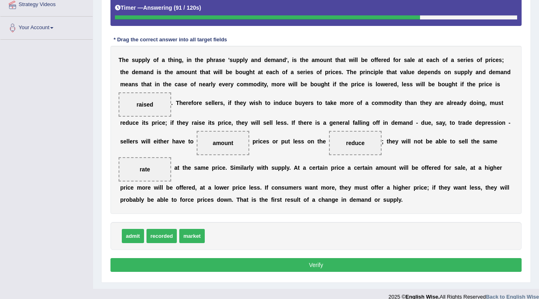
click at [326, 260] on button "Verify" at bounding box center [315, 265] width 411 height 14
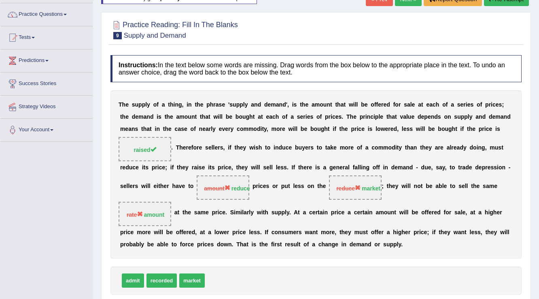
scroll to position [32, 0]
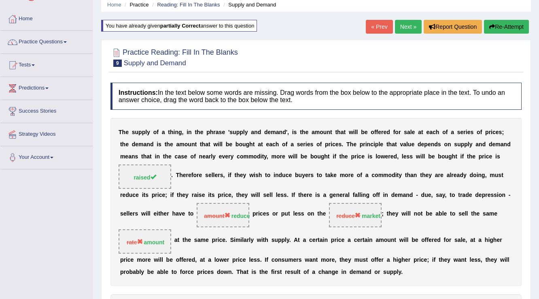
click at [403, 19] on div "Home Practice Reading: Fill In The Blanks Supply and Demand You have already gi…" at bounding box center [316, 173] width 446 height 410
click at [406, 28] on link "Next »" at bounding box center [408, 27] width 27 height 14
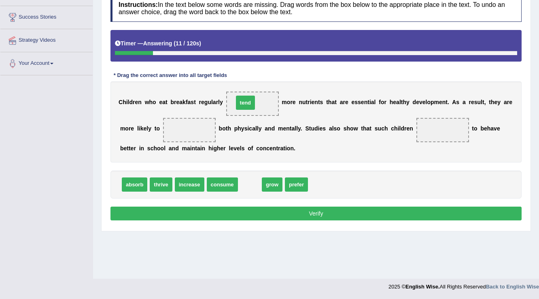
drag, startPoint x: 243, startPoint y: 185, endPoint x: 238, endPoint y: 103, distance: 81.9
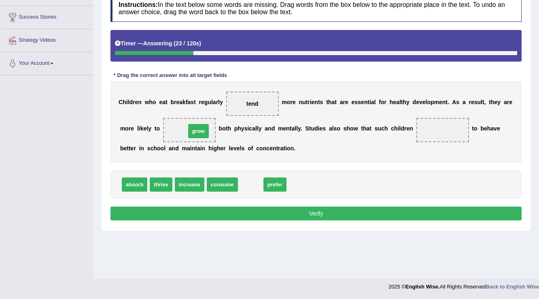
drag, startPoint x: 253, startPoint y: 185, endPoint x: 201, endPoint y: 131, distance: 74.7
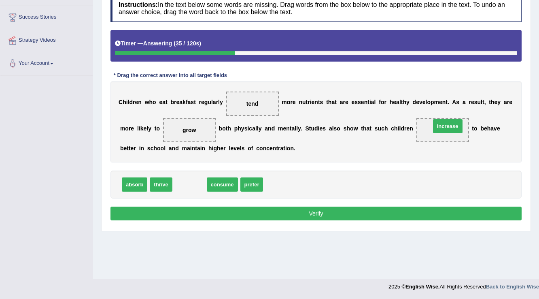
drag, startPoint x: 180, startPoint y: 186, endPoint x: 439, endPoint y: 129, distance: 264.8
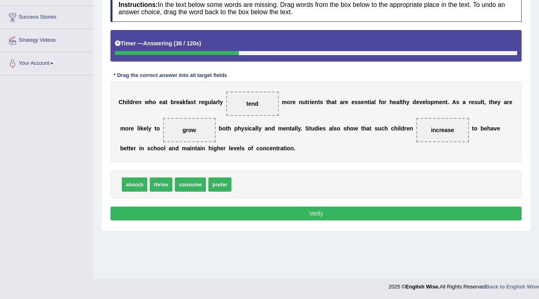
click at [331, 213] on button "Verify" at bounding box center [315, 213] width 411 height 14
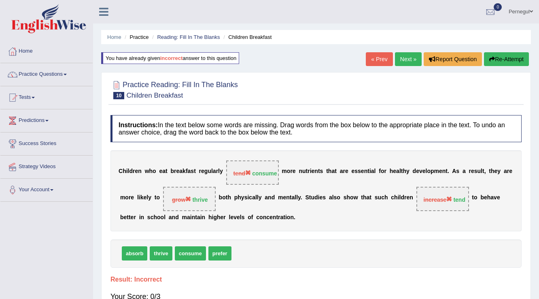
click at [386, 53] on link "« Prev" at bounding box center [379, 59] width 27 height 14
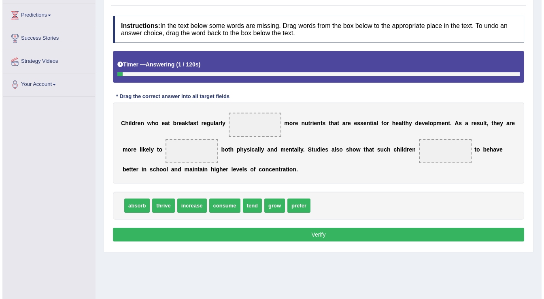
scroll to position [94, 0]
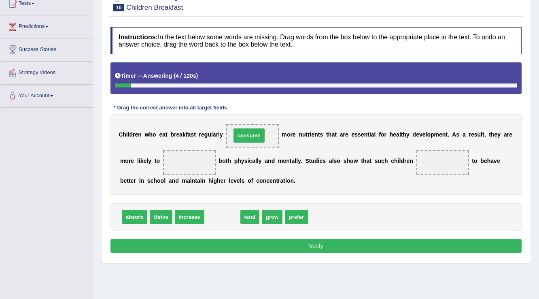
drag, startPoint x: 225, startPoint y: 214, endPoint x: 251, endPoint y: 133, distance: 85.6
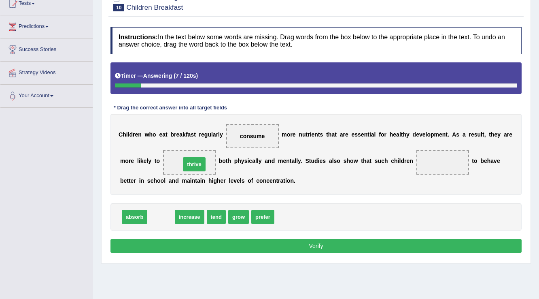
drag, startPoint x: 161, startPoint y: 215, endPoint x: 192, endPoint y: 165, distance: 59.6
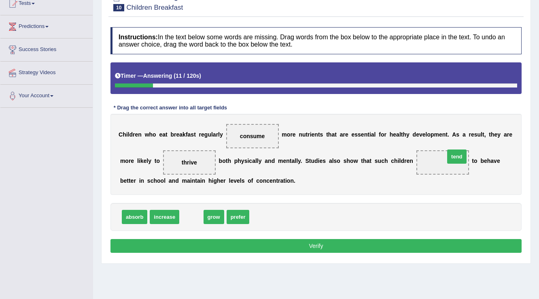
drag, startPoint x: 187, startPoint y: 216, endPoint x: 445, endPoint y: 161, distance: 264.7
click at [317, 244] on button "Verify" at bounding box center [315, 246] width 411 height 14
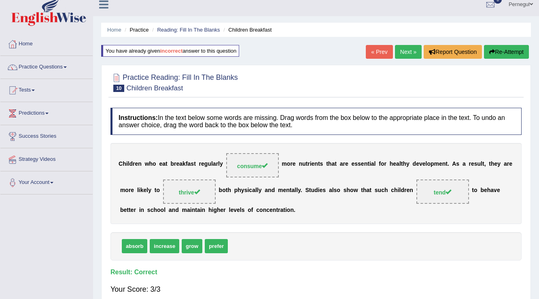
scroll to position [0, 0]
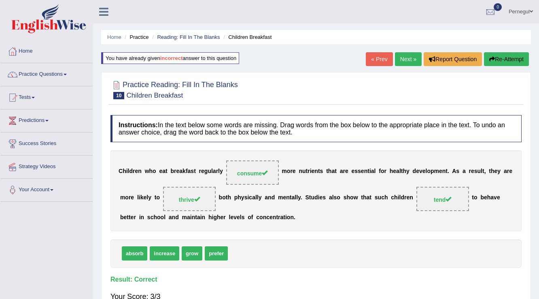
click at [400, 53] on link "Next »" at bounding box center [408, 59] width 27 height 14
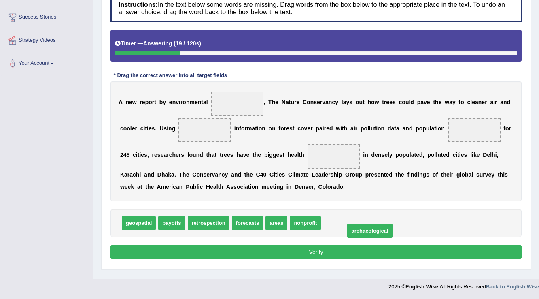
drag, startPoint x: 342, startPoint y: 223, endPoint x: 366, endPoint y: 230, distance: 24.7
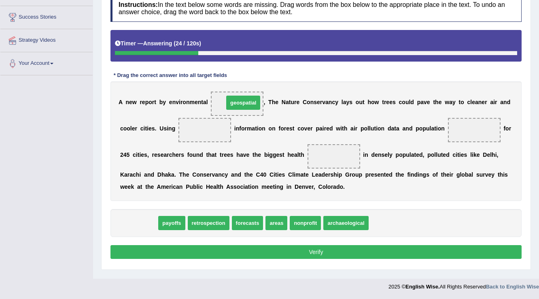
drag, startPoint x: 144, startPoint y: 221, endPoint x: 248, endPoint y: 101, distance: 159.2
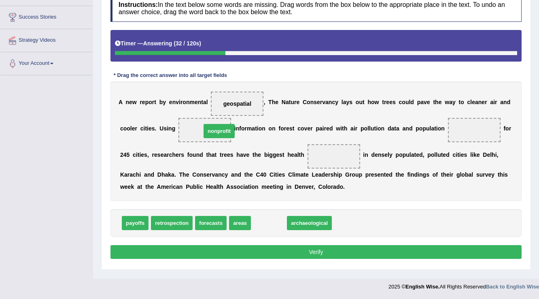
drag, startPoint x: 270, startPoint y: 224, endPoint x: 221, endPoint y: 132, distance: 104.5
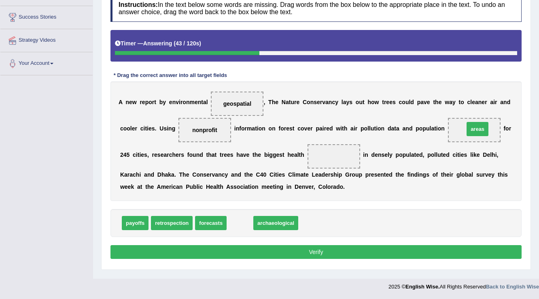
drag, startPoint x: 240, startPoint y: 222, endPoint x: 477, endPoint y: 128, distance: 255.4
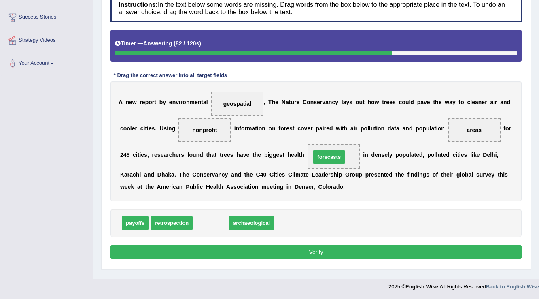
drag, startPoint x: 212, startPoint y: 218, endPoint x: 330, endPoint y: 153, distance: 135.3
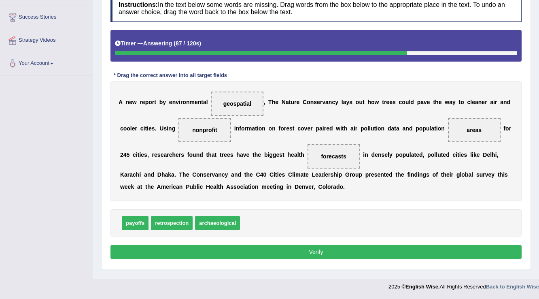
click at [257, 246] on button "Verify" at bounding box center [315, 252] width 411 height 14
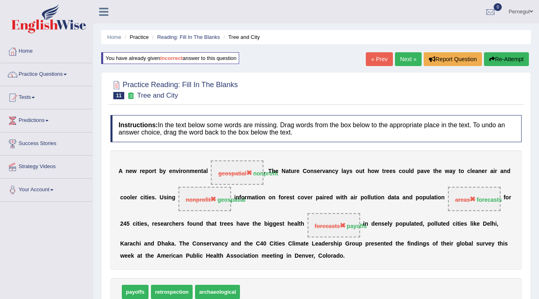
click at [400, 59] on link "Next »" at bounding box center [408, 59] width 27 height 14
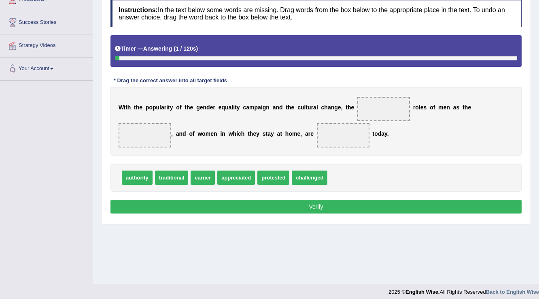
scroll to position [126, 0]
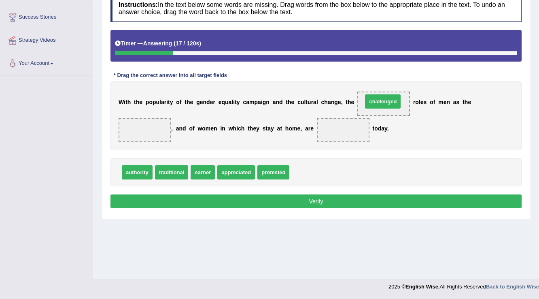
drag, startPoint x: 302, startPoint y: 174, endPoint x: 375, endPoint y: 103, distance: 101.9
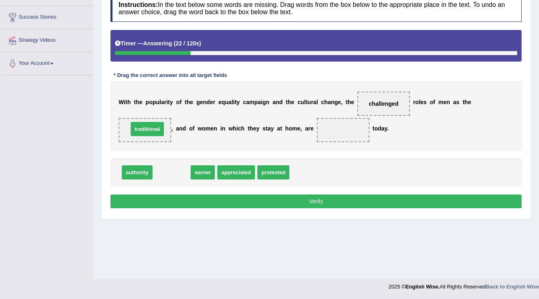
drag, startPoint x: 165, startPoint y: 171, endPoint x: 141, endPoint y: 127, distance: 49.6
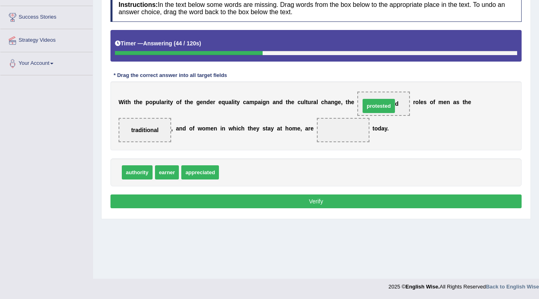
drag, startPoint x: 231, startPoint y: 171, endPoint x: 372, endPoint y: 105, distance: 156.0
drag, startPoint x: 249, startPoint y: 168, endPoint x: 151, endPoint y: 129, distance: 104.8
drag, startPoint x: 250, startPoint y: 168, endPoint x: 351, endPoint y: 129, distance: 107.8
click at [322, 205] on button "Verify" at bounding box center [315, 201] width 411 height 14
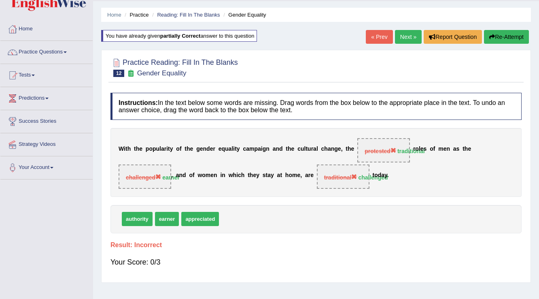
scroll to position [0, 0]
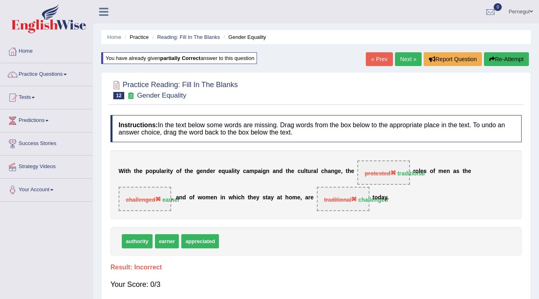
click at [407, 59] on link "Next »" at bounding box center [408, 59] width 27 height 14
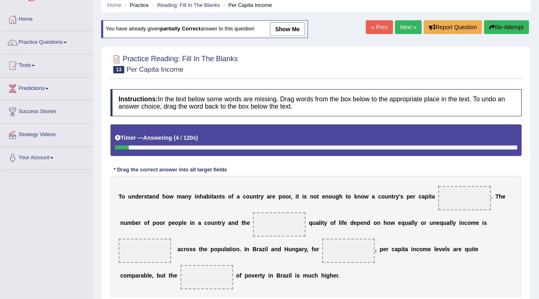
scroll to position [29, 0]
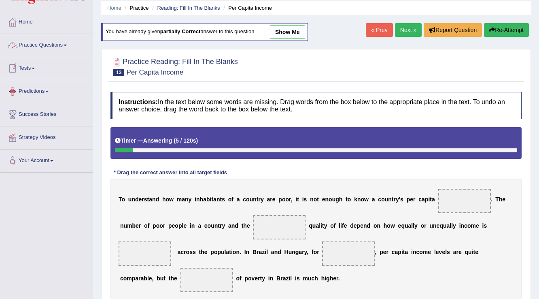
click at [26, 42] on link "Practice Questions" at bounding box center [46, 44] width 92 height 20
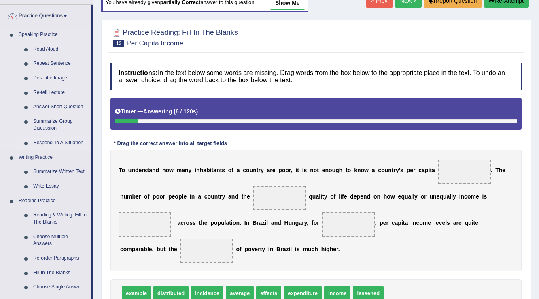
scroll to position [191, 0]
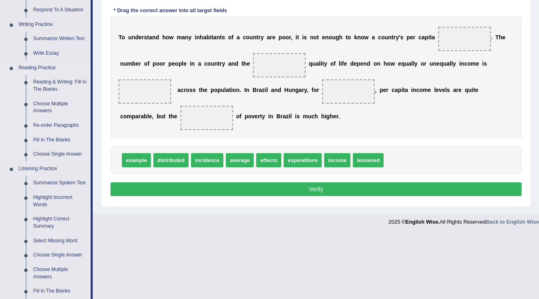
click at [62, 127] on link "Re-order Paragraphs" at bounding box center [60, 125] width 61 height 15
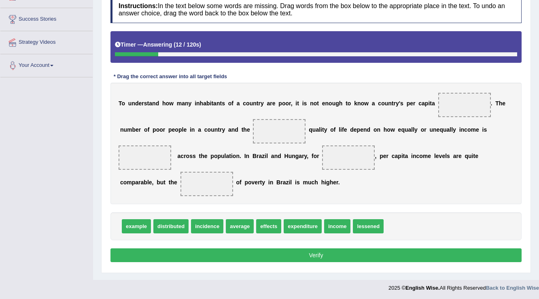
scroll to position [126, 0]
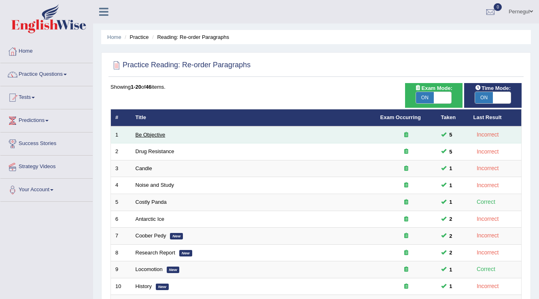
click at [154, 136] on link "Be Objective" at bounding box center [151, 134] width 30 height 6
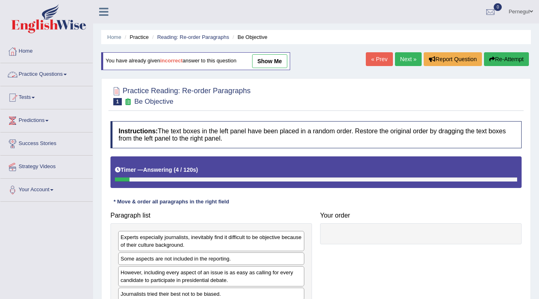
click at [38, 72] on link "Practice Questions" at bounding box center [46, 73] width 92 height 20
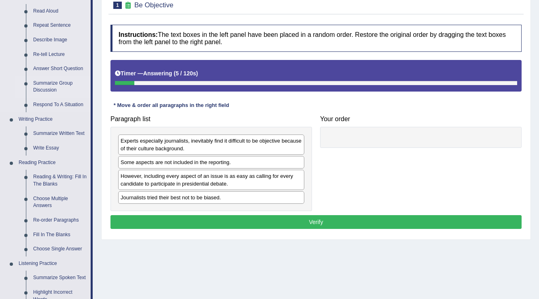
scroll to position [97, 0]
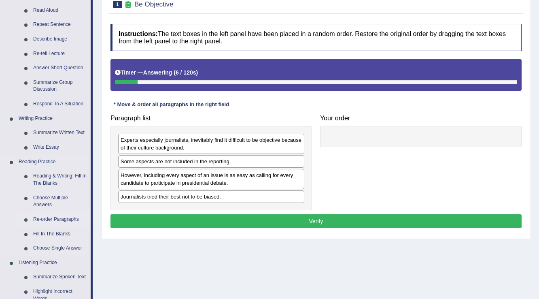
click at [47, 216] on link "Re-order Paragraphs" at bounding box center [60, 219] width 61 height 15
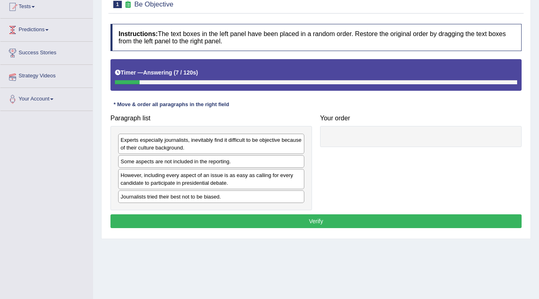
scroll to position [96, 0]
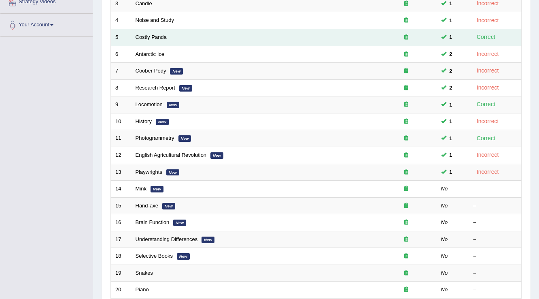
scroll to position [194, 0]
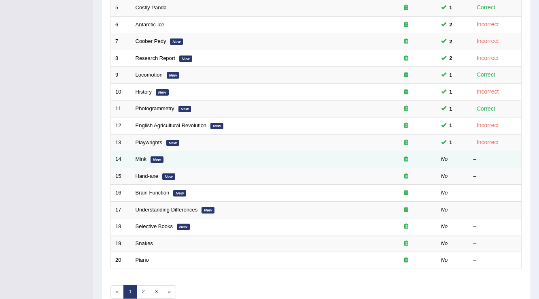
click at [131, 162] on td "Mink New" at bounding box center [253, 159] width 245 height 17
click at [136, 158] on link "Mink" at bounding box center [141, 159] width 11 height 6
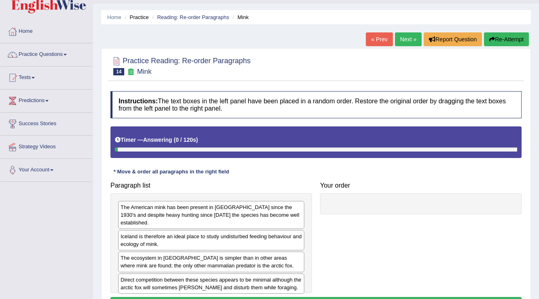
scroll to position [126, 0]
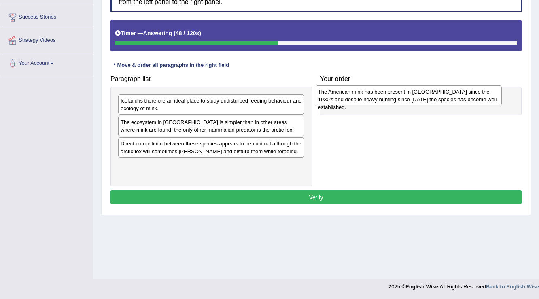
drag, startPoint x: 145, startPoint y: 103, endPoint x: 342, endPoint y: 94, distance: 197.6
click at [342, 94] on div "The American mink has been present in Iceland since the 1930's and despite heav…" at bounding box center [409, 95] width 187 height 20
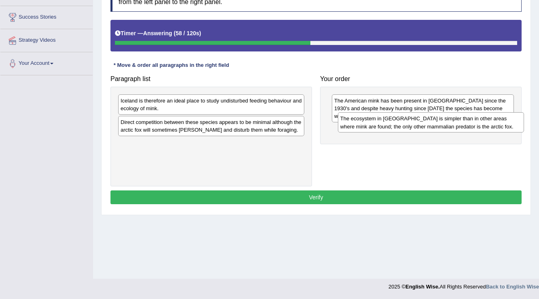
drag, startPoint x: 170, startPoint y: 127, endPoint x: 390, endPoint y: 124, distance: 219.7
click at [390, 124] on div "The ecosystem in Iceland is simpler than in other areas where mink are found; t…" at bounding box center [431, 122] width 187 height 20
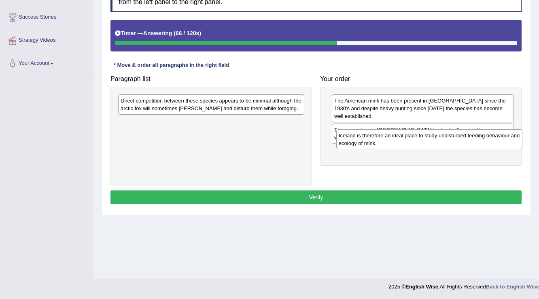
drag, startPoint x: 133, startPoint y: 106, endPoint x: 351, endPoint y: 141, distance: 220.5
click at [351, 141] on div "Iceland is therefore an ideal place to study undisturbed feeding behaviour and …" at bounding box center [429, 139] width 187 height 20
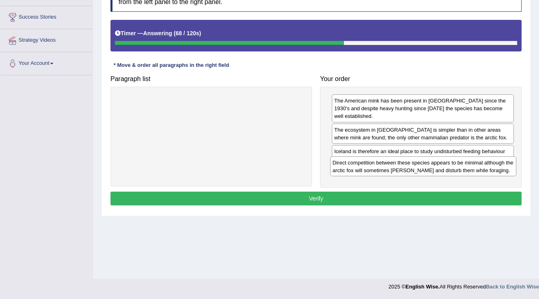
drag, startPoint x: 220, startPoint y: 99, endPoint x: 432, endPoint y: 161, distance: 221.0
click at [432, 161] on div "Direct competition between these species appears to be minimal although the arc…" at bounding box center [423, 166] width 187 height 20
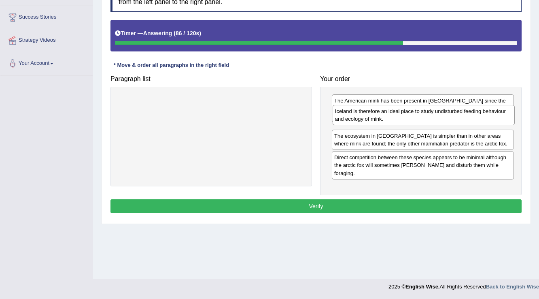
drag, startPoint x: 363, startPoint y: 150, endPoint x: 363, endPoint y: 118, distance: 32.0
click at [363, 118] on div "Iceland is therefore an ideal place to study undisturbed feeding behaviour and …" at bounding box center [424, 115] width 182 height 20
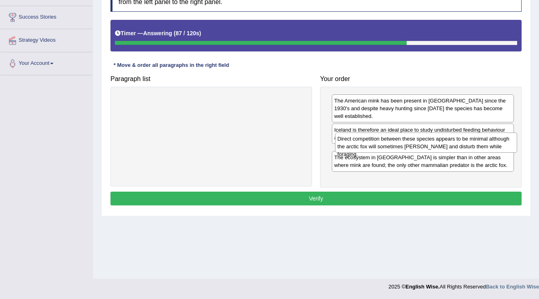
drag, startPoint x: 360, startPoint y: 157, endPoint x: 363, endPoint y: 131, distance: 25.3
click at [363, 132] on div "Direct competition between these species appears to be minimal although the arc…" at bounding box center [426, 142] width 182 height 20
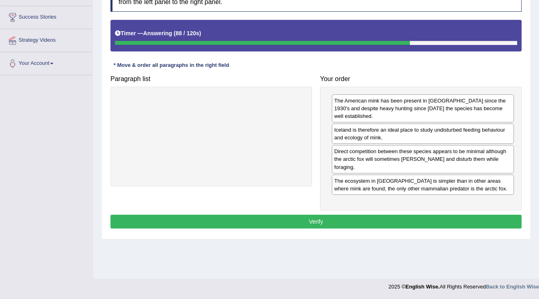
click at [349, 214] on button "Verify" at bounding box center [315, 221] width 411 height 14
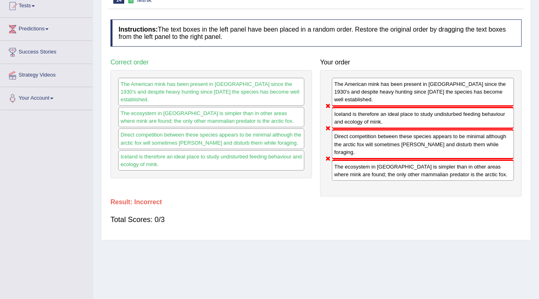
scroll to position [0, 0]
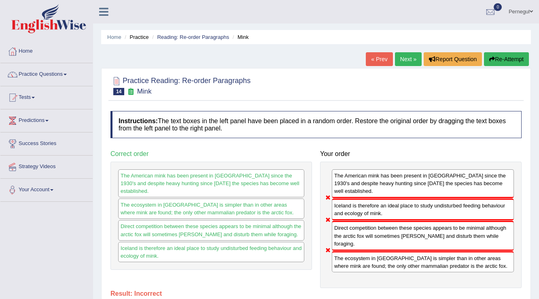
click at [418, 47] on div "Home Practice Reading: Re-order Paragraphs Mink « Prev Next » Report Question R…" at bounding box center [316, 202] width 446 height 405
click at [409, 61] on link "Next »" at bounding box center [408, 59] width 27 height 14
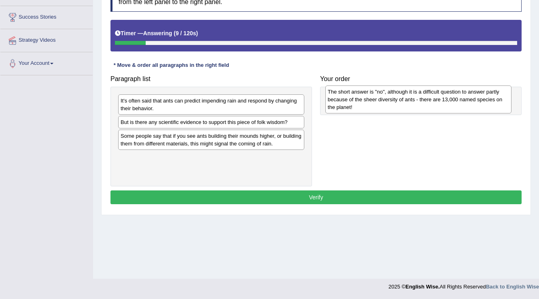
drag, startPoint x: 133, startPoint y: 165, endPoint x: 340, endPoint y: 100, distance: 217.2
click at [340, 100] on div "The short answer is "no", although it is a difficult question to answer partly …" at bounding box center [418, 99] width 187 height 28
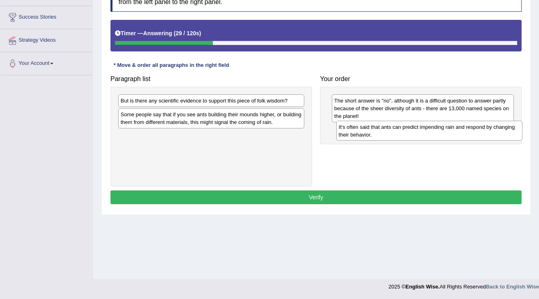
drag, startPoint x: 159, startPoint y: 104, endPoint x: 379, endPoint y: 129, distance: 221.1
click at [379, 129] on div "It's often said that ants can predict impending rain and respond by changing th…" at bounding box center [429, 131] width 187 height 20
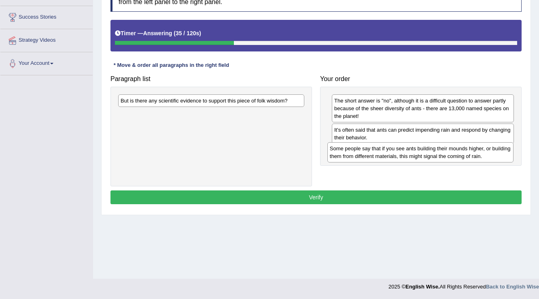
drag, startPoint x: 132, startPoint y: 119, endPoint x: 341, endPoint y: 154, distance: 212.0
click at [341, 154] on div "Some people say that if you see ants building their mounds higher, or building …" at bounding box center [420, 152] width 187 height 20
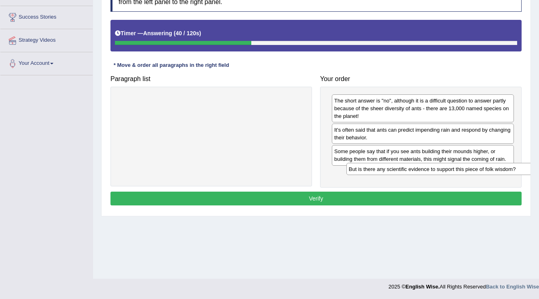
drag, startPoint x: 211, startPoint y: 98, endPoint x: 410, endPoint y: 173, distance: 212.2
click at [440, 168] on div "But is there any scientific evidence to support this piece of folk wisdom?" at bounding box center [439, 169] width 187 height 13
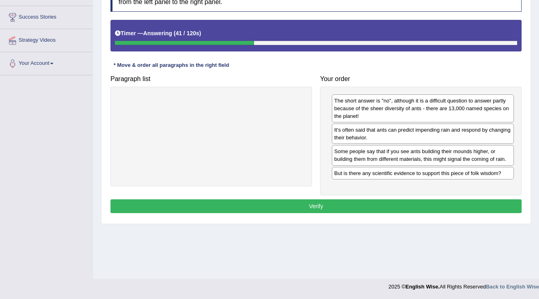
click at [343, 195] on div "Instructions: The text boxes in the left panel have been placed in a random ord…" at bounding box center [315, 100] width 415 height 239
click at [344, 200] on button "Verify" at bounding box center [315, 206] width 411 height 14
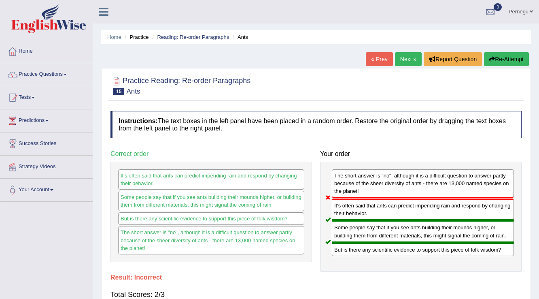
click at [411, 57] on link "Next »" at bounding box center [408, 59] width 27 height 14
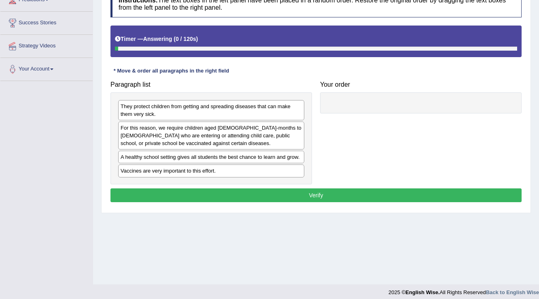
scroll to position [126, 0]
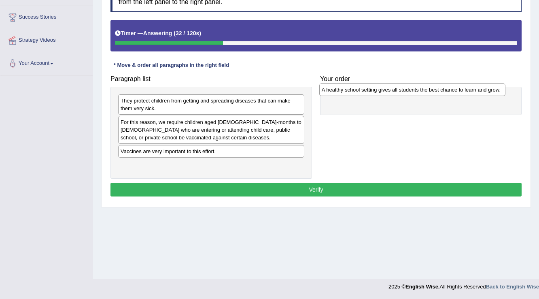
drag, startPoint x: 267, startPoint y: 152, endPoint x: 468, endPoint y: 91, distance: 210.2
click at [468, 91] on div "A healthy school setting gives all students the best chance to learn and grow." at bounding box center [412, 89] width 187 height 13
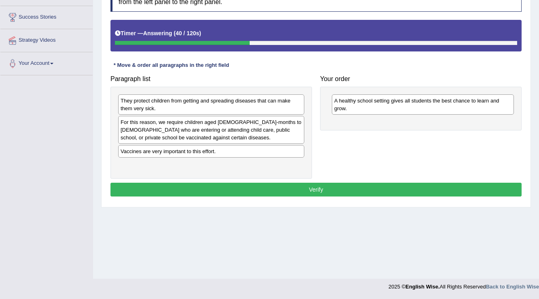
click at [134, 106] on div "They protect children from getting and spreading diseases that can make them ve…" at bounding box center [211, 104] width 186 height 20
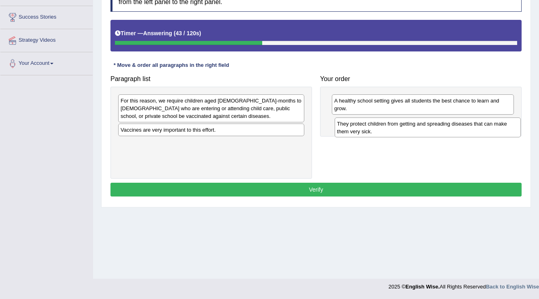
drag, startPoint x: 128, startPoint y: 104, endPoint x: 344, endPoint y: 127, distance: 217.7
click at [344, 127] on div "They protect children from getting and spreading diseases that can make them ve…" at bounding box center [428, 127] width 187 height 20
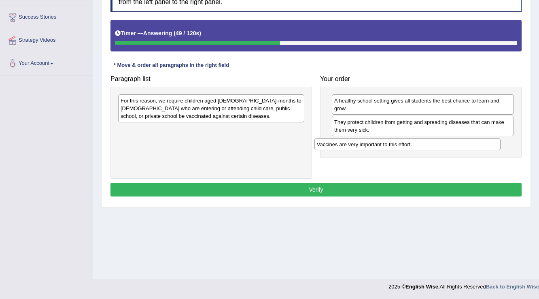
drag, startPoint x: 139, startPoint y: 131, endPoint x: 339, endPoint y: 146, distance: 200.8
click at [339, 146] on div "Vaccines are very important to this effort." at bounding box center [407, 144] width 187 height 13
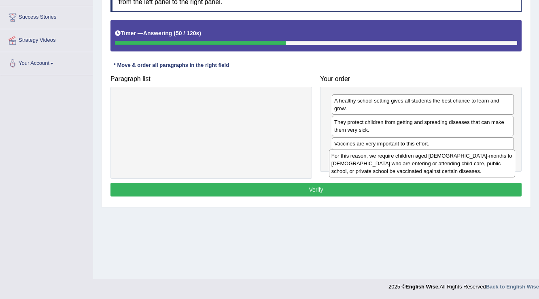
drag, startPoint x: 200, startPoint y: 107, endPoint x: 378, endPoint y: 168, distance: 188.4
click at [409, 161] on div "For this reason, we require children aged 2-months to 18-years old who are ente…" at bounding box center [422, 163] width 187 height 28
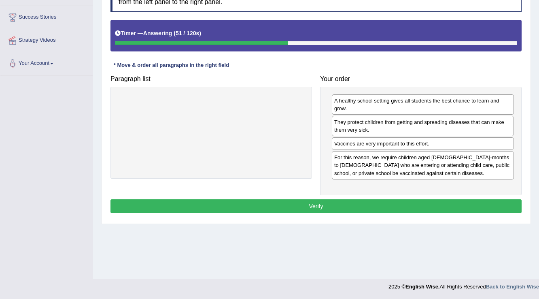
click at [367, 194] on div "Instructions: The text boxes in the left panel have been placed in a random ord…" at bounding box center [315, 100] width 415 height 239
click at [367, 206] on button "Verify" at bounding box center [315, 206] width 411 height 14
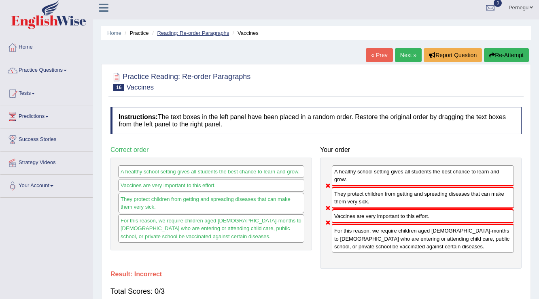
scroll to position [0, 0]
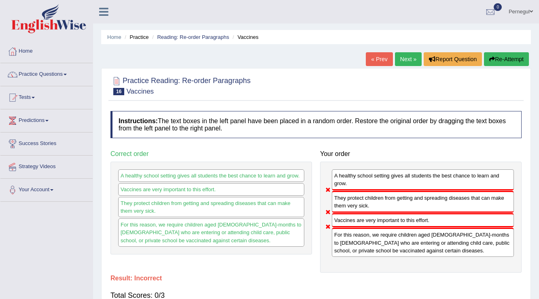
click at [403, 63] on link "Next »" at bounding box center [408, 59] width 27 height 14
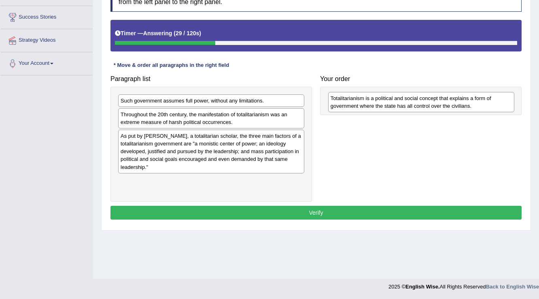
drag, startPoint x: 143, startPoint y: 185, endPoint x: 353, endPoint y: 103, distance: 225.3
click at [353, 103] on div "Totalitarianism is a political and social concept that explains a form of gover…" at bounding box center [421, 102] width 187 height 20
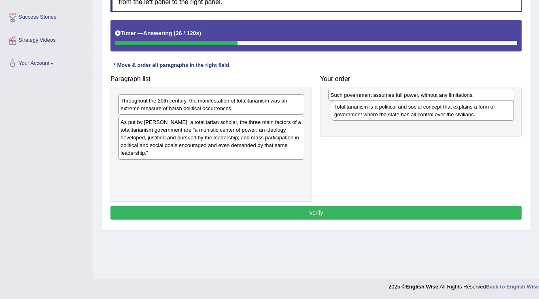
drag, startPoint x: 204, startPoint y: 102, endPoint x: 414, endPoint y: 96, distance: 210.1
click at [414, 96] on div "Such government assumes full power, without any limitations." at bounding box center [421, 95] width 187 height 13
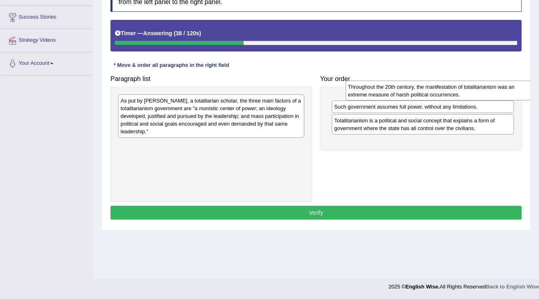
drag, startPoint x: 198, startPoint y: 102, endPoint x: 426, endPoint y: 89, distance: 227.8
click at [426, 89] on div "Throughout the 20th century, the manifestation of totalitarianism was an extrem…" at bounding box center [439, 91] width 187 height 20
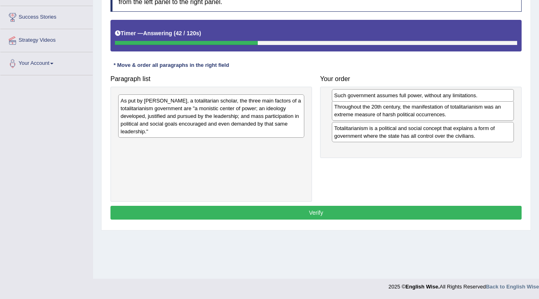
drag, startPoint x: 418, startPoint y: 122, endPoint x: 418, endPoint y: 95, distance: 26.3
click at [418, 95] on div "Such government assumes full power, without any limitations." at bounding box center [423, 95] width 182 height 13
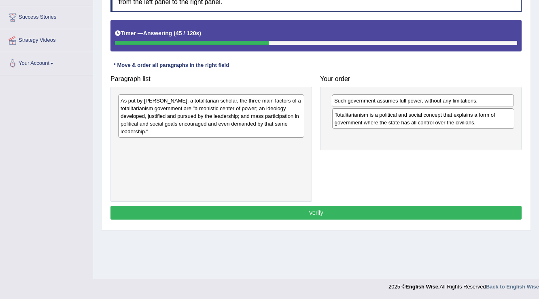
drag, startPoint x: 378, startPoint y: 144, endPoint x: 378, endPoint y: 123, distance: 20.6
click at [378, 123] on div "Totalitarianism is a political and social concept that explains a form of gover…" at bounding box center [423, 118] width 182 height 20
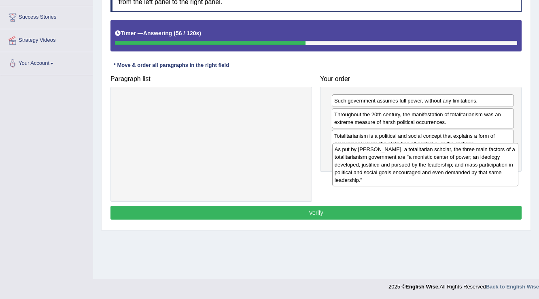
drag, startPoint x: 217, startPoint y: 137, endPoint x: 402, endPoint y: 162, distance: 186.6
click at [402, 162] on div "As put by Juan Linz, a totalitarian scholar, the three main factors of a totali…" at bounding box center [425, 164] width 187 height 43
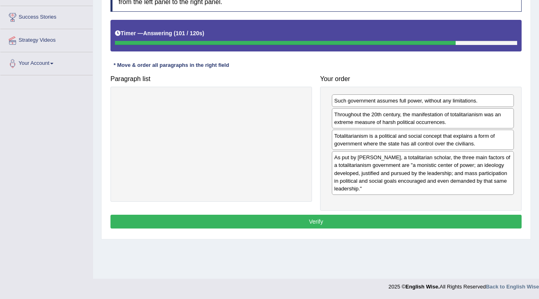
click at [381, 221] on button "Verify" at bounding box center [315, 221] width 411 height 14
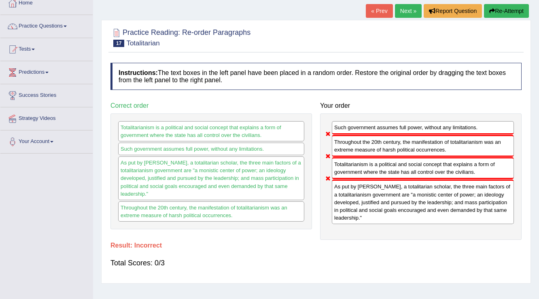
scroll to position [29, 0]
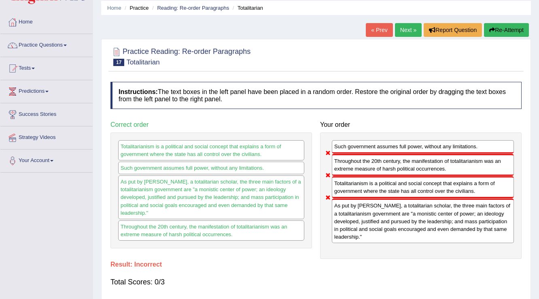
click at [403, 31] on link "Next »" at bounding box center [408, 30] width 27 height 14
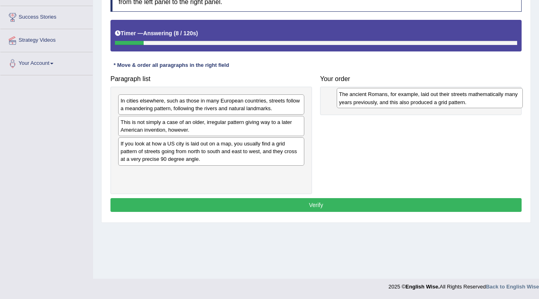
drag, startPoint x: 151, startPoint y: 127, endPoint x: 369, endPoint y: 100, distance: 220.2
click at [369, 100] on div "The ancient Romans, for example, laid out their streets mathematically many yea…" at bounding box center [430, 98] width 187 height 20
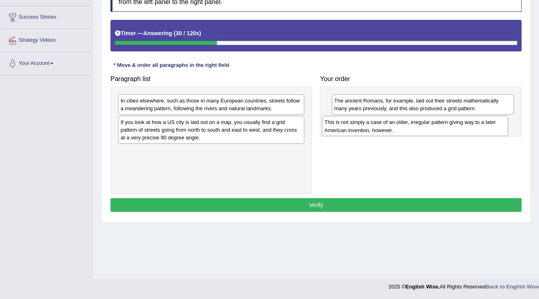
drag, startPoint x: 138, startPoint y: 131, endPoint x: 342, endPoint y: 131, distance: 203.9
click at [342, 131] on div "This is not simply a case of an older, irregular pattern giving way to a later …" at bounding box center [415, 126] width 187 height 20
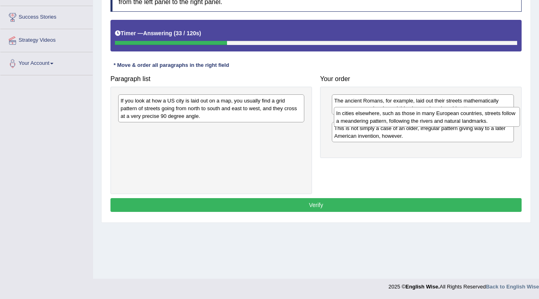
drag, startPoint x: 159, startPoint y: 109, endPoint x: 371, endPoint y: 121, distance: 212.8
click at [374, 121] on div "In cities elsewhere, such as those in many European countries, streets follow a…" at bounding box center [427, 117] width 187 height 20
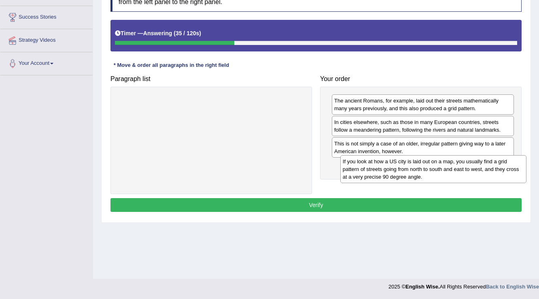
drag, startPoint x: 166, startPoint y: 107, endPoint x: 388, endPoint y: 168, distance: 230.3
click at [388, 168] on div "If you look at how a US city is laid out on a map, you usually find a grid patt…" at bounding box center [433, 169] width 187 height 28
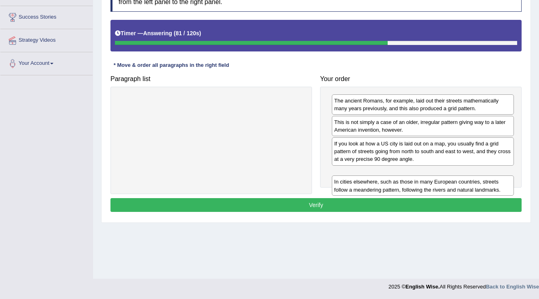
drag, startPoint x: 377, startPoint y: 126, endPoint x: 377, endPoint y: 178, distance: 52.2
click at [377, 184] on div "In cities elsewhere, such as those in many European countries, streets follow a…" at bounding box center [423, 185] width 182 height 20
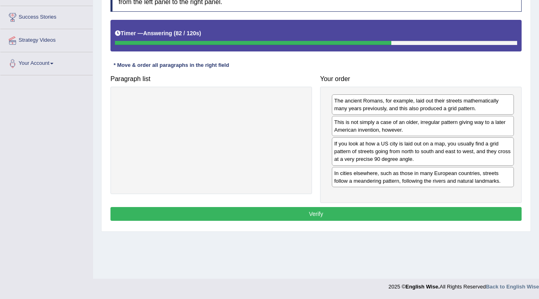
click at [348, 216] on button "Verify" at bounding box center [315, 214] width 411 height 14
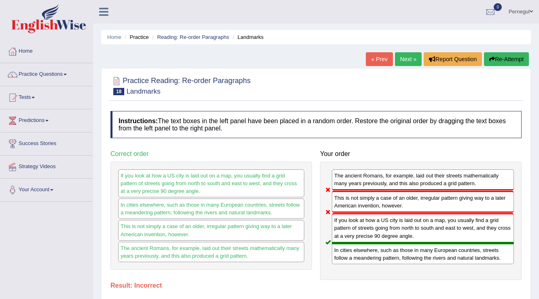
click at [396, 53] on link "Next »" at bounding box center [408, 59] width 27 height 14
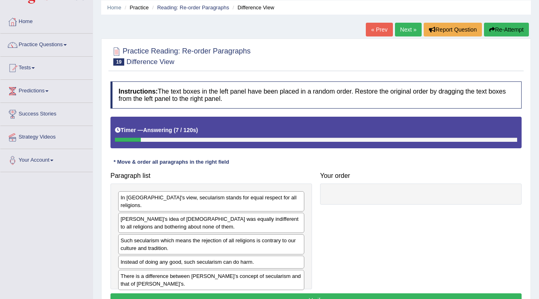
scroll to position [29, 0]
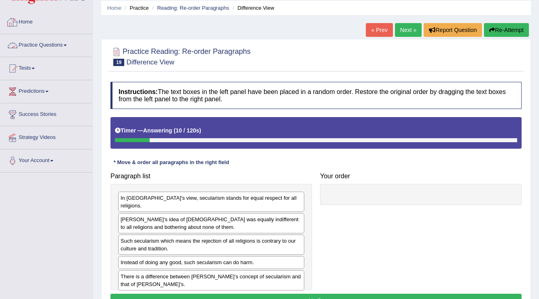
click at [24, 20] on link "Home" at bounding box center [46, 21] width 92 height 20
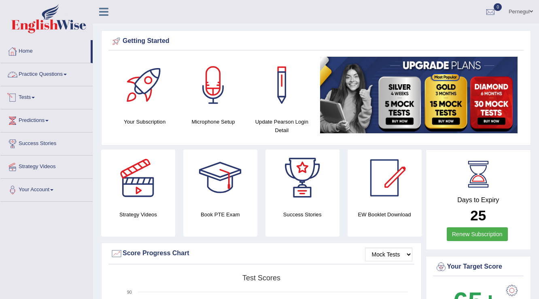
click at [25, 97] on link "Tests" at bounding box center [46, 96] width 92 height 20
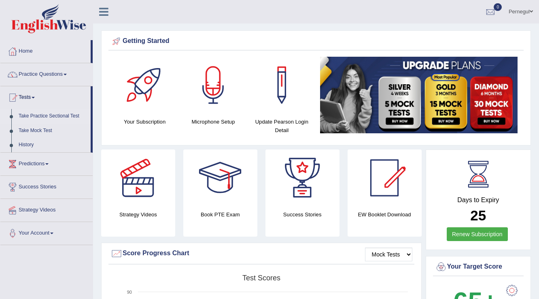
click at [24, 113] on link "Take Practice Sectional Test" at bounding box center [53, 116] width 76 height 15
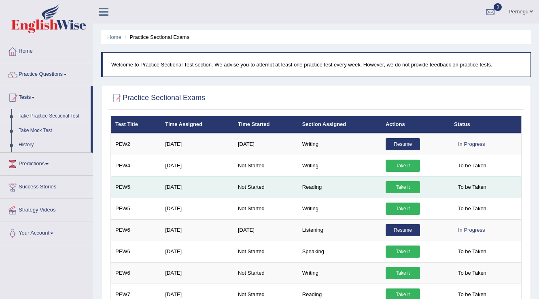
click at [414, 185] on link "Take it" at bounding box center [403, 187] width 34 height 12
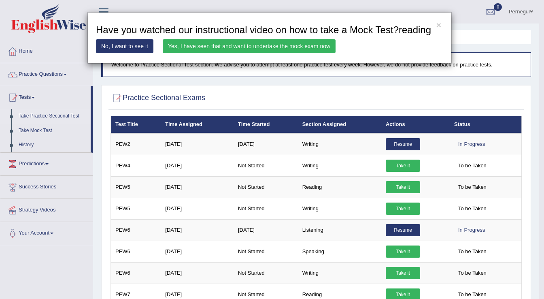
click at [251, 51] on link "Yes, I have seen that and want to undertake the mock exam now" at bounding box center [249, 46] width 173 height 14
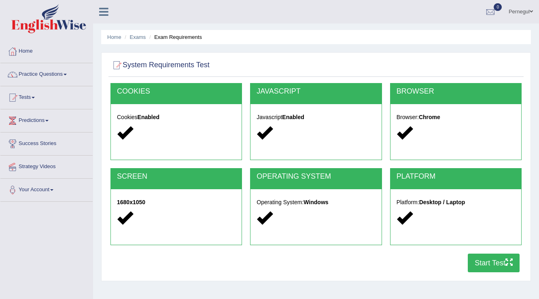
click at [502, 269] on button "Start Test" at bounding box center [494, 262] width 52 height 19
